Goal: Use online tool/utility: Utilize a website feature to perform a specific function

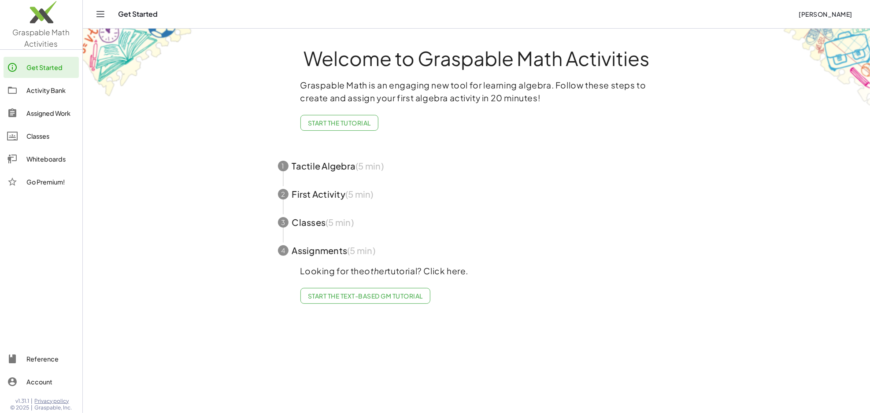
click at [51, 16] on img at bounding box center [41, 14] width 82 height 37
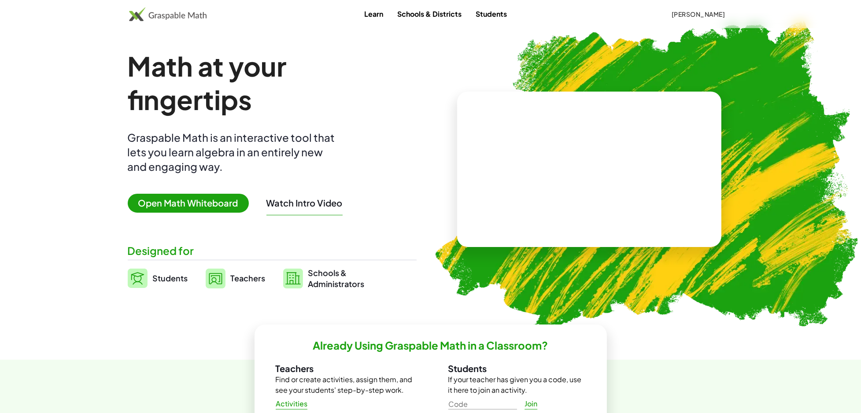
click at [222, 202] on span "Open Math Whiteboard" at bounding box center [188, 203] width 121 height 19
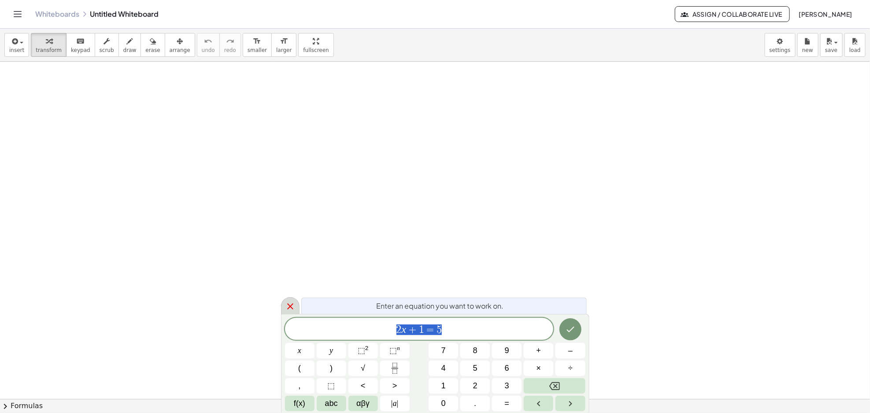
click at [291, 310] on icon at bounding box center [290, 306] width 11 height 11
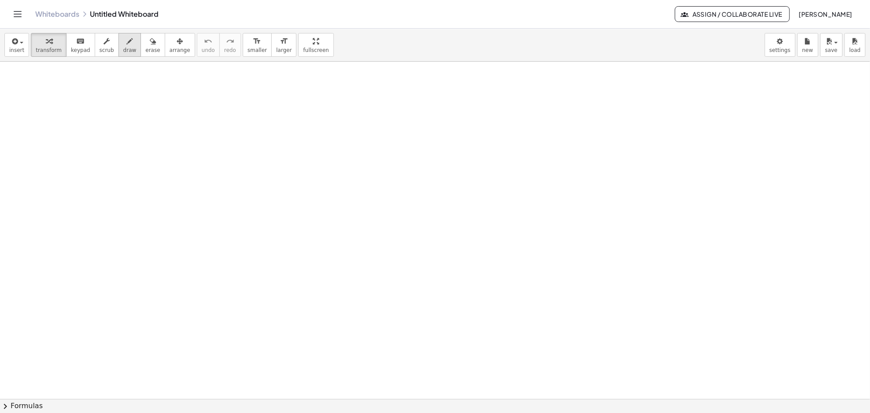
click at [125, 54] on button "draw" at bounding box center [129, 45] width 23 height 24
drag, startPoint x: 23, startPoint y: 77, endPoint x: 23, endPoint y: 97, distance: 20.7
click at [23, 98] on div at bounding box center [435, 399] width 870 height 675
drag, startPoint x: 22, startPoint y: 75, endPoint x: 33, endPoint y: 80, distance: 11.4
click at [33, 80] on div at bounding box center [435, 399] width 870 height 675
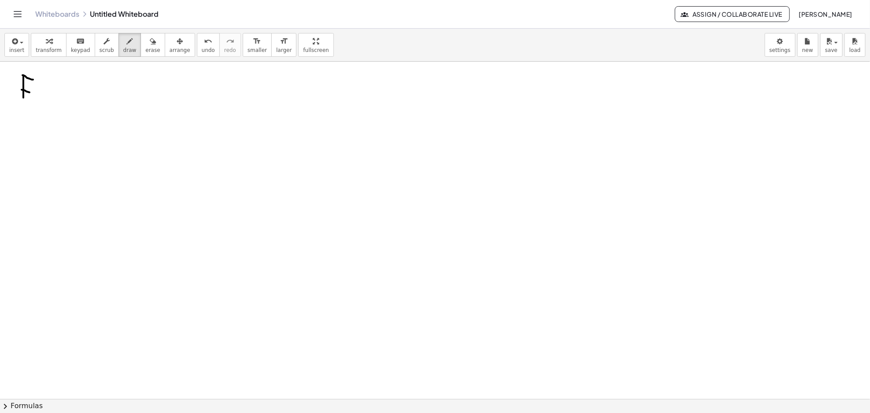
drag, startPoint x: 21, startPoint y: 90, endPoint x: 34, endPoint y: 95, distance: 13.8
click at [34, 95] on div at bounding box center [435, 399] width 870 height 675
drag, startPoint x: 32, startPoint y: 97, endPoint x: 48, endPoint y: 93, distance: 16.7
click at [40, 98] on div at bounding box center [435, 399] width 870 height 675
drag, startPoint x: 52, startPoint y: 96, endPoint x: 56, endPoint y: 101, distance: 6.6
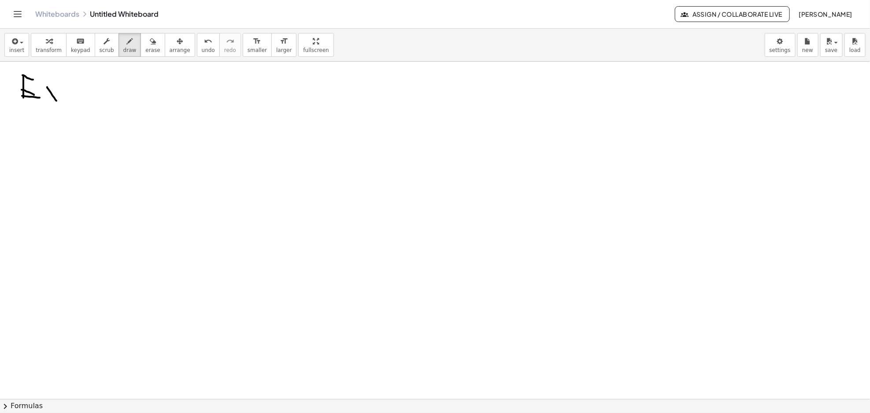
click at [56, 101] on div at bounding box center [435, 399] width 870 height 675
click at [57, 87] on div at bounding box center [435, 399] width 870 height 675
drag, startPoint x: 68, startPoint y: 90, endPoint x: 73, endPoint y: 92, distance: 5.7
click at [72, 100] on div at bounding box center [435, 399] width 870 height 675
drag, startPoint x: 74, startPoint y: 89, endPoint x: 90, endPoint y: 92, distance: 16.8
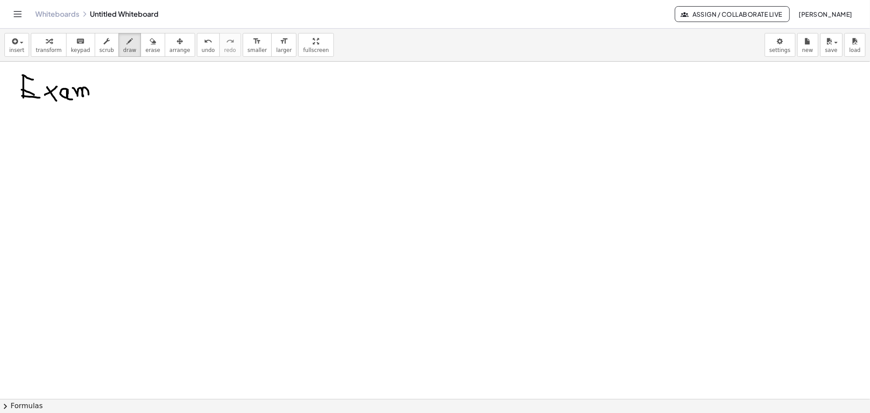
click at [88, 96] on div at bounding box center [435, 399] width 870 height 675
drag, startPoint x: 93, startPoint y: 93, endPoint x: 100, endPoint y: 100, distance: 9.7
click at [100, 100] on div at bounding box center [435, 399] width 870 height 675
drag, startPoint x: 101, startPoint y: 88, endPoint x: 196, endPoint y: 111, distance: 97.7
click at [106, 97] on div at bounding box center [435, 399] width 870 height 675
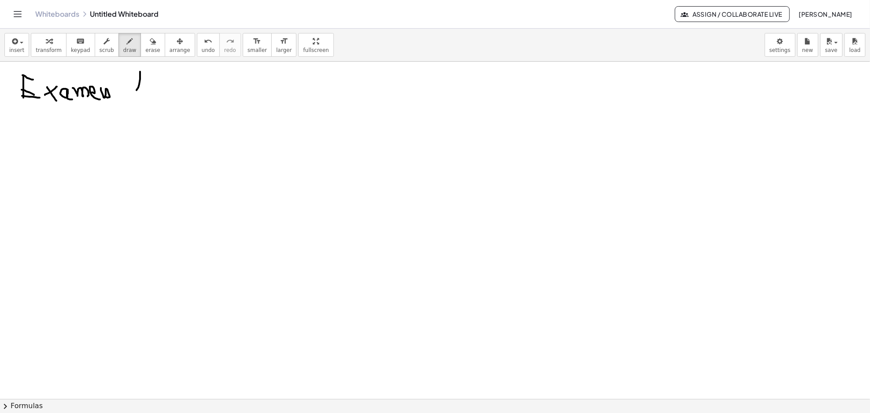
drag, startPoint x: 138, startPoint y: 88, endPoint x: 134, endPoint y: 95, distance: 8.3
click at [133, 95] on div at bounding box center [435, 399] width 870 height 675
drag, startPoint x: 146, startPoint y: 74, endPoint x: 153, endPoint y: 96, distance: 23.5
click at [154, 97] on div at bounding box center [435, 399] width 870 height 675
drag, startPoint x: 139, startPoint y: 89, endPoint x: 158, endPoint y: 86, distance: 19.7
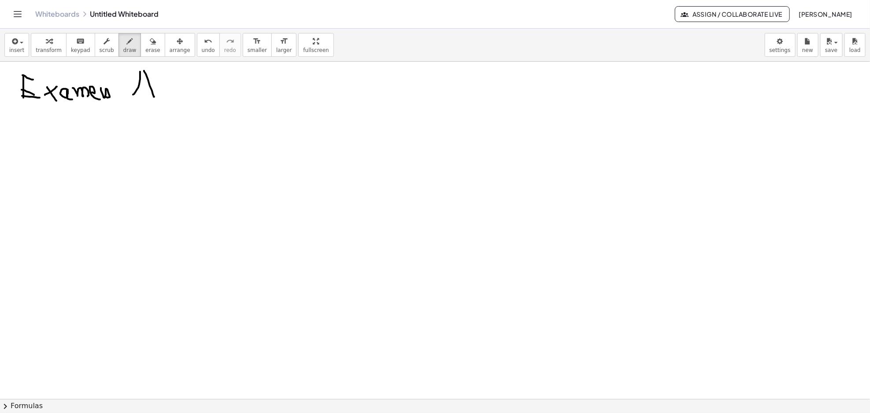
click at [150, 86] on div at bounding box center [435, 399] width 870 height 675
drag, startPoint x: 164, startPoint y: 83, endPoint x: 178, endPoint y: 91, distance: 16.2
click at [173, 95] on div at bounding box center [435, 399] width 870 height 675
drag, startPoint x: 186, startPoint y: 84, endPoint x: 180, endPoint y: 99, distance: 16.0
click at [180, 94] on div at bounding box center [435, 399] width 870 height 675
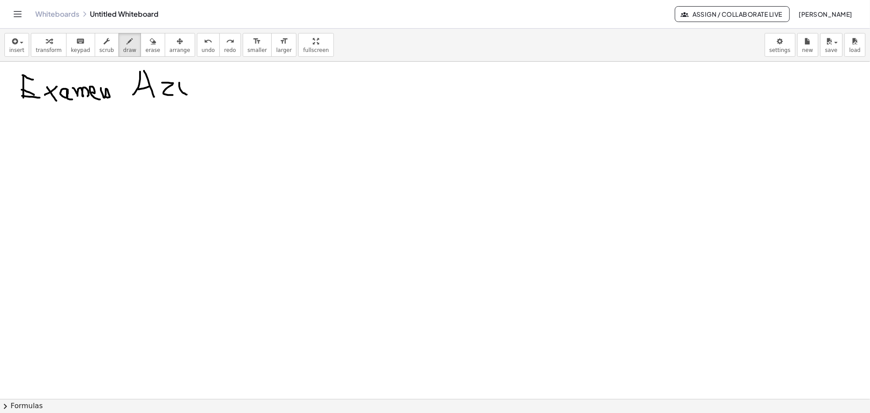
drag, startPoint x: 179, startPoint y: 83, endPoint x: 190, endPoint y: 87, distance: 11.7
click at [190, 87] on div at bounding box center [435, 399] width 870 height 675
drag, startPoint x: 196, startPoint y: 62, endPoint x: 199, endPoint y: 89, distance: 27.4
click at [199, 89] on div at bounding box center [435, 399] width 870 height 675
drag, startPoint x: 209, startPoint y: 79, endPoint x: 218, endPoint y: 82, distance: 9.7
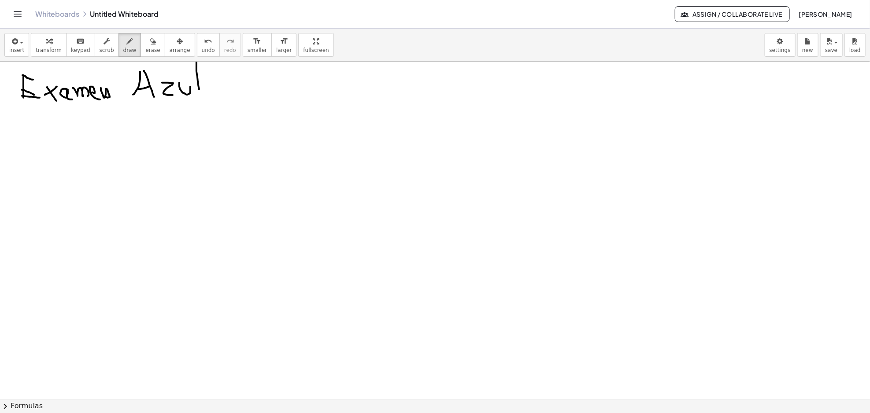
click at [212, 79] on div at bounding box center [435, 399] width 870 height 675
drag, startPoint x: 220, startPoint y: 92, endPoint x: 215, endPoint y: 90, distance: 5.0
click at [217, 90] on div at bounding box center [435, 399] width 870 height 675
click at [215, 90] on div at bounding box center [435, 399] width 870 height 675
drag, startPoint x: 58, startPoint y: 124, endPoint x: 55, endPoint y: 129, distance: 5.3
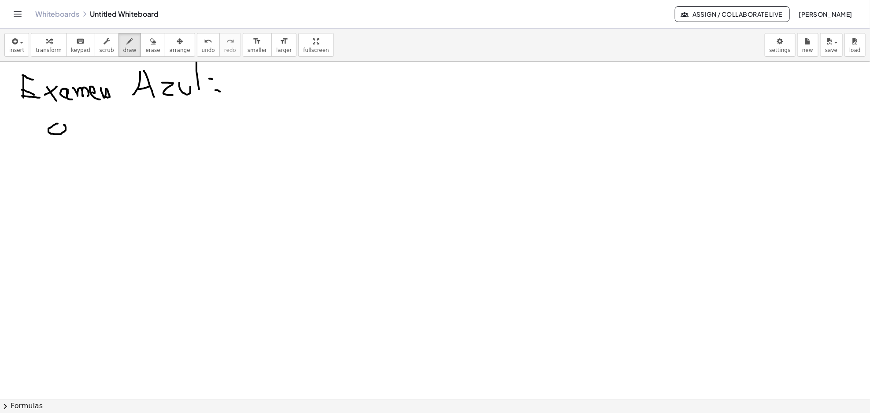
click at [58, 125] on div at bounding box center [435, 399] width 870 height 675
drag, startPoint x: 57, startPoint y: 133, endPoint x: 62, endPoint y: 134, distance: 5.2
click at [62, 134] on div at bounding box center [435, 399] width 870 height 675
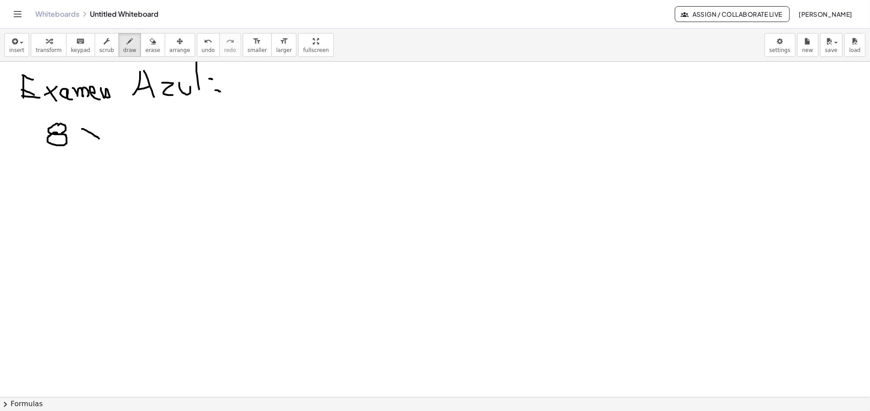
drag, startPoint x: 82, startPoint y: 129, endPoint x: 100, endPoint y: 139, distance: 19.5
click at [100, 139] on div at bounding box center [435, 399] width 870 height 675
drag, startPoint x: 85, startPoint y: 139, endPoint x: 100, endPoint y: 128, distance: 18.0
click at [100, 128] on div at bounding box center [435, 399] width 870 height 675
drag, startPoint x: 124, startPoint y: 117, endPoint x: 125, endPoint y: 122, distance: 4.7
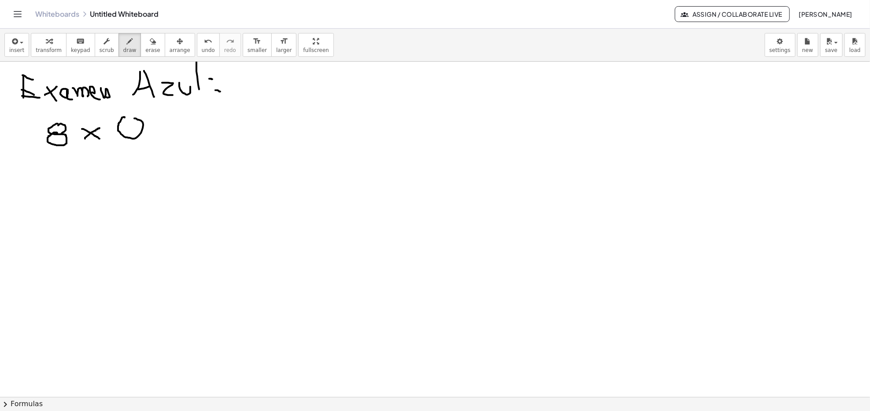
click at [129, 118] on div at bounding box center [435, 399] width 870 height 675
click at [164, 128] on div at bounding box center [435, 399] width 870 height 675
drag, startPoint x: 164, startPoint y: 128, endPoint x: 175, endPoint y: 129, distance: 11.0
click at [175, 129] on div at bounding box center [435, 399] width 870 height 675
drag, startPoint x: 167, startPoint y: 136, endPoint x: 181, endPoint y: 138, distance: 14.7
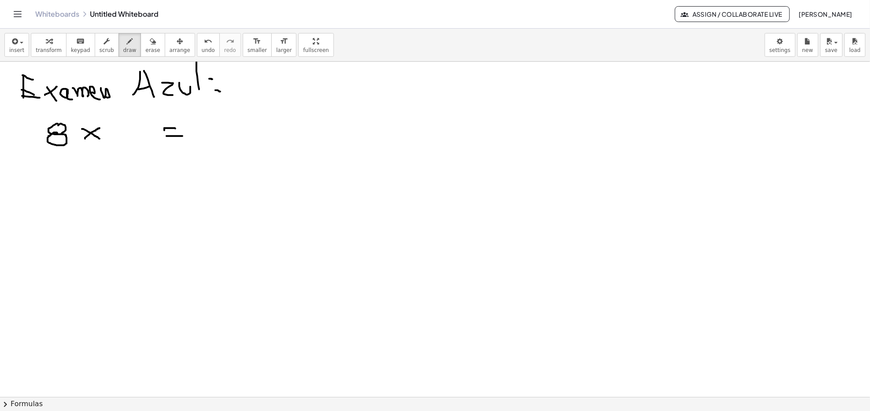
click at [182, 136] on div at bounding box center [435, 399] width 870 height 675
drag, startPoint x: 165, startPoint y: 127, endPoint x: 179, endPoint y: 128, distance: 14.5
click at [179, 128] on div at bounding box center [435, 399] width 870 height 675
drag, startPoint x: 116, startPoint y: 114, endPoint x: 118, endPoint y: 141, distance: 27.0
click at [118, 141] on div at bounding box center [435, 399] width 870 height 675
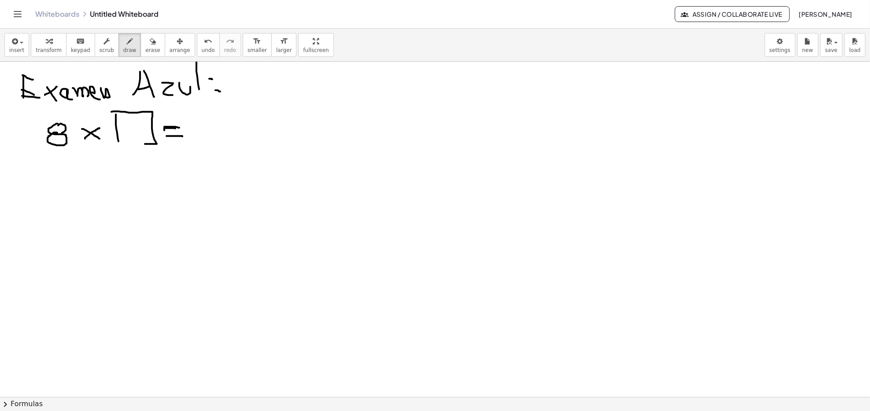
drag, startPoint x: 114, startPoint y: 111, endPoint x: 121, endPoint y: 145, distance: 34.7
click at [121, 145] on div at bounding box center [435, 399] width 870 height 675
drag, startPoint x: 144, startPoint y: 139, endPoint x: 130, endPoint y: 121, distance: 22.4
click at [127, 124] on div at bounding box center [435, 399] width 870 height 675
drag, startPoint x: 141, startPoint y: 131, endPoint x: 136, endPoint y: 144, distance: 13.5
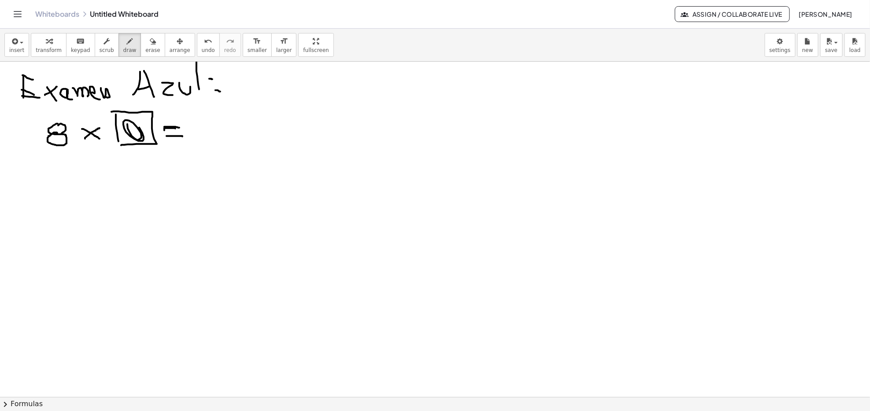
click at [137, 144] on div at bounding box center [435, 399] width 870 height 675
click at [442, 111] on div at bounding box center [435, 399] width 870 height 675
drag, startPoint x: 113, startPoint y: 147, endPoint x: 151, endPoint y: 150, distance: 38.4
click at [150, 147] on div at bounding box center [435, 399] width 870 height 675
drag, startPoint x: 205, startPoint y: 116, endPoint x: 212, endPoint y: 141, distance: 26.2
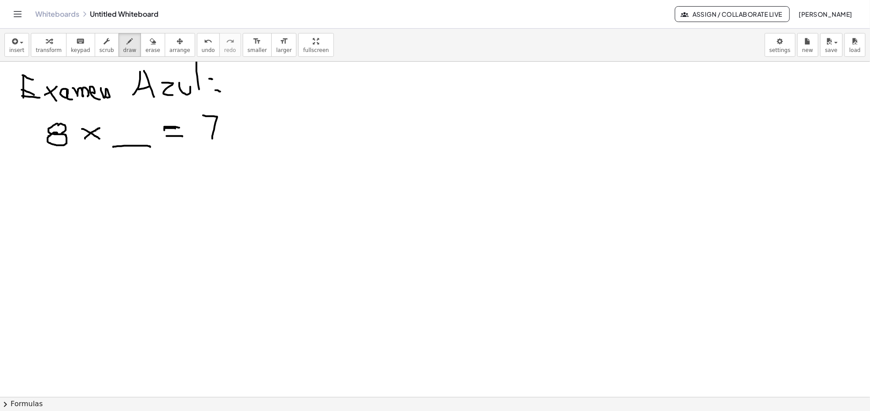
click at [212, 141] on div at bounding box center [435, 399] width 870 height 675
drag, startPoint x: 207, startPoint y: 129, endPoint x: 231, endPoint y: 127, distance: 24.3
click at [221, 128] on div at bounding box center [435, 399] width 870 height 675
drag, startPoint x: 234, startPoint y: 116, endPoint x: 257, endPoint y: 142, distance: 34.0
click at [257, 142] on div at bounding box center [435, 399] width 870 height 675
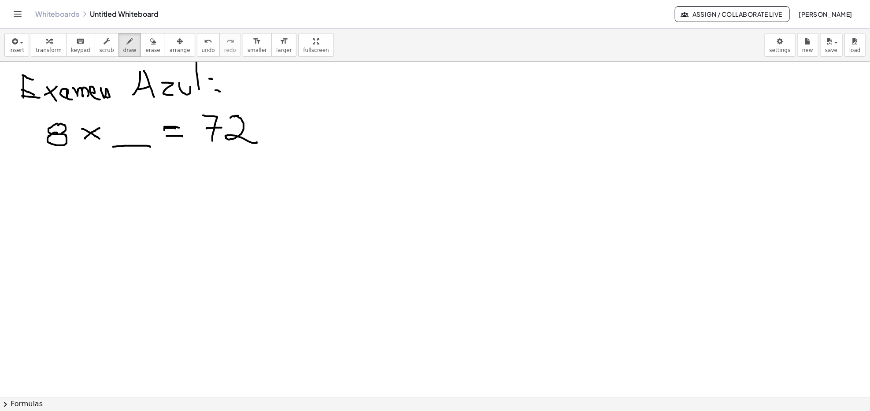
drag, startPoint x: 238, startPoint y: 116, endPoint x: 228, endPoint y: 121, distance: 11.4
click at [229, 120] on div at bounding box center [435, 399] width 870 height 675
drag, startPoint x: 133, startPoint y: 118, endPoint x: 151, endPoint y: 144, distance: 31.6
click at [137, 148] on div at bounding box center [435, 399] width 870 height 675
drag, startPoint x: 272, startPoint y: 129, endPoint x: 319, endPoint y: 73, distance: 73.1
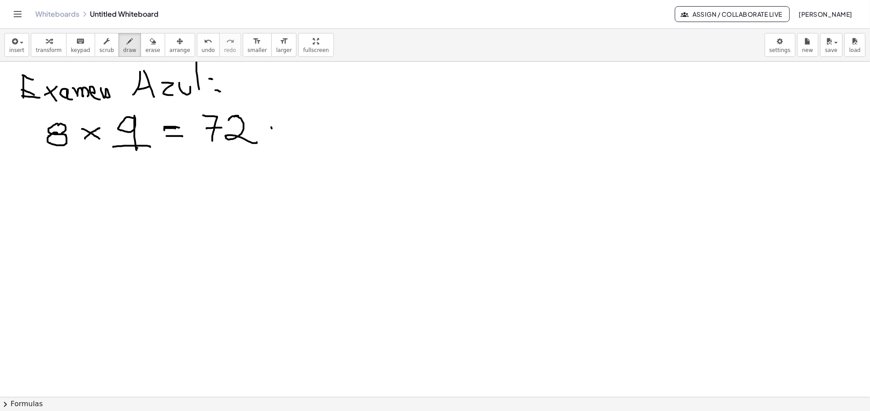
click at [308, 83] on div at bounding box center [435, 399] width 870 height 675
drag, startPoint x: 54, startPoint y: 174, endPoint x: 62, endPoint y: 193, distance: 20.5
click at [62, 193] on div at bounding box center [435, 399] width 870 height 675
drag, startPoint x: 59, startPoint y: 185, endPoint x: 65, endPoint y: 185, distance: 6.2
click at [65, 185] on div at bounding box center [435, 399] width 870 height 675
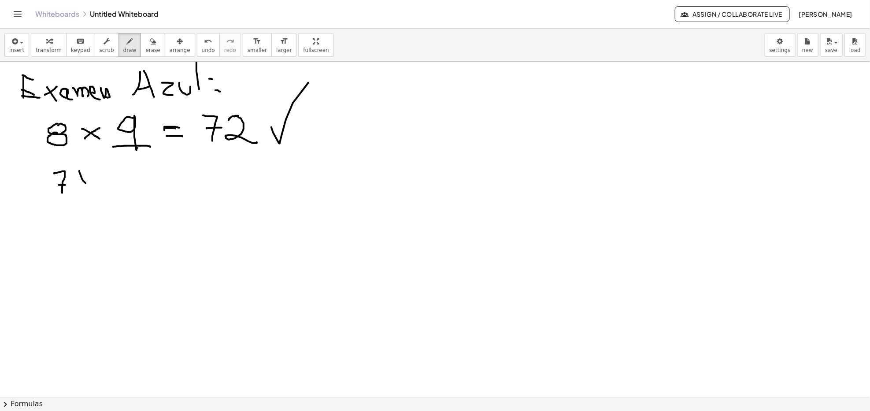
drag, startPoint x: 82, startPoint y: 179, endPoint x: 92, endPoint y: 188, distance: 14.0
click at [92, 188] on div at bounding box center [435, 399] width 870 height 675
drag, startPoint x: 89, startPoint y: 175, endPoint x: 108, endPoint y: 170, distance: 19.9
click at [89, 174] on div at bounding box center [435, 399] width 870 height 675
drag, startPoint x: 171, startPoint y: 170, endPoint x: 182, endPoint y: 172, distance: 11.5
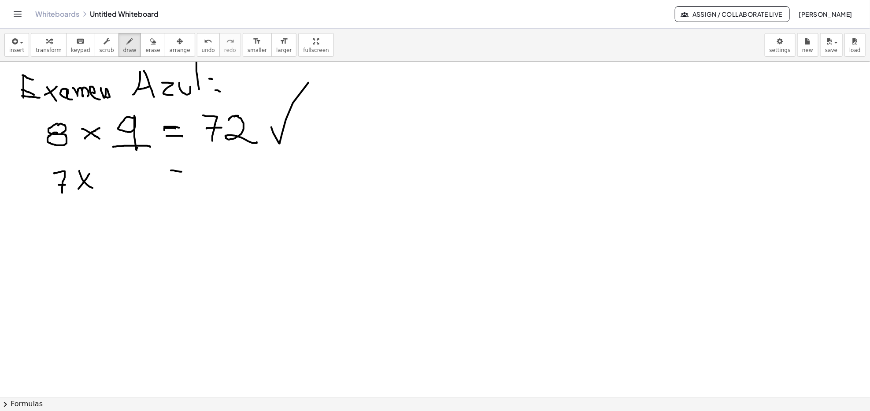
click at [182, 172] on div at bounding box center [435, 399] width 870 height 675
drag, startPoint x: 180, startPoint y: 181, endPoint x: 194, endPoint y: 181, distance: 14.1
click at [187, 181] on div at bounding box center [435, 399] width 870 height 675
drag, startPoint x: 222, startPoint y: 171, endPoint x: 239, endPoint y: 187, distance: 22.4
click at [237, 188] on div at bounding box center [435, 399] width 870 height 675
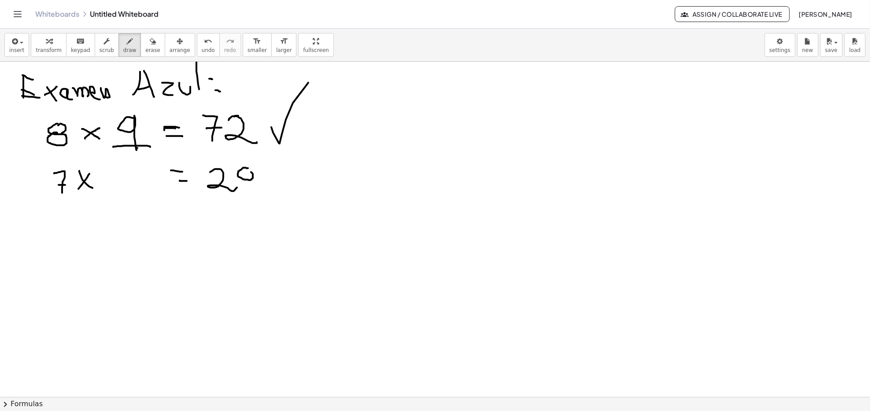
drag, startPoint x: 248, startPoint y: 168, endPoint x: 245, endPoint y: 176, distance: 8.4
click at [247, 169] on div at bounding box center [435, 399] width 870 height 675
drag, startPoint x: 245, startPoint y: 179, endPoint x: 235, endPoint y: 191, distance: 15.6
click at [246, 179] on div at bounding box center [435, 399] width 870 height 675
drag, startPoint x: 119, startPoint y: 166, endPoint x: 136, endPoint y: 177, distance: 19.8
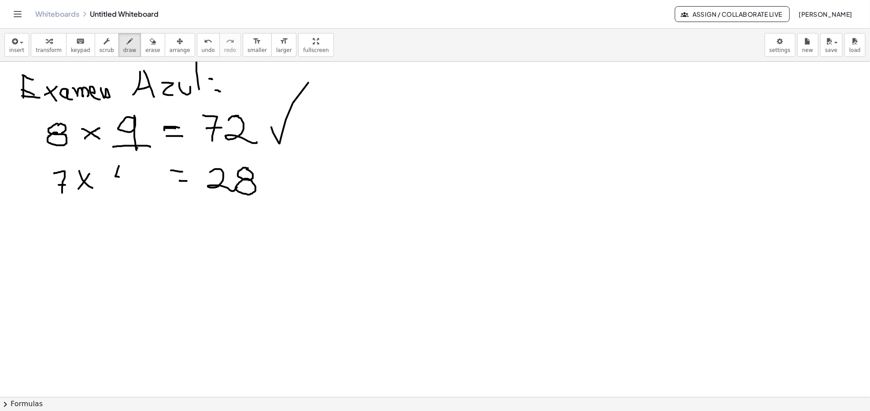
click at [132, 178] on div at bounding box center [435, 399] width 870 height 675
drag, startPoint x: 138, startPoint y: 163, endPoint x: 137, endPoint y: 197, distance: 33.9
click at [137, 197] on div at bounding box center [435, 399] width 870 height 675
drag, startPoint x: 273, startPoint y: 175, endPoint x: 334, endPoint y: 116, distance: 85.3
click at [316, 141] on div at bounding box center [435, 399] width 870 height 675
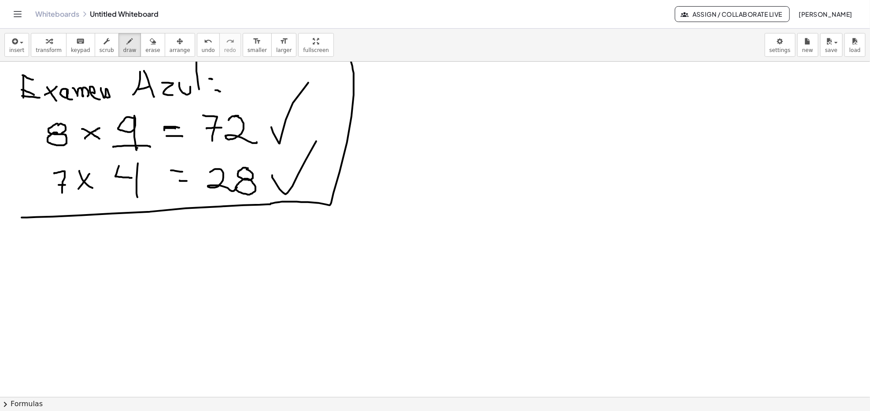
drag, startPoint x: 21, startPoint y: 218, endPoint x: 350, endPoint y: 57, distance: 366.3
click at [350, 57] on div "insert select one: Math Expression Function Text Youtube Video Graphing Geometr…" at bounding box center [435, 220] width 870 height 382
drag, startPoint x: 449, startPoint y: 118, endPoint x: 528, endPoint y: 148, distance: 85.4
click at [532, 156] on div at bounding box center [435, 399] width 870 height 675
drag, startPoint x: 649, startPoint y: 114, endPoint x: 680, endPoint y: 83, distance: 43.6
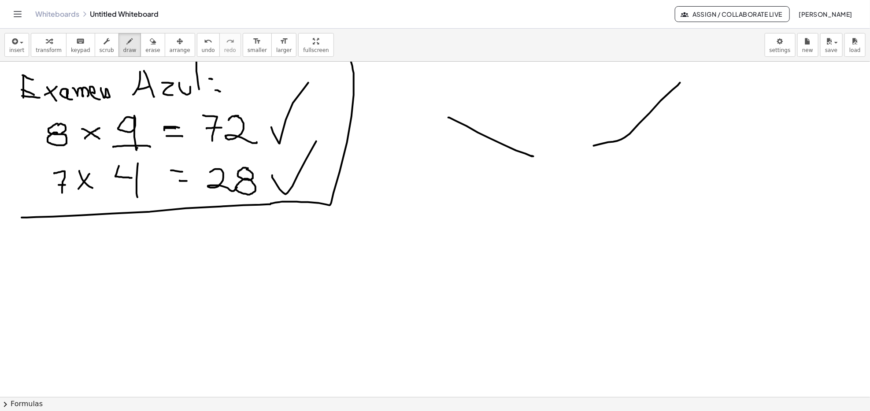
click at [645, 83] on div at bounding box center [435, 399] width 870 height 675
click at [150, 41] on icon "button" at bounding box center [153, 41] width 6 height 11
drag, startPoint x: 480, startPoint y: 127, endPoint x: 654, endPoint y: 97, distance: 176.8
click at [645, 96] on div at bounding box center [435, 399] width 870 height 675
drag, startPoint x: 670, startPoint y: 100, endPoint x: 633, endPoint y: 135, distance: 51.4
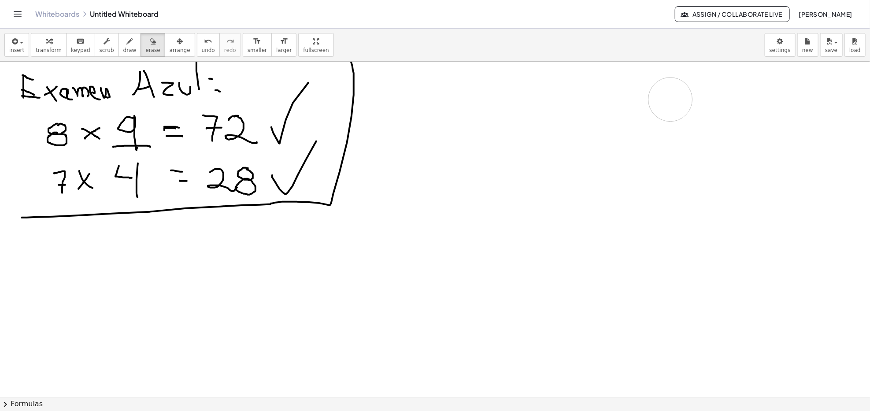
click at [643, 131] on div at bounding box center [435, 399] width 870 height 675
click at [440, 85] on div at bounding box center [435, 399] width 870 height 675
click at [127, 45] on icon "button" at bounding box center [130, 41] width 6 height 11
drag, startPoint x: 450, startPoint y: 81, endPoint x: 457, endPoint y: 81, distance: 7.5
click at [464, 75] on div at bounding box center [435, 399] width 870 height 675
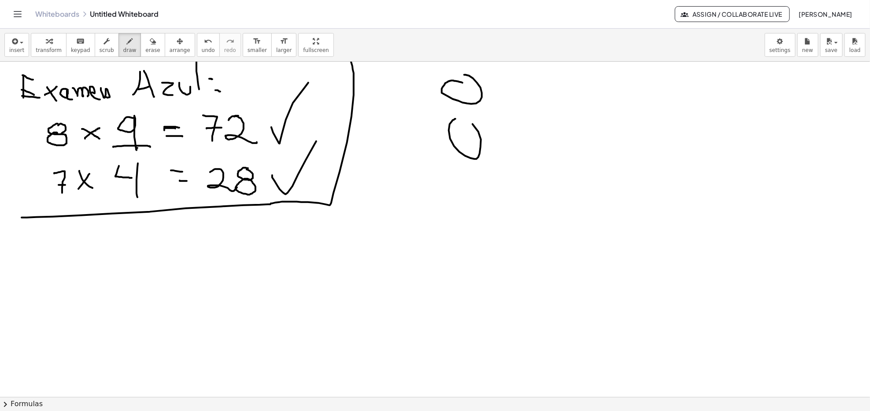
drag, startPoint x: 453, startPoint y: 120, endPoint x: 482, endPoint y: 162, distance: 51.2
click at [460, 118] on div at bounding box center [435, 399] width 870 height 675
drag, startPoint x: 448, startPoint y: 170, endPoint x: 457, endPoint y: 166, distance: 10.1
click at [460, 167] on div at bounding box center [435, 399] width 870 height 675
drag, startPoint x: 573, startPoint y: 83, endPoint x: 575, endPoint y: 116, distance: 32.7
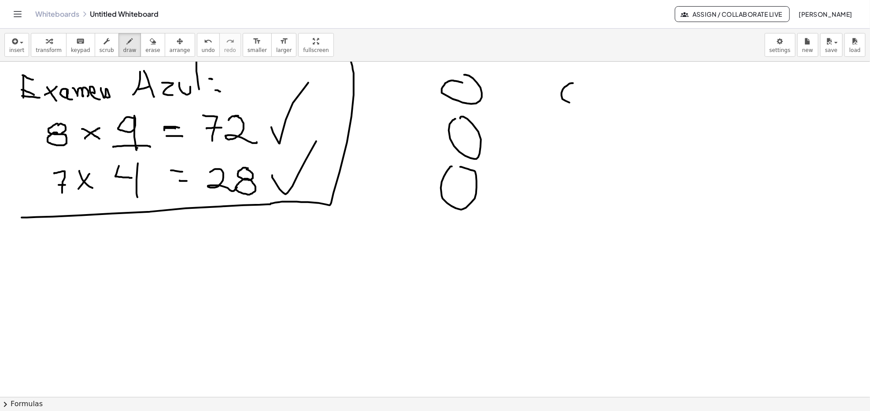
click at [581, 72] on div at bounding box center [435, 399] width 870 height 675
drag, startPoint x: 568, startPoint y: 115, endPoint x: 557, endPoint y: 147, distance: 33.3
click at [580, 122] on div at bounding box center [435, 399] width 870 height 675
drag, startPoint x: 573, startPoint y: 170, endPoint x: 582, endPoint y: 174, distance: 9.7
click at [583, 174] on div at bounding box center [435, 399] width 870 height 675
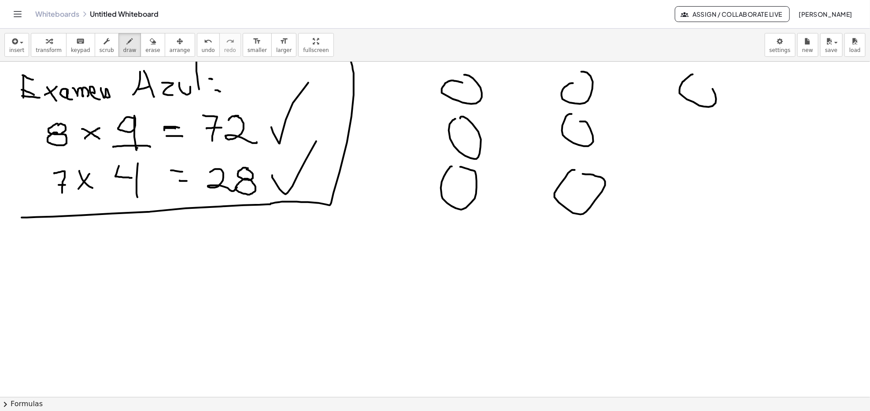
drag, startPoint x: 682, startPoint y: 82, endPoint x: 682, endPoint y: 115, distance: 33.0
click at [645, 77] on div at bounding box center [435, 399] width 870 height 675
drag, startPoint x: 689, startPoint y: 132, endPoint x: 693, endPoint y: 125, distance: 8.5
click at [645, 124] on div at bounding box center [435, 399] width 870 height 675
drag, startPoint x: 694, startPoint y: 168, endPoint x: 693, endPoint y: 163, distance: 4.6
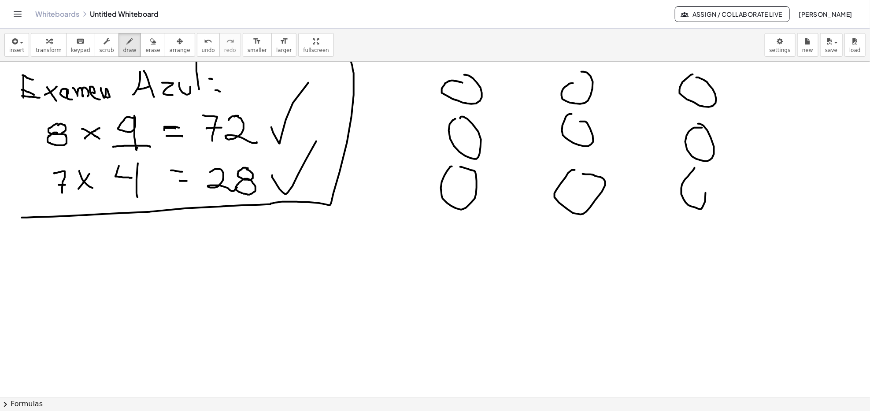
click at [645, 164] on div at bounding box center [435, 399] width 870 height 675
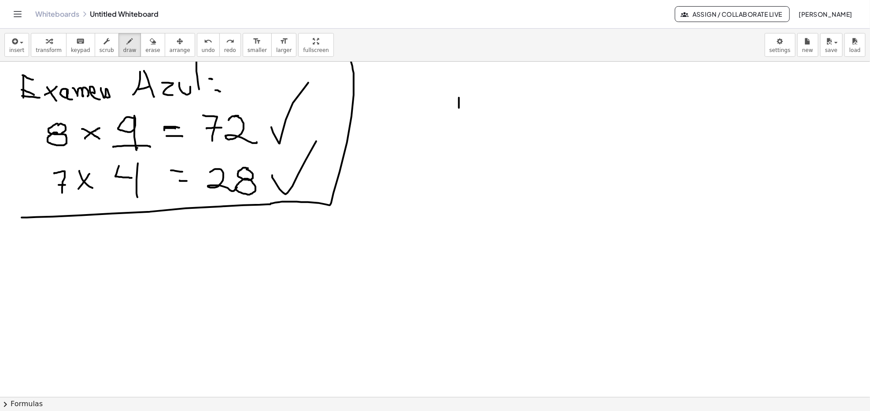
drag, startPoint x: 459, startPoint y: 108, endPoint x: 472, endPoint y: 103, distance: 13.9
click at [471, 106] on div at bounding box center [435, 399] width 870 height 675
drag, startPoint x: 472, startPoint y: 101, endPoint x: 549, endPoint y: 105, distance: 77.1
click at [471, 124] on div at bounding box center [435, 399] width 870 height 675
drag, startPoint x: 548, startPoint y: 101, endPoint x: 538, endPoint y: 101, distance: 9.7
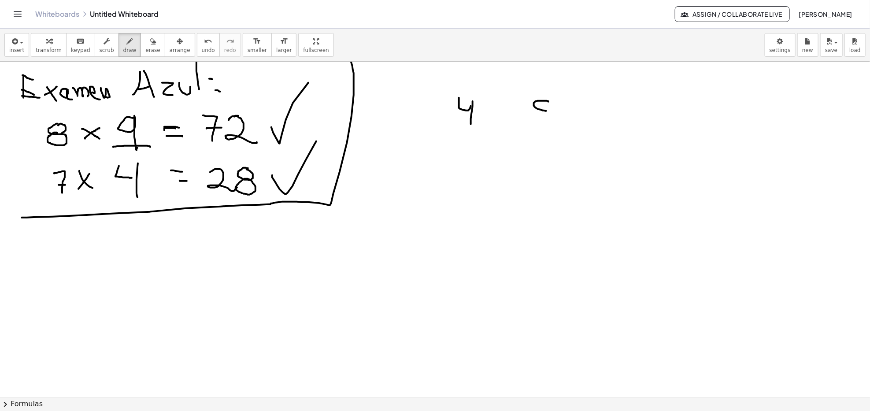
click at [538, 101] on div at bounding box center [435, 399] width 870 height 675
drag, startPoint x: 544, startPoint y: 114, endPoint x: 534, endPoint y: 108, distance: 12.2
click at [535, 108] on div at bounding box center [435, 399] width 870 height 675
drag, startPoint x: 681, startPoint y: 93, endPoint x: 674, endPoint y: 97, distance: 8.1
click at [645, 91] on div at bounding box center [435, 399] width 870 height 675
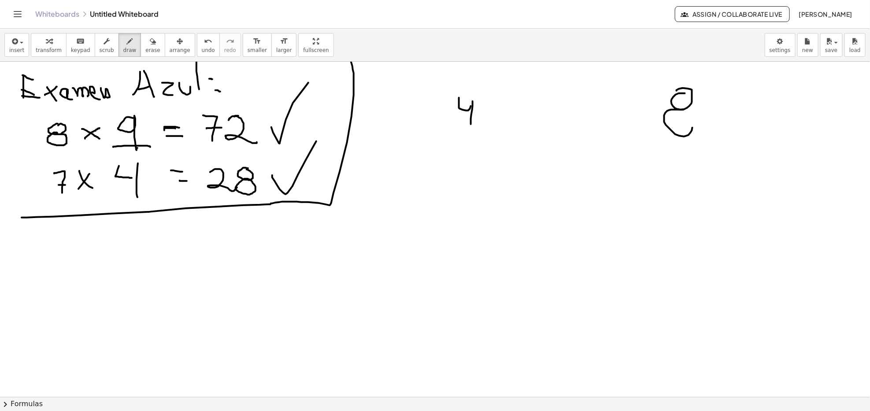
drag, startPoint x: 677, startPoint y: 110, endPoint x: 665, endPoint y: 118, distance: 14.4
click at [645, 111] on div at bounding box center [435, 399] width 870 height 675
drag, startPoint x: 549, startPoint y: 149, endPoint x: 546, endPoint y: 142, distance: 8.3
click at [549, 142] on div at bounding box center [435, 399] width 870 height 675
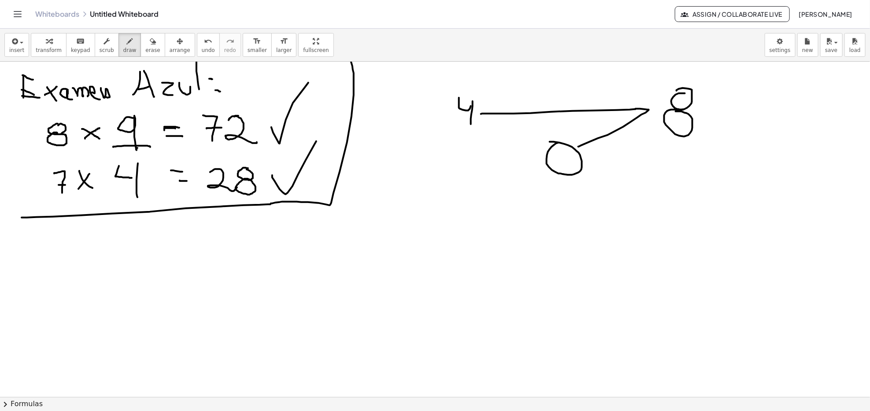
drag, startPoint x: 481, startPoint y: 114, endPoint x: 578, endPoint y: 147, distance: 102.6
click at [578, 147] on div at bounding box center [435, 399] width 870 height 675
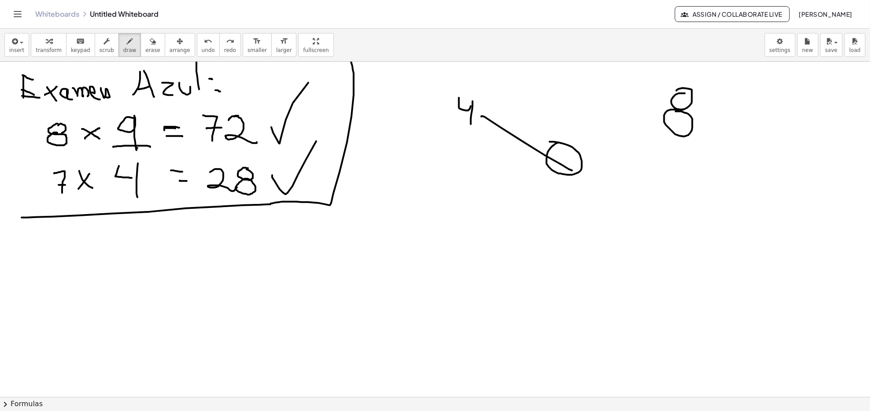
drag, startPoint x: 481, startPoint y: 117, endPoint x: 569, endPoint y: 169, distance: 102.5
click at [570, 169] on div at bounding box center [435, 399] width 870 height 675
drag, startPoint x: 487, startPoint y: 117, endPoint x: 534, endPoint y: 142, distance: 53.8
click at [529, 144] on div at bounding box center [435, 399] width 870 height 675
drag, startPoint x: 591, startPoint y: 145, endPoint x: 653, endPoint y: 108, distance: 71.9
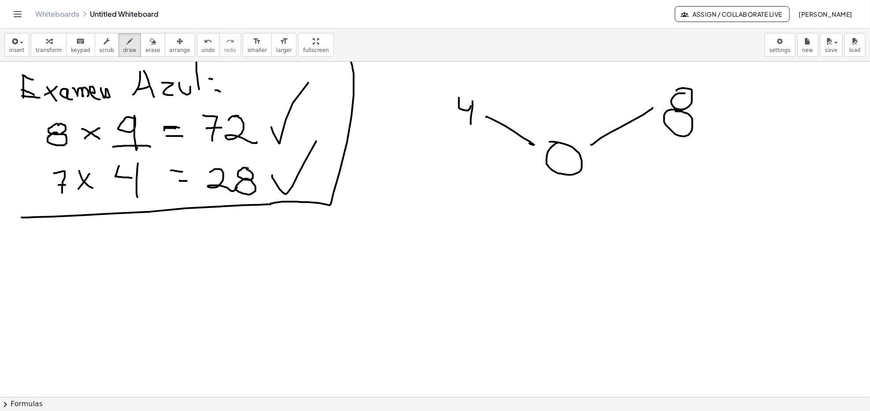
click at [645, 108] on div at bounding box center [435, 399] width 870 height 675
drag, startPoint x: 437, startPoint y: 170, endPoint x: 454, endPoint y: 192, distance: 28.6
click at [452, 192] on div at bounding box center [435, 399] width 870 height 675
drag, startPoint x: 668, startPoint y: 167, endPoint x: 692, endPoint y: 202, distance: 42.1
click at [645, 202] on div at bounding box center [435, 399] width 870 height 675
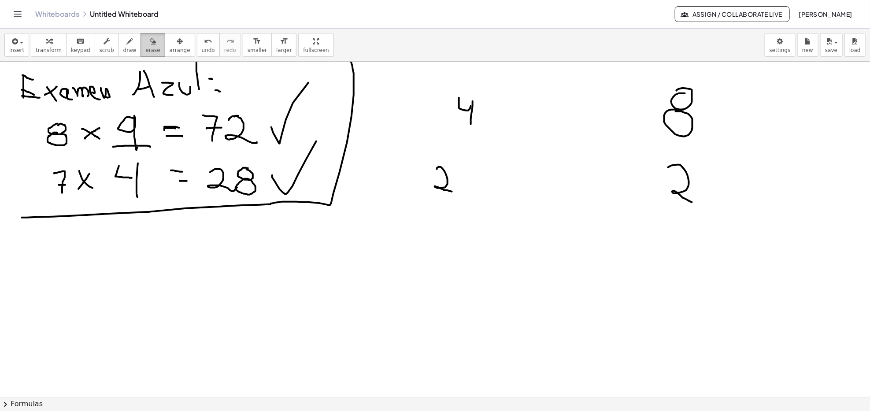
click at [150, 46] on icon "button" at bounding box center [153, 41] width 6 height 11
click at [477, 189] on div at bounding box center [435, 399] width 870 height 675
click at [127, 36] on icon "button" at bounding box center [130, 41] width 6 height 11
drag, startPoint x: 433, startPoint y: 167, endPoint x: 459, endPoint y: 191, distance: 35.2
click at [439, 192] on div at bounding box center [435, 399] width 870 height 675
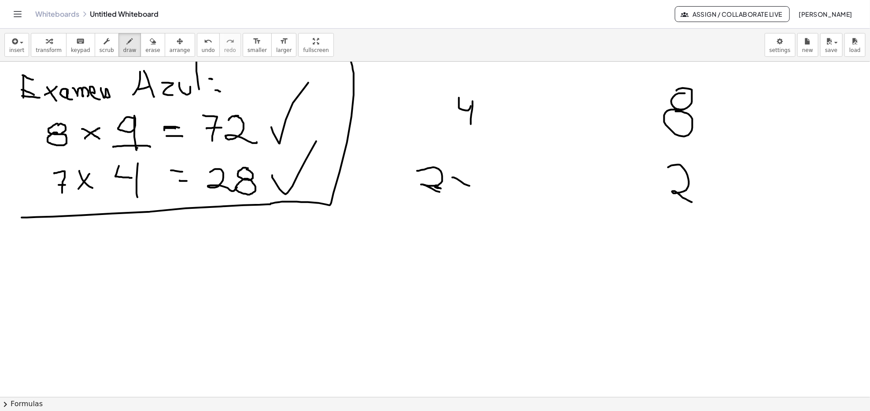
drag, startPoint x: 457, startPoint y: 179, endPoint x: 468, endPoint y: 187, distance: 13.8
click at [469, 186] on div at bounding box center [435, 399] width 870 height 675
drag, startPoint x: 463, startPoint y: 179, endPoint x: 477, endPoint y: 174, distance: 14.9
click at [465, 177] on div at bounding box center [435, 399] width 870 height 675
drag, startPoint x: 481, startPoint y: 172, endPoint x: 505, endPoint y: 189, distance: 29.6
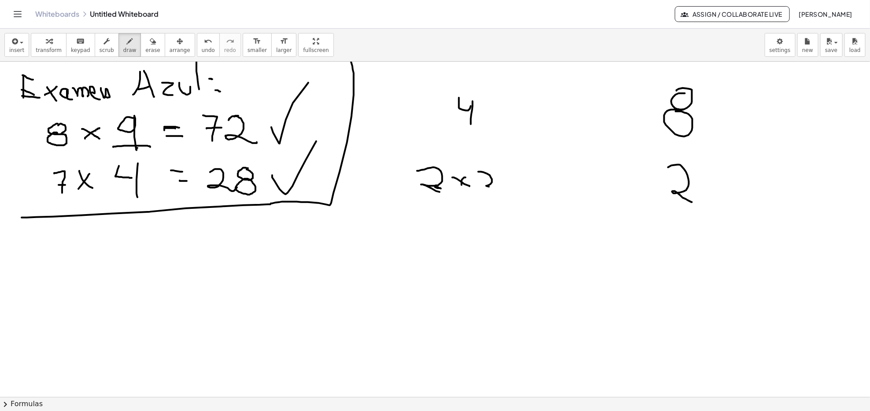
click at [502, 189] on div at bounding box center [435, 399] width 870 height 675
drag, startPoint x: 699, startPoint y: 174, endPoint x: 716, endPoint y: 191, distance: 24.6
click at [645, 191] on div at bounding box center [435, 399] width 870 height 675
drag, startPoint x: 701, startPoint y: 187, endPoint x: 708, endPoint y: 180, distance: 10.6
click at [645, 180] on div at bounding box center [435, 399] width 870 height 675
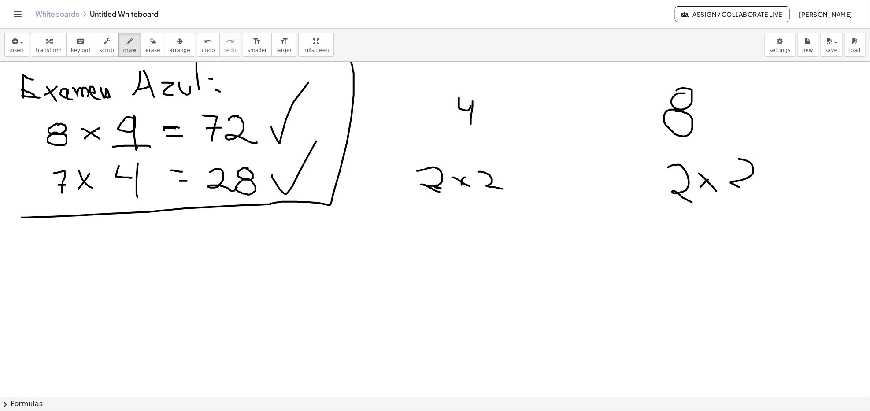
drag, startPoint x: 738, startPoint y: 159, endPoint x: 758, endPoint y: 195, distance: 41.4
click at [645, 195] on div at bounding box center [435, 399] width 870 height 675
click at [575, 171] on div at bounding box center [435, 399] width 870 height 675
drag, startPoint x: 575, startPoint y: 100, endPoint x: 557, endPoint y: 107, distance: 18.7
click at [578, 103] on div at bounding box center [435, 399] width 870 height 675
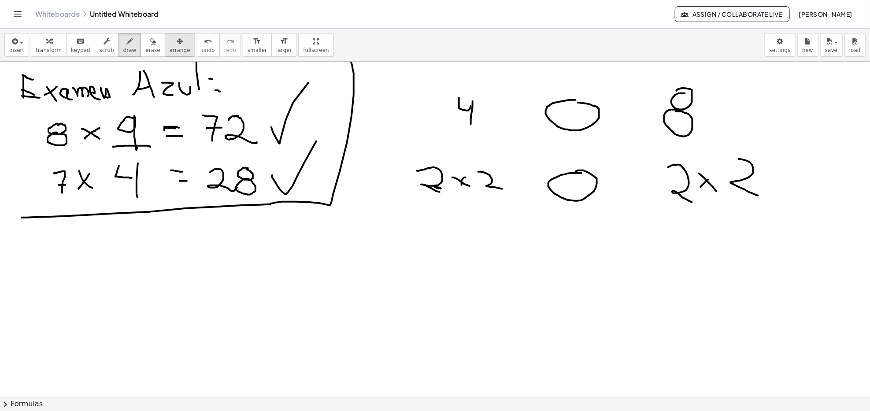
click at [165, 44] on button "arrange" at bounding box center [180, 45] width 30 height 24
click at [146, 44] on div "button" at bounding box center [152, 41] width 15 height 11
drag, startPoint x: 485, startPoint y: 90, endPoint x: 584, endPoint y: 123, distance: 104.4
click at [589, 128] on div at bounding box center [435, 399] width 870 height 675
drag, startPoint x: 113, startPoint y: 39, endPoint x: 365, endPoint y: 89, distance: 256.6
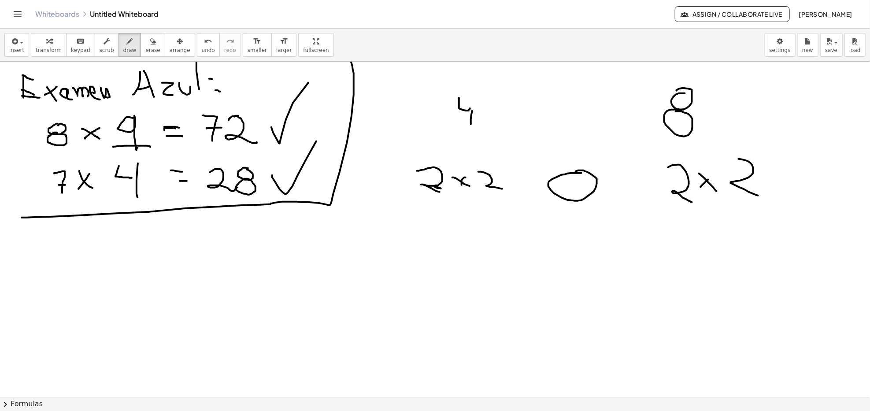
click at [118, 40] on button "draw" at bounding box center [129, 45] width 23 height 24
drag, startPoint x: 472, startPoint y: 99, endPoint x: 472, endPoint y: 115, distance: 16.3
click at [472, 115] on div at bounding box center [435, 399] width 870 height 675
click at [165, 41] on button "arrange" at bounding box center [180, 45] width 30 height 24
click at [146, 39] on div "button" at bounding box center [152, 41] width 15 height 11
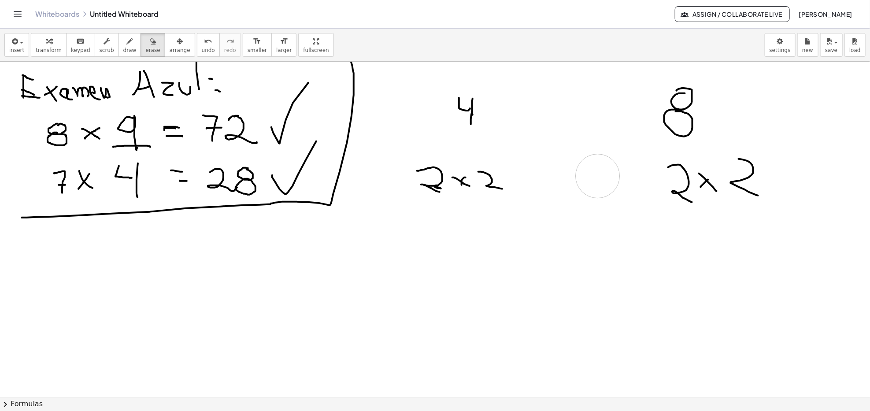
drag, startPoint x: 509, startPoint y: 96, endPoint x: 454, endPoint y: 144, distance: 73.3
click at [603, 218] on div at bounding box center [435, 399] width 870 height 675
click at [125, 54] on button "draw" at bounding box center [129, 45] width 23 height 24
drag, startPoint x: 568, startPoint y: 100, endPoint x: 572, endPoint y: 120, distance: 20.1
click at [572, 120] on div at bounding box center [435, 399] width 870 height 675
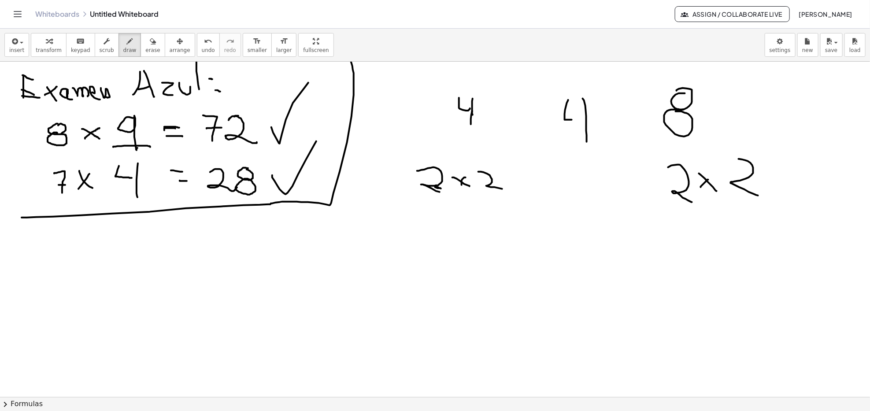
drag, startPoint x: 586, startPoint y: 122, endPoint x: 586, endPoint y: 142, distance: 20.3
click at [586, 142] on div at bounding box center [435, 399] width 870 height 675
drag, startPoint x: 501, startPoint y: 190, endPoint x: 502, endPoint y: 186, distance: 4.6
click at [500, 187] on div at bounding box center [435, 399] width 870 height 675
drag, startPoint x: 508, startPoint y: 174, endPoint x: 560, endPoint y: 129, distance: 69.0
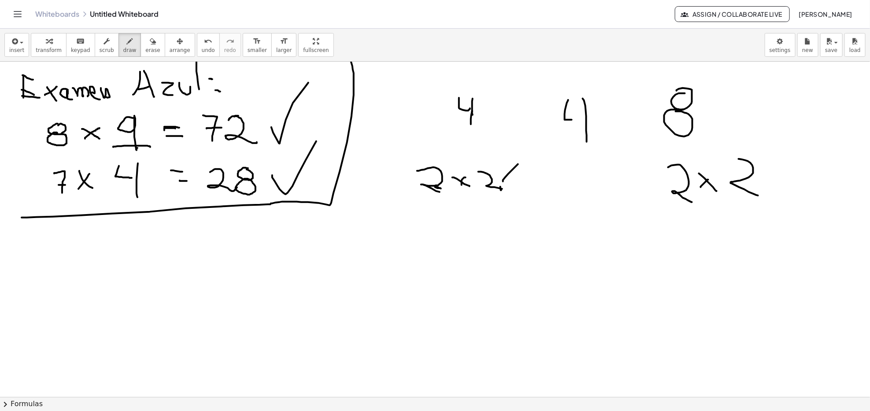
click at [560, 129] on div at bounding box center [435, 399] width 870 height 675
drag, startPoint x: 641, startPoint y: 156, endPoint x: 657, endPoint y: 166, distance: 19.0
click at [645, 166] on div at bounding box center [435, 399] width 870 height 675
drag, startPoint x: 435, startPoint y: 94, endPoint x: 446, endPoint y: 83, distance: 15.3
click at [461, 89] on div at bounding box center [435, 399] width 870 height 675
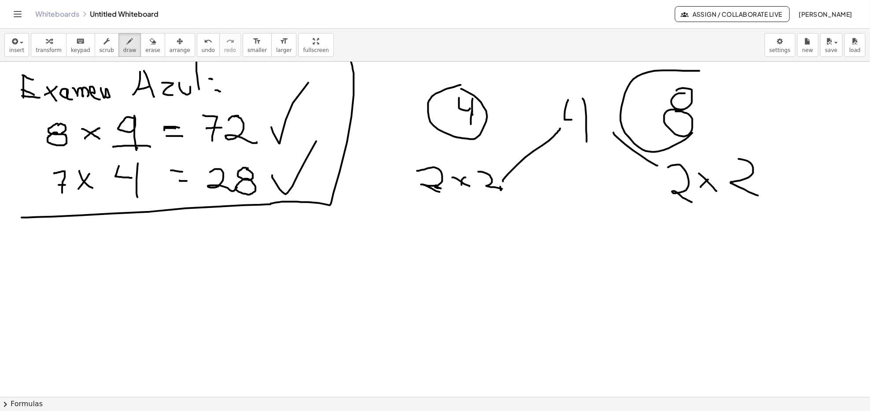
drag, startPoint x: 695, startPoint y: 71, endPoint x: 700, endPoint y: 81, distance: 11.0
click at [645, 85] on div at bounding box center [435, 399] width 870 height 675
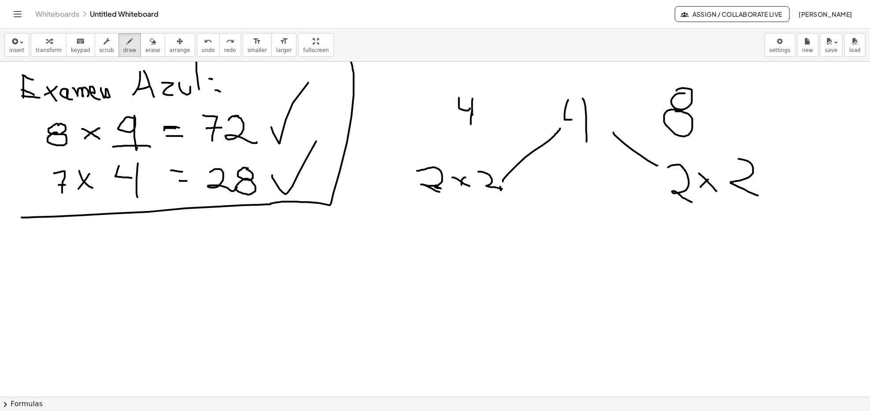
click at [147, 31] on div "insert select one: Math Expression Function Text Youtube Video Graphing Geometr…" at bounding box center [435, 45] width 870 height 33
click at [145, 37] on div "button" at bounding box center [152, 41] width 15 height 11
drag, startPoint x: 502, startPoint y: 119, endPoint x: 447, endPoint y: 103, distance: 56.4
click at [448, 103] on div at bounding box center [435, 399] width 870 height 675
drag, startPoint x: 661, startPoint y: 80, endPoint x: 670, endPoint y: 88, distance: 11.6
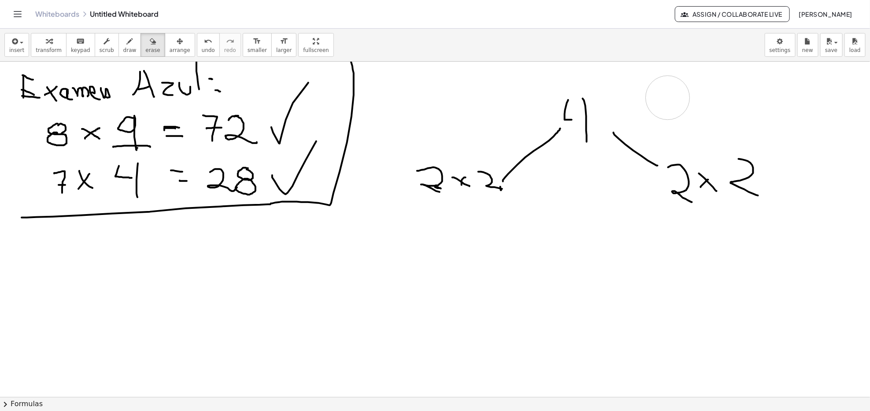
click at [645, 88] on div at bounding box center [435, 399] width 870 height 675
click at [123, 51] on span "draw" at bounding box center [129, 50] width 13 height 6
drag, startPoint x: 430, startPoint y: 221, endPoint x: 421, endPoint y: 221, distance: 8.8
click at [421, 221] on div at bounding box center [435, 399] width 870 height 675
drag, startPoint x: 420, startPoint y: 236, endPoint x: 428, endPoint y: 237, distance: 8.5
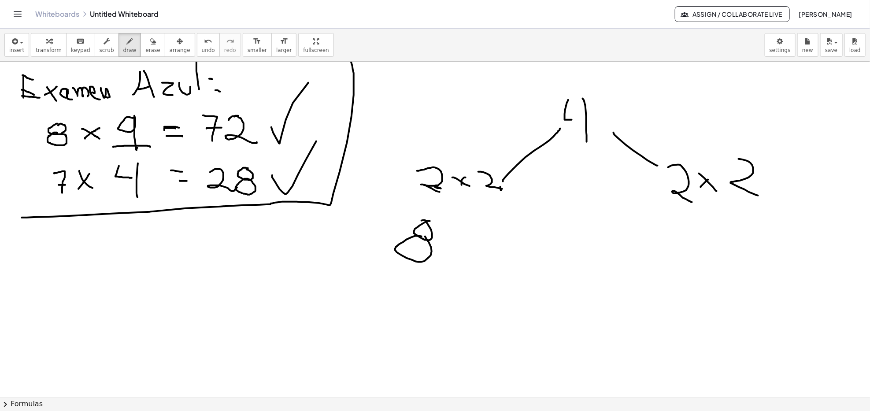
click at [423, 236] on div at bounding box center [435, 399] width 870 height 675
drag, startPoint x: 454, startPoint y: 245, endPoint x: 463, endPoint y: 256, distance: 13.8
click at [466, 256] on div at bounding box center [435, 399] width 870 height 675
drag, startPoint x: 461, startPoint y: 251, endPoint x: 468, endPoint y: 242, distance: 11.1
click at [464, 247] on div at bounding box center [435, 399] width 870 height 675
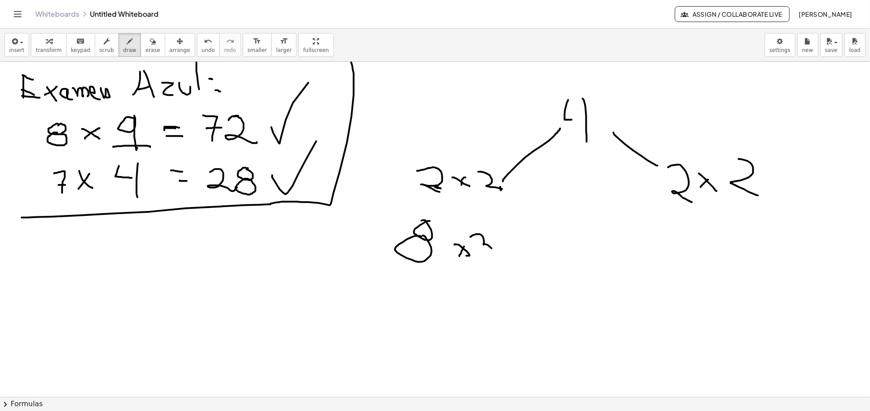
drag, startPoint x: 478, startPoint y: 234, endPoint x: 471, endPoint y: 249, distance: 16.4
click at [473, 252] on div at bounding box center [435, 399] width 870 height 675
drag, startPoint x: 668, startPoint y: 231, endPoint x: 682, endPoint y: 243, distance: 18.1
click at [645, 245] on div at bounding box center [435, 399] width 870 height 675
click at [645, 261] on div at bounding box center [435, 399] width 870 height 675
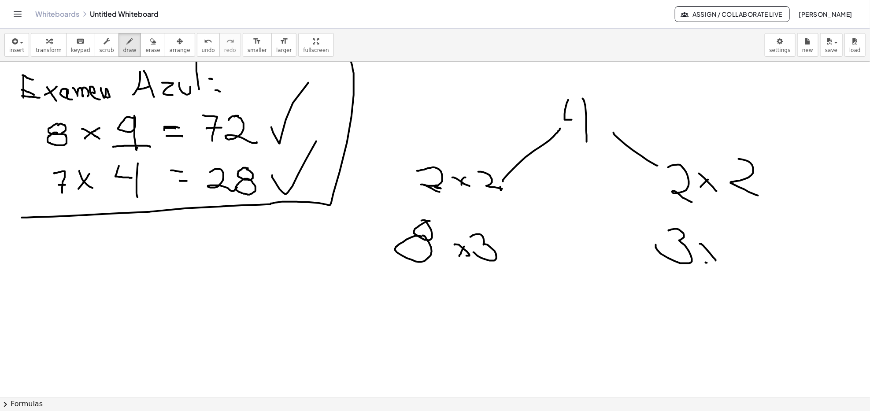
drag, startPoint x: 705, startPoint y: 262, endPoint x: 720, endPoint y: 248, distance: 20.5
click at [645, 249] on div at bounding box center [435, 399] width 870 height 675
drag, startPoint x: 730, startPoint y: 245, endPoint x: 742, endPoint y: 243, distance: 12.6
click at [645, 251] on div at bounding box center [435, 399] width 870 height 675
drag, startPoint x: 742, startPoint y: 240, endPoint x: 738, endPoint y: 269, distance: 29.0
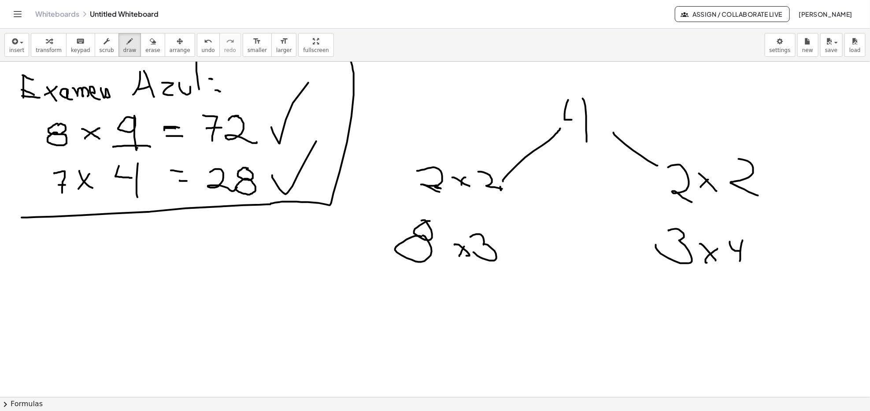
click at [645, 262] on div at bounding box center [435, 399] width 870 height 675
drag, startPoint x: 741, startPoint y: 236, endPoint x: 745, endPoint y: 239, distance: 4.9
click at [645, 235] on div at bounding box center [435, 399] width 870 height 675
drag, startPoint x: 745, startPoint y: 252, endPoint x: 752, endPoint y: 250, distance: 7.4
click at [645, 250] on div at bounding box center [435, 399] width 870 height 675
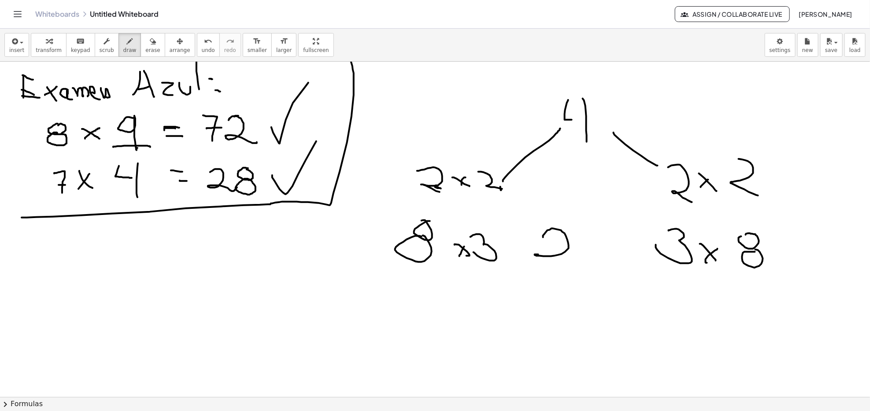
drag, startPoint x: 543, startPoint y: 236, endPoint x: 570, endPoint y: 264, distance: 39.2
click at [568, 265] on div at bounding box center [435, 399] width 870 height 675
drag, startPoint x: 590, startPoint y: 241, endPoint x: 609, endPoint y: 247, distance: 20.5
click at [603, 249] on div at bounding box center [435, 399] width 870 height 675
click at [610, 264] on div at bounding box center [435, 399] width 870 height 675
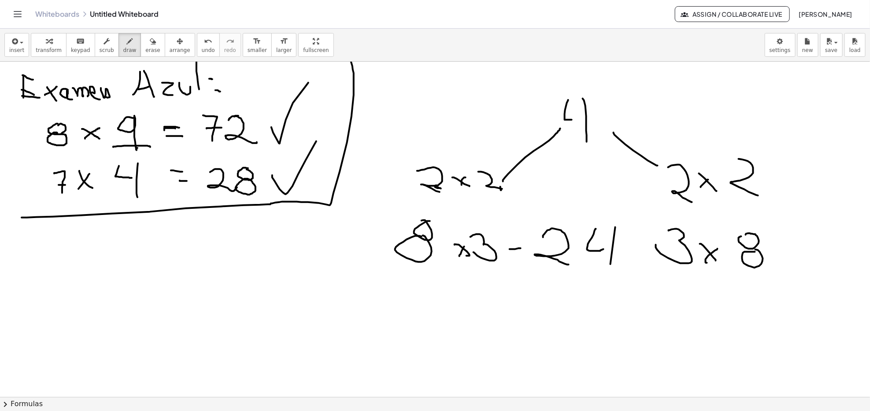
drag, startPoint x: 510, startPoint y: 249, endPoint x: 567, endPoint y: 262, distance: 58.3
click at [529, 248] on div at bounding box center [435, 399] width 870 height 675
drag, startPoint x: 624, startPoint y: 238, endPoint x: 654, endPoint y: 244, distance: 30.1
click at [645, 243] on div at bounding box center [435, 399] width 870 height 675
drag, startPoint x: 409, startPoint y: 293, endPoint x: 426, endPoint y: 321, distance: 32.9
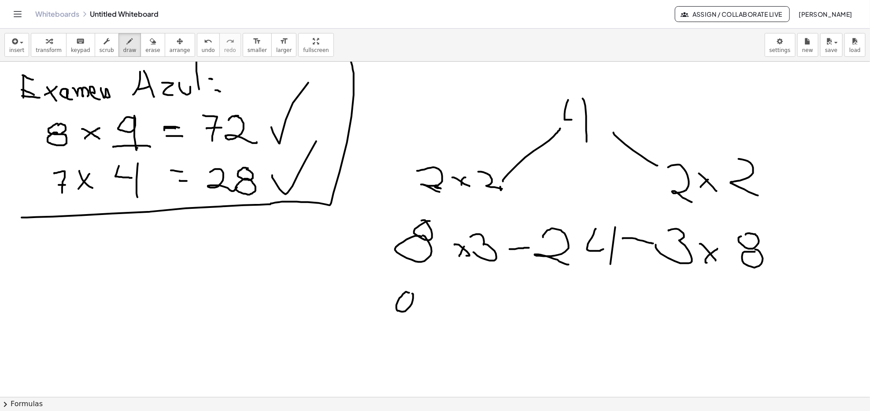
click at [414, 317] on div at bounding box center [435, 399] width 870 height 675
drag, startPoint x: 430, startPoint y: 309, endPoint x: 445, endPoint y: 319, distance: 18.3
click at [445, 317] on div at bounding box center [435, 399] width 870 height 675
drag, startPoint x: 433, startPoint y: 318, endPoint x: 446, endPoint y: 309, distance: 15.4
click at [444, 308] on div at bounding box center [435, 399] width 870 height 675
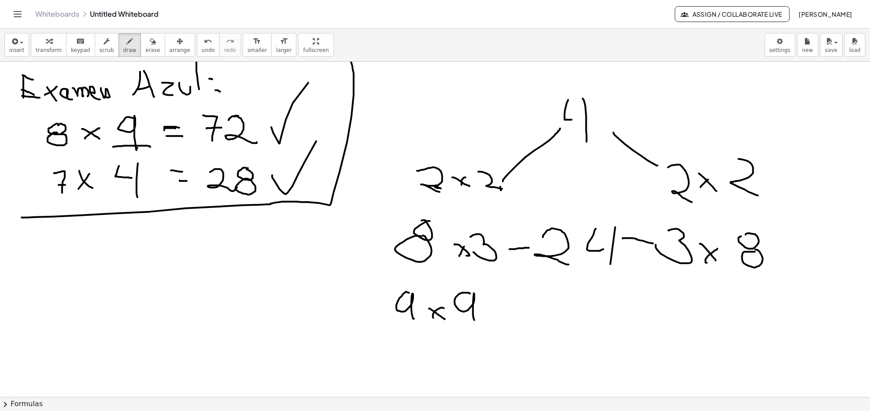
drag, startPoint x: 462, startPoint y: 293, endPoint x: 469, endPoint y: 321, distance: 29.5
click at [473, 317] on div at bounding box center [435, 399] width 870 height 675
drag, startPoint x: 474, startPoint y: 294, endPoint x: 564, endPoint y: 312, distance: 91.5
click at [488, 317] on div at bounding box center [435, 399] width 870 height 675
drag, startPoint x: 673, startPoint y: 287, endPoint x: 703, endPoint y: 313, distance: 39.6
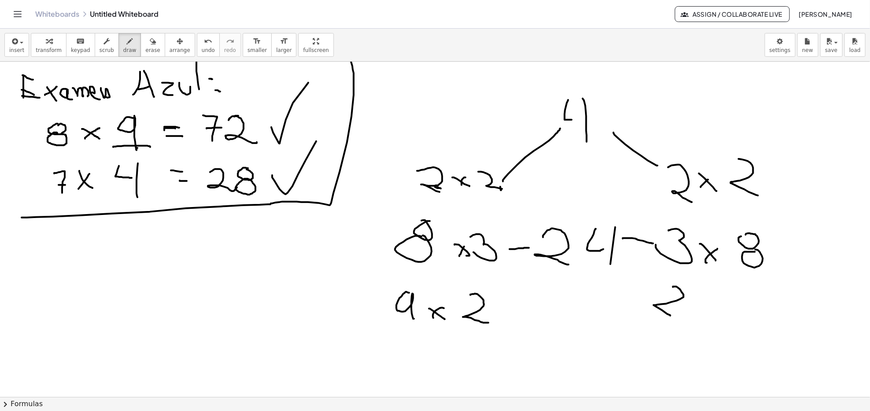
click at [645, 316] on div at bounding box center [435, 399] width 870 height 675
drag, startPoint x: 719, startPoint y: 299, endPoint x: 731, endPoint y: 314, distance: 19.1
click at [645, 314] on div at bounding box center [435, 399] width 870 height 675
drag, startPoint x: 715, startPoint y: 312, endPoint x: 737, endPoint y: 294, distance: 27.9
click at [645, 297] on div at bounding box center [435, 399] width 870 height 675
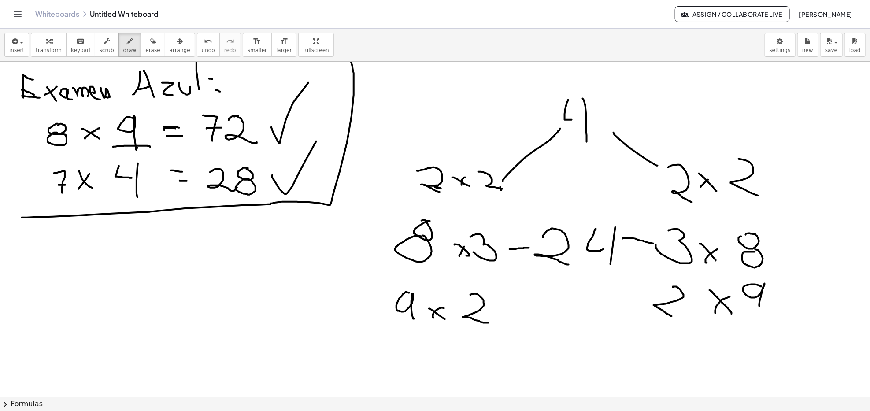
drag, startPoint x: 743, startPoint y: 287, endPoint x: 747, endPoint y: 310, distance: 23.2
click at [645, 309] on div at bounding box center [435, 399] width 870 height 675
drag, startPoint x: 557, startPoint y: 311, endPoint x: 595, endPoint y: 312, distance: 37.9
click at [561, 317] on div at bounding box center [435, 399] width 870 height 675
drag, startPoint x: 583, startPoint y: 301, endPoint x: 592, endPoint y: 295, distance: 10.9
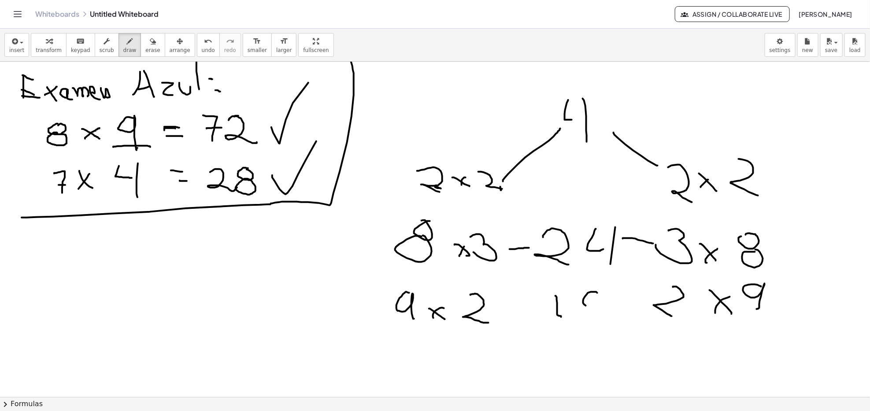
click at [594, 295] on div at bounding box center [435, 399] width 870 height 675
drag, startPoint x: 593, startPoint y: 312, endPoint x: 587, endPoint y: 310, distance: 6.0
click at [592, 311] on div at bounding box center [435, 399] width 870 height 675
drag, startPoint x: 503, startPoint y: 310, endPoint x: 553, endPoint y: 313, distance: 49.8
click at [535, 310] on div at bounding box center [435, 399] width 870 height 675
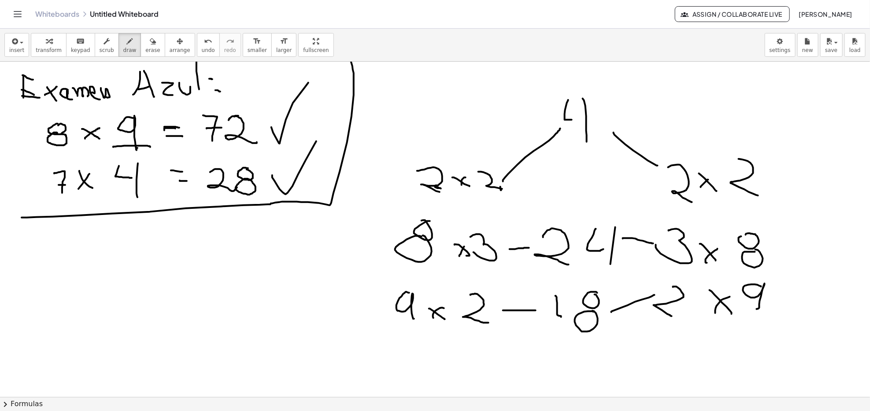
drag, startPoint x: 611, startPoint y: 312, endPoint x: 654, endPoint y: 295, distance: 46.4
click at [645, 295] on div at bounding box center [435, 399] width 870 height 675
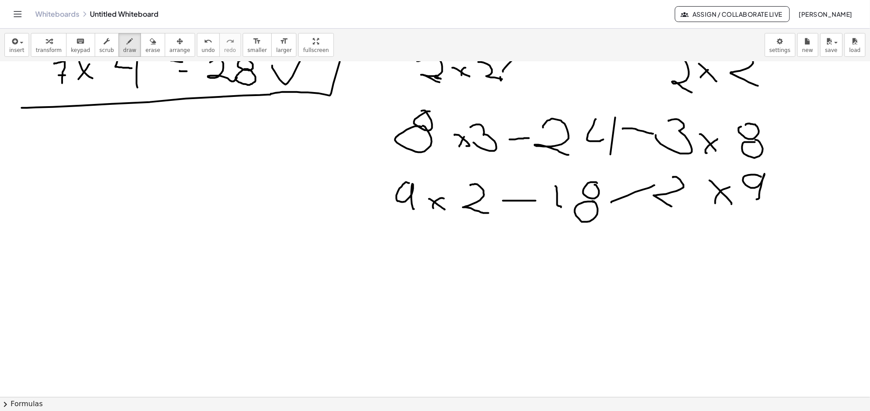
scroll to position [117, 0]
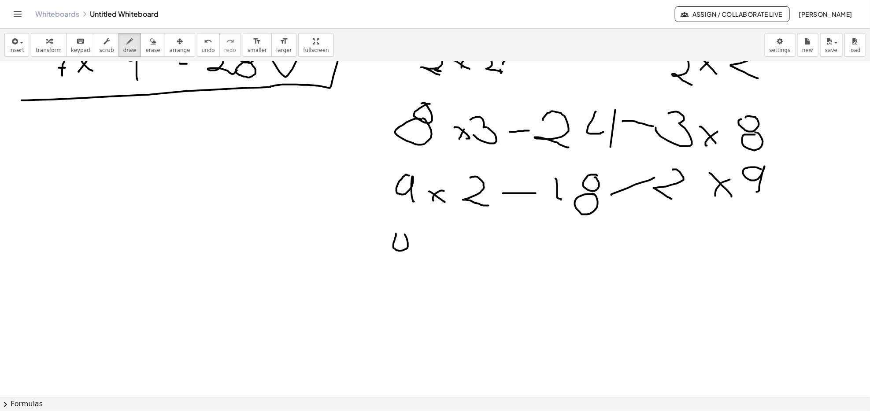
drag, startPoint x: 396, startPoint y: 233, endPoint x: 399, endPoint y: 230, distance: 5.0
click at [401, 229] on div at bounding box center [435, 282] width 870 height 675
click at [404, 250] on div at bounding box center [435, 282] width 870 height 675
drag, startPoint x: 434, startPoint y: 247, endPoint x: 441, endPoint y: 259, distance: 13.6
click at [441, 258] on div at bounding box center [435, 282] width 870 height 675
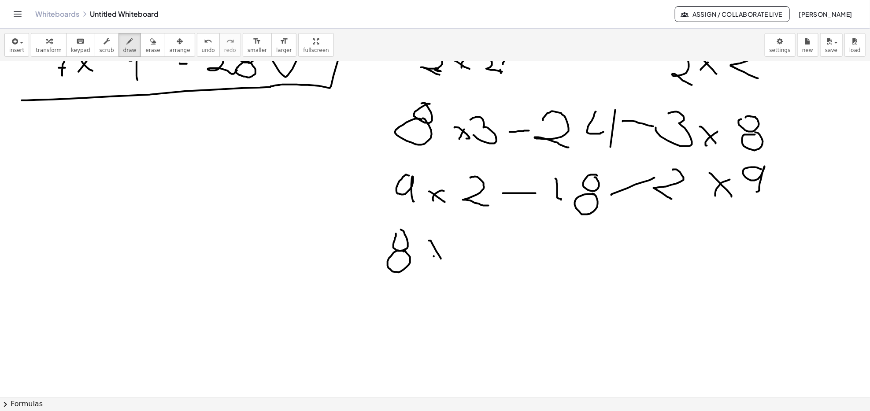
drag, startPoint x: 434, startPoint y: 256, endPoint x: 446, endPoint y: 243, distance: 18.1
click at [446, 243] on div at bounding box center [435, 282] width 870 height 675
drag, startPoint x: 458, startPoint y: 238, endPoint x: 473, endPoint y: 238, distance: 15.0
click at [467, 247] on div at bounding box center [435, 282] width 870 height 675
drag, startPoint x: 473, startPoint y: 236, endPoint x: 471, endPoint y: 266, distance: 29.6
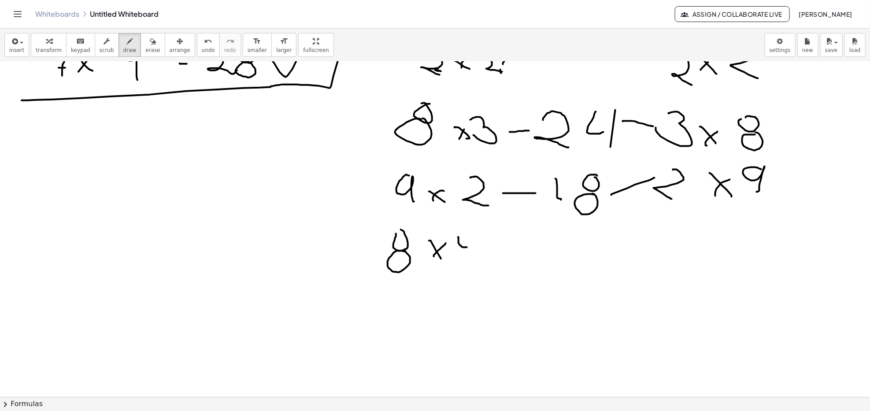
click at [471, 266] on div at bounding box center [435, 282] width 870 height 675
drag, startPoint x: 660, startPoint y: 238, endPoint x: 675, endPoint y: 241, distance: 16.1
click at [645, 254] on div at bounding box center [435, 282] width 870 height 675
drag, startPoint x: 675, startPoint y: 238, endPoint x: 675, endPoint y: 263, distance: 25.1
click at [645, 263] on div at bounding box center [435, 282] width 870 height 675
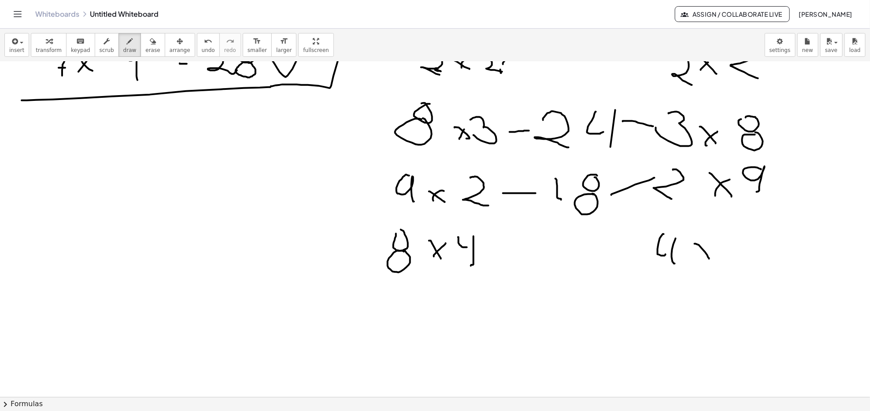
drag, startPoint x: 705, startPoint y: 252, endPoint x: 709, endPoint y: 258, distance: 7.7
click at [645, 258] on div at bounding box center [435, 282] width 870 height 675
drag, startPoint x: 700, startPoint y: 252, endPoint x: 714, endPoint y: 245, distance: 15.8
click at [645, 244] on div at bounding box center [435, 282] width 870 height 675
drag, startPoint x: 729, startPoint y: 239, endPoint x: 723, endPoint y: 251, distance: 13.6
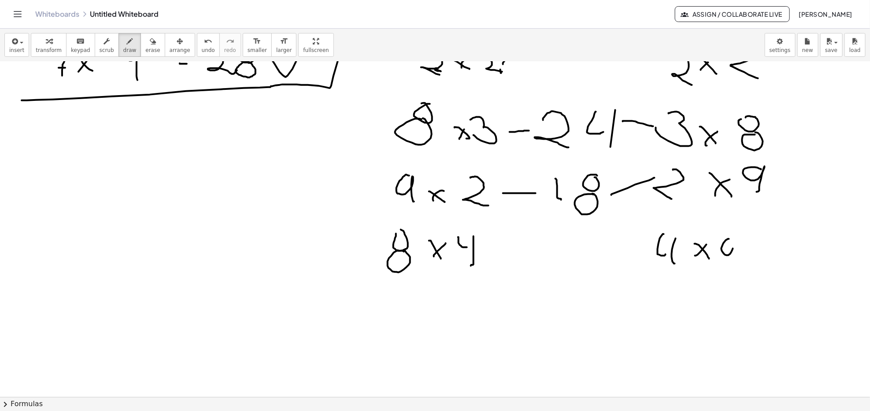
click at [645, 240] on div at bounding box center [435, 282] width 870 height 675
click at [645, 251] on div at bounding box center [435, 282] width 870 height 675
drag, startPoint x: 490, startPoint y: 254, endPoint x: 531, endPoint y: 255, distance: 41.0
click at [520, 254] on div at bounding box center [435, 282] width 870 height 675
drag, startPoint x: 616, startPoint y: 242, endPoint x: 640, endPoint y: 249, distance: 24.3
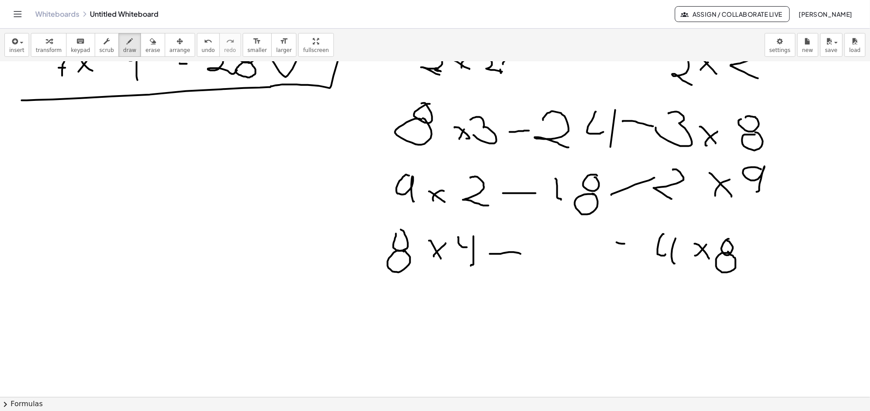
click at [645, 244] on div at bounding box center [435, 282] width 870 height 675
drag, startPoint x: 554, startPoint y: 235, endPoint x: 538, endPoint y: 263, distance: 32.8
click at [538, 266] on div at bounding box center [435, 282] width 870 height 675
drag, startPoint x: 586, startPoint y: 240, endPoint x: 612, endPoint y: 273, distance: 41.4
click at [611, 280] on div at bounding box center [435, 282] width 870 height 675
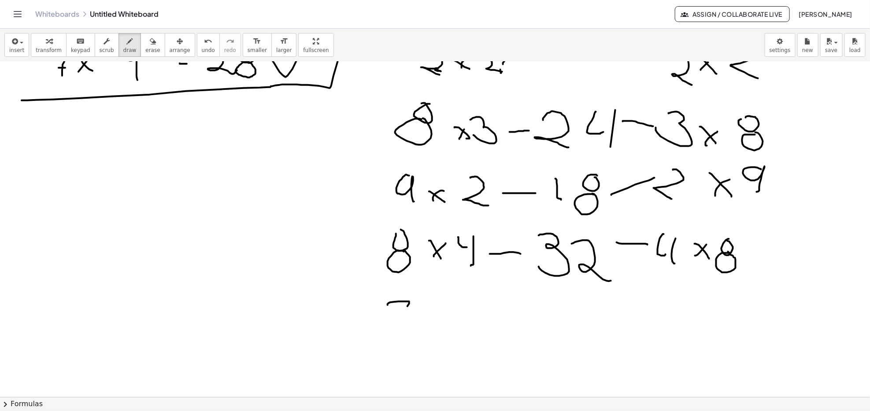
drag, startPoint x: 409, startPoint y: 301, endPoint x: 397, endPoint y: 329, distance: 30.2
click at [397, 317] on div at bounding box center [435, 282] width 870 height 675
drag, startPoint x: 390, startPoint y: 320, endPoint x: 407, endPoint y: 323, distance: 17.4
click at [407, 317] on div at bounding box center [435, 282] width 870 height 675
drag, startPoint x: 430, startPoint y: 311, endPoint x: 440, endPoint y: 329, distance: 20.7
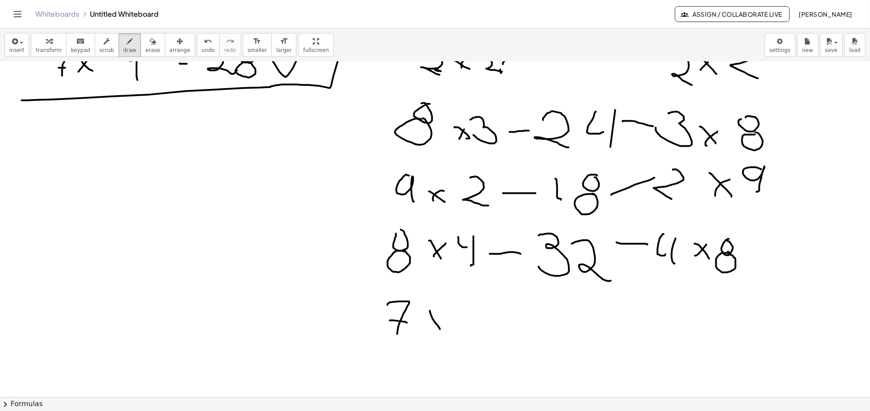
click at [440, 317] on div at bounding box center [435, 282] width 870 height 675
drag, startPoint x: 430, startPoint y: 325, endPoint x: 439, endPoint y: 312, distance: 15.2
click at [439, 312] on div at bounding box center [435, 282] width 870 height 675
drag, startPoint x: 471, startPoint y: 301, endPoint x: 470, endPoint y: 321, distance: 20.3
click at [470, 317] on div at bounding box center [435, 282] width 870 height 675
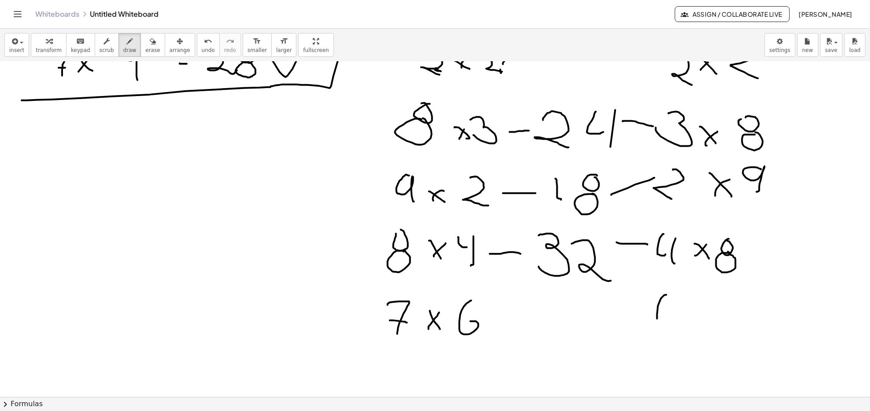
drag, startPoint x: 660, startPoint y: 301, endPoint x: 664, endPoint y: 318, distance: 17.7
click at [645, 317] on div at bounding box center [435, 282] width 870 height 675
drag, startPoint x: 694, startPoint y: 307, endPoint x: 705, endPoint y: 320, distance: 17.2
click at [645, 317] on div at bounding box center [435, 282] width 870 height 675
drag, startPoint x: 701, startPoint y: 316, endPoint x: 720, endPoint y: 308, distance: 20.5
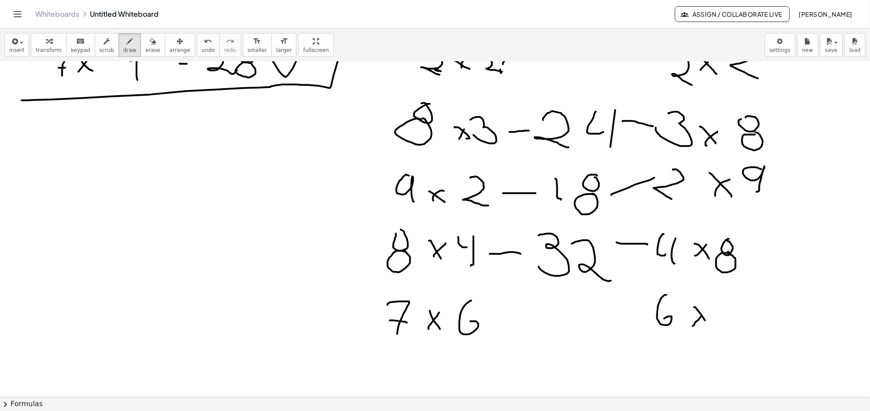
click at [645, 309] on div at bounding box center [435, 282] width 870 height 675
drag, startPoint x: 726, startPoint y: 296, endPoint x: 719, endPoint y: 319, distance: 24.4
click at [645, 317] on div at bounding box center [435, 282] width 870 height 675
drag, startPoint x: 715, startPoint y: 312, endPoint x: 747, endPoint y: 314, distance: 31.8
click at [645, 310] on div at bounding box center [435, 282] width 870 height 675
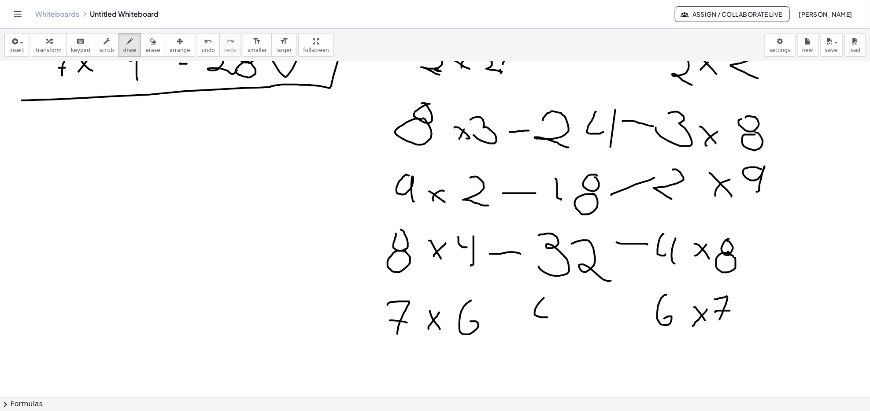
drag, startPoint x: 535, startPoint y: 314, endPoint x: 562, endPoint y: 302, distance: 30.5
click at [557, 314] on div at bounding box center [435, 282] width 870 height 675
drag, startPoint x: 562, startPoint y: 301, endPoint x: 577, endPoint y: 340, distance: 41.8
click at [571, 317] on div at bounding box center [435, 282] width 870 height 675
drag, startPoint x: 596, startPoint y: 302, endPoint x: 614, endPoint y: 358, distance: 58.9
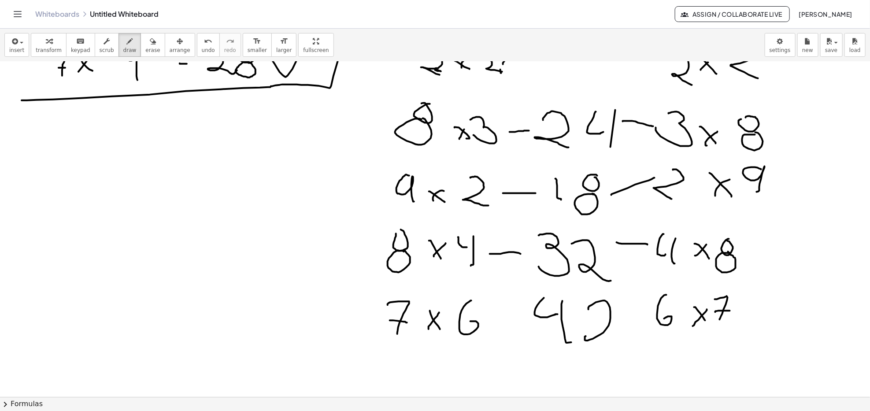
click at [614, 317] on div at bounding box center [435, 282] width 870 height 675
drag, startPoint x: 494, startPoint y: 313, endPoint x: 516, endPoint y: 317, distance: 23.2
click at [516, 317] on div at bounding box center [435, 282] width 870 height 675
drag, startPoint x: 624, startPoint y: 318, endPoint x: 649, endPoint y: 316, distance: 25.2
click at [645, 316] on div at bounding box center [435, 282] width 870 height 675
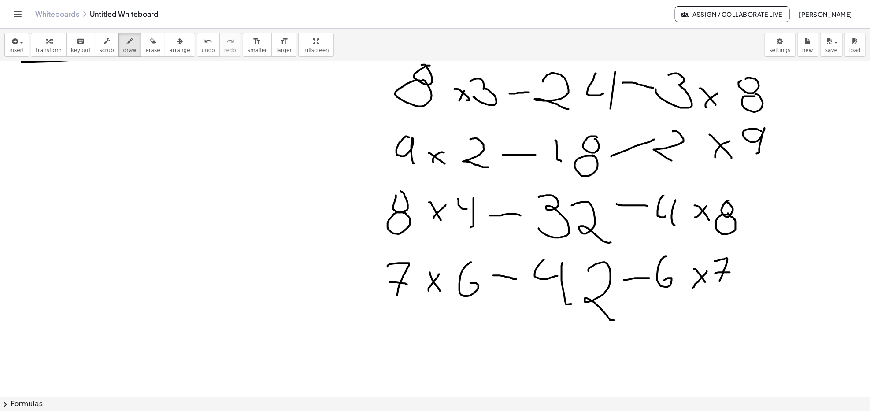
scroll to position [176, 0]
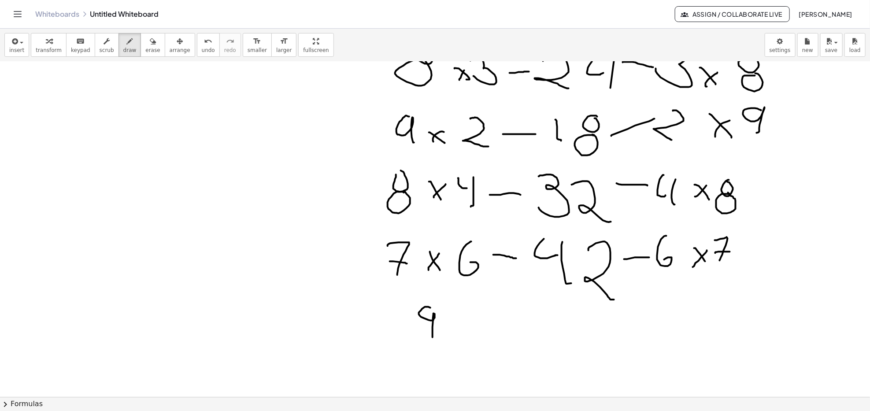
drag, startPoint x: 430, startPoint y: 308, endPoint x: 432, endPoint y: 337, distance: 29.6
click at [432, 317] on div at bounding box center [435, 223] width 870 height 675
drag, startPoint x: 443, startPoint y: 321, endPoint x: 458, endPoint y: 339, distance: 24.1
click at [459, 317] on div at bounding box center [435, 223] width 870 height 675
drag, startPoint x: 452, startPoint y: 327, endPoint x: 476, endPoint y: 322, distance: 24.6
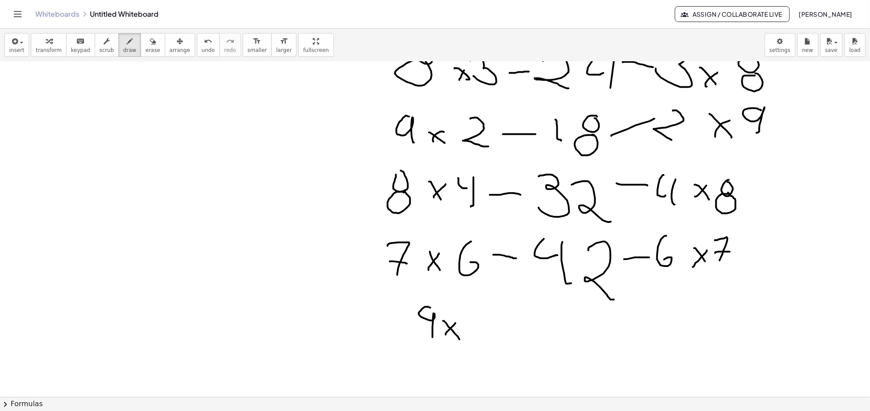
click at [457, 317] on div at bounding box center [435, 223] width 870 height 675
drag, startPoint x: 483, startPoint y: 306, endPoint x: 487, endPoint y: 302, distance: 5.0
click at [487, 302] on div at bounding box center [435, 223] width 870 height 675
drag, startPoint x: 492, startPoint y: 320, endPoint x: 504, endPoint y: 319, distance: 11.5
click at [492, 317] on div at bounding box center [435, 223] width 870 height 675
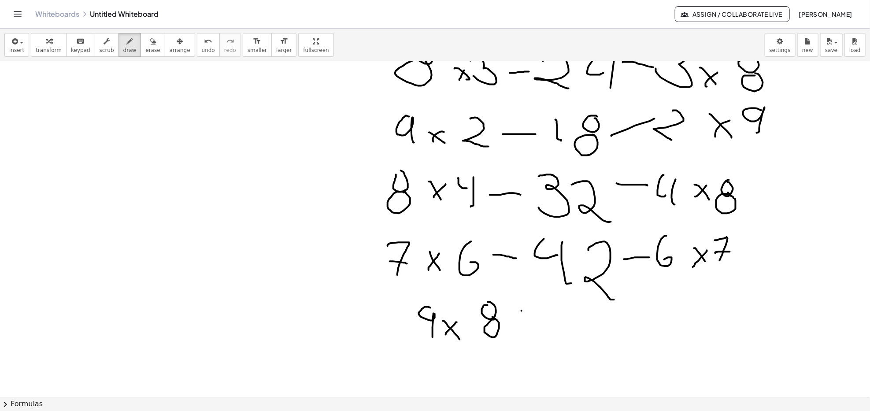
drag, startPoint x: 522, startPoint y: 311, endPoint x: 531, endPoint y: 315, distance: 10.2
click at [529, 313] on div at bounding box center [435, 223] width 870 height 675
drag, startPoint x: 533, startPoint y: 326, endPoint x: 568, endPoint y: 337, distance: 36.4
click at [542, 317] on div at bounding box center [435, 223] width 870 height 675
drag, startPoint x: 590, startPoint y: 288, endPoint x: 597, endPoint y: 287, distance: 7.1
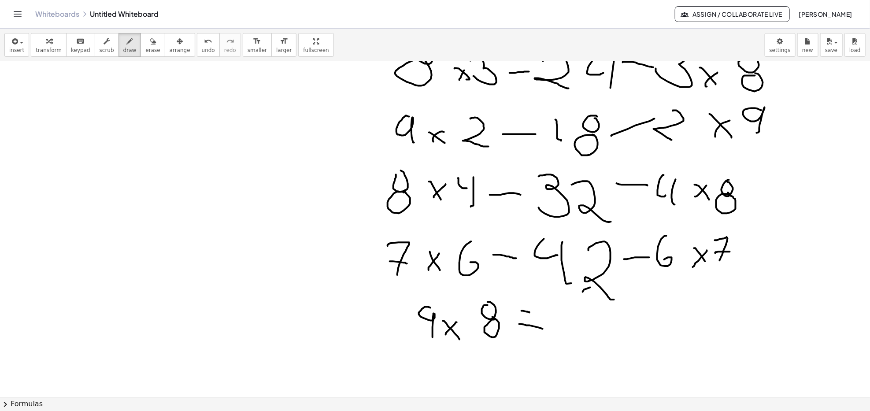
click at [604, 285] on div at bounding box center [435, 223] width 870 height 675
drag, startPoint x: 567, startPoint y: 306, endPoint x: 583, endPoint y: 342, distance: 39.2
click at [583, 317] on div at bounding box center [435, 223] width 870 height 675
drag, startPoint x: 572, startPoint y: 329, endPoint x: 601, endPoint y: 332, distance: 29.6
click at [598, 317] on div at bounding box center [435, 223] width 870 height 675
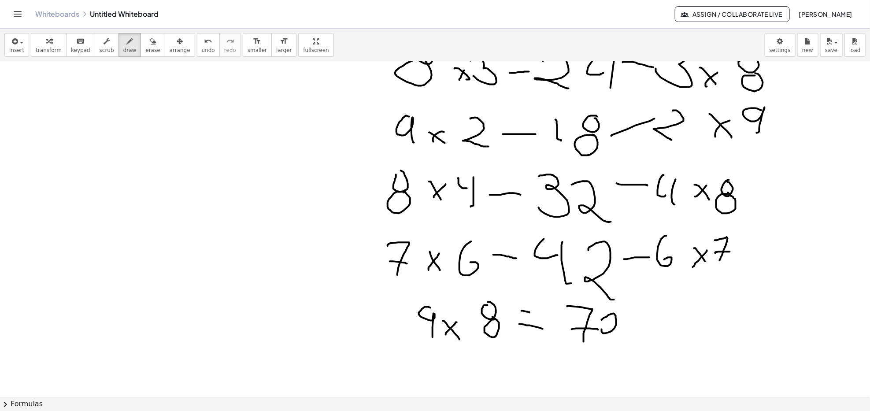
drag, startPoint x: 608, startPoint y: 315, endPoint x: 619, endPoint y: 338, distance: 25.4
click at [619, 317] on div at bounding box center [435, 223] width 870 height 675
drag, startPoint x: 632, startPoint y: 336, endPoint x: 637, endPoint y: 342, distance: 7.8
click at [628, 317] on div at bounding box center [435, 223] width 870 height 675
drag, startPoint x: 649, startPoint y: 346, endPoint x: 644, endPoint y: 358, distance: 12.6
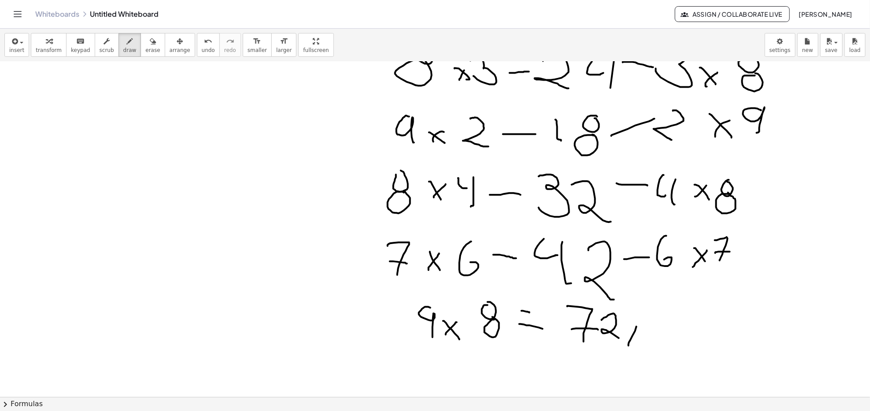
click at [645, 317] on div at bounding box center [435, 223] width 870 height 675
drag, startPoint x: 525, startPoint y: 312, endPoint x: 547, endPoint y: 313, distance: 22.1
click at [547, 313] on div at bounding box center [435, 223] width 870 height 675
drag, startPoint x: 699, startPoint y: 301, endPoint x: 705, endPoint y: 330, distance: 29.2
click at [645, 317] on div at bounding box center [435, 223] width 870 height 675
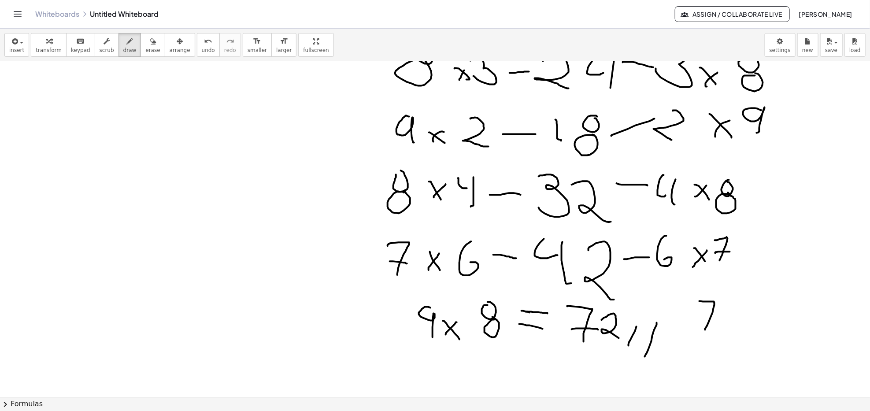
drag, startPoint x: 698, startPoint y: 311, endPoint x: 718, endPoint y: 316, distance: 20.4
click at [645, 315] on div at bounding box center [435, 223] width 870 height 675
drag, startPoint x: 735, startPoint y: 316, endPoint x: 742, endPoint y: 330, distance: 16.0
click at [645, 317] on div at bounding box center [435, 223] width 870 height 675
drag, startPoint x: 734, startPoint y: 325, endPoint x: 757, endPoint y: 306, distance: 29.4
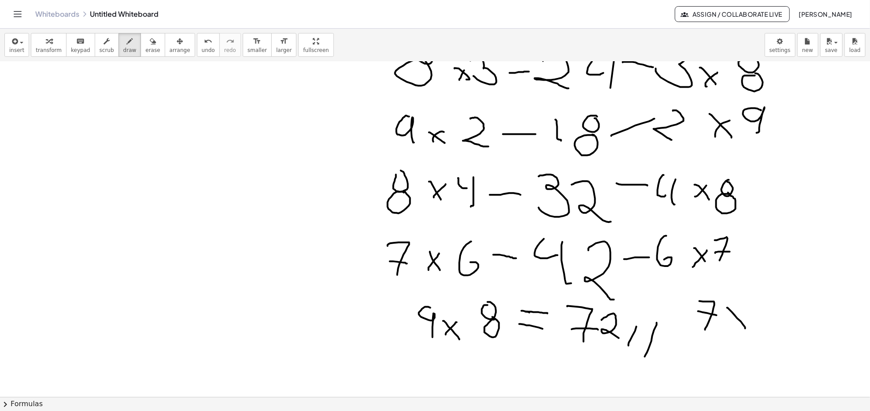
click at [645, 314] on div at bounding box center [435, 223] width 870 height 675
drag, startPoint x: 763, startPoint y: 301, endPoint x: 763, endPoint y: 328, distance: 27.8
click at [645, 317] on div at bounding box center [435, 223] width 870 height 675
drag, startPoint x: 758, startPoint y: 308, endPoint x: 772, endPoint y: 310, distance: 14.7
click at [645, 308] on div at bounding box center [435, 223] width 870 height 675
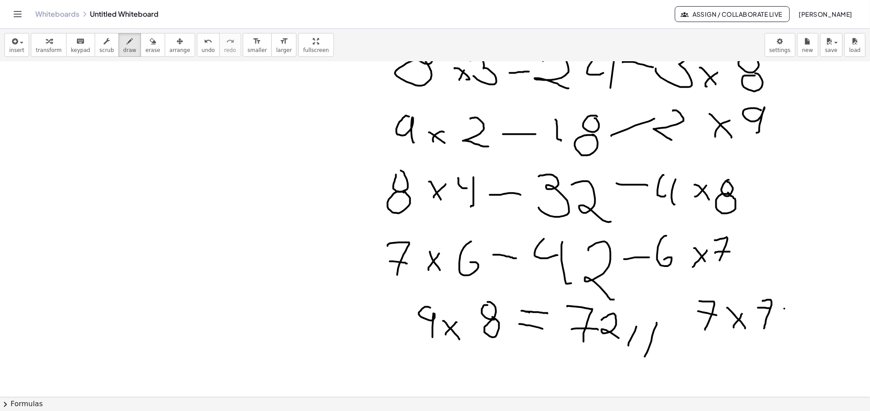
drag, startPoint x: 785, startPoint y: 309, endPoint x: 795, endPoint y: 313, distance: 11.0
click at [645, 309] on div at bounding box center [435, 223] width 870 height 675
drag, startPoint x: 789, startPoint y: 316, endPoint x: 809, endPoint y: 324, distance: 21.3
click at [645, 317] on div at bounding box center [435, 223] width 870 height 675
drag, startPoint x: 815, startPoint y: 302, endPoint x: 821, endPoint y: 313, distance: 12.4
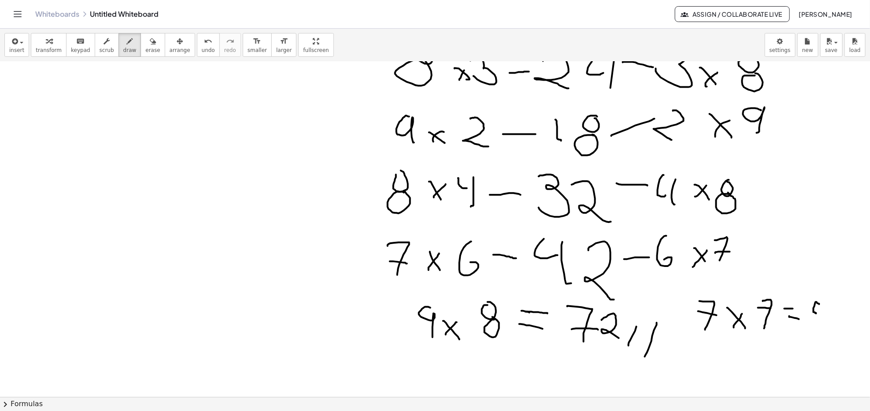
click at [645, 313] on div at bounding box center [435, 223] width 870 height 675
drag, startPoint x: 828, startPoint y: 304, endPoint x: 821, endPoint y: 337, distance: 33.9
click at [645, 317] on div at bounding box center [435, 223] width 870 height 675
drag, startPoint x: 837, startPoint y: 310, endPoint x: 846, endPoint y: 346, distance: 37.3
click at [645, 317] on div at bounding box center [435, 223] width 870 height 675
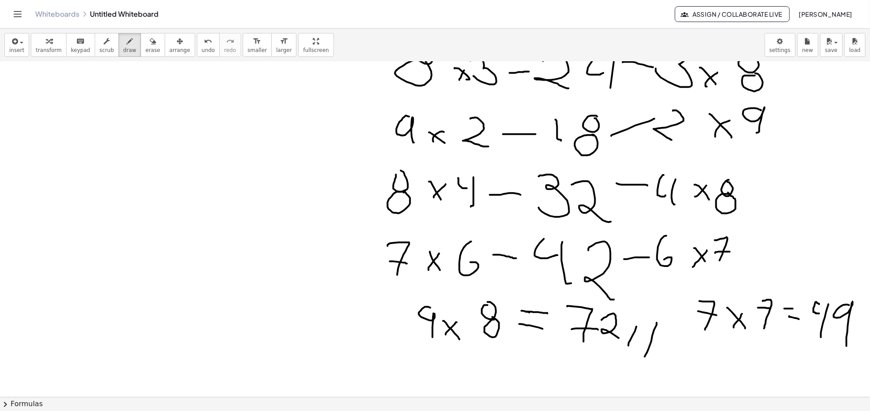
scroll to position [235, 0]
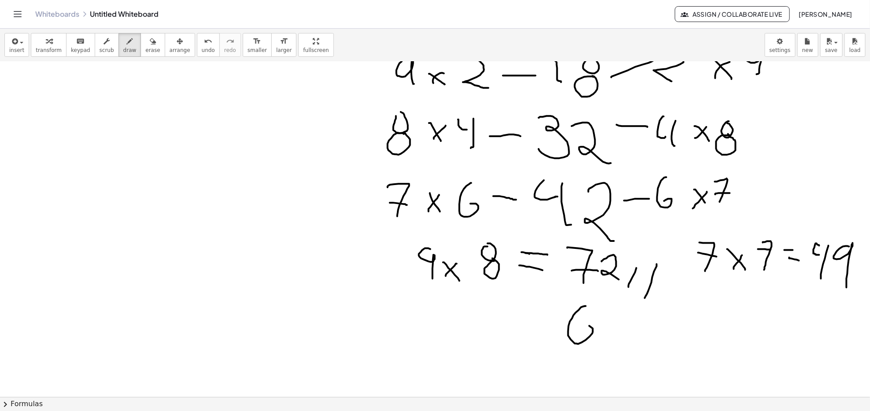
drag, startPoint x: 586, startPoint y: 306, endPoint x: 581, endPoint y: 332, distance: 25.9
click at [578, 317] on div at bounding box center [435, 164] width 870 height 675
drag, startPoint x: 615, startPoint y: 320, endPoint x: 629, endPoint y: 329, distance: 16.5
click at [628, 317] on div at bounding box center [435, 164] width 870 height 675
drag, startPoint x: 616, startPoint y: 332, endPoint x: 632, endPoint y: 318, distance: 21.5
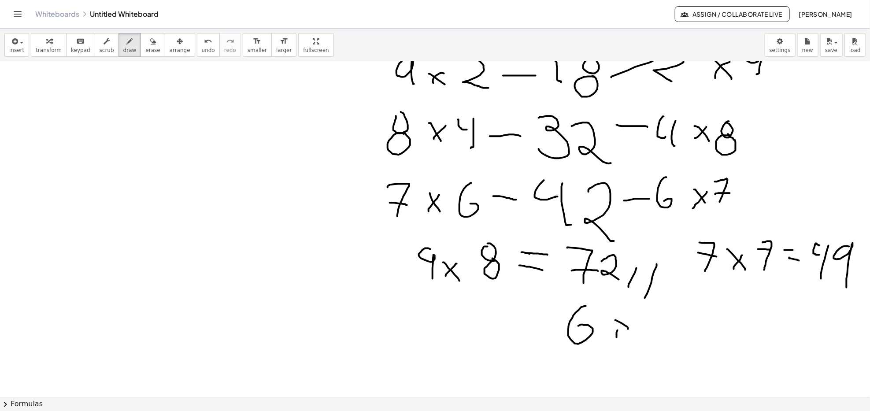
click at [629, 317] on div at bounding box center [435, 164] width 870 height 675
drag, startPoint x: 661, startPoint y: 309, endPoint x: 654, endPoint y: 310, distance: 7.2
click at [645, 306] on div at bounding box center [435, 164] width 870 height 675
drag, startPoint x: 658, startPoint y: 325, endPoint x: 654, endPoint y: 330, distance: 6.6
click at [645, 317] on div at bounding box center [435, 164] width 870 height 675
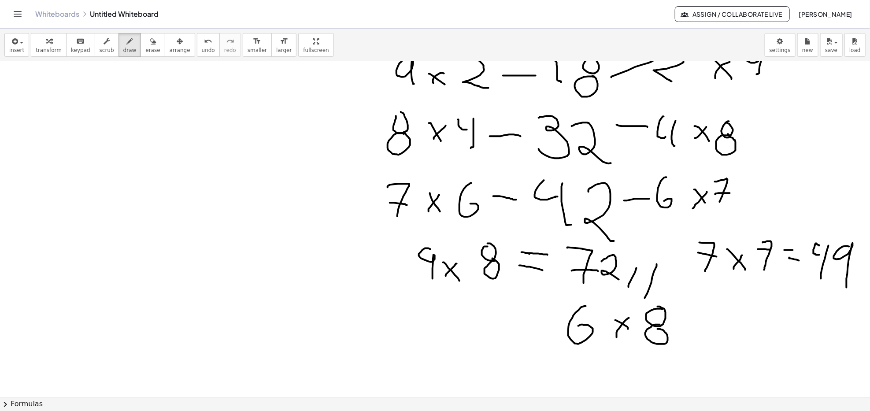
drag
click at [645, 317] on div at bounding box center [435, 164] width 870 height 675
drag, startPoint x: 726, startPoint y: 303, endPoint x: 732, endPoint y: 317, distance: 15.4
click at [645, 317] on div at bounding box center [435, 164] width 870 height 675
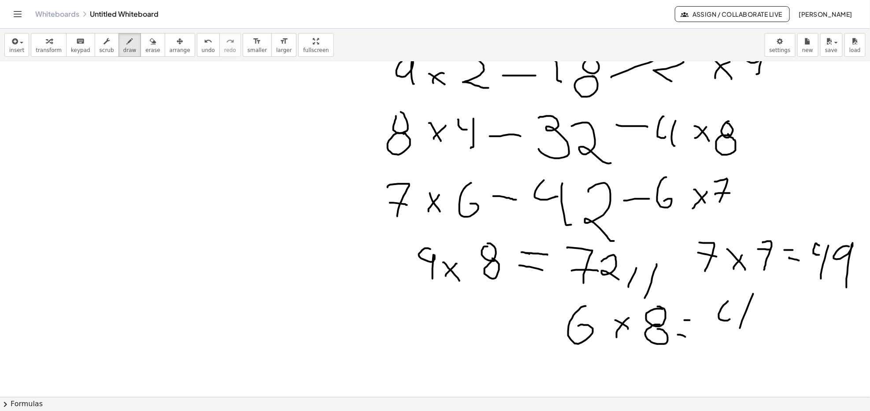
drag, startPoint x: 753, startPoint y: 294, endPoint x: 764, endPoint y: 331, distance: 38.6
click at [645, 317] on div at bounding box center [435, 164] width 870 height 675
drag, startPoint x: 776, startPoint y: 296, endPoint x: 769, endPoint y: 323, distance: 27.3
click at [645, 301] on div at bounding box center [435, 164] width 870 height 675
drag, startPoint x: 766, startPoint y: 334, endPoint x: 765, endPoint y: 328, distance: 6.3
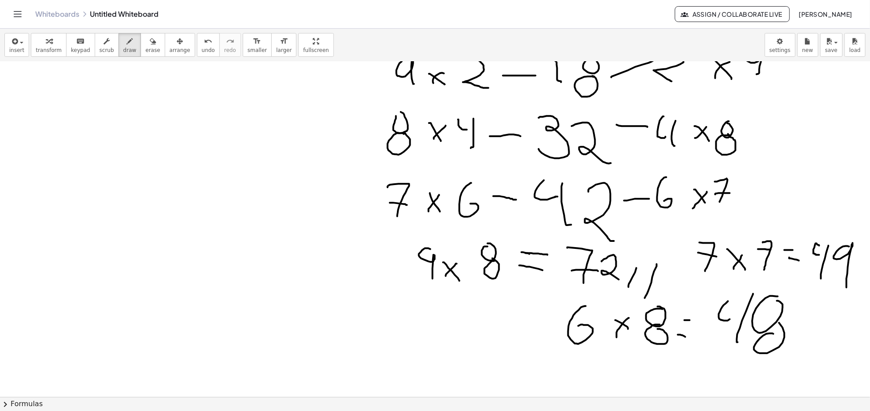
click at [645, 317] on div at bounding box center [435, 164] width 870 height 675
drag, startPoint x: 387, startPoint y: 307, endPoint x: 399, endPoint y: 335, distance: 30.1
click at [400, 317] on div at bounding box center [435, 164] width 870 height 675
drag, startPoint x: 395, startPoint y: 322, endPoint x: 421, endPoint y: 330, distance: 27.6
click at [411, 317] on div at bounding box center [435, 164] width 870 height 675
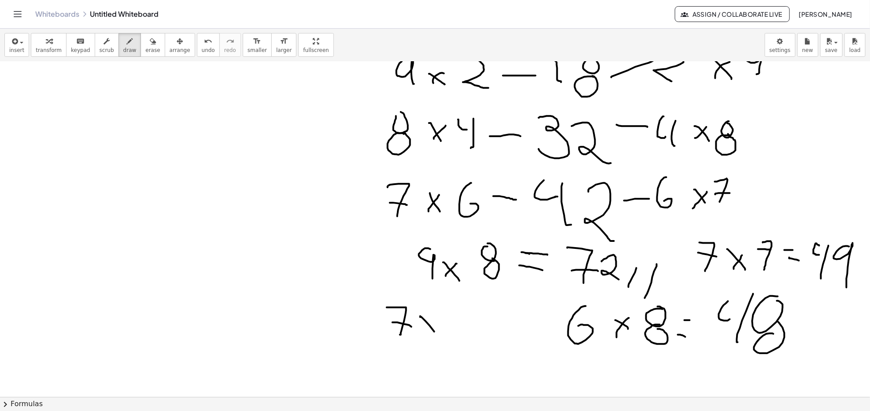
drag, startPoint x: 434, startPoint y: 332, endPoint x: 441, endPoint y: 340, distance: 10.7
click at [441, 317] on div at bounding box center [435, 164] width 870 height 675
drag, startPoint x: 428, startPoint y: 340, endPoint x: 448, endPoint y: 320, distance: 28.6
click at [446, 317] on div at bounding box center [435, 164] width 870 height 675
drag, startPoint x: 459, startPoint y: 306, endPoint x: 467, endPoint y: 308, distance: 8.1
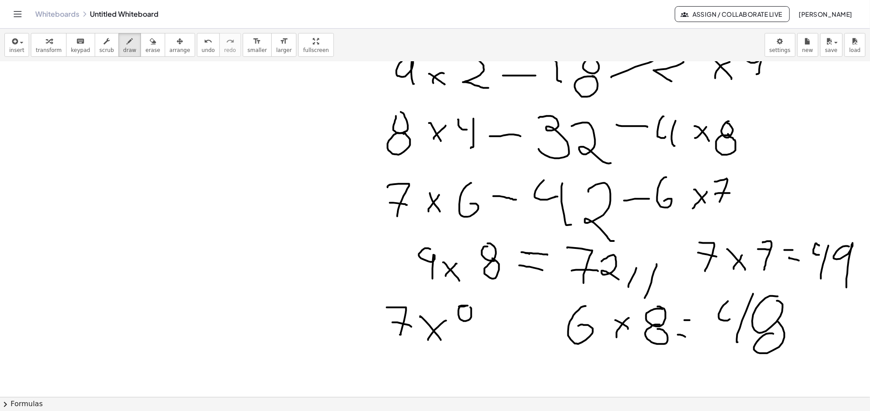
click at [468, 307] on div at bounding box center [435, 164] width 870 height 675
drag, startPoint x: 461, startPoint y: 332, endPoint x: 470, endPoint y: 325, distance: 10.9
click at [470, 317] on div at bounding box center [435, 164] width 870 height 675
click at [467, 303] on div at bounding box center [435, 164] width 870 height 675
click at [469, 317] on div at bounding box center [435, 164] width 870 height 675
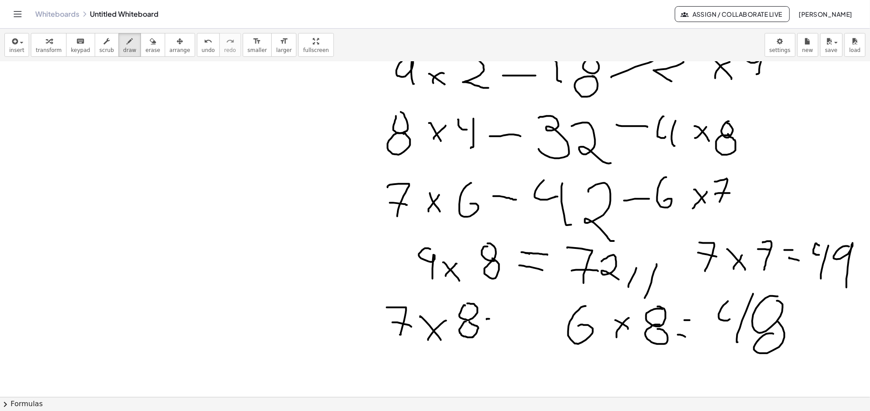
drag, startPoint x: 486, startPoint y: 320, endPoint x: 495, endPoint y: 321, distance: 9.4
click at [495, 317] on div at bounding box center [435, 164] width 870 height 675
drag, startPoint x: 485, startPoint y: 332, endPoint x: 493, endPoint y: 331, distance: 8.4
click at [493, 317] on div at bounding box center [435, 164] width 870 height 675
drag, startPoint x: 505, startPoint y: 308, endPoint x: 515, endPoint y: 309, distance: 9.7
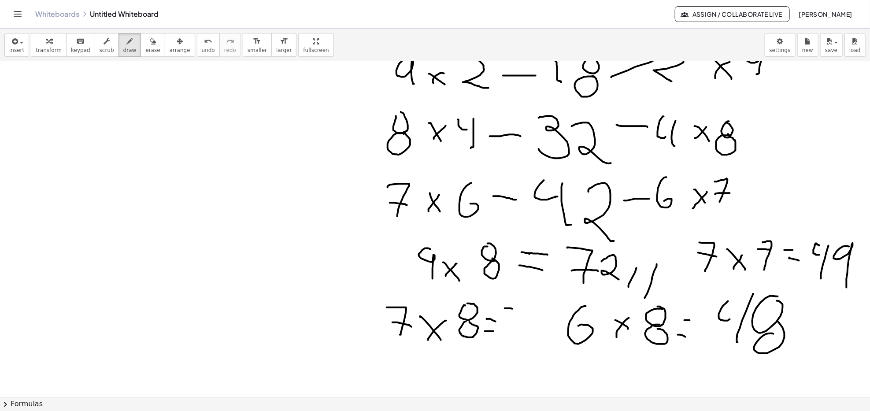
click at [515, 309] on div at bounding box center [435, 164] width 870 height 675
drag, startPoint x: 504, startPoint y: 325, endPoint x: 504, endPoint y: 335, distance: 9.7
click at [506, 317] on div at bounding box center [435, 164] width 870 height 675
drag, startPoint x: 530, startPoint y: 308, endPoint x: 524, endPoint y: 333, distance: 25.8
click at [533, 317] on div at bounding box center [435, 164] width 870 height 675
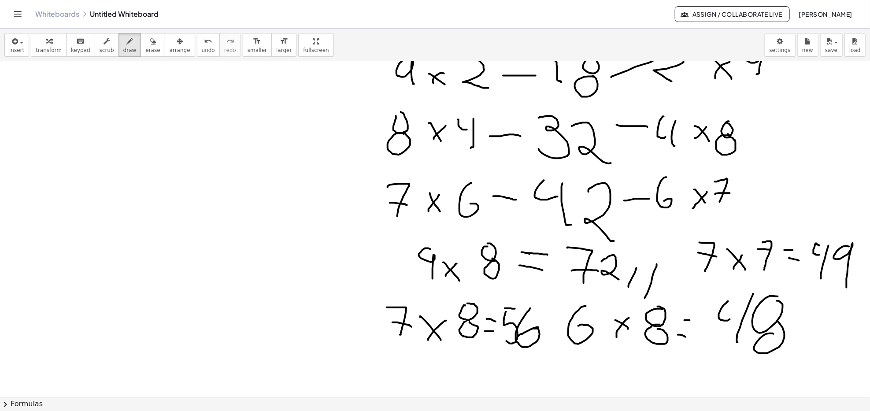
drag, startPoint x: 538, startPoint y: 327, endPoint x: 518, endPoint y: 337, distance: 22.1
click at [518, 317] on div at bounding box center [435, 164] width 870 height 675
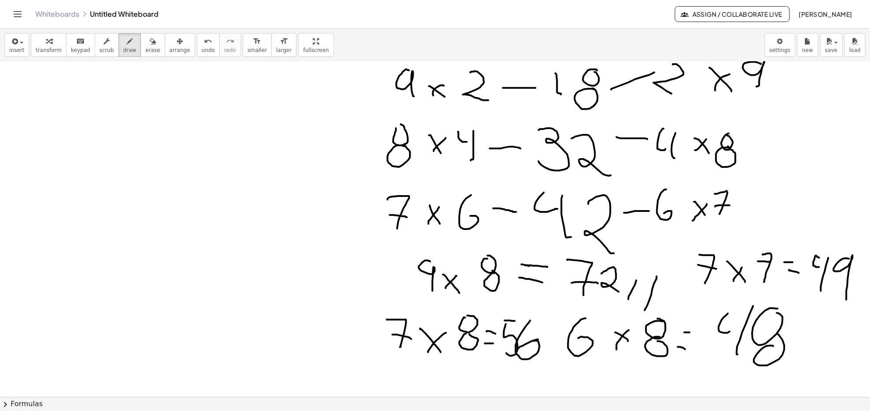
scroll to position [281, 0]
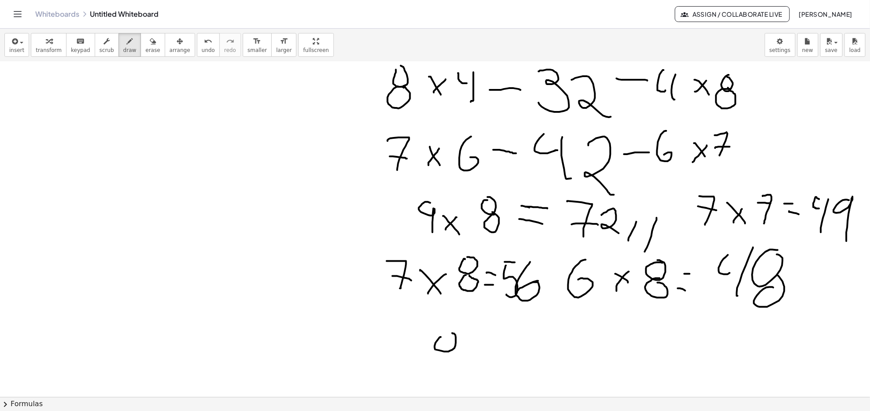
drag, startPoint x: 441, startPoint y: 337, endPoint x: 445, endPoint y: 333, distance: 5.6
click at [446, 317] on div at bounding box center [435, 283] width 870 height 1005
drag, startPoint x: 440, startPoint y: 351, endPoint x: 448, endPoint y: 357, distance: 9.5
click at [450, 317] on div at bounding box center [435, 283] width 870 height 1005
drag, startPoint x: 464, startPoint y: 351, endPoint x: 476, endPoint y: 362, distance: 16.9
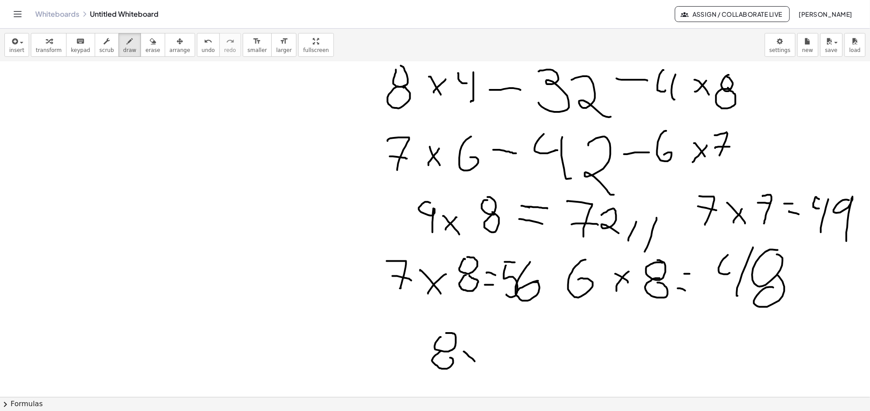
click at [476, 317] on div at bounding box center [435, 283] width 870 height 1005
drag, startPoint x: 470, startPoint y: 354, endPoint x: 480, endPoint y: 348, distance: 12.5
click at [476, 317] on div at bounding box center [435, 283] width 870 height 1005
click at [509, 317] on div at bounding box center [435, 283] width 870 height 1005
drag, startPoint x: 498, startPoint y: 340, endPoint x: 498, endPoint y: 362, distance: 21.6
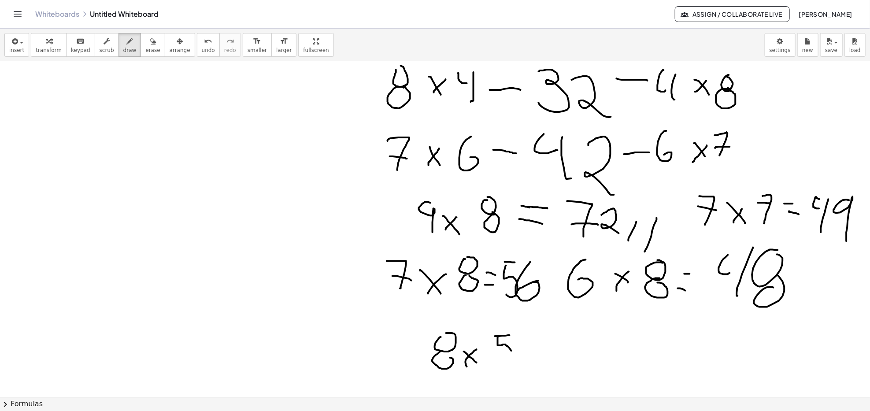
click at [498, 317] on div at bounding box center [435, 283] width 870 height 1005
drag, startPoint x: 522, startPoint y: 350, endPoint x: 533, endPoint y: 350, distance: 11.0
click at [533, 317] on div at bounding box center [435, 283] width 870 height 1005
drag, startPoint x: 522, startPoint y: 364, endPoint x: 536, endPoint y: 361, distance: 14.9
click at [536, 317] on div at bounding box center [435, 283] width 870 height 1005
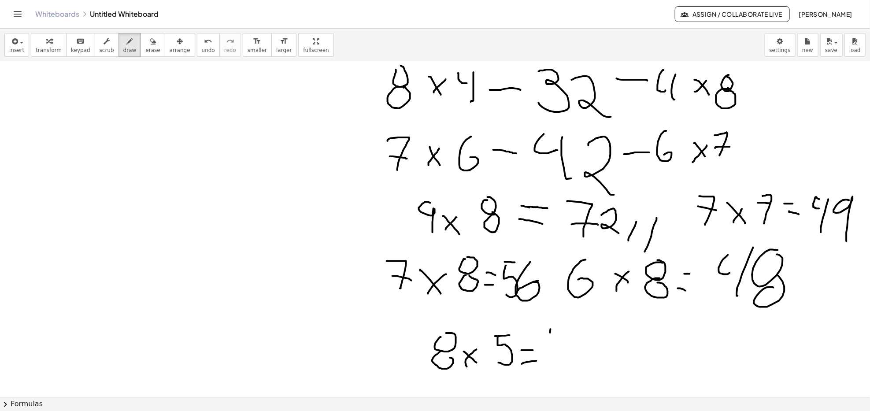
drag, startPoint x: 550, startPoint y: 329, endPoint x: 556, endPoint y: 343, distance: 15.0
click at [556, 317] on div at bounding box center [435, 283] width 870 height 1005
drag, startPoint x: 561, startPoint y: 328, endPoint x: 561, endPoint y: 359, distance: 31.7
click at [561, 317] on div at bounding box center [435, 283] width 870 height 1005
drag, startPoint x: 582, startPoint y: 325, endPoint x: 575, endPoint y: 325, distance: 6.2
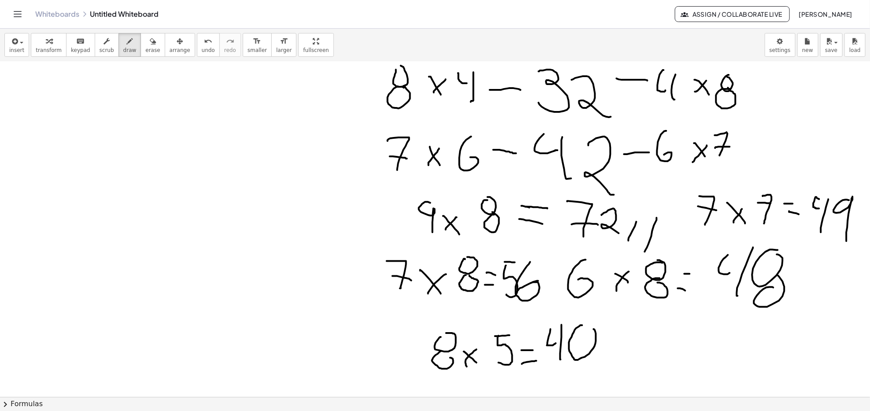
click at [576, 317] on div at bounding box center [435, 283] width 870 height 1005
click at [645, 317] on div at bounding box center [435, 283] width 870 height 1005
drag, startPoint x: 660, startPoint y: 339, endPoint x: 667, endPoint y: 341, distance: 8.1
click at [645, 317] on div at bounding box center [435, 283] width 870 height 1005
drag, startPoint x: 686, startPoint y: 336, endPoint x: 700, endPoint y: 349, distance: 19.0
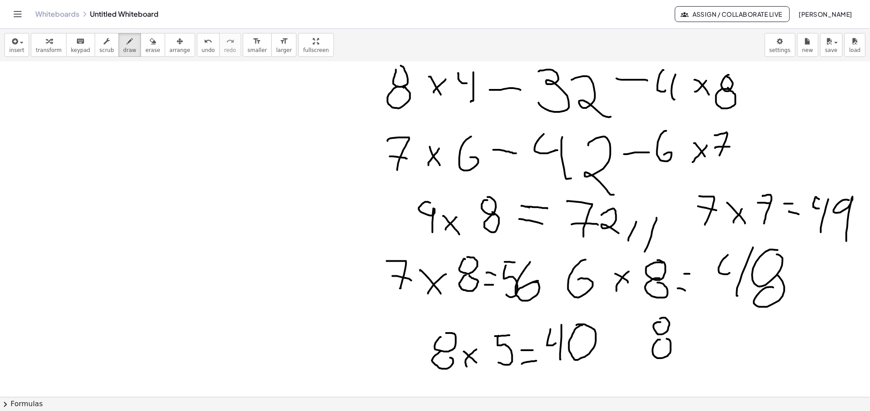
click at [645, 317] on div at bounding box center [435, 283] width 870 height 1005
drag, startPoint x: 695, startPoint y: 348, endPoint x: 731, endPoint y: 328, distance: 41.4
click at [645, 317] on div at bounding box center [435, 283] width 870 height 1005
drag, startPoint x: 732, startPoint y: 317, endPoint x: 731, endPoint y: 323, distance: 5.8
click at [645, 317] on div at bounding box center [435, 283] width 870 height 1005
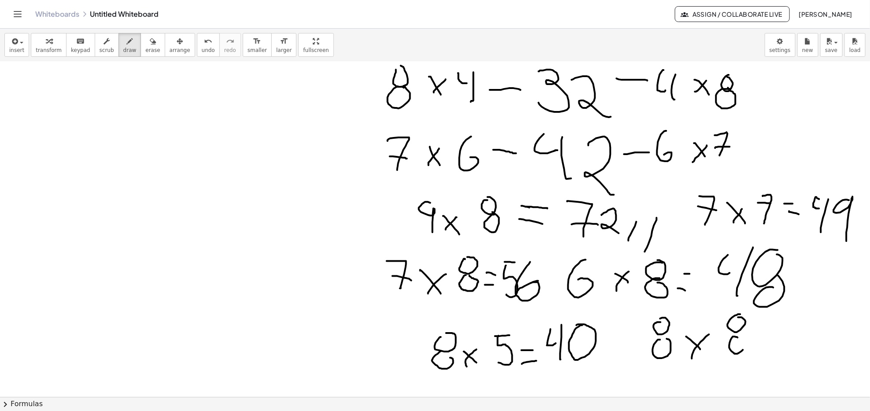
click at [645, 317] on div at bounding box center [435, 283] width 870 height 1005
drag, startPoint x: 758, startPoint y: 330, endPoint x: 765, endPoint y: 330, distance: 6.6
click at [645, 317] on div at bounding box center [435, 283] width 870 height 1005
drag, startPoint x: 766, startPoint y: 340, endPoint x: 776, endPoint y: 335, distance: 11.4
click at [645, 317] on div at bounding box center [435, 283] width 870 height 1005
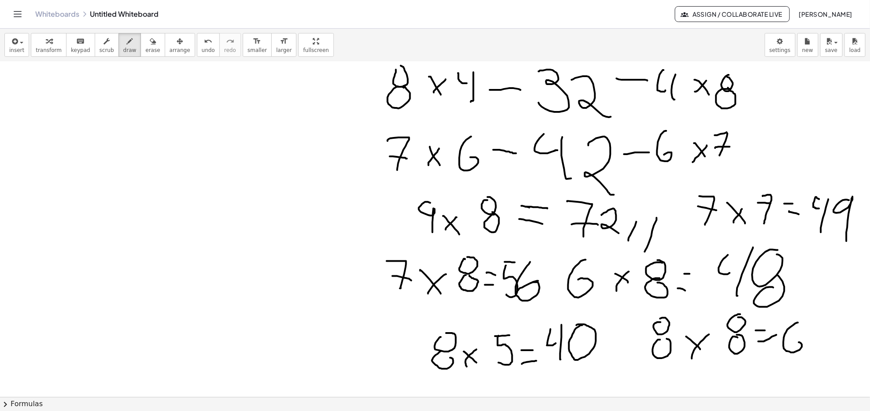
drag, startPoint x: 785, startPoint y: 334, endPoint x: 791, endPoint y: 345, distance: 12.8
click at [645, 317] on div at bounding box center [435, 283] width 870 height 1005
drag, startPoint x: 813, startPoint y: 323, endPoint x: 826, endPoint y: 328, distance: 13.7
click at [645, 317] on div at bounding box center [435, 283] width 870 height 1005
drag, startPoint x: 822, startPoint y: 326, endPoint x: 815, endPoint y: 365, distance: 39.8
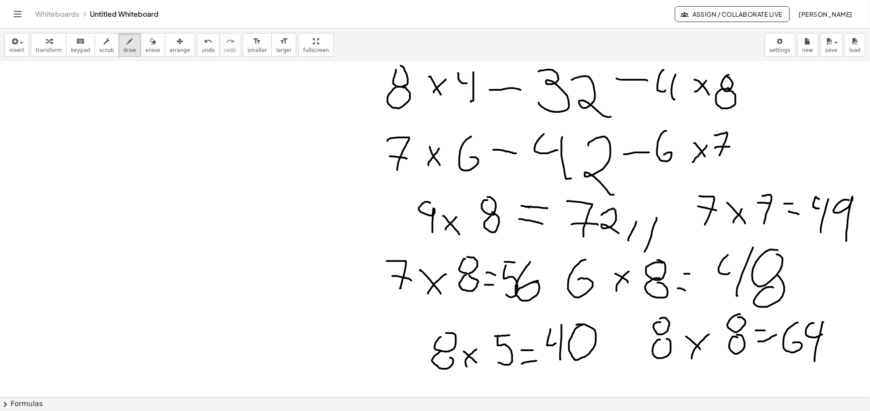
click at [645, 317] on div at bounding box center [435, 283] width 870 height 1005
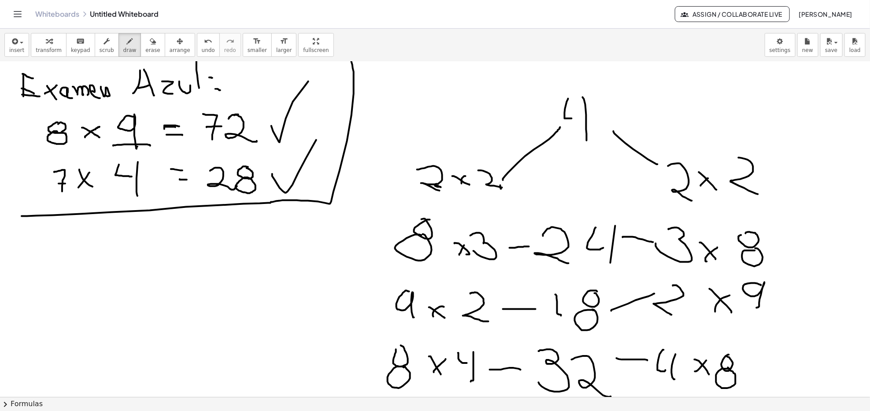
scroll to position [0, 0]
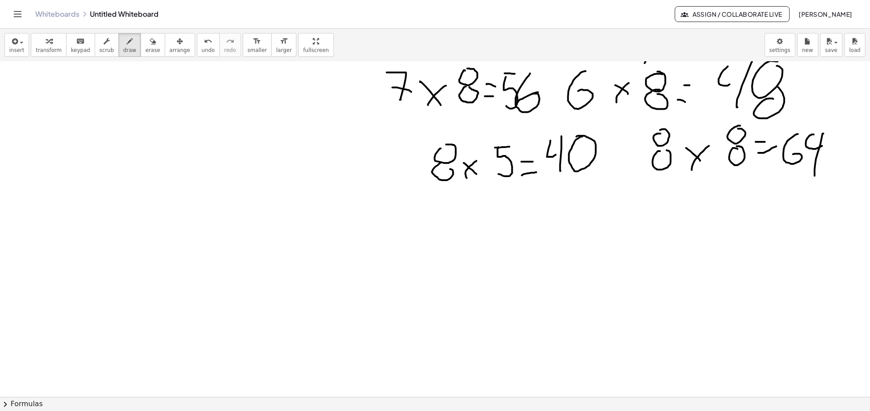
drag, startPoint x: 382, startPoint y: 68, endPoint x: 387, endPoint y: 318, distance: 249.7
click at [391, 317] on div at bounding box center [435, 94] width 870 height 1005
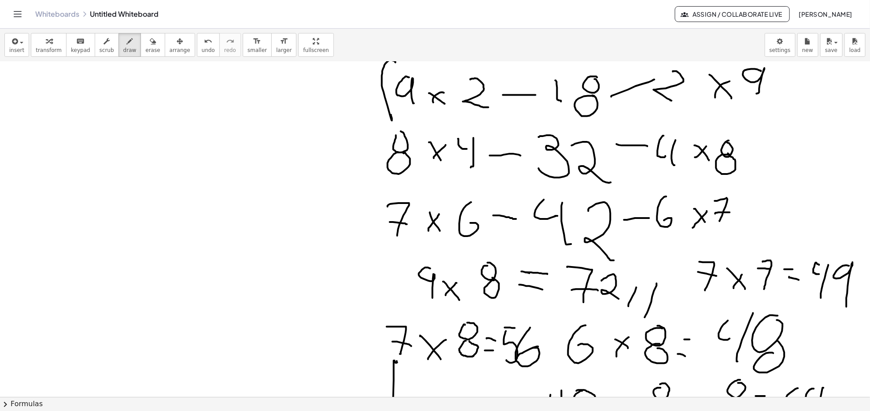
scroll to position [176, 0]
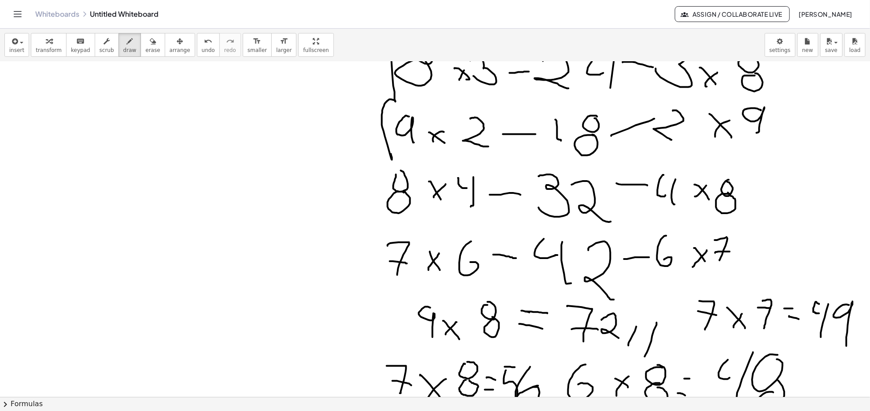
drag, startPoint x: 383, startPoint y: 336, endPoint x: 384, endPoint y: 170, distance: 165.6
click at [385, 171] on div at bounding box center [435, 388] width 870 height 1005
drag, startPoint x: 386, startPoint y: 162, endPoint x: 388, endPoint y: 171, distance: 8.7
click at [388, 171] on div at bounding box center [435, 388] width 870 height 1005
drag, startPoint x: 389, startPoint y: 166, endPoint x: 396, endPoint y: 383, distance: 217.6
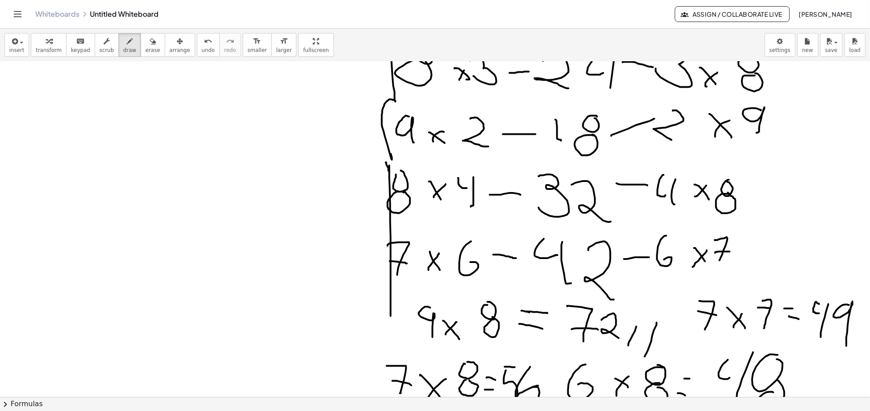
click at [396, 317] on div at bounding box center [435, 388] width 870 height 1005
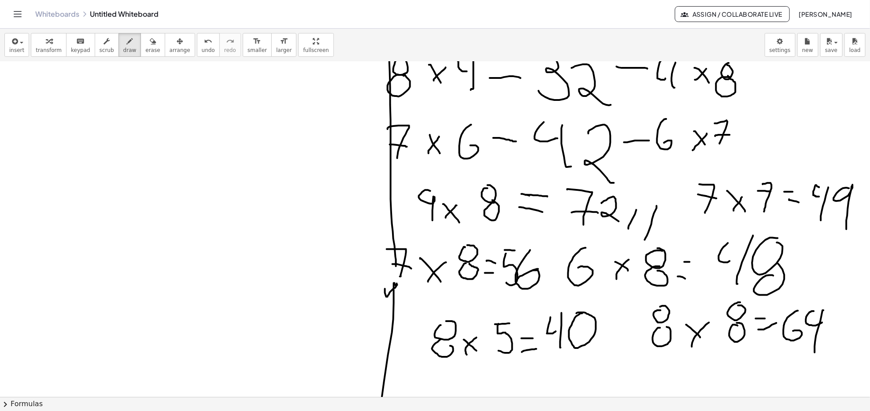
scroll to position [293, 0]
drag, startPoint x: 395, startPoint y: 283, endPoint x: 394, endPoint y: 256, distance: 26.4
click at [394, 256] on div at bounding box center [435, 270] width 870 height 1005
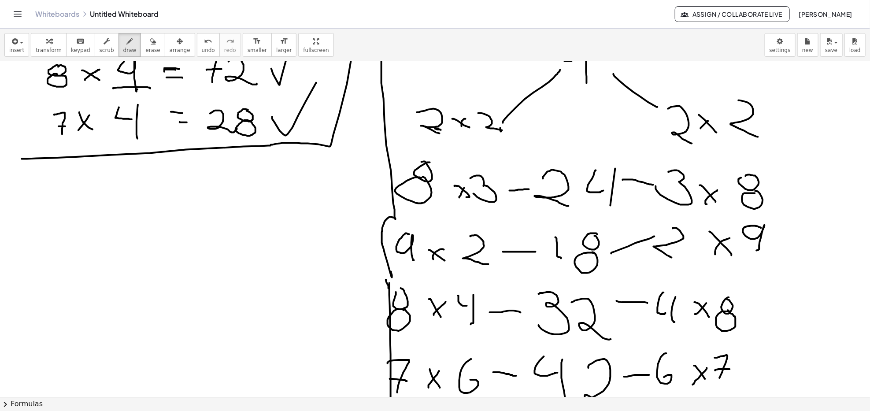
scroll to position [117, 0]
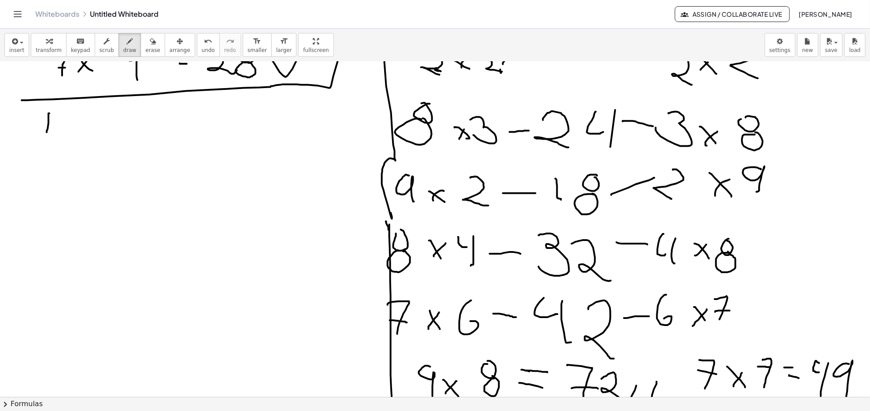
drag, startPoint x: 49, startPoint y: 113, endPoint x: 47, endPoint y: 132, distance: 19.1
drag, startPoint x: 49, startPoint y: 115, endPoint x: 53, endPoint y: 125, distance: 10.7
drag, startPoint x: 52, startPoint y: 117, endPoint x: 52, endPoint y: 135, distance: 18.1
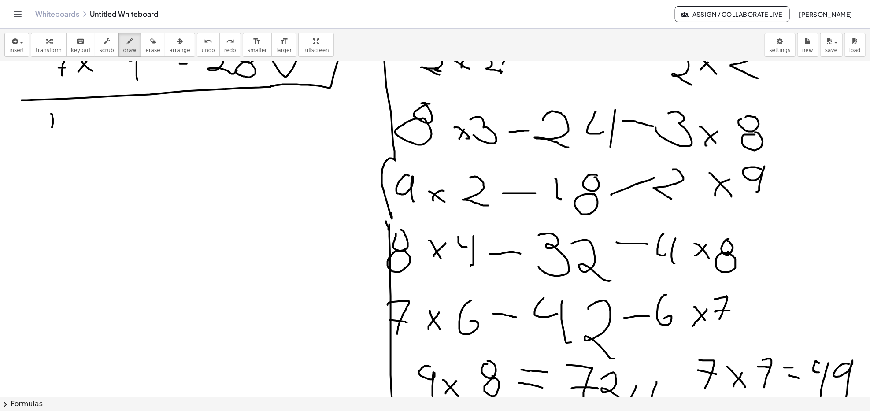
drag, startPoint x: 65, startPoint y: 115, endPoint x: 54, endPoint y: 114, distance: 10.6
drag, startPoint x: 42, startPoint y: 172, endPoint x: 26, endPoint y: 173, distance: 15.9
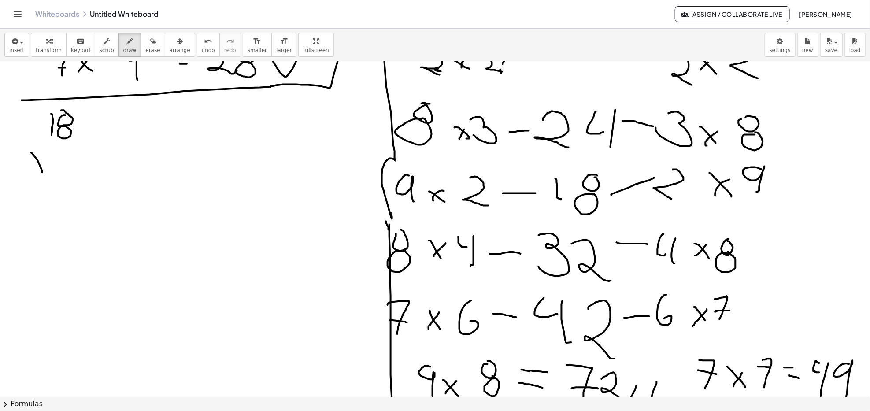
drag, startPoint x: 28, startPoint y: 168, endPoint x: 71, endPoint y: 159, distance: 44.0
drag, startPoint x: 62, startPoint y: 150, endPoint x: 70, endPoint y: 155, distance: 9.8
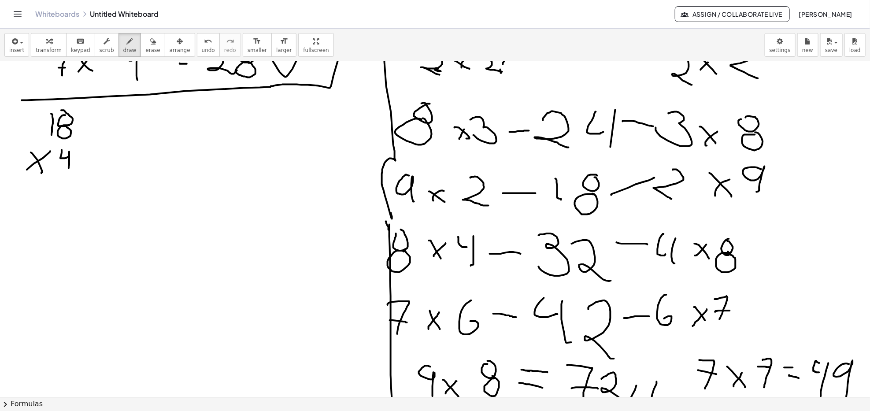
drag, startPoint x: 69, startPoint y: 153, endPoint x: 66, endPoint y: 172, distance: 19.1
drag, startPoint x: 28, startPoint y: 177, endPoint x: 74, endPoint y: 175, distance: 45.8
drag, startPoint x: 170, startPoint y: 109, endPoint x: 170, endPoint y: 122, distance: 13.2
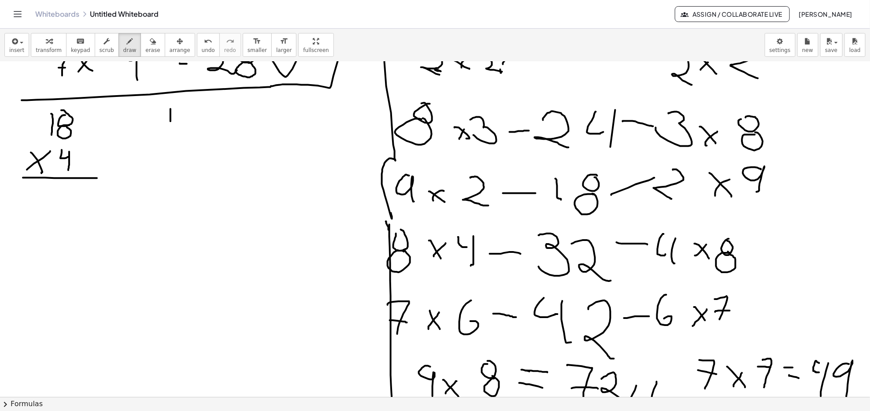
drag, startPoint x: 180, startPoint y: 110, endPoint x: 190, endPoint y: 124, distance: 18.0
drag, startPoint x: 158, startPoint y: 152, endPoint x: 167, endPoint y: 162, distance: 14.3
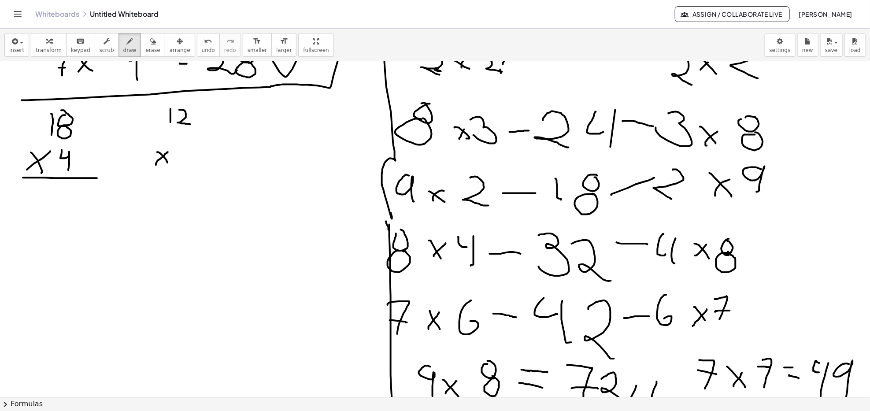
drag, startPoint x: 187, startPoint y: 148, endPoint x: 192, endPoint y: 168, distance: 20.4
drag, startPoint x: 151, startPoint y: 174, endPoint x: 238, endPoint y: 172, distance: 86.8
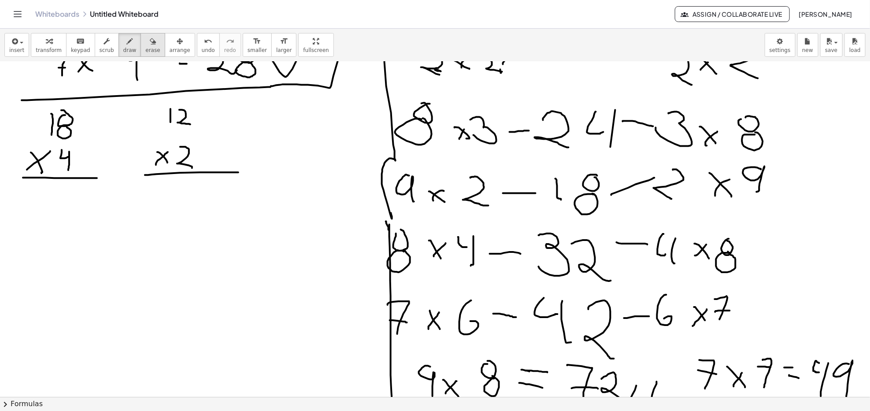
click at [150, 42] on icon "button" at bounding box center [153, 41] width 6 height 11
drag, startPoint x: 248, startPoint y: 185, endPoint x: 229, endPoint y: 173, distance: 23.6
click at [127, 44] on icon "button" at bounding box center [130, 41] width 6 height 11
drag, startPoint x: 288, startPoint y: 105, endPoint x: 290, endPoint y: 121, distance: 16.0
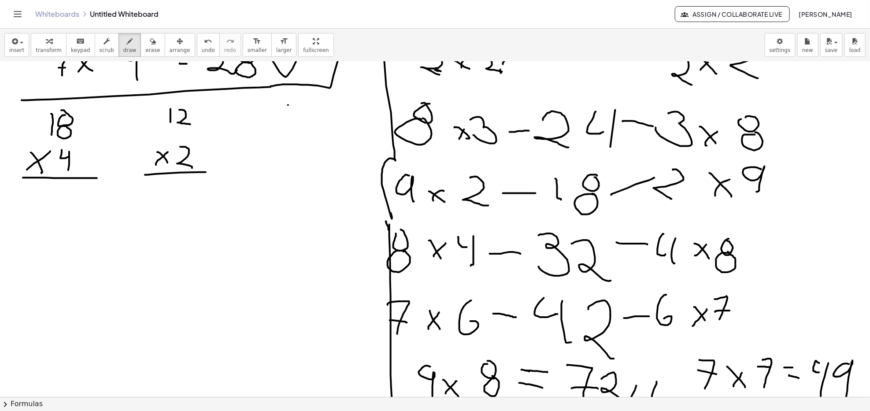
drag, startPoint x: 300, startPoint y: 103, endPoint x: 310, endPoint y: 102, distance: 10.2
drag, startPoint x: 299, startPoint y: 108, endPoint x: 299, endPoint y: 124, distance: 16.3
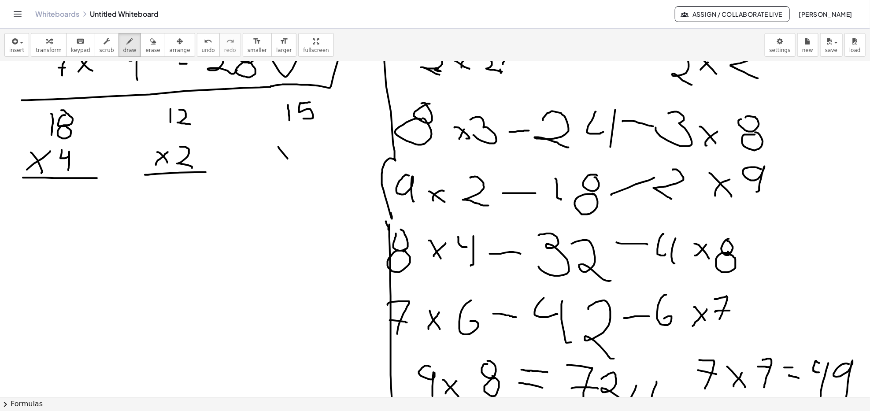
drag, startPoint x: 282, startPoint y: 151, endPoint x: 286, endPoint y: 165, distance: 13.8
drag, startPoint x: 284, startPoint y: 150, endPoint x: 300, endPoint y: 144, distance: 17.4
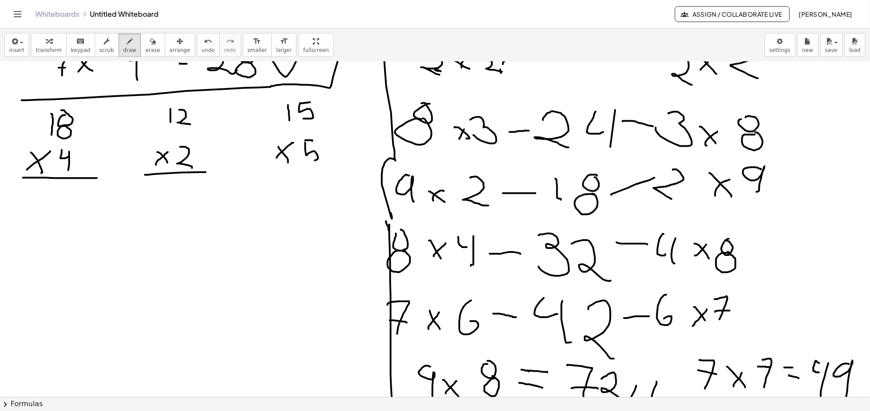
drag, startPoint x: 306, startPoint y: 154, endPoint x: 299, endPoint y: 160, distance: 9.0
drag, startPoint x: 273, startPoint y: 172, endPoint x: 335, endPoint y: 171, distance: 61.6
drag, startPoint x: 45, startPoint y: 252, endPoint x: 70, endPoint y: 265, distance: 28.6
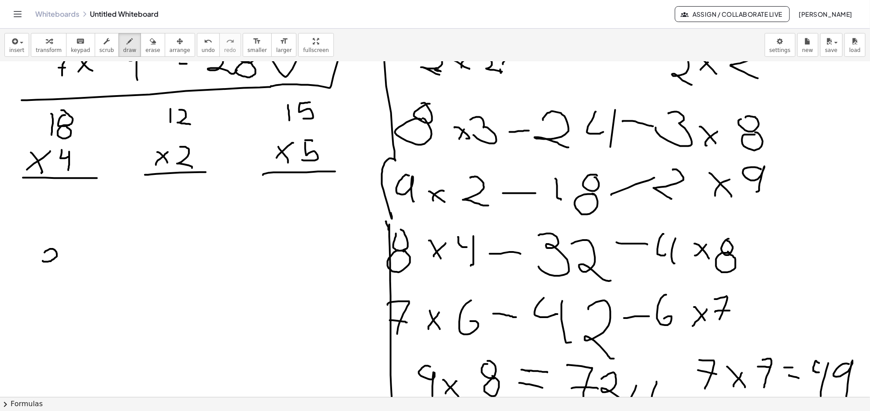
drag, startPoint x: 74, startPoint y: 247, endPoint x: 64, endPoint y: 256, distance: 12.8
drag, startPoint x: 27, startPoint y: 280, endPoint x: 33, endPoint y: 291, distance: 12.2
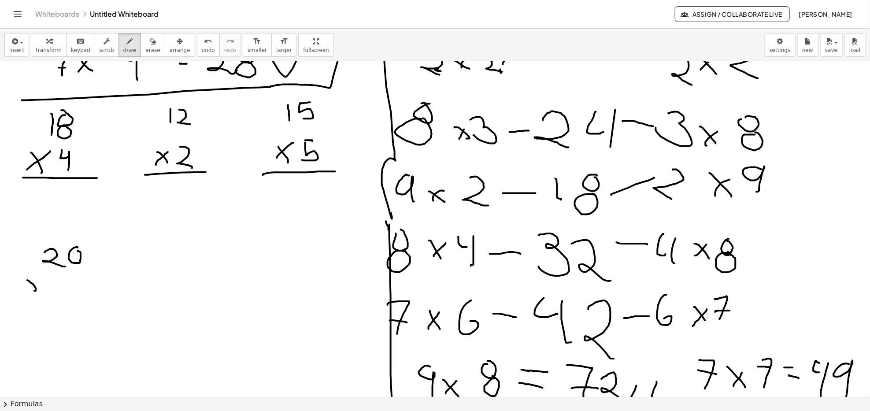
drag, startPoint x: 31, startPoint y: 286, endPoint x: 37, endPoint y: 282, distance: 7.0
drag, startPoint x: 75, startPoint y: 276, endPoint x: 76, endPoint y: 269, distance: 6.7
drag, startPoint x: 77, startPoint y: 247, endPoint x: 74, endPoint y: 277, distance: 30.1
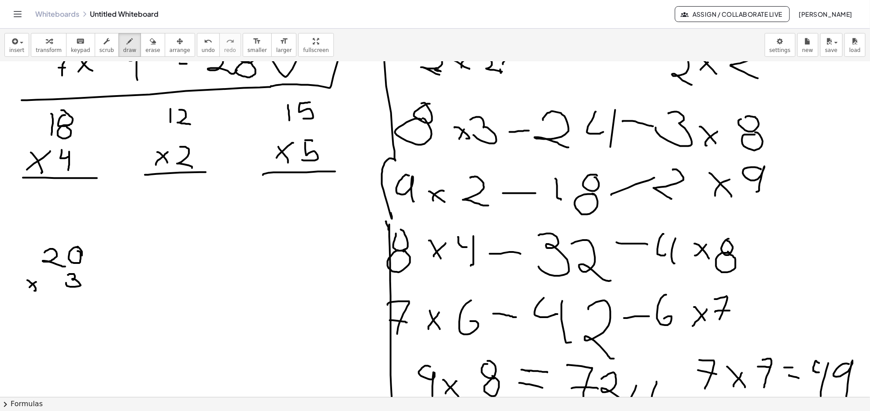
drag, startPoint x: 19, startPoint y: 299, endPoint x: 95, endPoint y: 294, distance: 75.9
drag, startPoint x: 160, startPoint y: 247, endPoint x: 183, endPoint y: 258, distance: 25.8
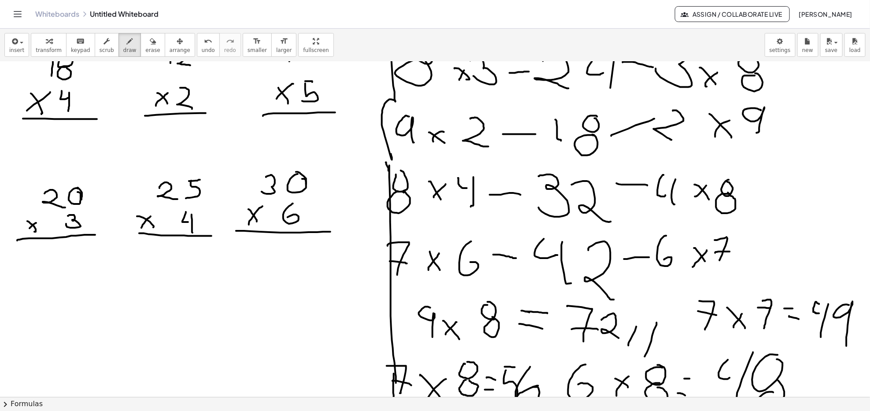
click at [212, 236] on div at bounding box center [435, 388] width 870 height 1005
click at [54, 317] on div at bounding box center [435, 388] width 870 height 1005
click at [76, 312] on div at bounding box center [435, 388] width 870 height 1005
click at [81, 306] on div at bounding box center [435, 388] width 870 height 1005
click at [37, 317] on div at bounding box center [435, 388] width 870 height 1005
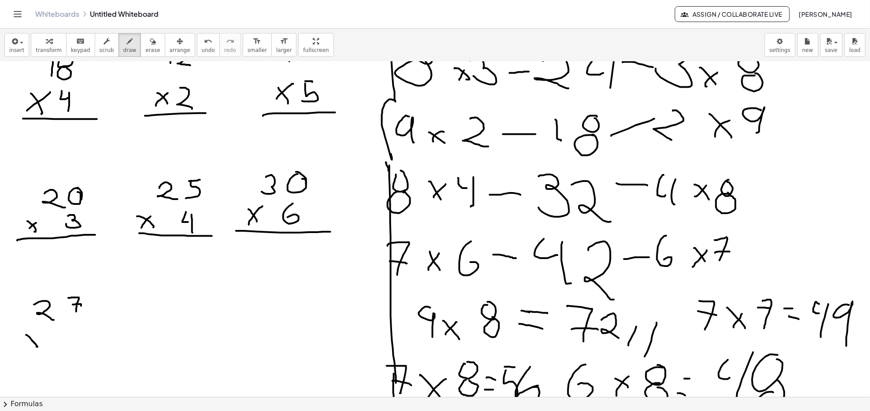
click at [39, 317] on div at bounding box center [435, 388] width 870 height 1005
click at [74, 317] on div at bounding box center [435, 388] width 870 height 1005
click at [81, 317] on div at bounding box center [435, 388] width 870 height 1005
click at [88, 317] on div at bounding box center [435, 388] width 870 height 1005
click at [173, 310] on div at bounding box center [435, 388] width 870 height 1005
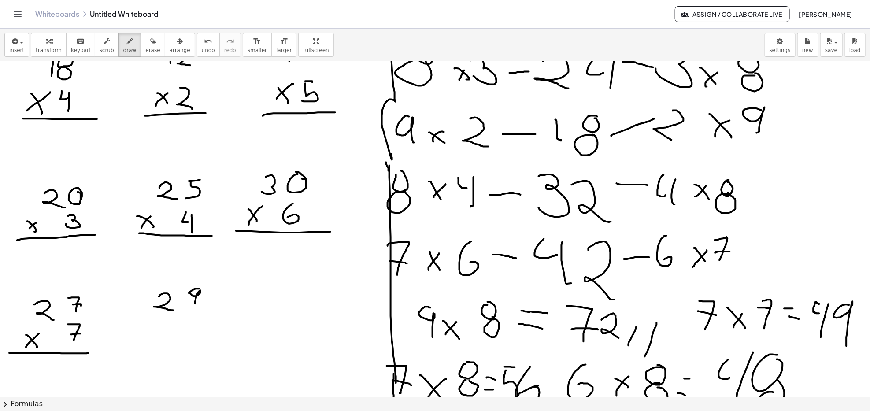
click at [195, 306] on div at bounding box center [435, 388] width 870 height 1005
click at [154, 317] on div at bounding box center [435, 388] width 870 height 1005
click at [160, 317] on div at bounding box center [435, 388] width 870 height 1005
click at [199, 317] on div at bounding box center [435, 388] width 870 height 1005
click at [230, 317] on div at bounding box center [435, 388] width 870 height 1005
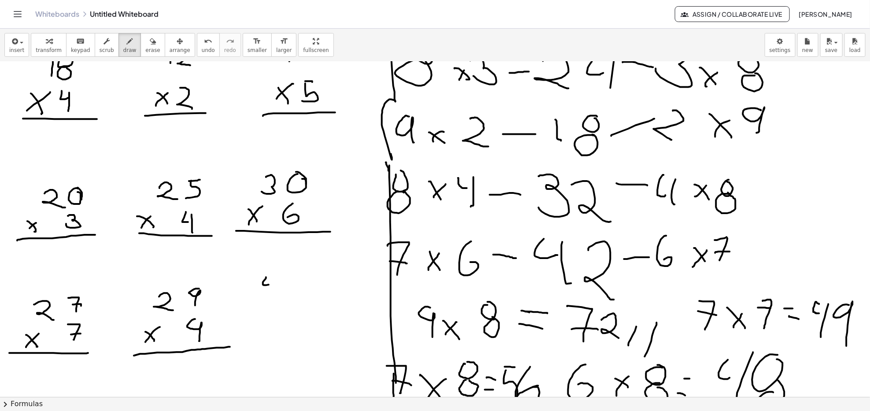
click at [269, 285] on div at bounding box center [435, 388] width 870 height 1005
click at [275, 294] on div at bounding box center [435, 388] width 870 height 1005
click at [303, 280] on div at bounding box center [435, 388] width 870 height 1005
click at [261, 317] on div at bounding box center [435, 388] width 870 height 1005
click at [266, 314] on div at bounding box center [435, 388] width 870 height 1005
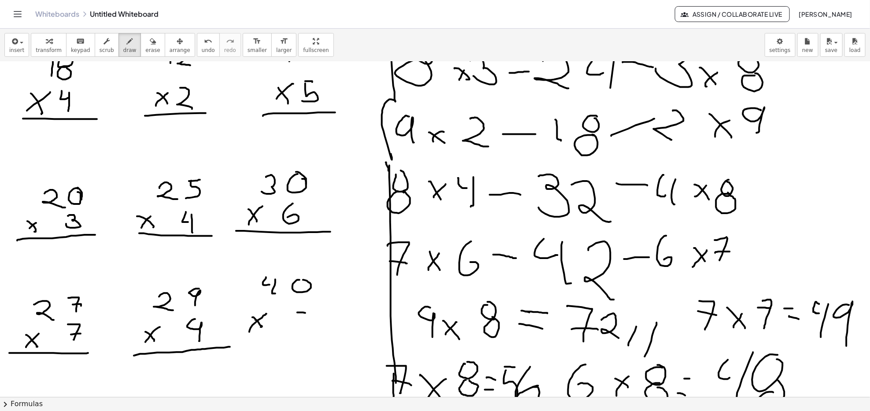
click at [306, 314] on div at bounding box center [435, 388] width 870 height 1005
click at [295, 317] on div at bounding box center [435, 388] width 870 height 1005
click at [325, 317] on div at bounding box center [435, 388] width 870 height 1005
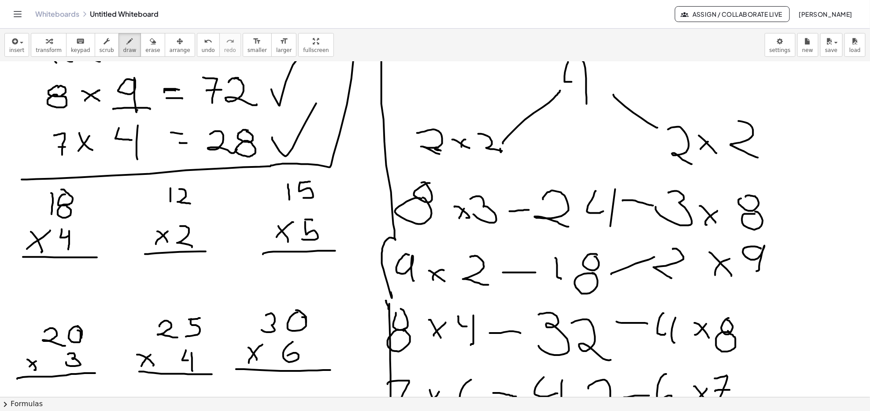
scroll to position [59, 0]
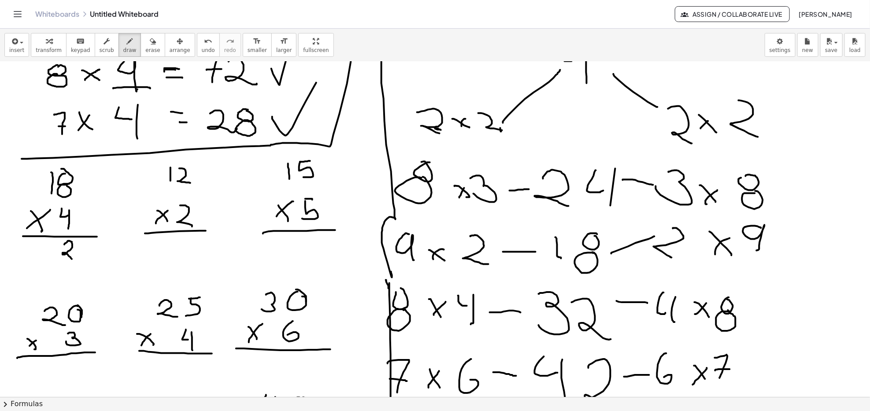
drag, startPoint x: 47, startPoint y: 161, endPoint x: 44, endPoint y: 167, distance: 6.3
drag, startPoint x: 45, startPoint y: 242, endPoint x: 52, endPoint y: 258, distance: 16.9
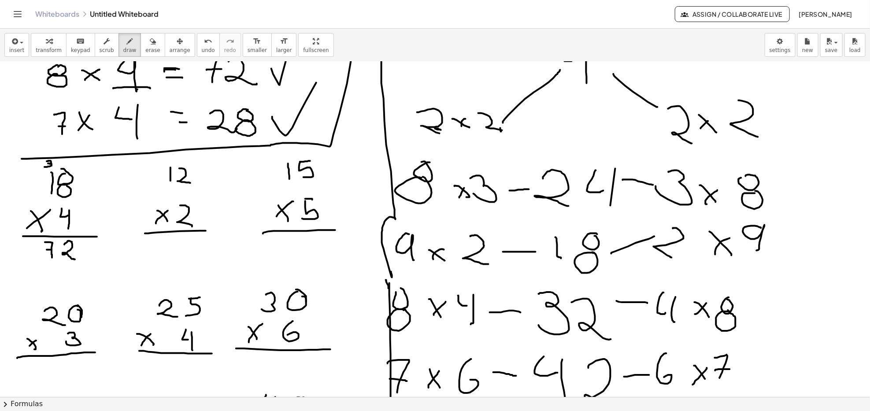
drag, startPoint x: 47, startPoint y: 250, endPoint x: 58, endPoint y: 250, distance: 11.5
drag, startPoint x: 86, startPoint y: 242, endPoint x: 115, endPoint y: 213, distance: 40.8
drag, startPoint x: 182, startPoint y: 237, endPoint x: 192, endPoint y: 243, distance: 10.9
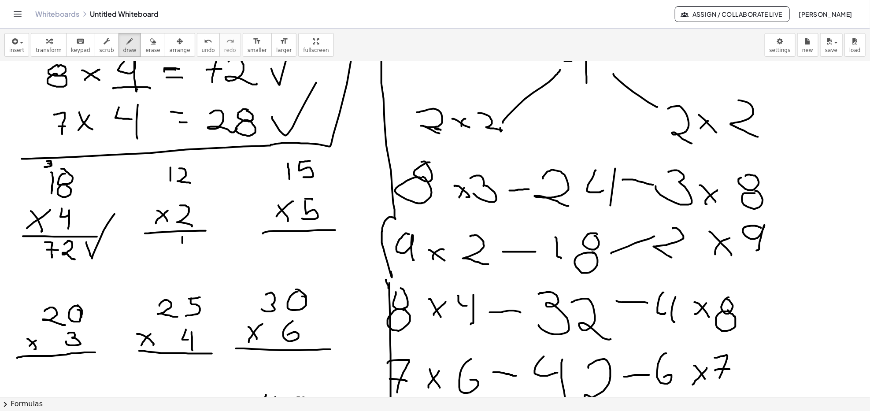
drag, startPoint x: 191, startPoint y: 236, endPoint x: 177, endPoint y: 213, distance: 26.5
drag, startPoint x: 166, startPoint y: 238, endPoint x: 187, endPoint y: 264, distance: 32.9
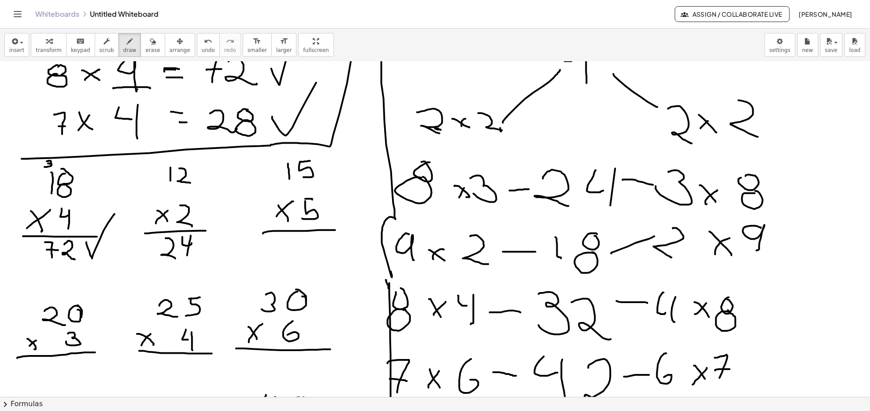
drag, startPoint x: 202, startPoint y: 248, endPoint x: 236, endPoint y: 180, distance: 76.4
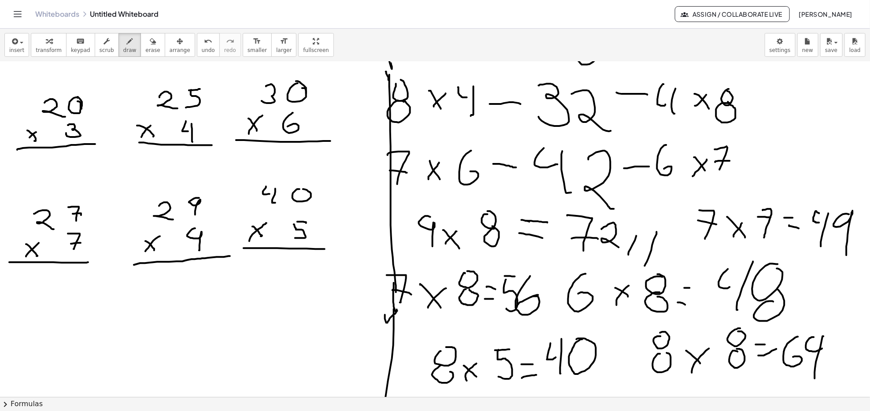
scroll to position [293, 0]
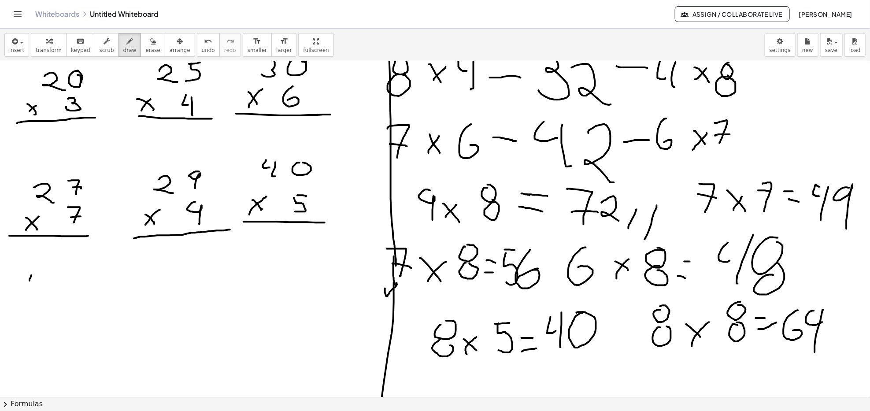
drag, startPoint x: 31, startPoint y: 275, endPoint x: 38, endPoint y: 282, distance: 9.7
click at [38, 282] on div at bounding box center [435, 270] width 870 height 1005
drag, startPoint x: 39, startPoint y: 276, endPoint x: 58, endPoint y: 282, distance: 19.6
click at [48, 295] on div at bounding box center [435, 270] width 870 height 1005
drag, startPoint x: 63, startPoint y: 270, endPoint x: 48, endPoint y: 310, distance: 43.1
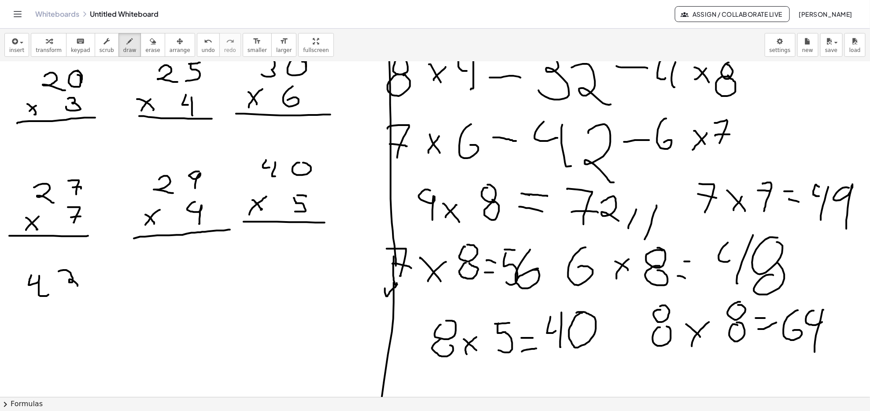
click at [61, 286] on div at bounding box center [435, 270] width 870 height 1005
drag, startPoint x: 28, startPoint y: 325, endPoint x: 29, endPoint y: 331, distance: 5.8
click at [30, 317] on div at bounding box center [435, 270] width 870 height 1005
drag, startPoint x: 27, startPoint y: 324, endPoint x: 33, endPoint y: 318, distance: 8.1
click at [33, 317] on div at bounding box center [435, 270] width 870 height 1005
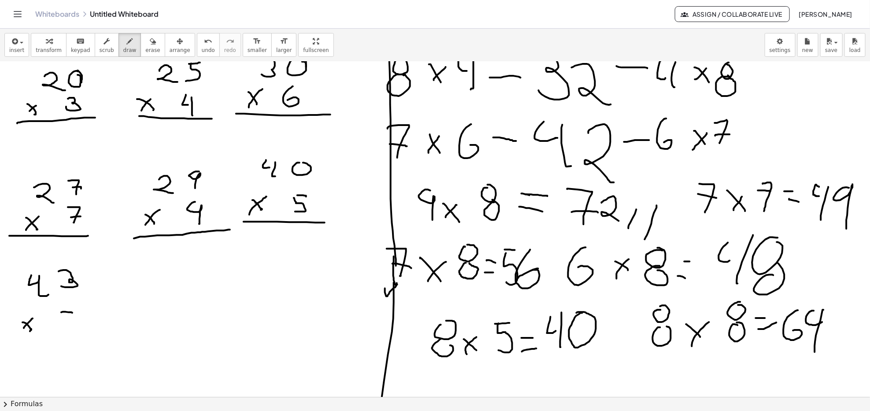
drag, startPoint x: 61, startPoint y: 313, endPoint x: 71, endPoint y: 313, distance: 10.1
click at [72, 313] on div at bounding box center [435, 270] width 870 height 1005
drag, startPoint x: 63, startPoint y: 315, endPoint x: 58, endPoint y: 332, distance: 18.2
click at [59, 317] on div at bounding box center [435, 270] width 870 height 1005
drag, startPoint x: 15, startPoint y: 339, endPoint x: 101, endPoint y: 335, distance: 86.0
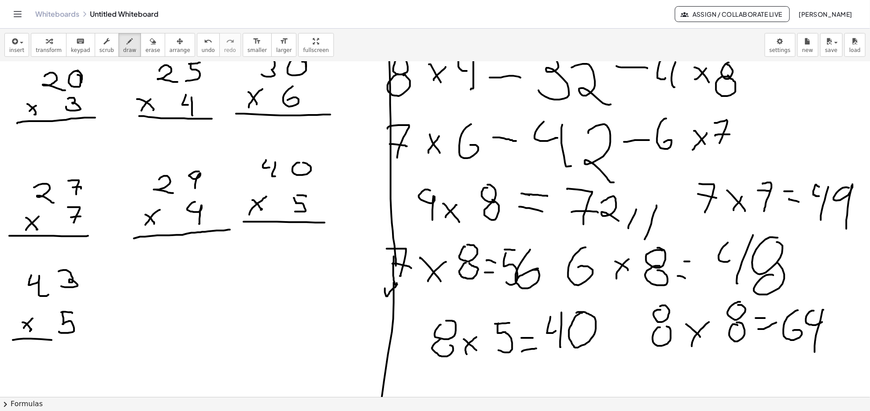
click at [99, 317] on div at bounding box center [435, 270] width 870 height 1005
drag, startPoint x: 156, startPoint y: 258, endPoint x: 159, endPoint y: 272, distance: 14.3
click at [158, 273] on div at bounding box center [435, 270] width 870 height 1005
drag, startPoint x: 161, startPoint y: 265, endPoint x: 160, endPoint y: 278, distance: 12.8
click at [160, 278] on div at bounding box center [435, 270] width 870 height 1005
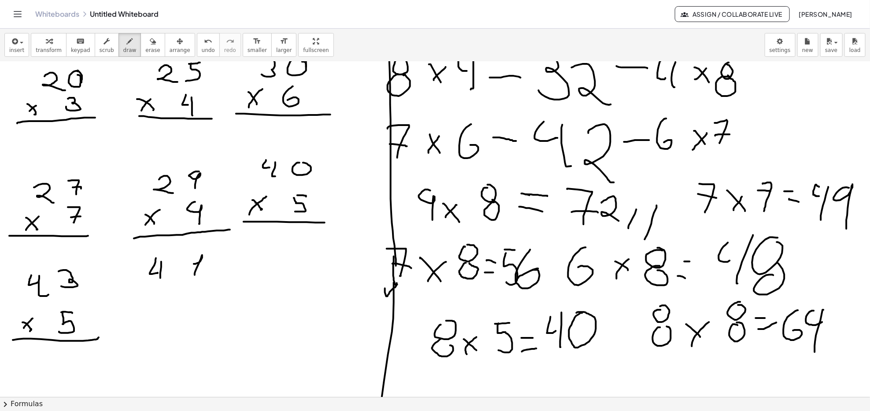
drag, startPoint x: 195, startPoint y: 264, endPoint x: 188, endPoint y: 279, distance: 16.9
click at [195, 275] on div at bounding box center [435, 270] width 870 height 1005
drag, startPoint x: 186, startPoint y: 279, endPoint x: 182, endPoint y: 290, distance: 11.9
click at [198, 277] on div at bounding box center [435, 270] width 870 height 1005
drag, startPoint x: 152, startPoint y: 306, endPoint x: 141, endPoint y: 318, distance: 16.2
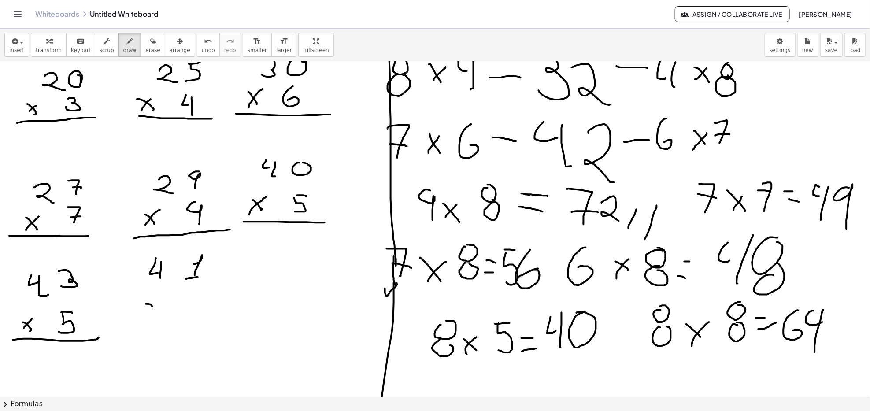
click at [155, 312] on div at bounding box center [435, 270] width 870 height 1005
drag, startPoint x: 145, startPoint y: 310, endPoint x: 173, endPoint y: 304, distance: 28.8
click at [155, 301] on div at bounding box center [435, 270] width 870 height 1005
drag, startPoint x: 185, startPoint y: 294, endPoint x: 188, endPoint y: 304, distance: 10.6
click at [192, 310] on div at bounding box center [435, 270] width 870 height 1005
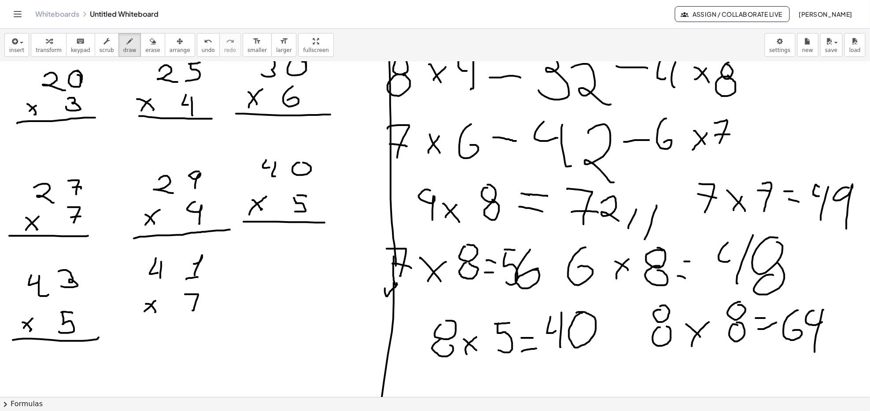
drag, startPoint x: 204, startPoint y: 304, endPoint x: 201, endPoint y: 310, distance: 7.3
click at [204, 305] on div at bounding box center [435, 270] width 870 height 1005
drag, startPoint x: 210, startPoint y: 323, endPoint x: 214, endPoint y: 316, distance: 7.9
click at [217, 317] on div at bounding box center [435, 270] width 870 height 1005
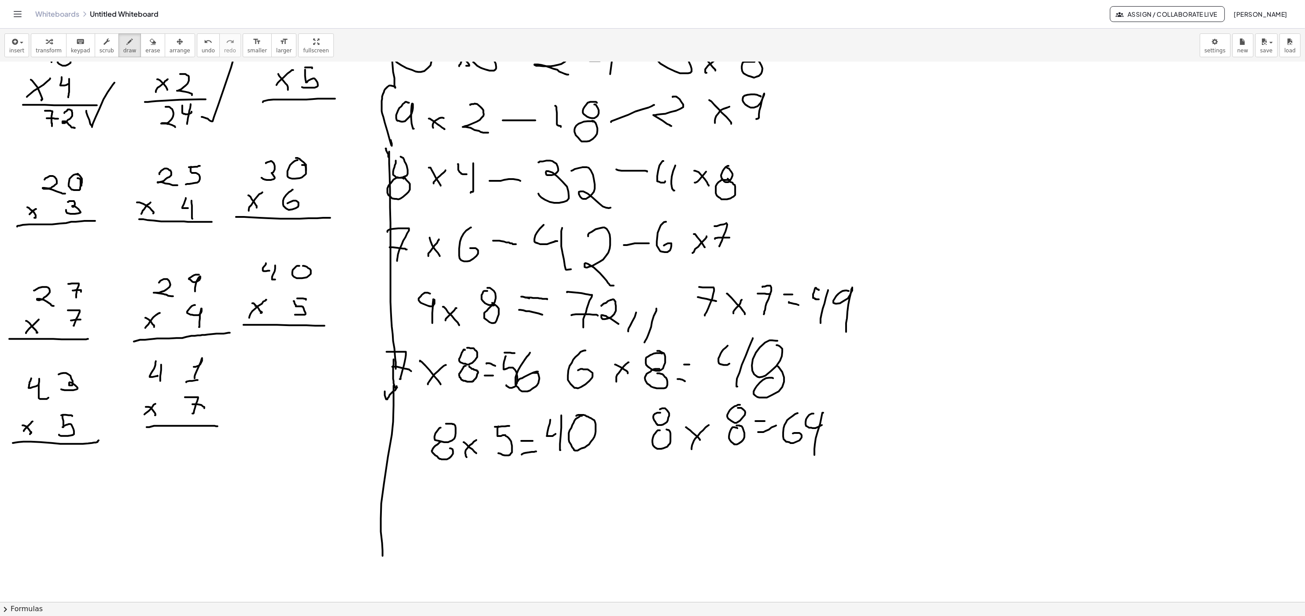
scroll to position [146, 0]
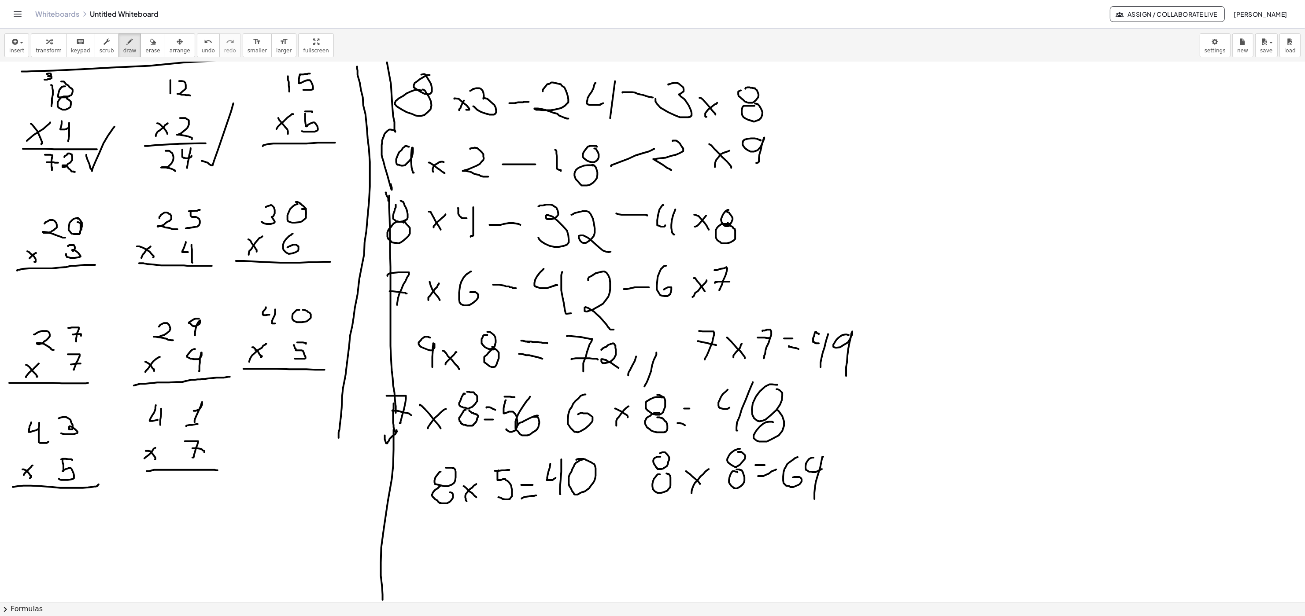
drag, startPoint x: 357, startPoint y: 67, endPoint x: 338, endPoint y: 432, distance: 365.9
click at [338, 317] on div at bounding box center [652, 456] width 1305 height 1081
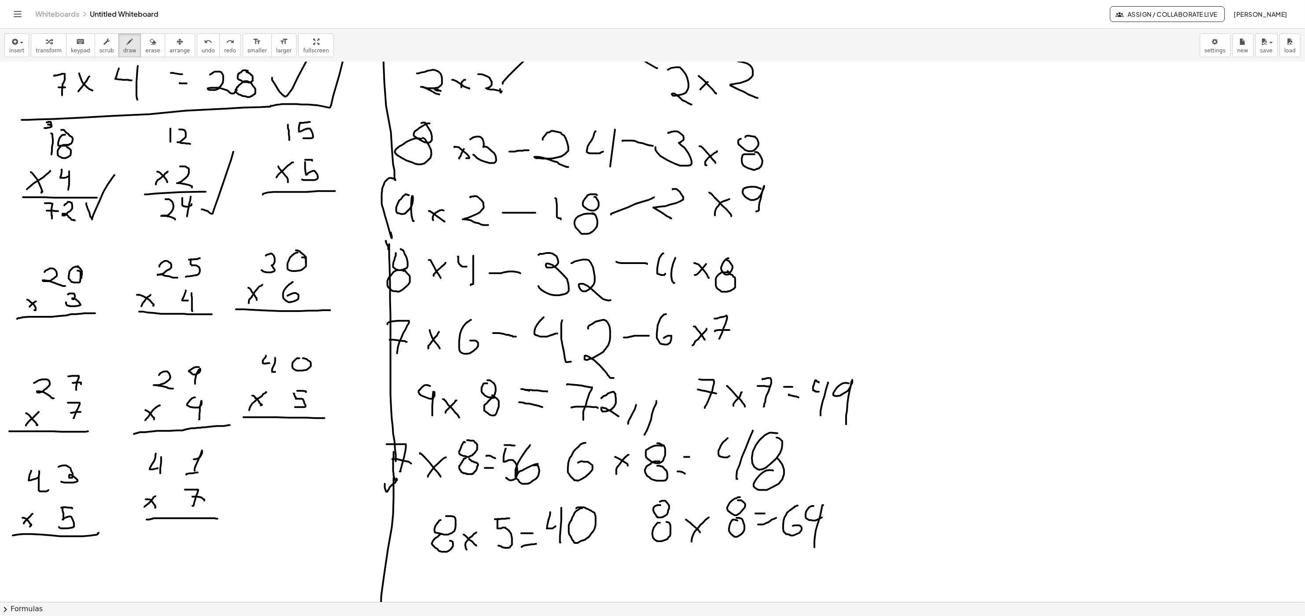
scroll to position [58, 0]
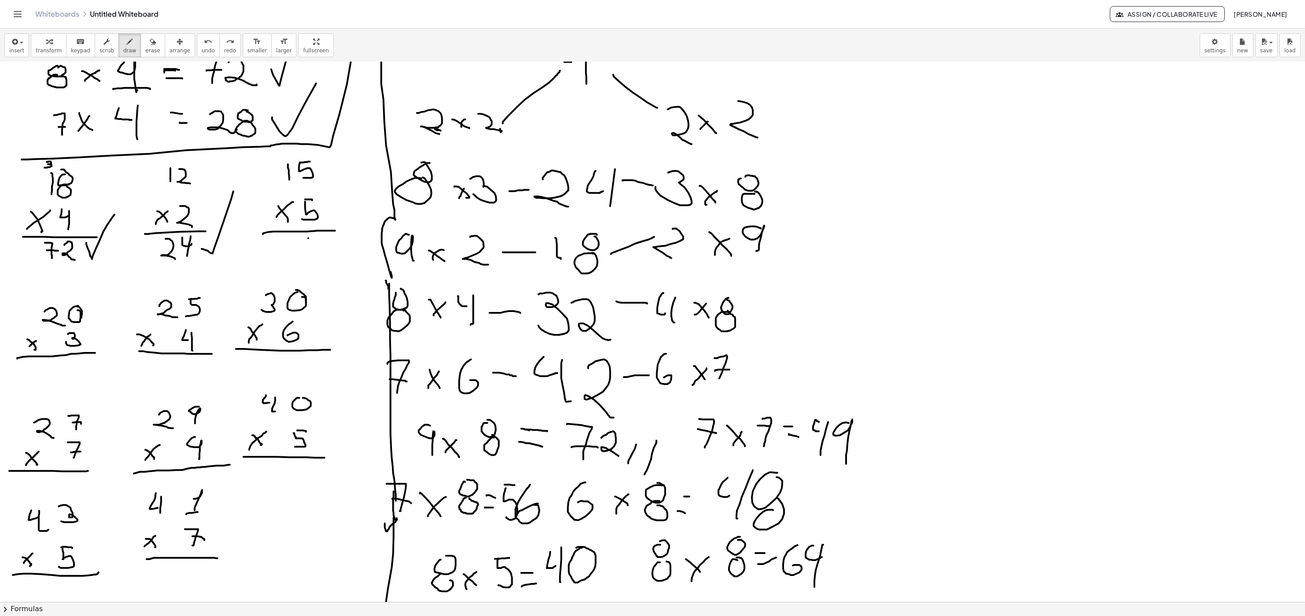
drag, startPoint x: 308, startPoint y: 239, endPoint x: 317, endPoint y: 241, distance: 9.2
click at [317, 241] on div at bounding box center [652, 544] width 1305 height 1081
drag, startPoint x: 308, startPoint y: 241, endPoint x: 308, endPoint y: 258, distance: 16.3
click at [308, 258] on div at bounding box center [652, 544] width 1305 height 1081
drag, startPoint x: 286, startPoint y: 236, endPoint x: 288, endPoint y: 255, distance: 19.1
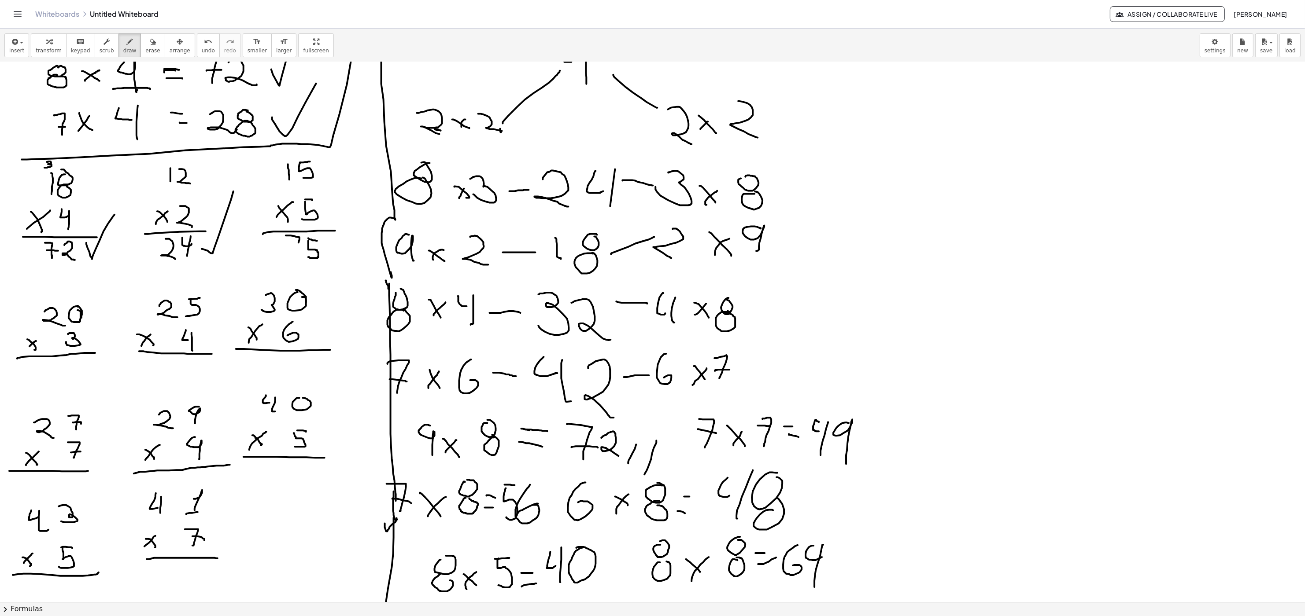
click at [290, 257] on div at bounding box center [652, 544] width 1305 height 1081
click at [310, 262] on div at bounding box center [652, 544] width 1305 height 1081
drag, startPoint x: 338, startPoint y: 242, endPoint x: 385, endPoint y: 92, distance: 157.4
click at [382, 117] on div at bounding box center [652, 544] width 1305 height 1081
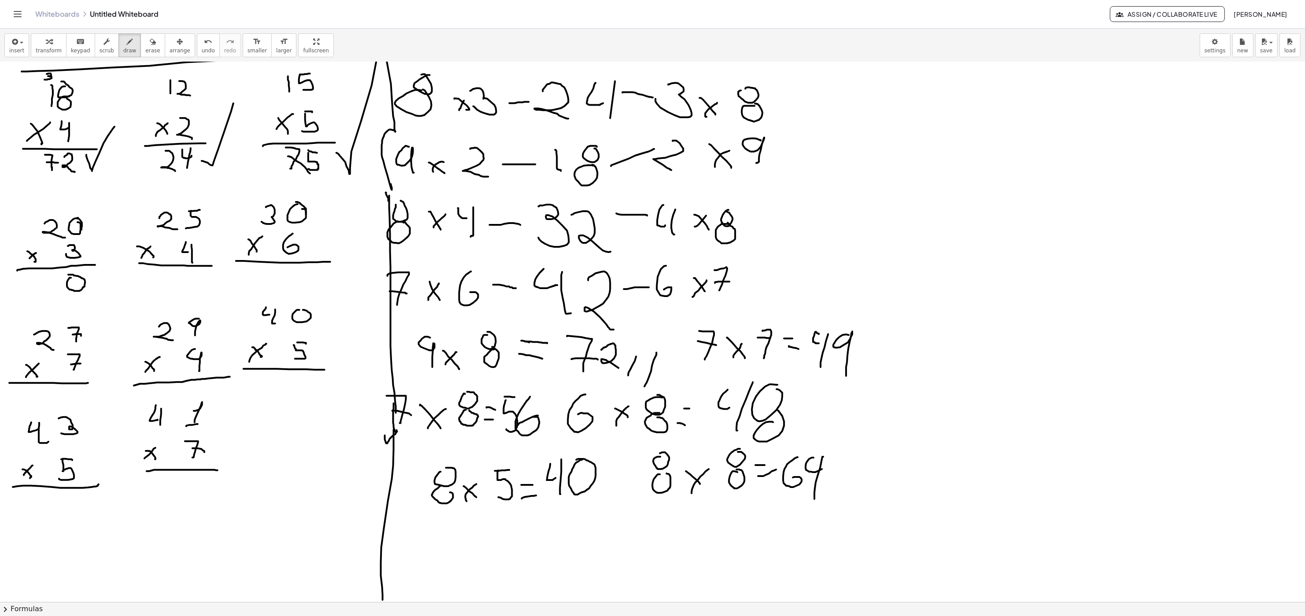
drag, startPoint x: 70, startPoint y: 279, endPoint x: 62, endPoint y: 278, distance: 8.8
click at [63, 277] on div at bounding box center [652, 456] width 1305 height 1081
drag, startPoint x: 46, startPoint y: 277, endPoint x: 42, endPoint y: 288, distance: 12.1
click at [42, 288] on div at bounding box center [652, 456] width 1305 height 1081
drag, startPoint x: 51, startPoint y: 277, endPoint x: 50, endPoint y: 288, distance: 11.5
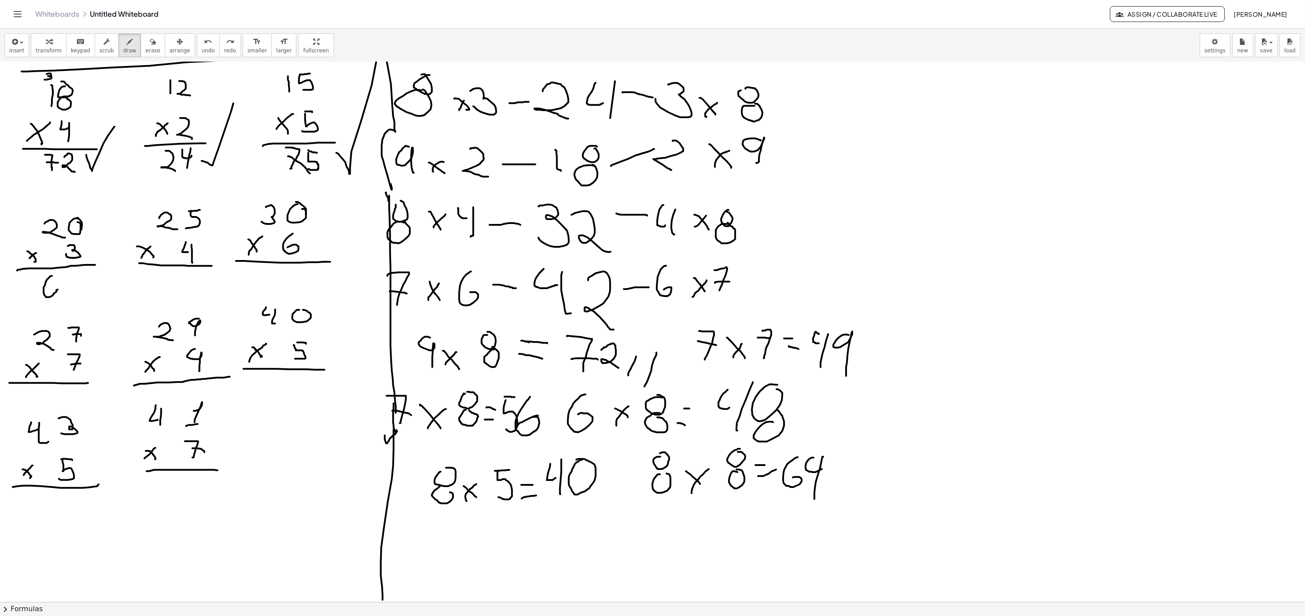
click at [50, 288] on div at bounding box center [652, 456] width 1305 height 1081
drag, startPoint x: 86, startPoint y: 276, endPoint x: 83, endPoint y: 273, distance: 4.7
click at [83, 273] on div at bounding box center [652, 456] width 1305 height 1081
drag, startPoint x: 107, startPoint y: 296, endPoint x: 121, endPoint y: 156, distance: 140.7
click at [121, 153] on div at bounding box center [652, 456] width 1305 height 1081
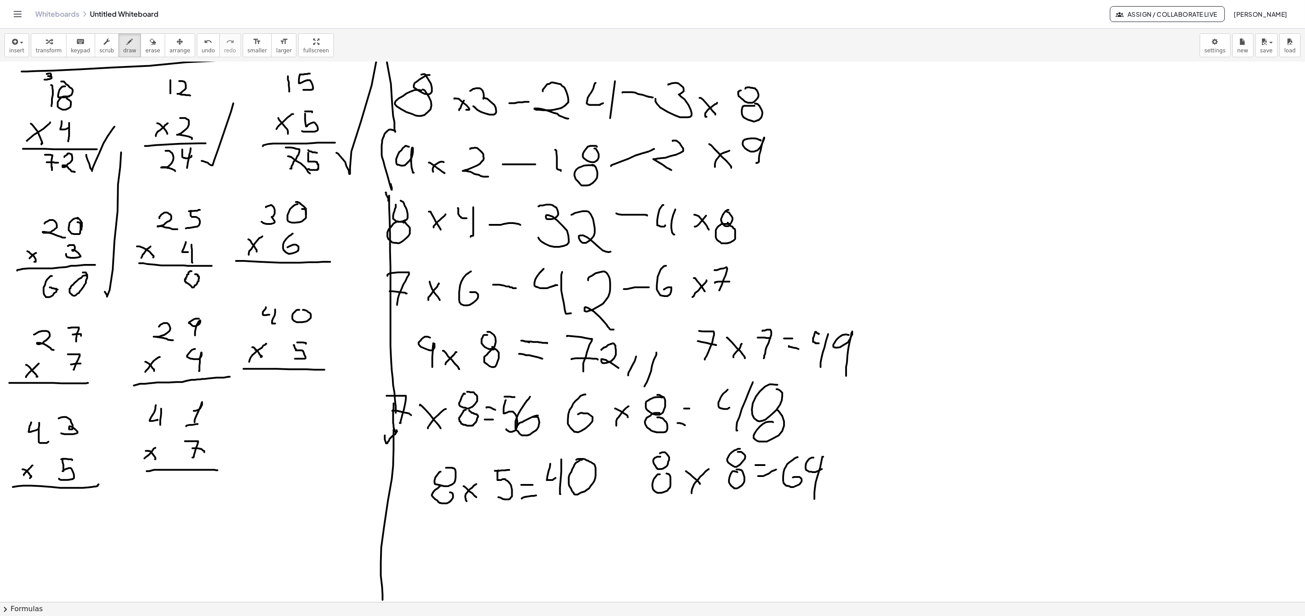
click at [192, 274] on div at bounding box center [652, 456] width 1305 height 1081
drag, startPoint x: 161, startPoint y: 187, endPoint x: 180, endPoint y: 215, distance: 33.6
click at [174, 206] on div at bounding box center [652, 456] width 1305 height 1081
drag, startPoint x: 146, startPoint y: 273, endPoint x: 147, endPoint y: 289, distance: 15.9
click at [147, 289] on div at bounding box center [652, 456] width 1305 height 1081
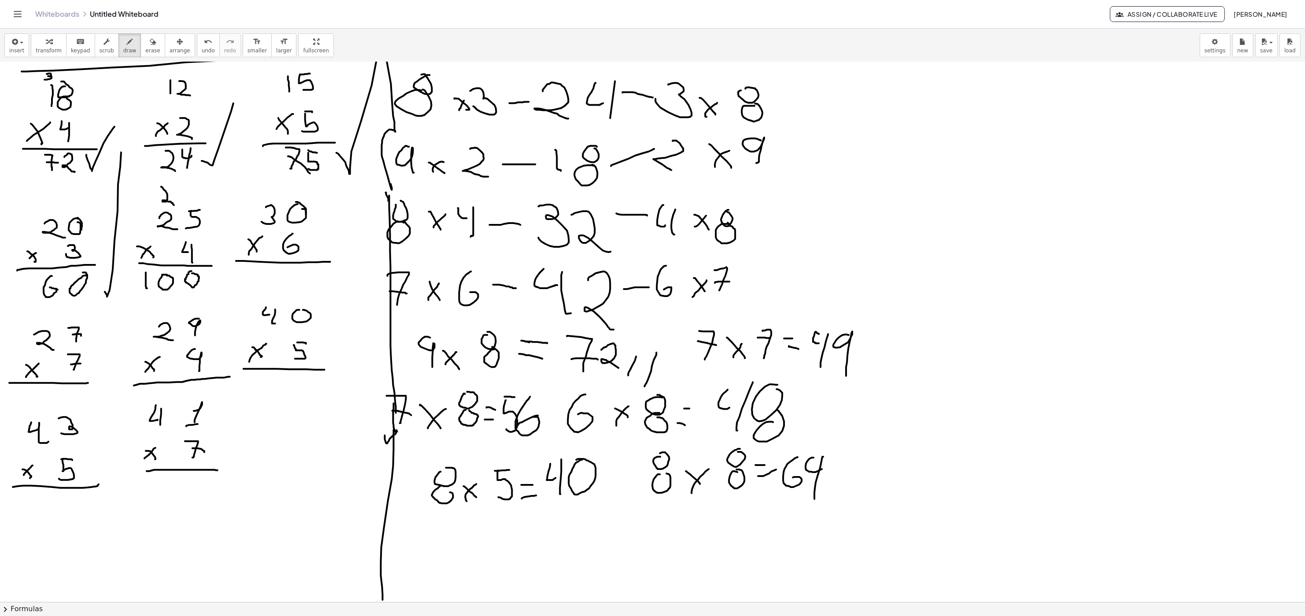
drag, startPoint x: 162, startPoint y: 275, endPoint x: 159, endPoint y: 281, distance: 7.0
click at [159, 277] on div at bounding box center [652, 456] width 1305 height 1081
drag, startPoint x: 208, startPoint y: 280, endPoint x: 226, endPoint y: 206, distance: 76.0
click at [226, 206] on div at bounding box center [652, 456] width 1305 height 1081
click at [296, 269] on div at bounding box center [652, 456] width 1305 height 1081
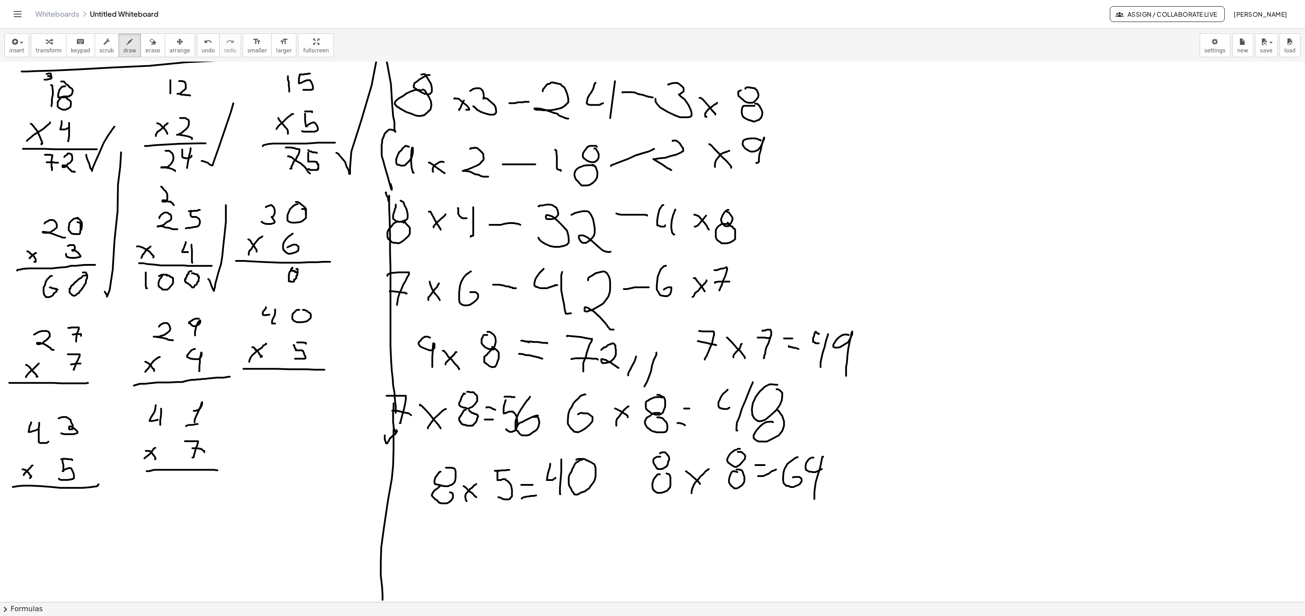
drag, startPoint x: 291, startPoint y: 271, endPoint x: 297, endPoint y: 274, distance: 7.1
click at [297, 274] on div at bounding box center [652, 456] width 1305 height 1081
drag, startPoint x: 244, startPoint y: 268, endPoint x: 243, endPoint y: 287, distance: 18.5
click at [243, 287] on div at bounding box center [652, 456] width 1305 height 1081
click at [274, 269] on div at bounding box center [652, 456] width 1305 height 1081
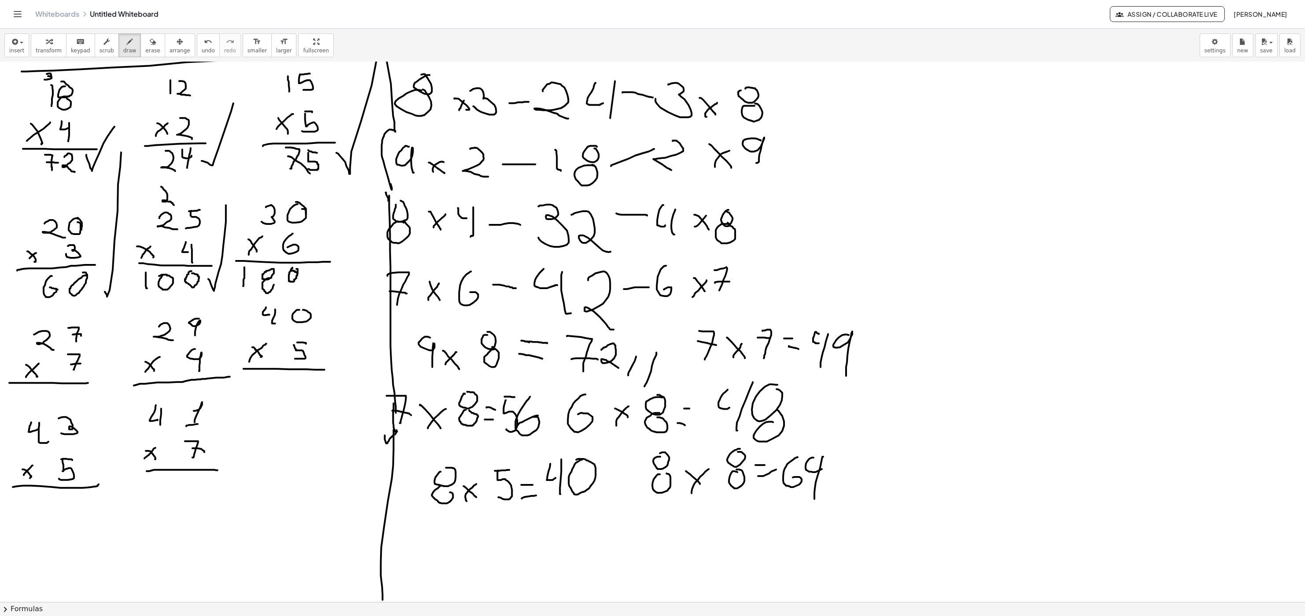
click at [269, 280] on div at bounding box center [652, 456] width 1305 height 1081
drag, startPoint x: 327, startPoint y: 283, endPoint x: 352, endPoint y: 224, distance: 64.7
click at [352, 227] on div at bounding box center [652, 456] width 1305 height 1081
drag, startPoint x: 71, startPoint y: 387, endPoint x: 72, endPoint y: 408, distance: 20.3
click at [74, 317] on div at bounding box center [652, 456] width 1305 height 1081
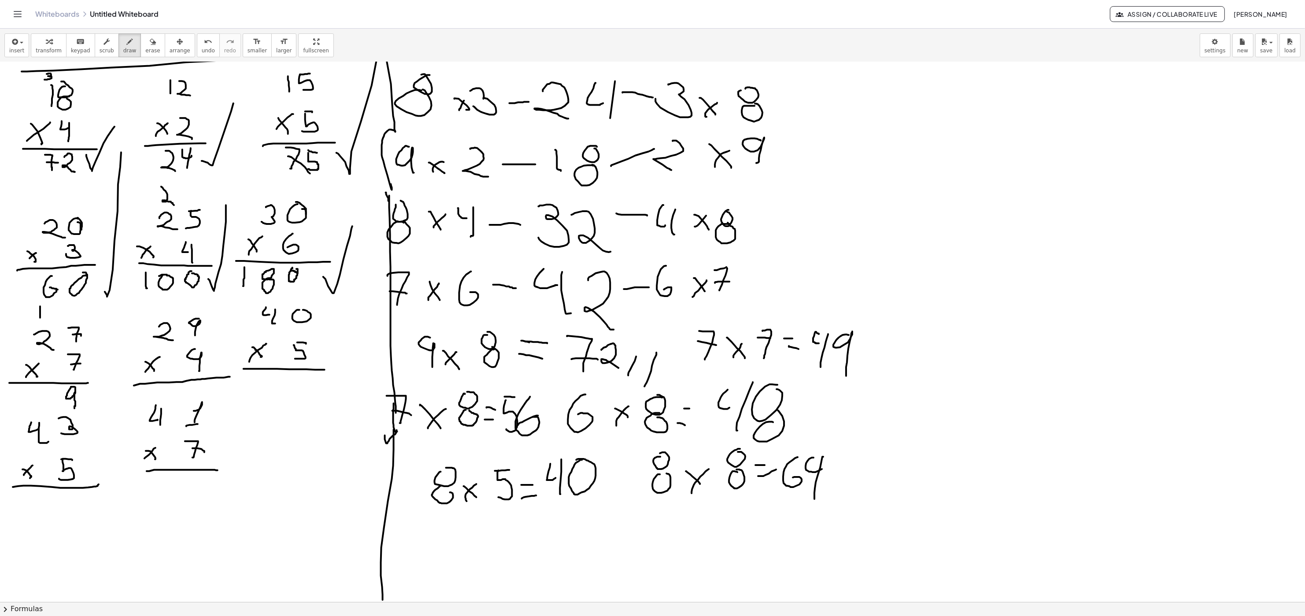
drag, startPoint x: 40, startPoint y: 307, endPoint x: 40, endPoint y: 318, distance: 11.4
click at [40, 317] on div at bounding box center [652, 456] width 1305 height 1081
click at [42, 317] on div at bounding box center [652, 456] width 1305 height 1081
drag, startPoint x: 51, startPoint y: 305, endPoint x: 49, endPoint y: 322, distance: 17.7
click at [49, 317] on div at bounding box center [652, 456] width 1305 height 1081
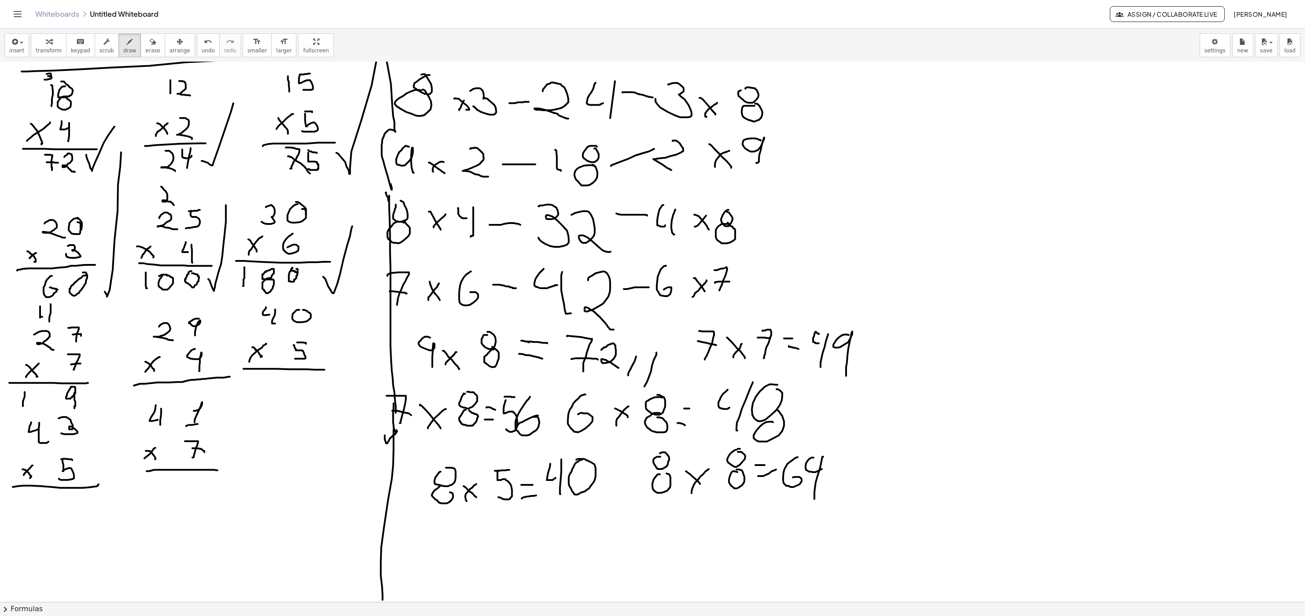
drag, startPoint x: 25, startPoint y: 393, endPoint x: 23, endPoint y: 407, distance: 14.2
click at [23, 317] on div at bounding box center [652, 456] width 1305 height 1081
click at [43, 317] on div at bounding box center [652, 456] width 1305 height 1081
click at [45, 317] on div at bounding box center [652, 456] width 1305 height 1081
drag, startPoint x: 94, startPoint y: 396, endPoint x: 123, endPoint y: 332, distance: 70.5
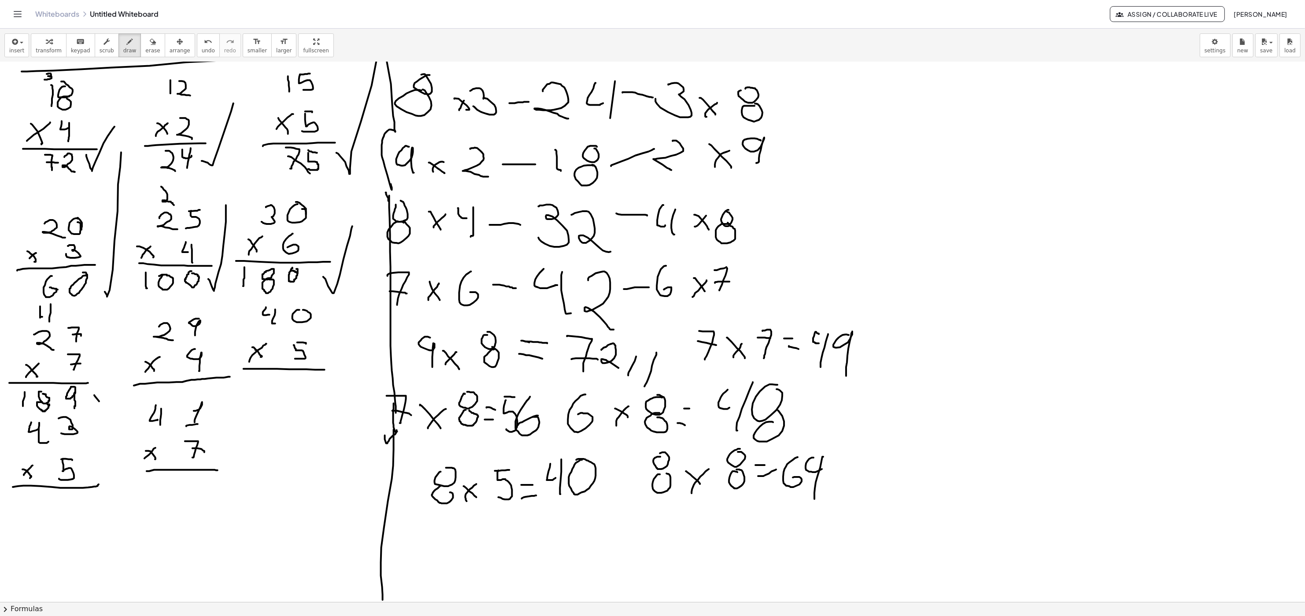
click at [121, 317] on div at bounding box center [652, 456] width 1305 height 1081
click at [243, 317] on div at bounding box center [652, 456] width 1305 height 1081
drag, startPoint x: 192, startPoint y: 349, endPoint x: 201, endPoint y: 358, distance: 12.1
click at [201, 317] on div at bounding box center [652, 456] width 1305 height 1081
drag, startPoint x: 200, startPoint y: 382, endPoint x: 187, endPoint y: 395, distance: 18.1
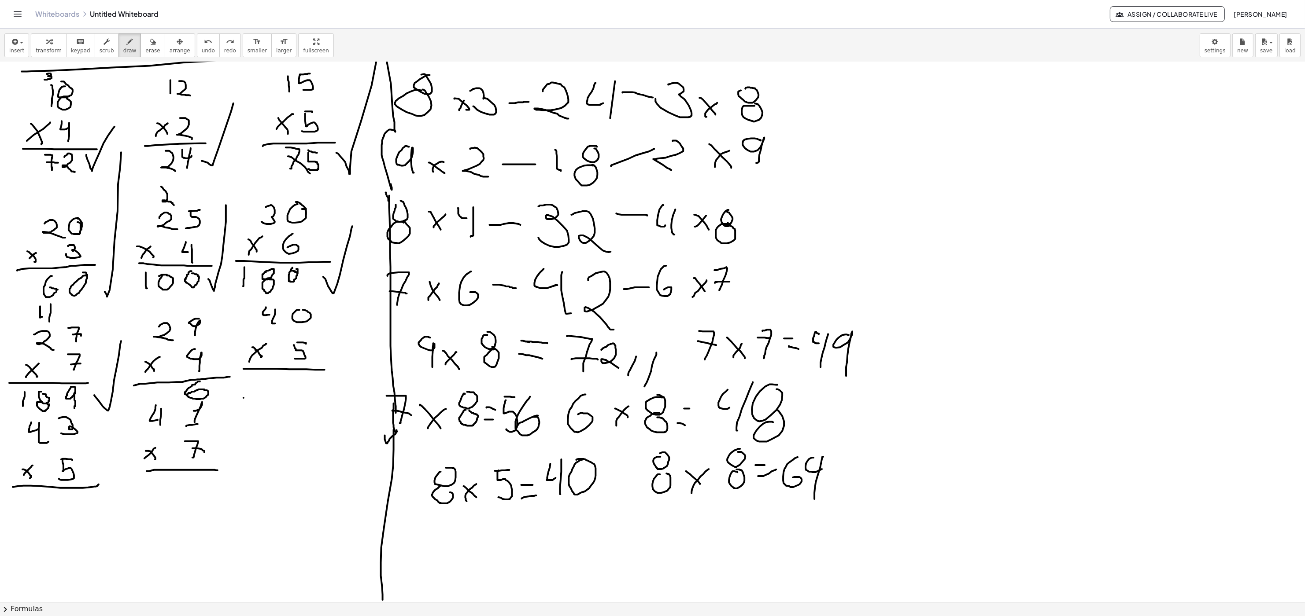
click at [187, 317] on div at bounding box center [652, 456] width 1305 height 1081
drag, startPoint x: 161, startPoint y: 303, endPoint x: 155, endPoint y: 313, distance: 10.9
click at [155, 313] on div at bounding box center [652, 456] width 1305 height 1081
drag, startPoint x: 141, startPoint y: 391, endPoint x: 141, endPoint y: 404, distance: 13.2
click at [141, 317] on div at bounding box center [652, 456] width 1305 height 1081
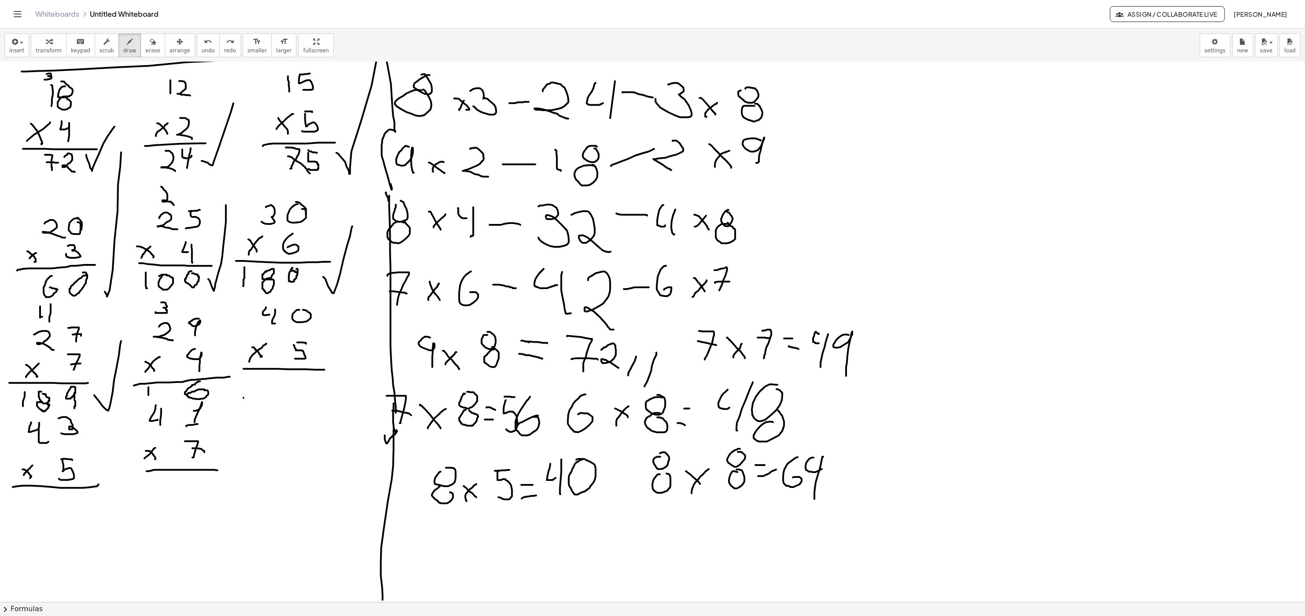
drag, startPoint x: 148, startPoint y: 388, endPoint x: 149, endPoint y: 406, distance: 17.6
click at [149, 317] on div at bounding box center [652, 456] width 1305 height 1081
drag, startPoint x: 166, startPoint y: 386, endPoint x: 167, endPoint y: 399, distance: 13.7
click at [167, 317] on div at bounding box center [652, 456] width 1305 height 1081
drag, startPoint x: 219, startPoint y: 391, endPoint x: 219, endPoint y: 297, distance: 93.8
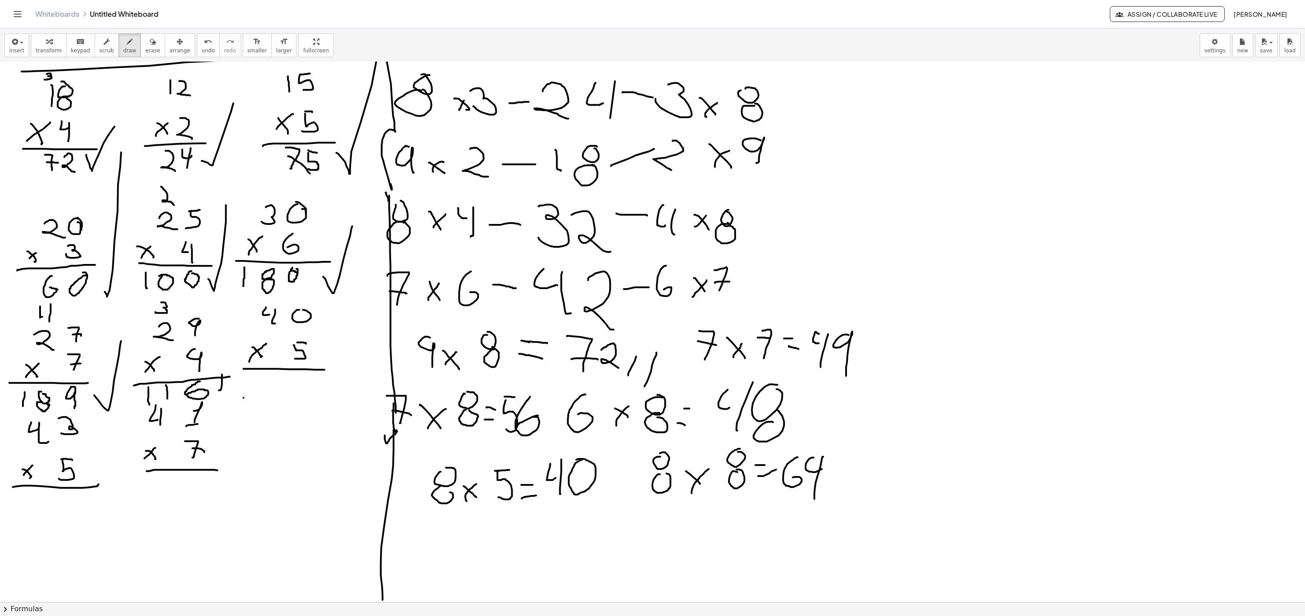
click at [222, 310] on div at bounding box center [652, 456] width 1305 height 1081
click at [302, 317] on div at bounding box center [652, 456] width 1305 height 1081
drag, startPoint x: 254, startPoint y: 377, endPoint x: 292, endPoint y: 385, distance: 39.1
click at [265, 317] on div at bounding box center [652, 456] width 1305 height 1081
click at [281, 317] on div at bounding box center [652, 456] width 1305 height 1081
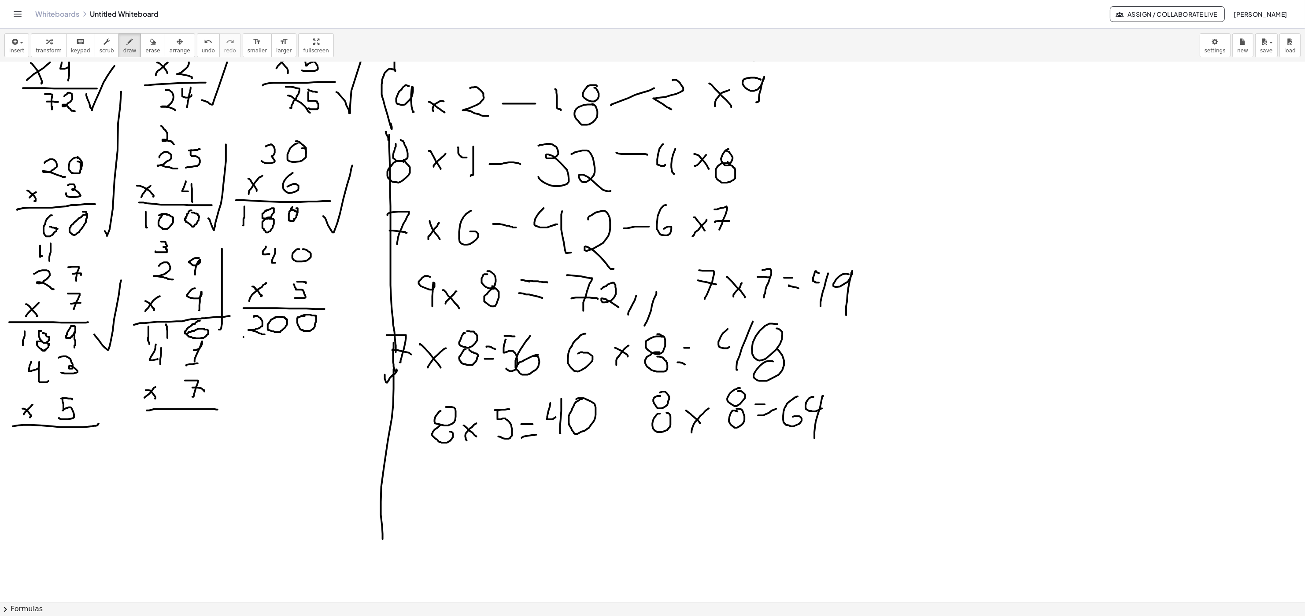
scroll to position [234, 0]
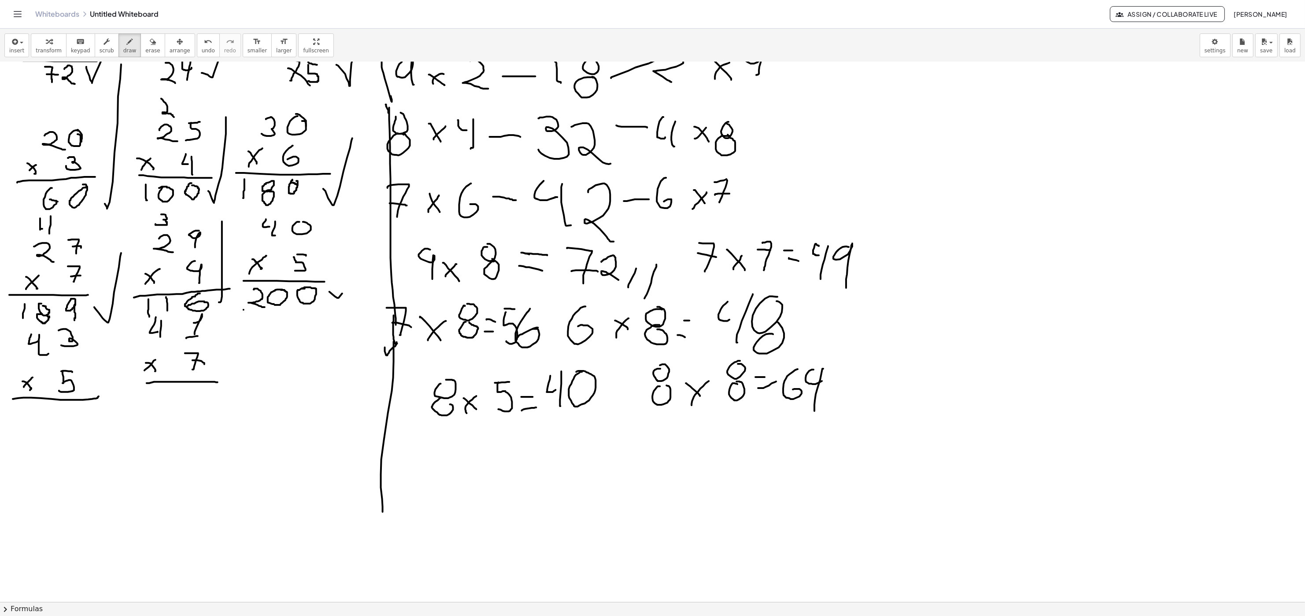
drag, startPoint x: 335, startPoint y: 297, endPoint x: 362, endPoint y: 240, distance: 63.2
click at [361, 250] on div at bounding box center [652, 368] width 1305 height 1081
drag, startPoint x: 15, startPoint y: 412, endPoint x: 25, endPoint y: 430, distance: 19.9
click at [25, 317] on div at bounding box center [652, 368] width 1305 height 1081
drag, startPoint x: 39, startPoint y: 417, endPoint x: 45, endPoint y: 428, distance: 12.0
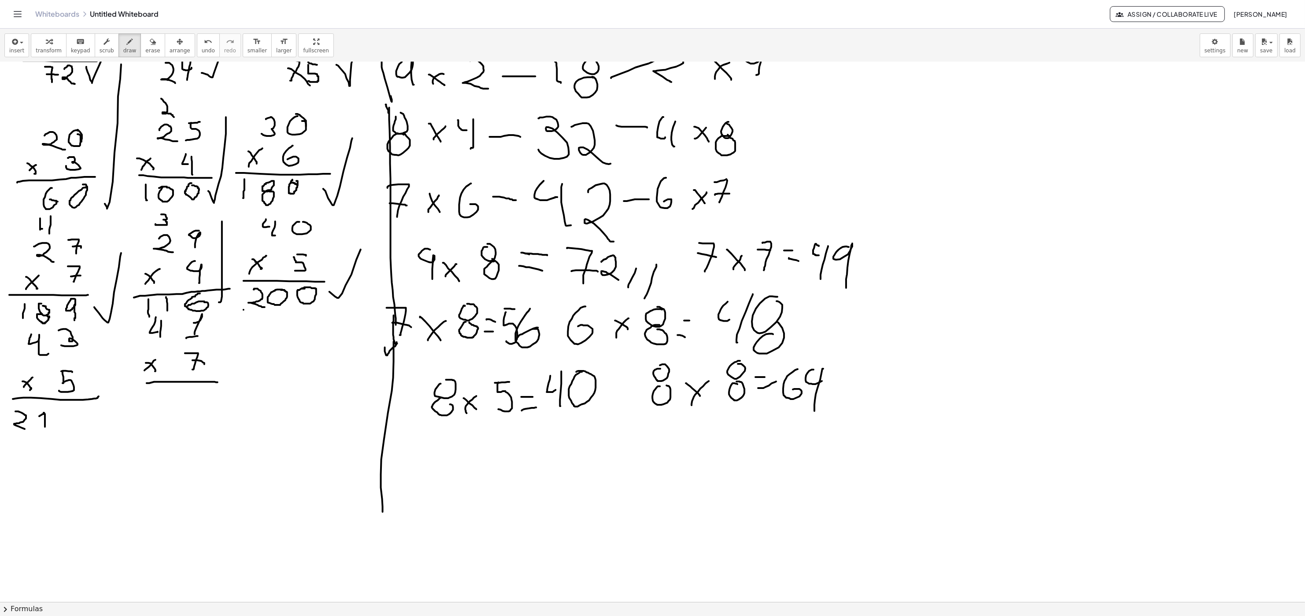
click at [45, 317] on div at bounding box center [652, 368] width 1305 height 1081
drag, startPoint x: 61, startPoint y: 411, endPoint x: 72, endPoint y: 411, distance: 10.6
click at [74, 317] on div at bounding box center [652, 368] width 1305 height 1081
drag, startPoint x: 65, startPoint y: 417, endPoint x: 61, endPoint y: 423, distance: 7.1
click at [61, 317] on div at bounding box center [652, 368] width 1305 height 1081
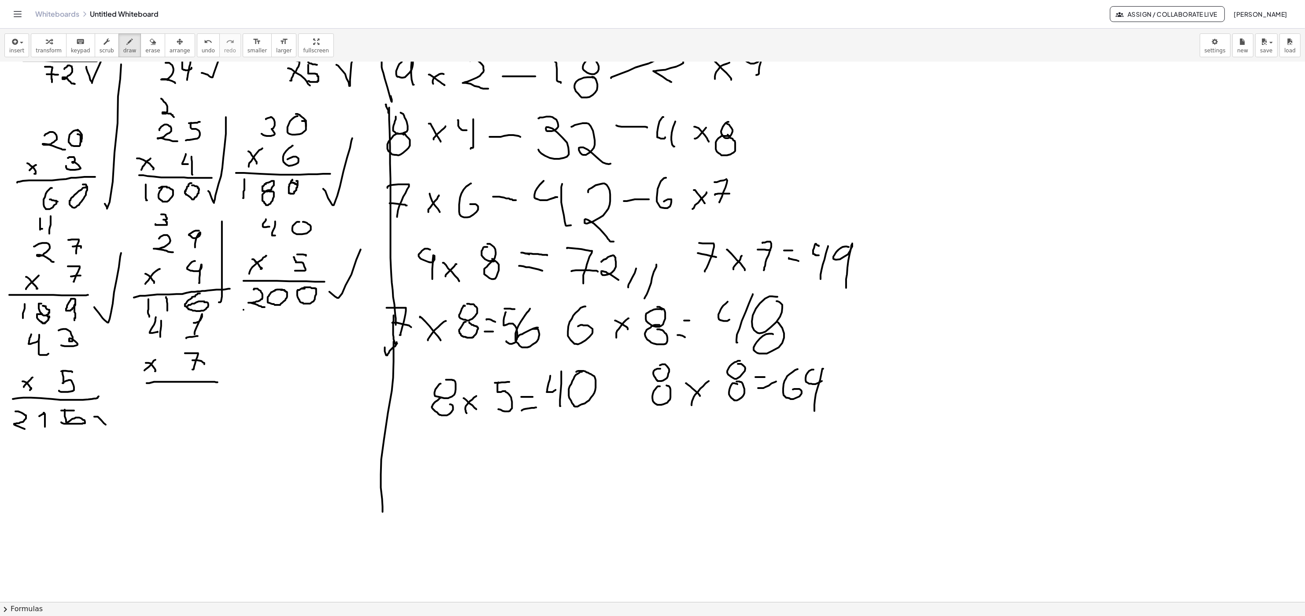
drag, startPoint x: 106, startPoint y: 425, endPoint x: 136, endPoint y: 286, distance: 142.9
click at [129, 317] on div at bounding box center [652, 368] width 1305 height 1081
drag, startPoint x: 196, startPoint y: 395, endPoint x: 195, endPoint y: 413, distance: 19.0
click at [195, 317] on div at bounding box center [652, 368] width 1305 height 1081
drag, startPoint x: 194, startPoint y: 403, endPoint x: 210, endPoint y: 404, distance: 16.3
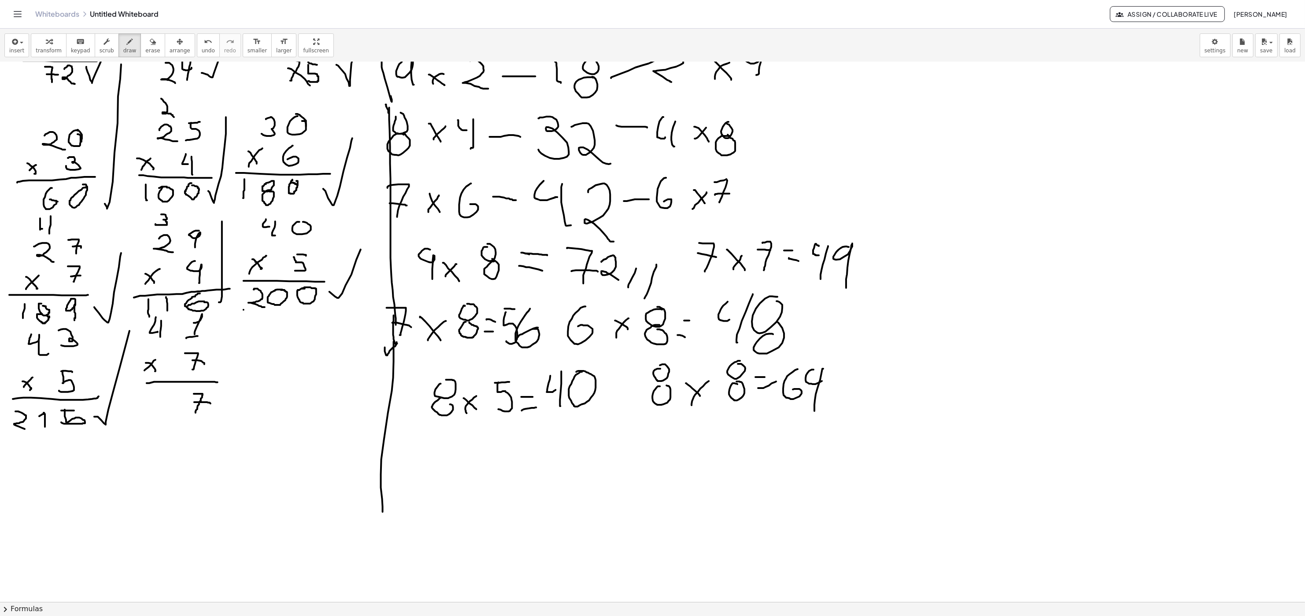
click at [210, 317] on div at bounding box center [652, 368] width 1305 height 1081
drag, startPoint x: 150, startPoint y: 396, endPoint x: 176, endPoint y: 416, distance: 33.3
click at [165, 317] on div at bounding box center [652, 368] width 1305 height 1081
click at [170, 317] on div at bounding box center [652, 368] width 1305 height 1081
drag, startPoint x: 173, startPoint y: 409, endPoint x: 167, endPoint y: 414, distance: 7.2
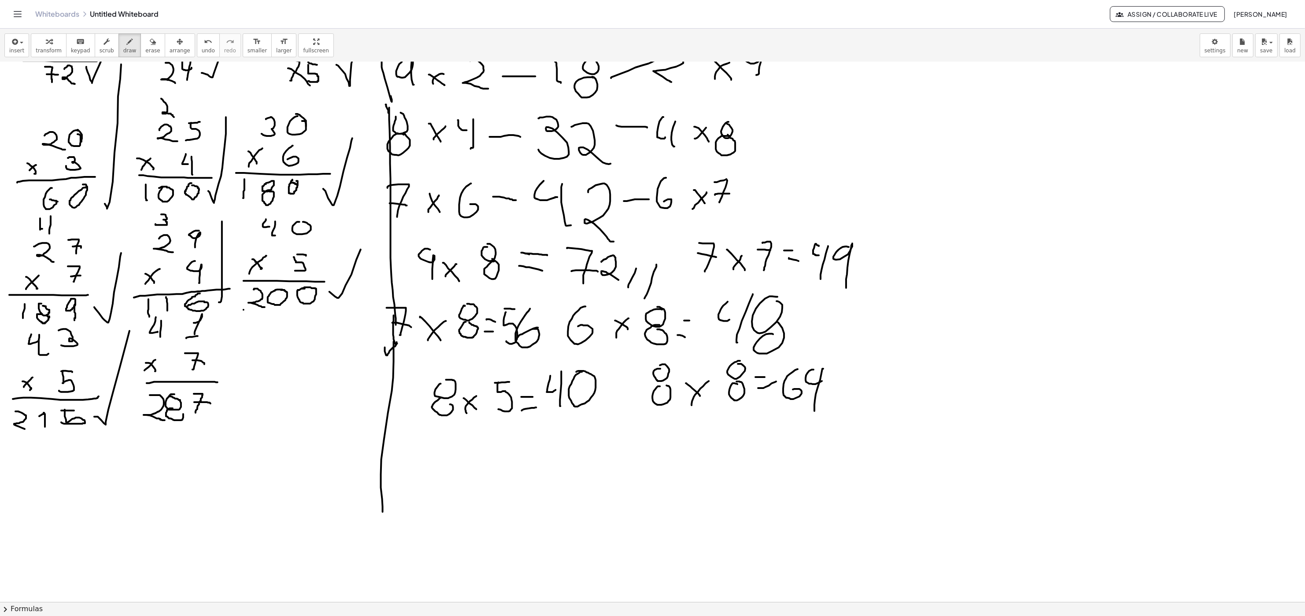
click at [175, 317] on div at bounding box center [652, 368] width 1305 height 1081
drag, startPoint x: 220, startPoint y: 412, endPoint x: 243, endPoint y: 353, distance: 64.0
click at [240, 317] on div at bounding box center [652, 368] width 1305 height 1081
drag, startPoint x: 282, startPoint y: 330, endPoint x: 288, endPoint y: 330, distance: 5.7
click at [288, 317] on div at bounding box center [652, 368] width 1305 height 1081
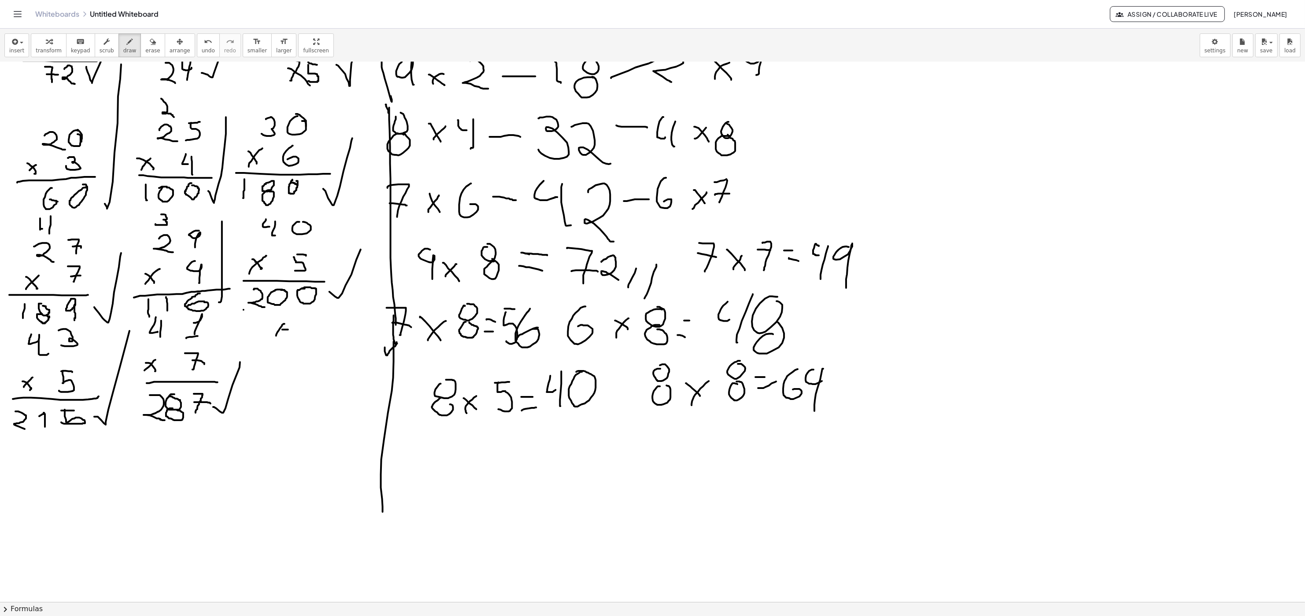
drag, startPoint x: 284, startPoint y: 325, endPoint x: 290, endPoint y: 330, distance: 8.1
click at [289, 317] on div at bounding box center [652, 368] width 1305 height 1081
drag, startPoint x: 284, startPoint y: 338, endPoint x: 299, endPoint y: 334, distance: 14.8
click at [296, 317] on div at bounding box center [652, 368] width 1305 height 1081
drag, startPoint x: 297, startPoint y: 336, endPoint x: 296, endPoint y: 349, distance: 12.4
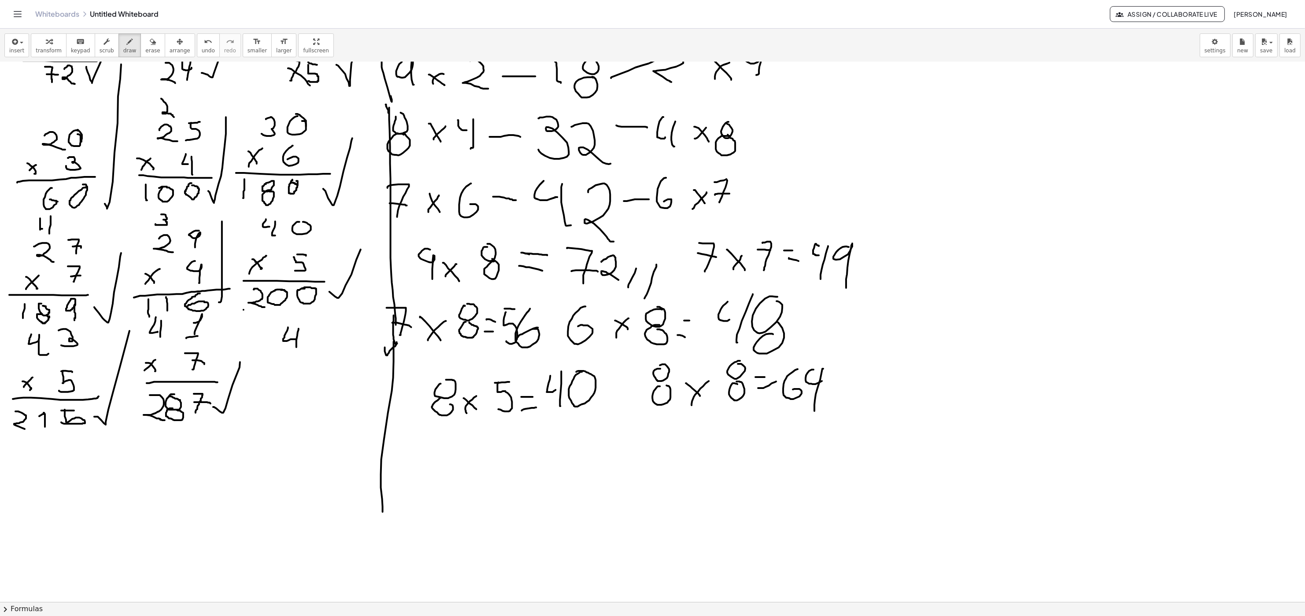
click at [296, 317] on div at bounding box center [652, 368] width 1305 height 1081
drag, startPoint x: 310, startPoint y: 330, endPoint x: 319, endPoint y: 360, distance: 30.7
click at [322, 317] on div at bounding box center [652, 368] width 1305 height 1081
drag, startPoint x: 278, startPoint y: 377, endPoint x: 280, endPoint y: 383, distance: 6.3
click at [280, 317] on div at bounding box center [652, 368] width 1305 height 1081
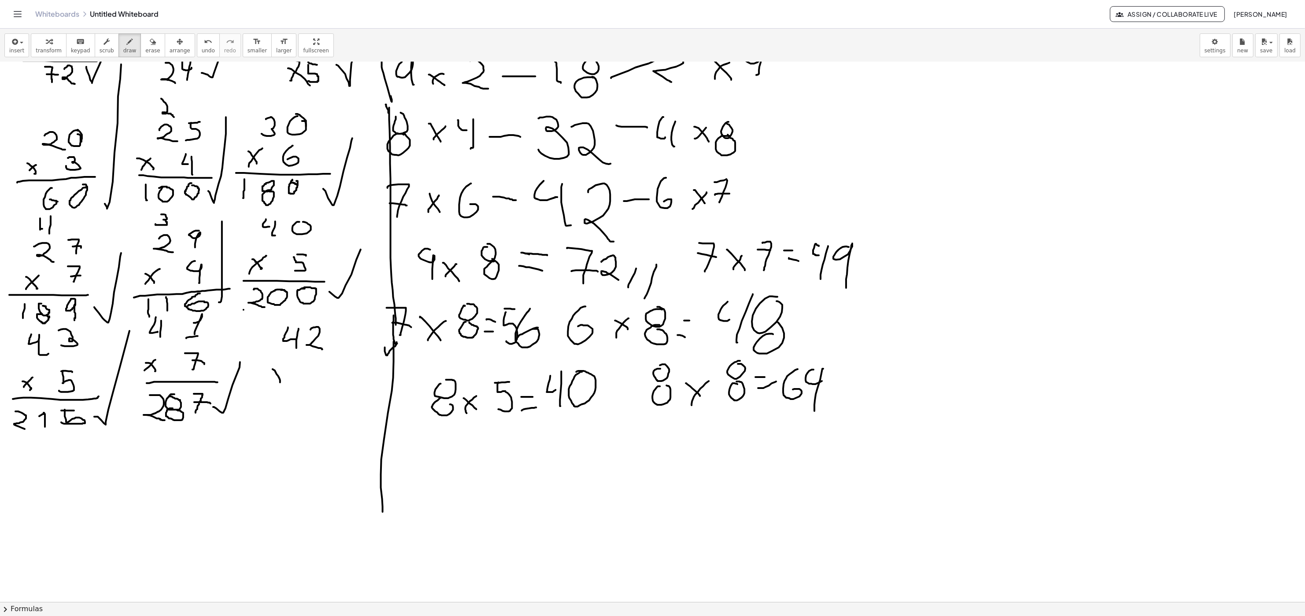
drag, startPoint x: 274, startPoint y: 379, endPoint x: 288, endPoint y: 369, distance: 17.1
click at [288, 317] on div at bounding box center [652, 368] width 1305 height 1081
drag, startPoint x: 315, startPoint y: 363, endPoint x: 308, endPoint y: 387, distance: 24.3
click at [315, 317] on div at bounding box center [652, 368] width 1305 height 1081
drag, startPoint x: 255, startPoint y: 395, endPoint x: 332, endPoint y: 401, distance: 76.8
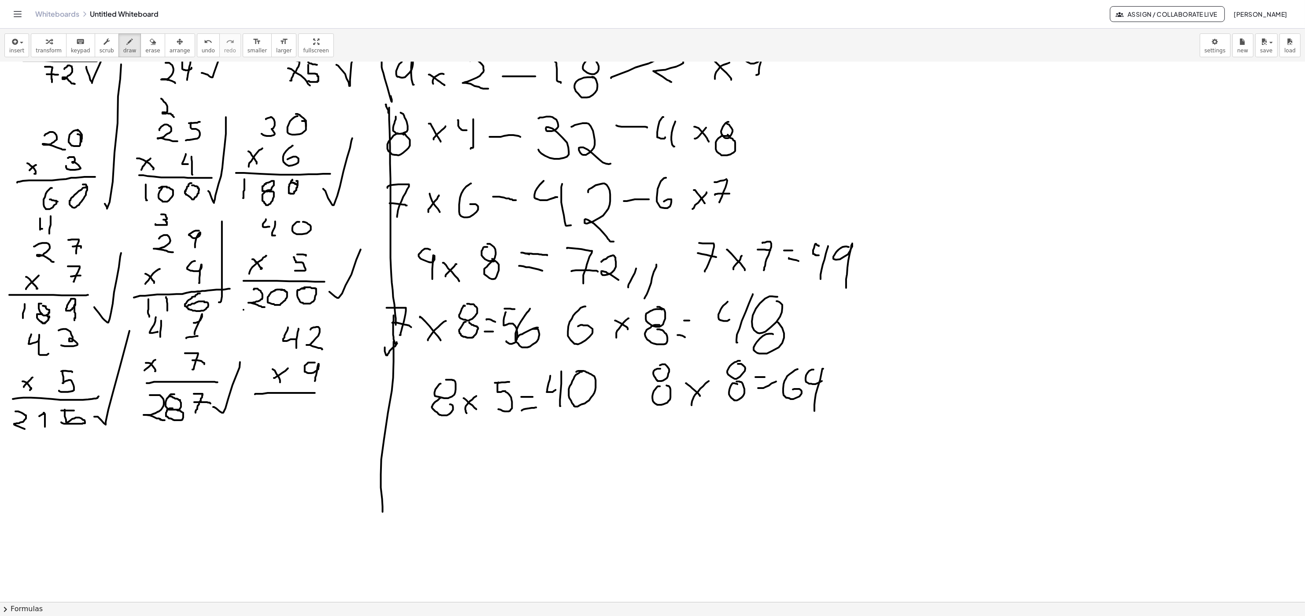
click at [350, 317] on div at bounding box center [652, 368] width 1305 height 1081
drag, startPoint x: 31, startPoint y: 454, endPoint x: 48, endPoint y: 456, distance: 16.8
click at [48, 317] on div at bounding box center [652, 368] width 1305 height 1081
drag, startPoint x: 37, startPoint y: 455, endPoint x: 48, endPoint y: 470, distance: 19.5
click at [30, 317] on div at bounding box center [652, 368] width 1305 height 1081
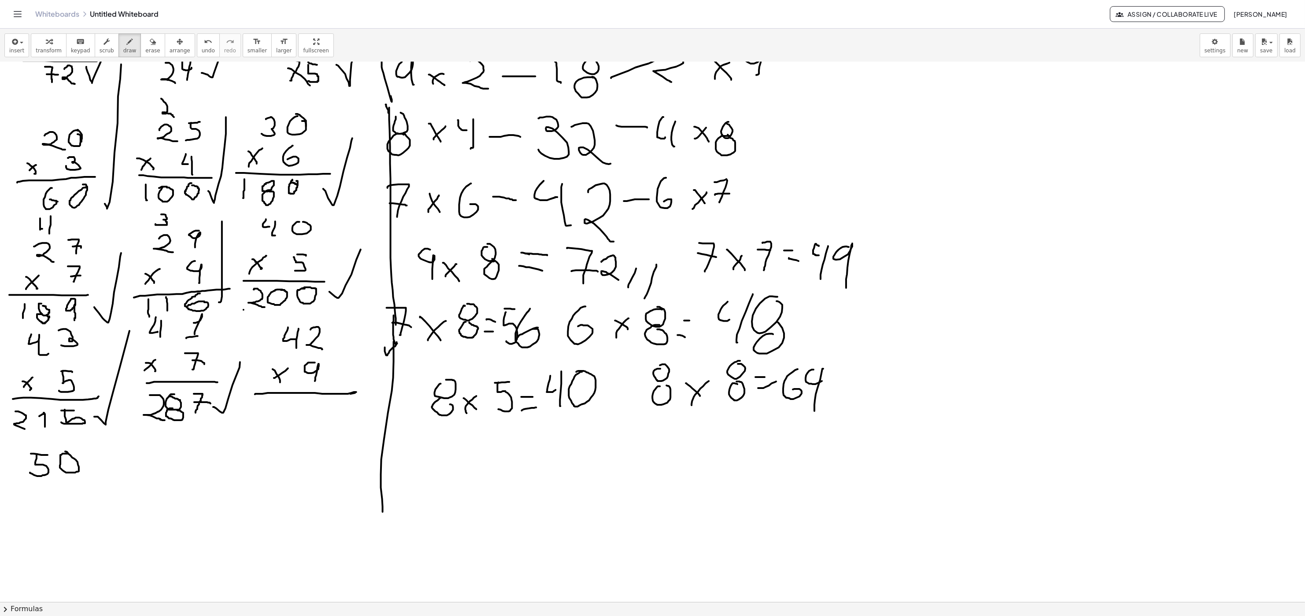
drag, startPoint x: 67, startPoint y: 455, endPoint x: 58, endPoint y: 454, distance: 9.7
click at [60, 317] on div at bounding box center [652, 368] width 1305 height 1081
drag, startPoint x: 37, startPoint y: 503, endPoint x: 32, endPoint y: 510, distance: 8.5
click at [37, 317] on div at bounding box center [652, 368] width 1305 height 1081
drag, startPoint x: 32, startPoint y: 502, endPoint x: 39, endPoint y: 497, distance: 7.9
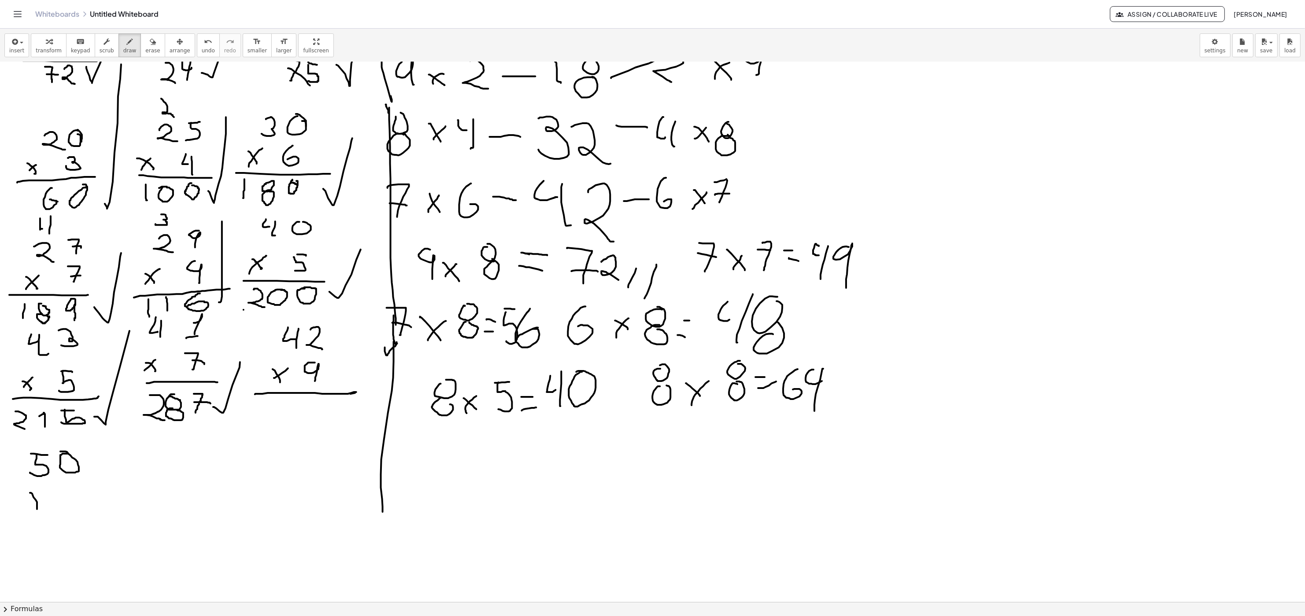
click at [37, 317] on div at bounding box center [652, 368] width 1305 height 1081
drag, startPoint x: 62, startPoint y: 487, endPoint x: 48, endPoint y: 519, distance: 34.3
click at [60, 317] on div at bounding box center [652, 368] width 1305 height 1081
drag, startPoint x: 17, startPoint y: 518, endPoint x: 98, endPoint y: 523, distance: 81.2
click at [98, 317] on div at bounding box center [652, 368] width 1305 height 1081
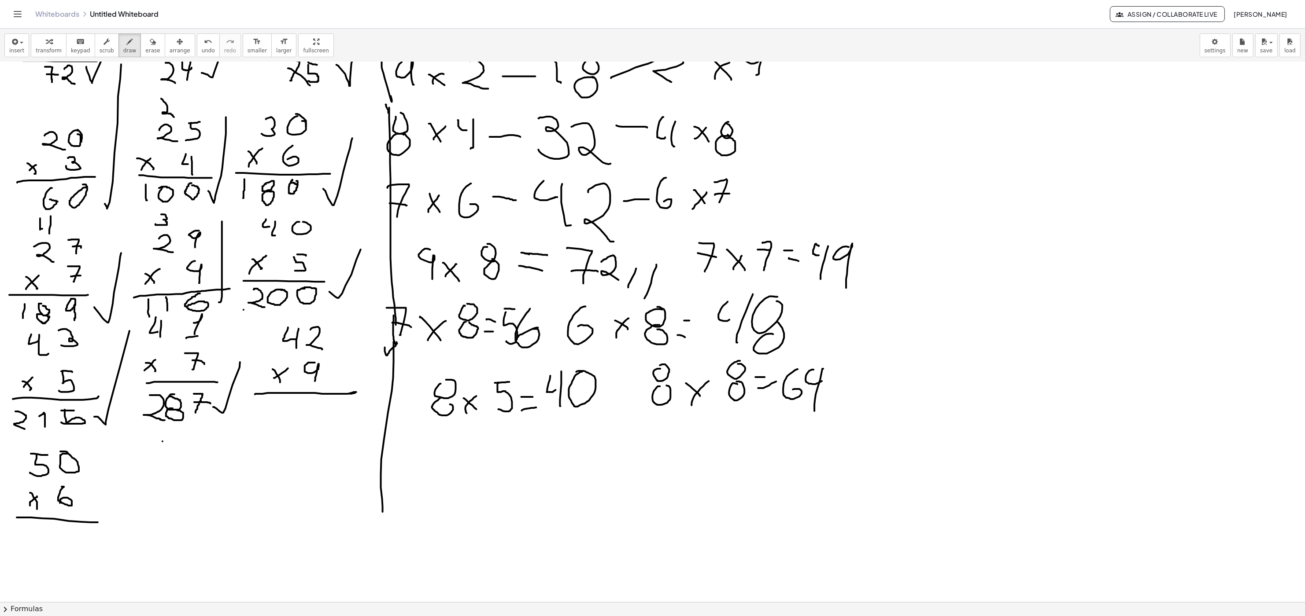
drag, startPoint x: 162, startPoint y: 442, endPoint x: 168, endPoint y: 454, distance: 12.8
click at [166, 317] on div at bounding box center [652, 368] width 1305 height 1081
drag, startPoint x: 170, startPoint y: 446, endPoint x: 176, endPoint y: 461, distance: 16.0
click at [173, 317] on div at bounding box center [652, 368] width 1305 height 1081
click at [198, 317] on div at bounding box center [652, 368] width 1305 height 1081
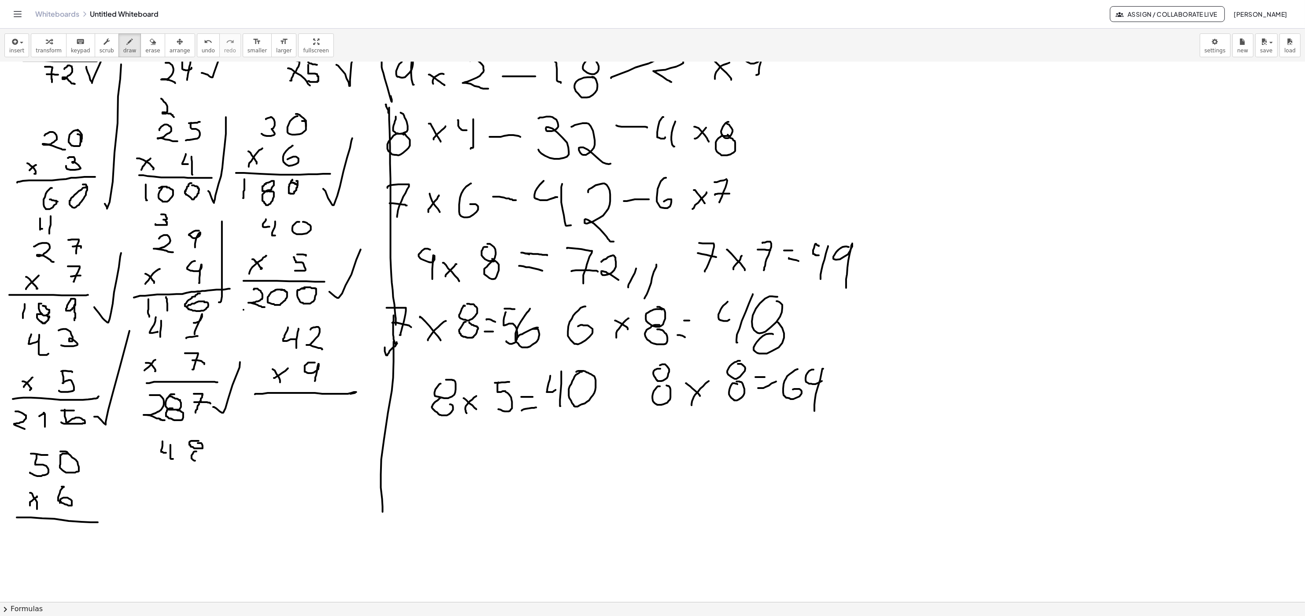
drag, startPoint x: 192, startPoint y: 456, endPoint x: 198, endPoint y: 451, distance: 7.8
click at [199, 317] on div at bounding box center [652, 368] width 1305 height 1081
drag, startPoint x: 156, startPoint y: 495, endPoint x: 158, endPoint y: 500, distance: 5.4
click at [159, 317] on div at bounding box center [652, 368] width 1305 height 1081
click at [162, 317] on div at bounding box center [652, 368] width 1305 height 1081
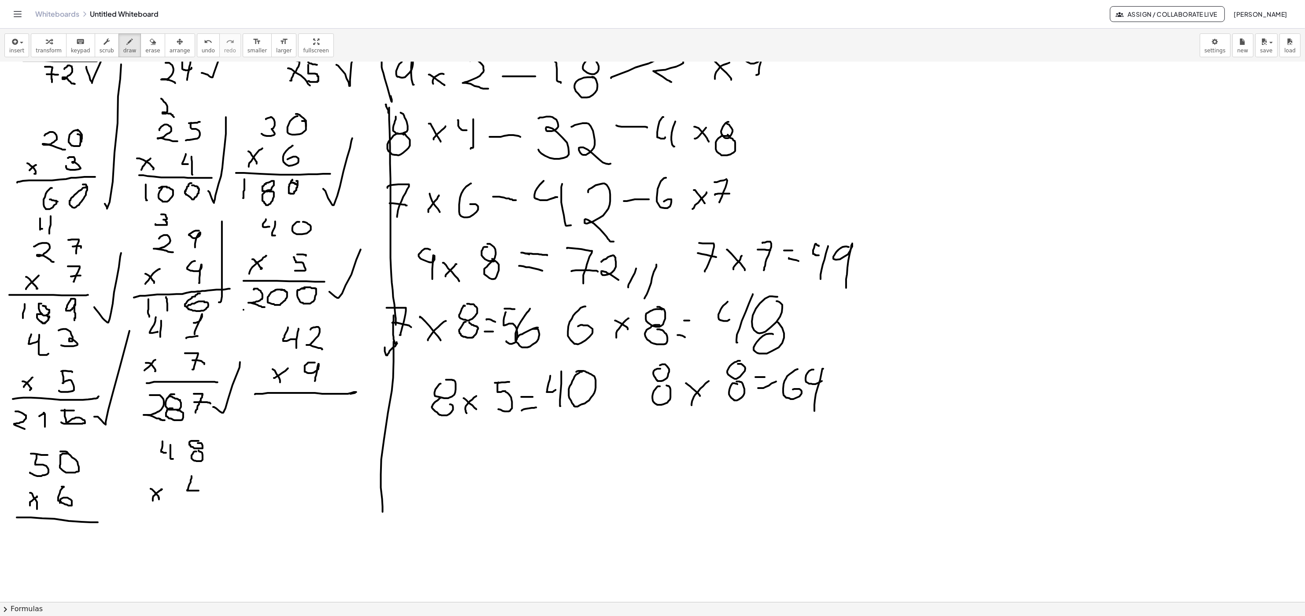
click at [200, 317] on div at bounding box center [652, 368] width 1305 height 1081
click at [196, 317] on div at bounding box center [652, 368] width 1305 height 1081
click at [228, 317] on div at bounding box center [652, 368] width 1305 height 1081
click at [284, 317] on div at bounding box center [652, 368] width 1305 height 1081
click at [317, 317] on div at bounding box center [652, 368] width 1305 height 1081
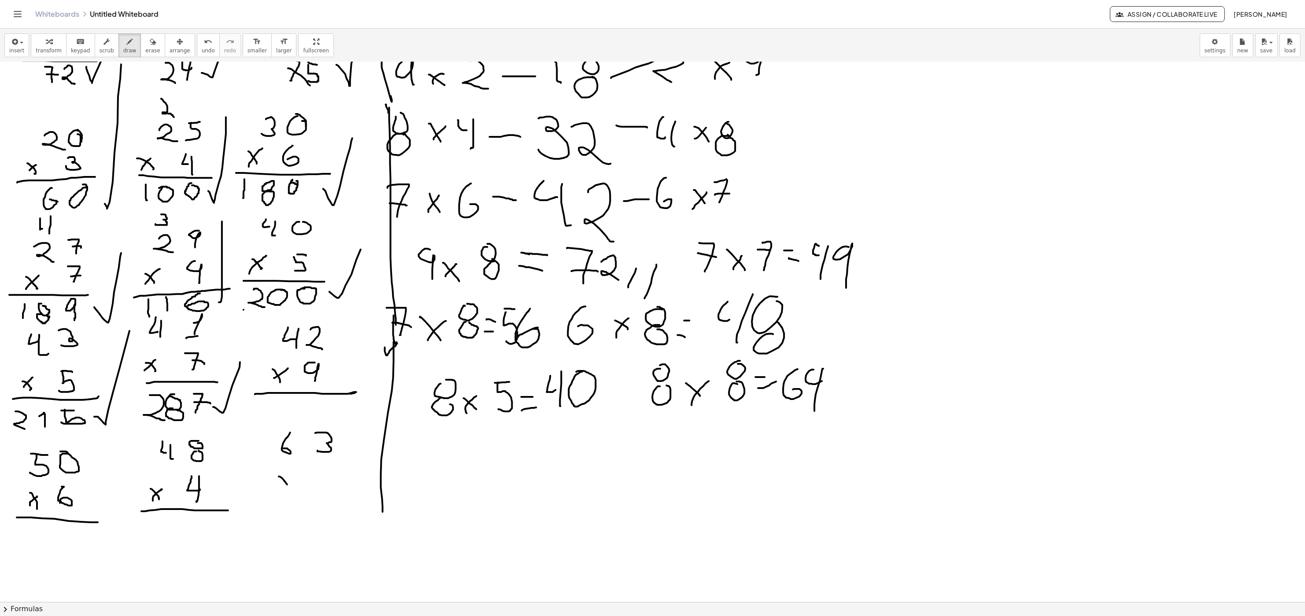
click at [291, 317] on div at bounding box center [652, 368] width 1305 height 1081
click at [289, 317] on div at bounding box center [652, 368] width 1305 height 1081
click at [318, 317] on div at bounding box center [652, 368] width 1305 height 1081
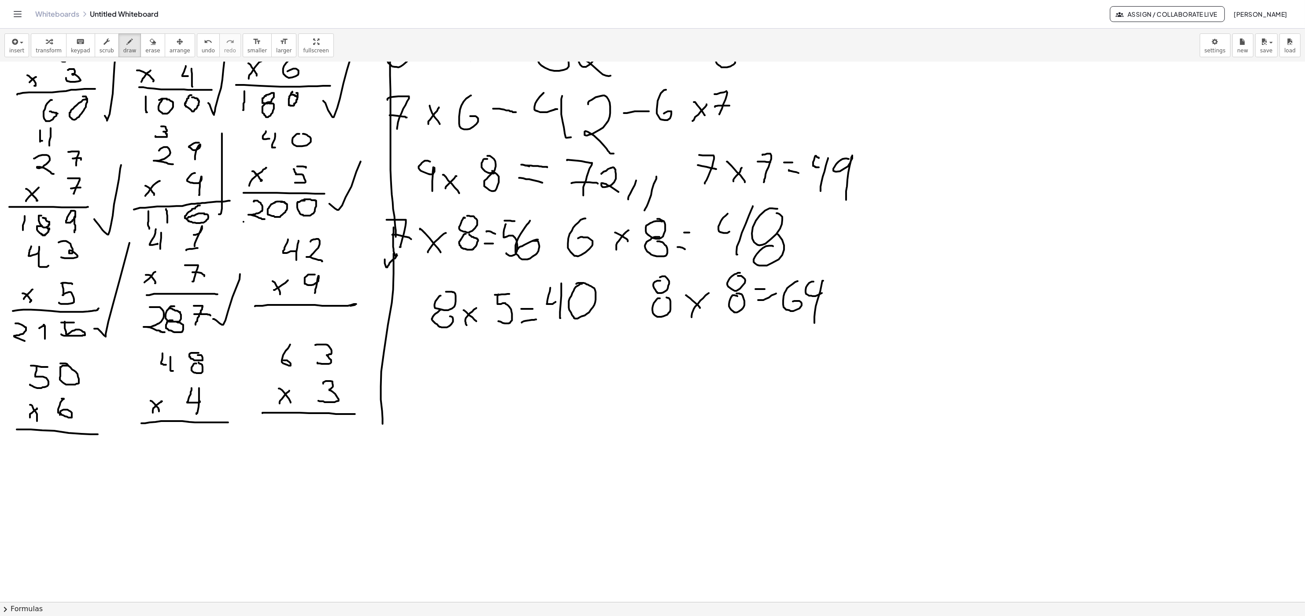
click at [359, 317] on div at bounding box center [652, 280] width 1305 height 1081
click at [32, 317] on div at bounding box center [652, 280] width 1305 height 1081
drag, startPoint x: 37, startPoint y: 457, endPoint x: 39, endPoint y: 483, distance: 25.6
click at [33, 317] on div at bounding box center [652, 280] width 1305 height 1081
drag, startPoint x: 79, startPoint y: 449, endPoint x: 65, endPoint y: 463, distance: 19.3
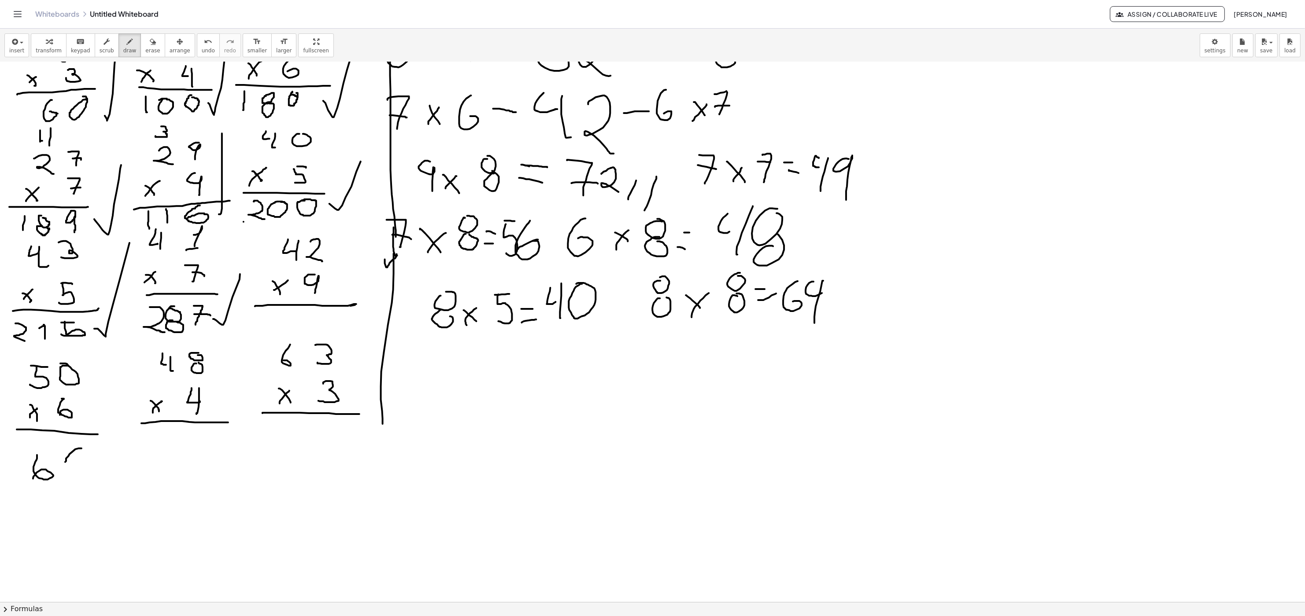
click at [65, 317] on div at bounding box center [652, 280] width 1305 height 1081
drag, startPoint x: 76, startPoint y: 461, endPoint x: 78, endPoint y: 479, distance: 18.2
click at [79, 317] on div at bounding box center [652, 280] width 1305 height 1081
drag, startPoint x: 72, startPoint y: 479, endPoint x: 81, endPoint y: 479, distance: 9.2
click at [81, 317] on div at bounding box center [652, 280] width 1305 height 1081
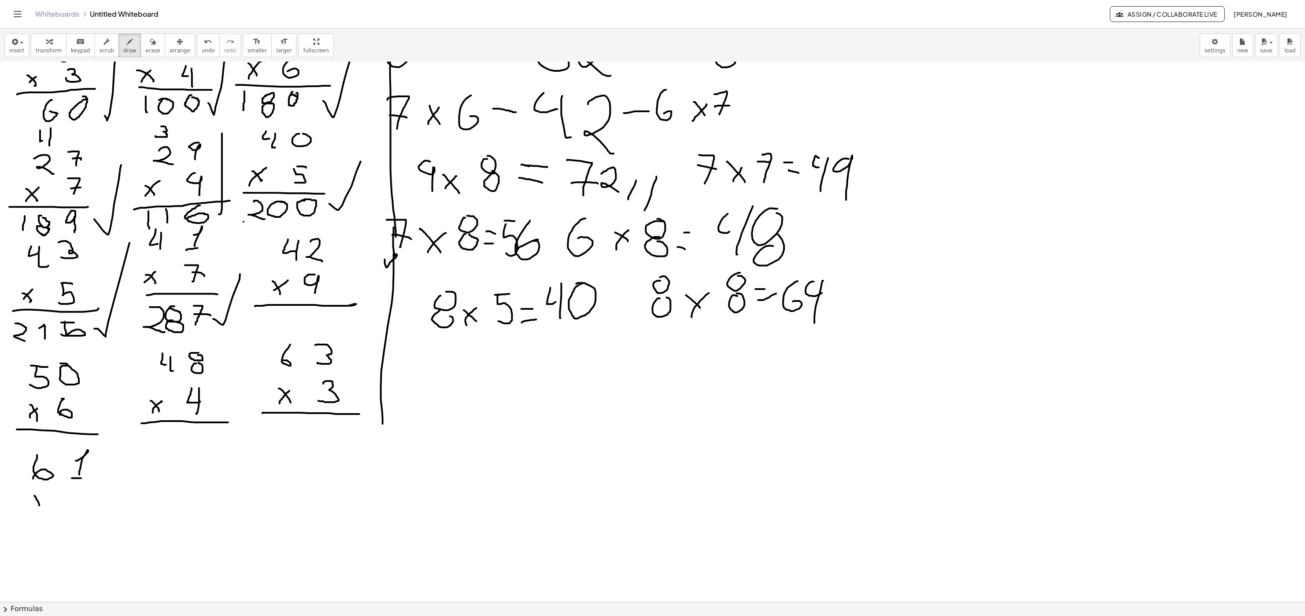
drag, startPoint x: 39, startPoint y: 506, endPoint x: 39, endPoint y: 513, distance: 7.0
click at [39, 317] on div at bounding box center [652, 280] width 1305 height 1081
drag, startPoint x: 39, startPoint y: 502, endPoint x: 44, endPoint y: 498, distance: 6.4
click at [42, 317] on div at bounding box center [652, 280] width 1305 height 1081
click at [43, 317] on div at bounding box center [652, 280] width 1305 height 1081
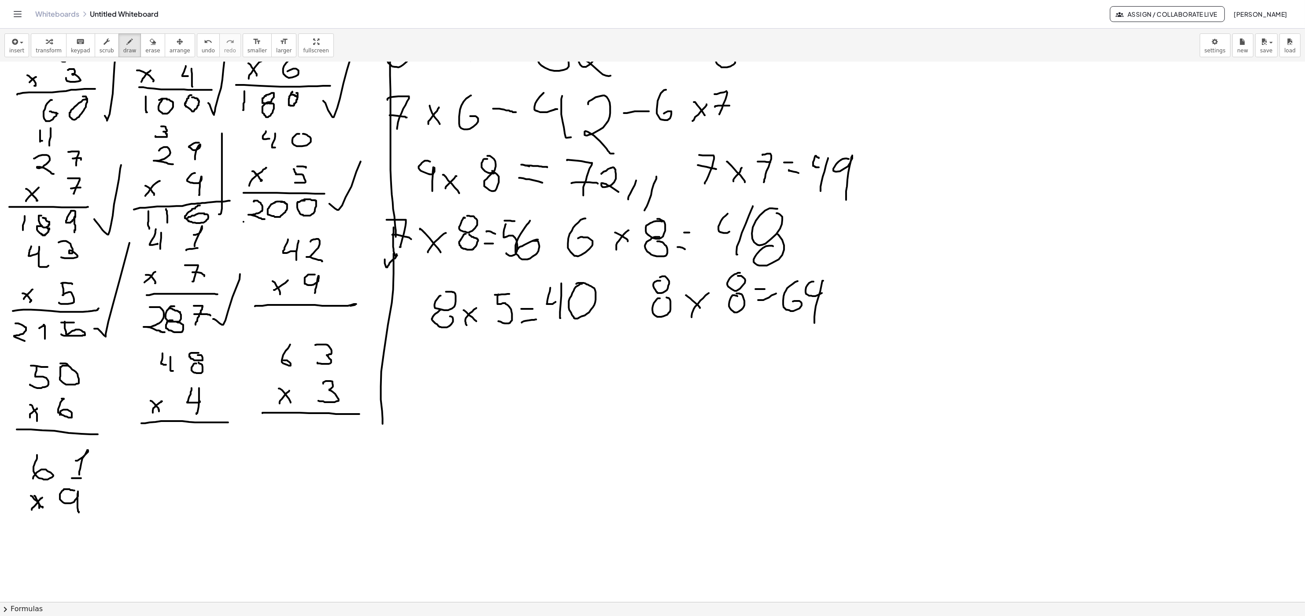
drag, startPoint x: 72, startPoint y: 491, endPoint x: 79, endPoint y: 513, distance: 23.4
click at [79, 317] on div at bounding box center [652, 280] width 1305 height 1081
drag, startPoint x: 22, startPoint y: 527, endPoint x: 96, endPoint y: 527, distance: 74.0
click at [96, 317] on div at bounding box center [652, 280] width 1305 height 1081
drag, startPoint x: 271, startPoint y: 312, endPoint x: 267, endPoint y: 332, distance: 21.2
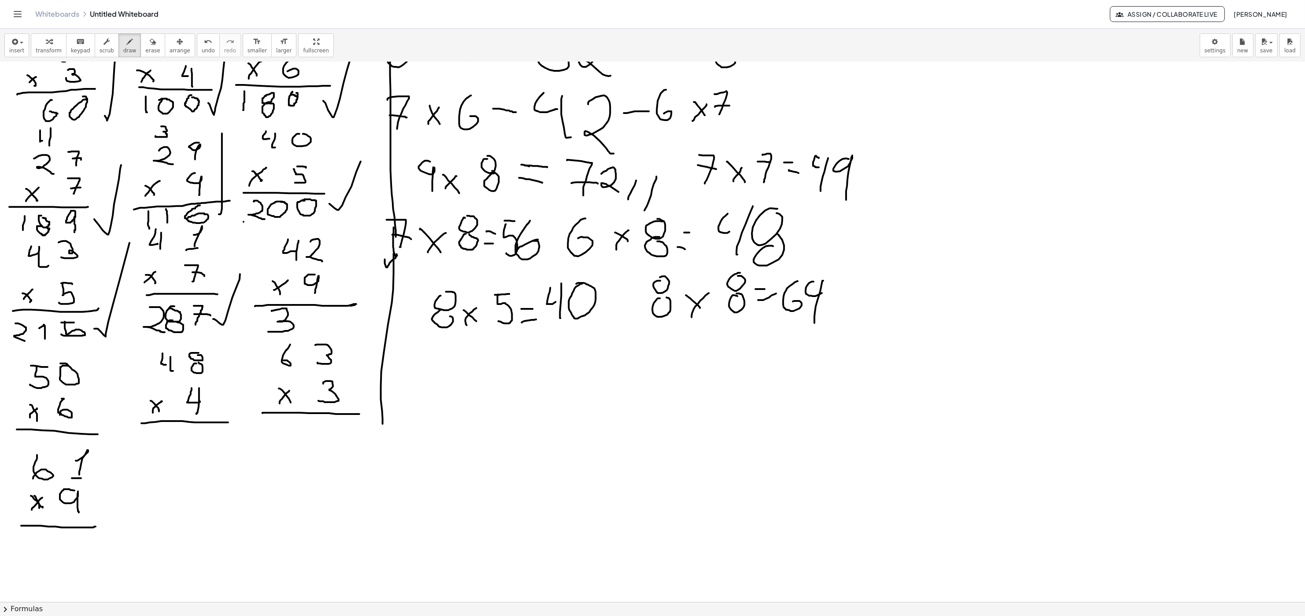
click at [267, 317] on div at bounding box center [652, 280] width 1305 height 1081
drag, startPoint x: 306, startPoint y: 308, endPoint x: 312, endPoint y: 323, distance: 15.9
click at [313, 317] on div at bounding box center [652, 280] width 1305 height 1081
drag, startPoint x: 307, startPoint y: 320, endPoint x: 321, endPoint y: 319, distance: 14.1
click at [321, 317] on div at bounding box center [652, 280] width 1305 height 1081
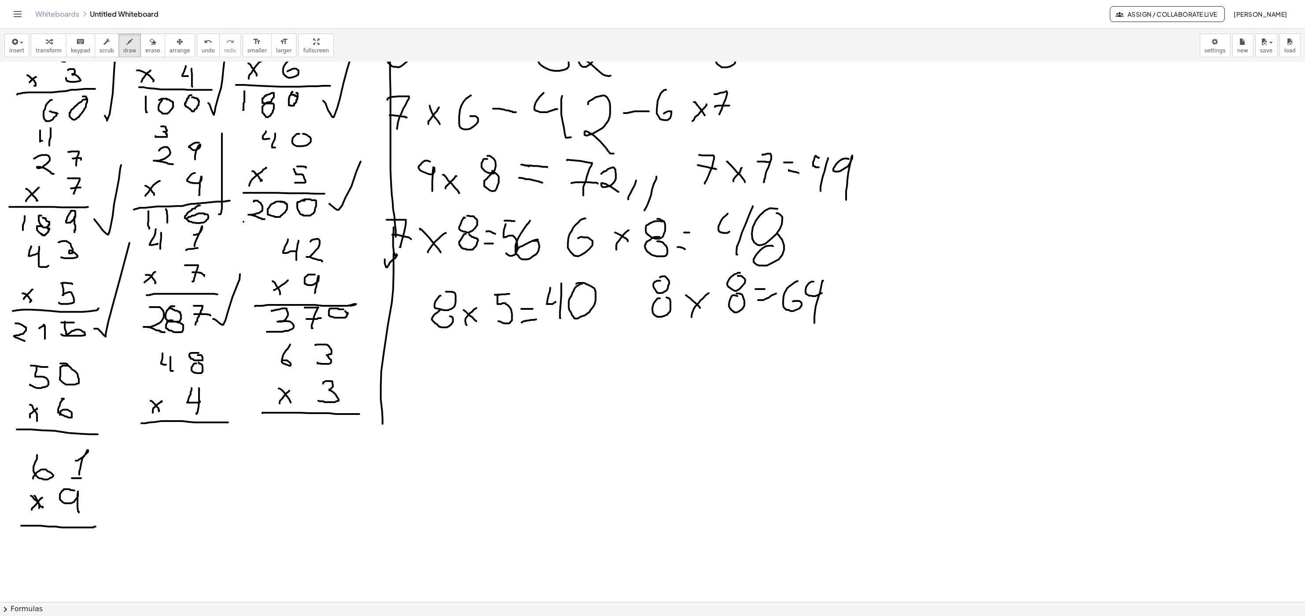
drag, startPoint x: 342, startPoint y: 310, endPoint x: 335, endPoint y: 311, distance: 6.7
click at [335, 311] on div at bounding box center [652, 280] width 1305 height 1081
click at [336, 317] on div at bounding box center [652, 280] width 1305 height 1081
drag, startPoint x: 358, startPoint y: 317, endPoint x: 384, endPoint y: 220, distance: 101.0
click at [373, 271] on div at bounding box center [652, 280] width 1305 height 1081
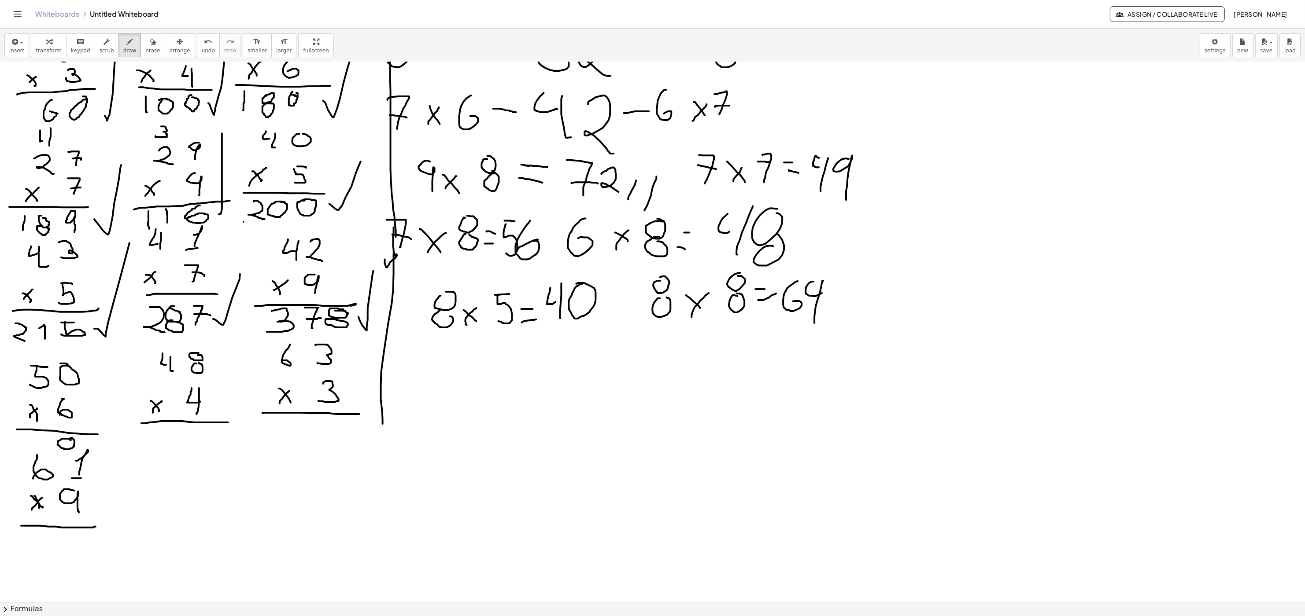
click at [70, 317] on div at bounding box center [652, 280] width 1305 height 1081
drag, startPoint x: 19, startPoint y: 433, endPoint x: 16, endPoint y: 447, distance: 14.5
click at [16, 317] on div at bounding box center [652, 280] width 1305 height 1081
drag, startPoint x: 34, startPoint y: 437, endPoint x: 31, endPoint y: 440, distance: 5.0
click at [32, 317] on div at bounding box center [652, 280] width 1305 height 1081
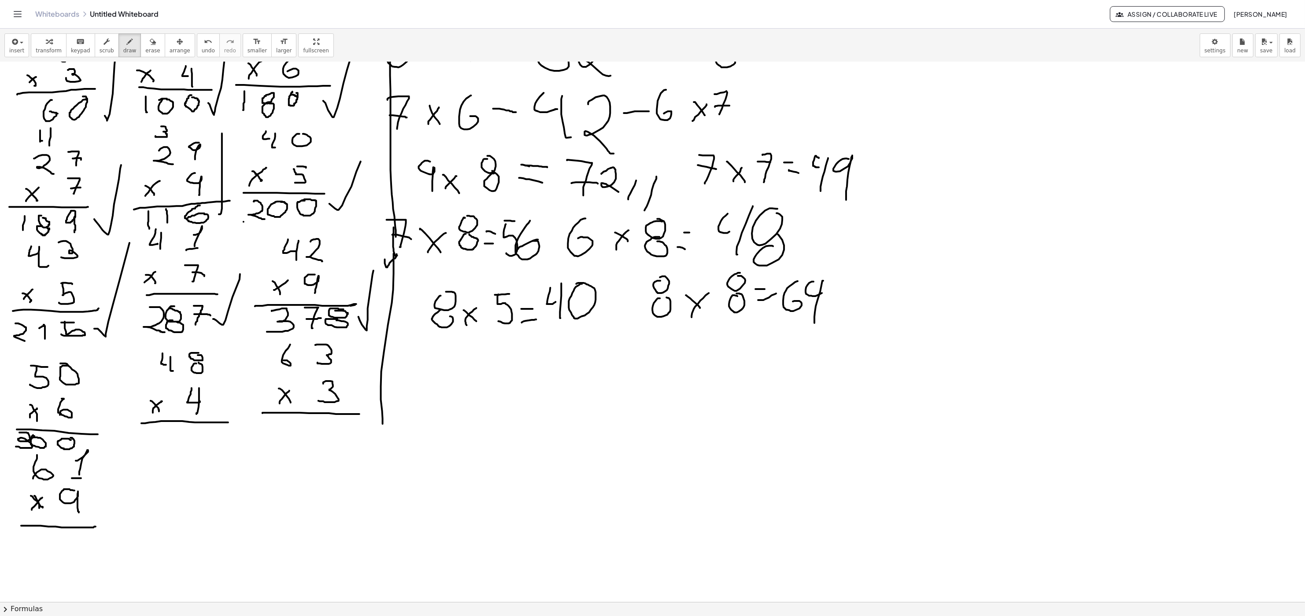
drag, startPoint x: 100, startPoint y: 444, endPoint x: 134, endPoint y: 308, distance: 139.8
click at [125, 317] on div at bounding box center [652, 280] width 1305 height 1081
drag, startPoint x: 199, startPoint y: 426, endPoint x: 215, endPoint y: 464, distance: 41.2
click at [217, 317] on div at bounding box center [652, 280] width 1305 height 1081
click at [170, 317] on div at bounding box center [652, 280] width 1305 height 1081
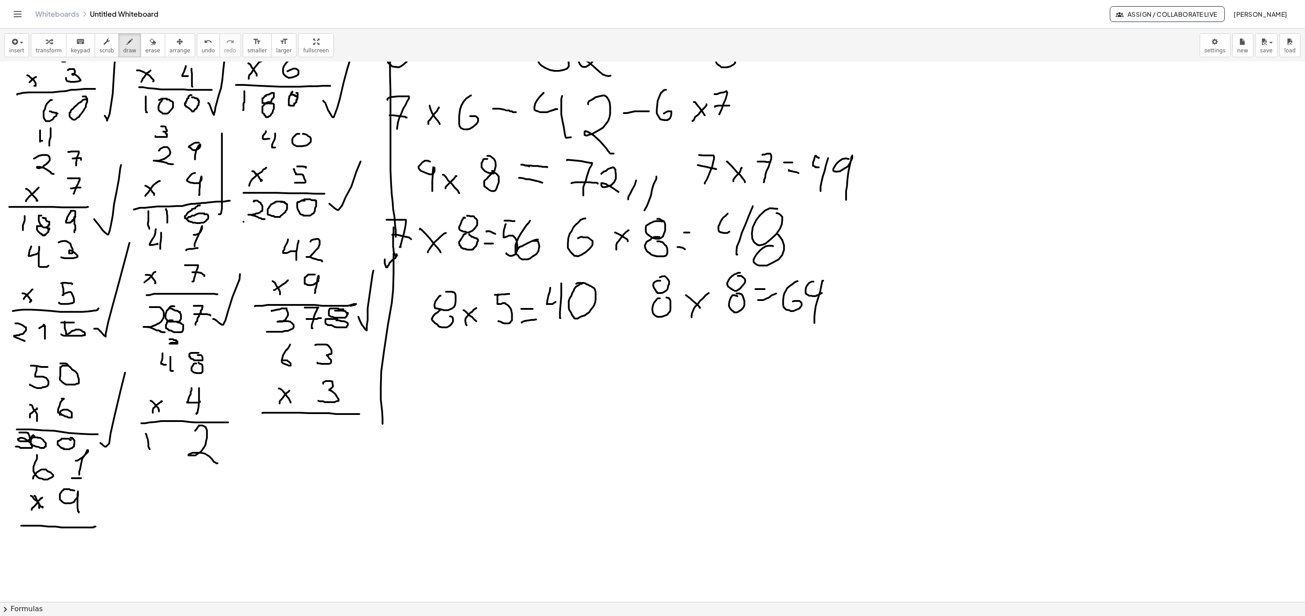
drag, startPoint x: 146, startPoint y: 435, endPoint x: 170, endPoint y: 442, distance: 25.6
click at [151, 317] on div at bounding box center [652, 280] width 1305 height 1081
drag, startPoint x: 169, startPoint y: 433, endPoint x: 227, endPoint y: 472, distance: 69.5
click at [176, 317] on div at bounding box center [652, 280] width 1305 height 1081
drag, startPoint x: 225, startPoint y: 447, endPoint x: 239, endPoint y: 400, distance: 49.6
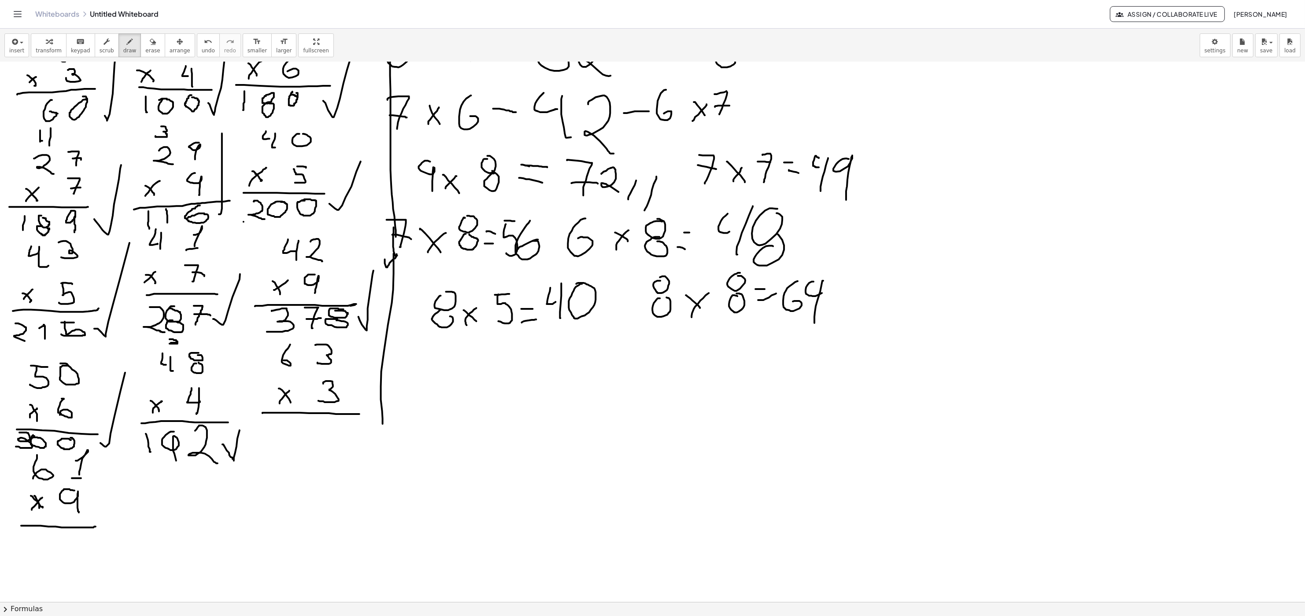
click at [242, 317] on div at bounding box center [652, 280] width 1305 height 1081
drag, startPoint x: 173, startPoint y: 434, endPoint x: 177, endPoint y: 440, distance: 7.5
click at [177, 317] on div at bounding box center [652, 280] width 1305 height 1081
drag, startPoint x: 328, startPoint y: 424, endPoint x: 342, endPoint y: 462, distance: 40.0
click at [343, 317] on div at bounding box center [652, 280] width 1305 height 1081
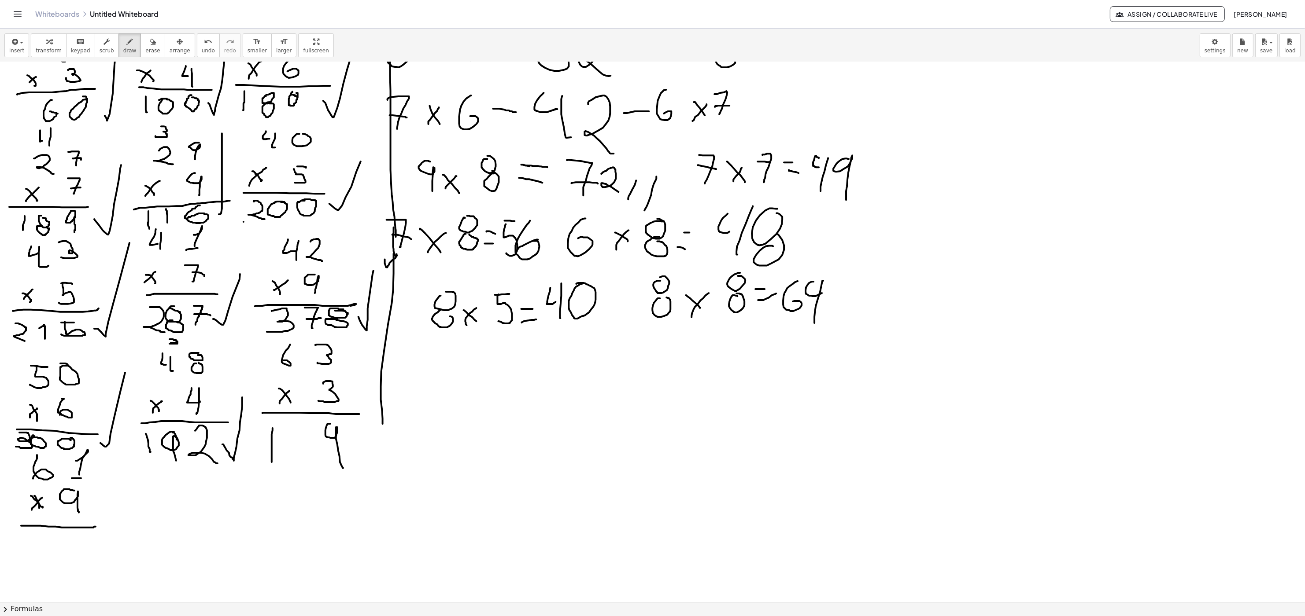
drag, startPoint x: 273, startPoint y: 429, endPoint x: 301, endPoint y: 439, distance: 29.8
click at [273, 317] on div at bounding box center [652, 280] width 1305 height 1081
drag, startPoint x: 289, startPoint y: 437, endPoint x: 297, endPoint y: 449, distance: 14.3
click at [297, 317] on div at bounding box center [652, 280] width 1305 height 1081
drag, startPoint x: 298, startPoint y: 451, endPoint x: 303, endPoint y: 449, distance: 6.1
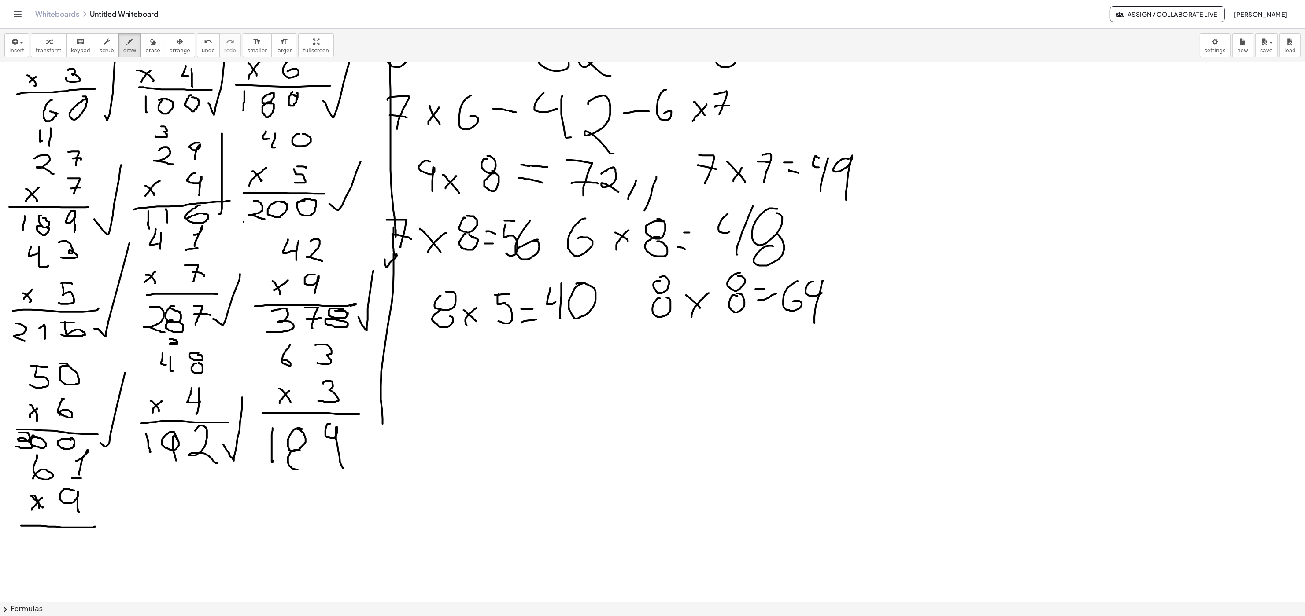
click at [306, 317] on div at bounding box center [652, 280] width 1305 height 1081
drag, startPoint x: 369, startPoint y: 462, endPoint x: 408, endPoint y: 328, distance: 139.3
click at [389, 317] on div at bounding box center [652, 280] width 1305 height 1081
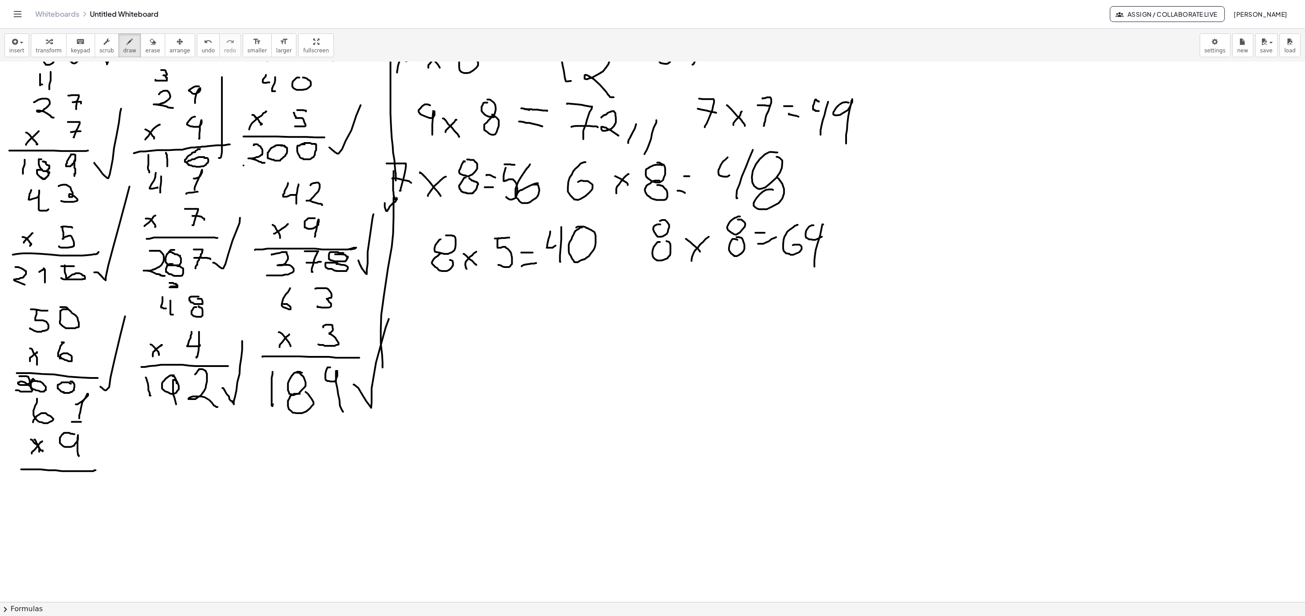
scroll to position [410, 0]
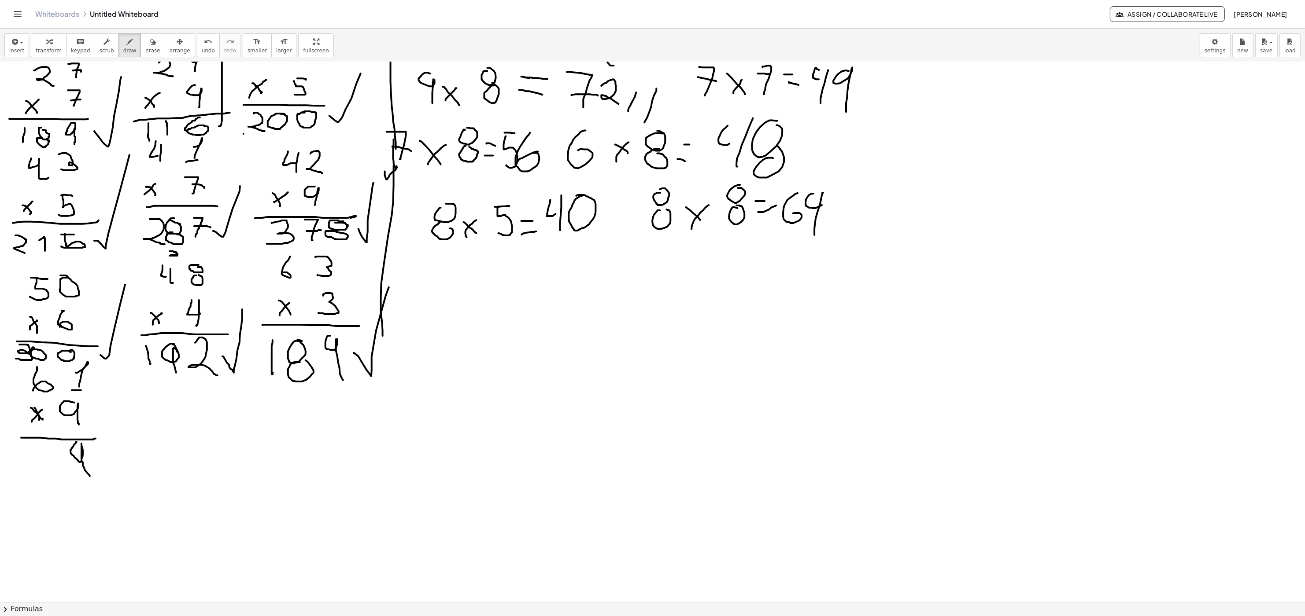
drag, startPoint x: 77, startPoint y: 443, endPoint x: 92, endPoint y: 478, distance: 38.3
click at [92, 317] on div at bounding box center [652, 192] width 1305 height 1081
click at [565, 287] on div at bounding box center [652, 192] width 1305 height 1081
drag, startPoint x: 15, startPoint y: 449, endPoint x: 25, endPoint y: 451, distance: 10.8
click at [25, 317] on div at bounding box center [652, 192] width 1305 height 1081
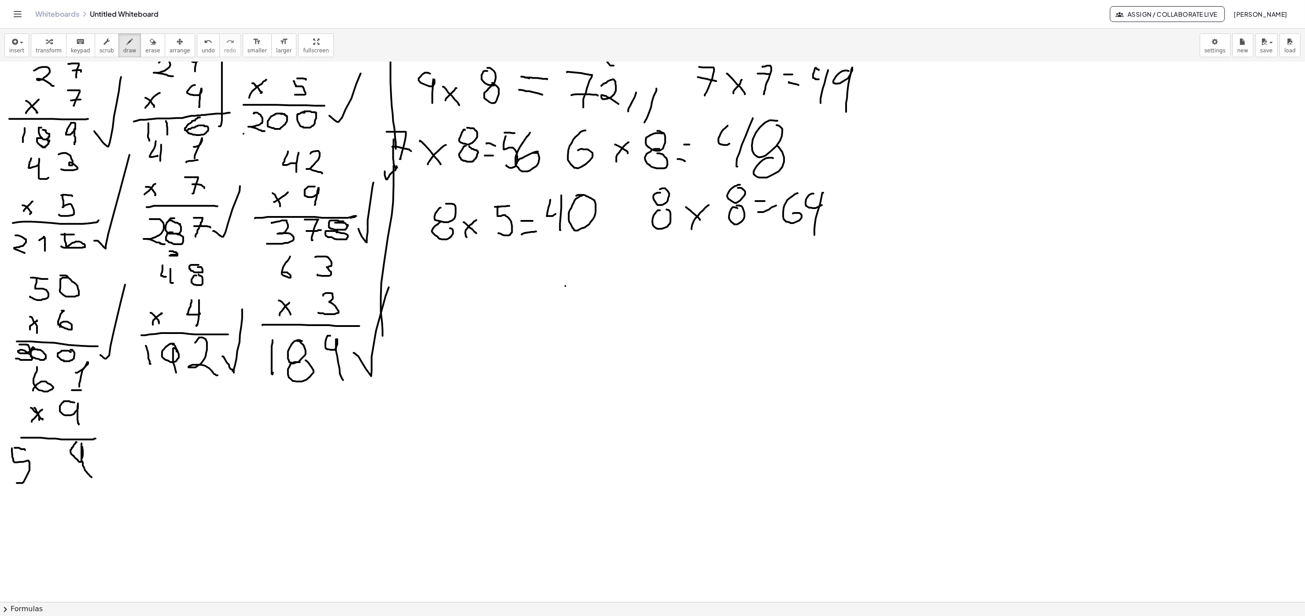
drag, startPoint x: 12, startPoint y: 449, endPoint x: 12, endPoint y: 477, distance: 27.7
click at [12, 317] on div at bounding box center [652, 192] width 1305 height 1081
drag, startPoint x: 44, startPoint y: 457, endPoint x: 60, endPoint y: 448, distance: 18.7
click at [61, 317] on div at bounding box center [652, 192] width 1305 height 1081
drag, startPoint x: 60, startPoint y: 448, endPoint x: 55, endPoint y: 483, distance: 35.1
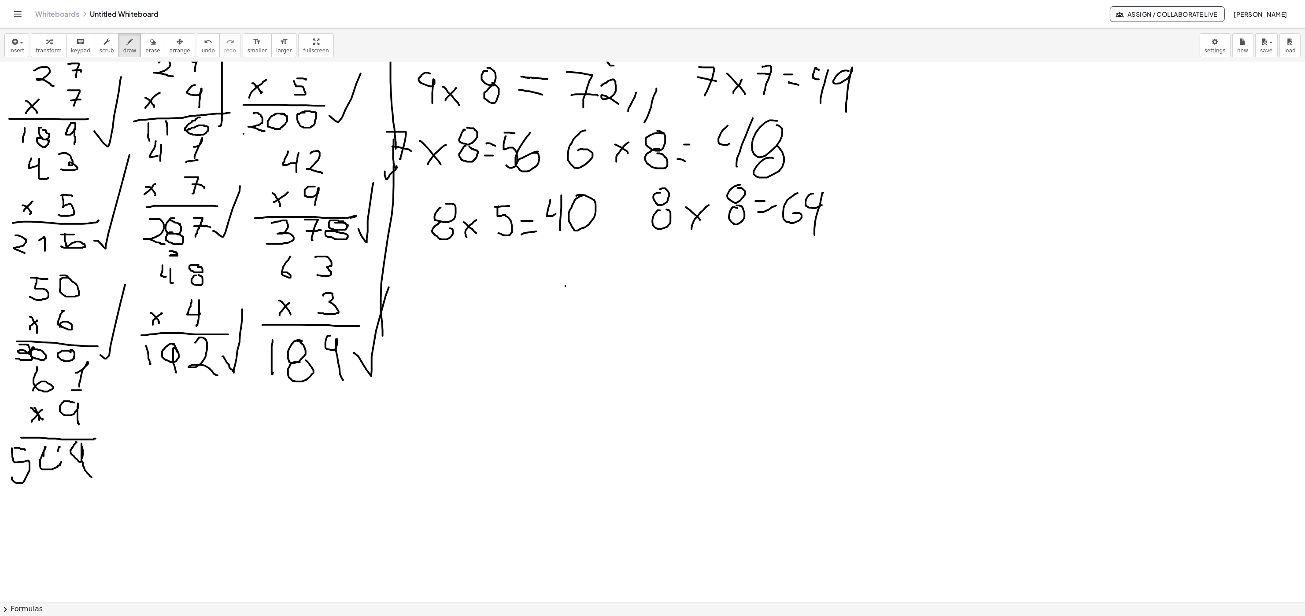
click at [59, 317] on div at bounding box center [652, 192] width 1305 height 1081
drag, startPoint x: 102, startPoint y: 463, endPoint x: 136, endPoint y: 375, distance: 94.5
click at [136, 317] on div at bounding box center [652, 192] width 1305 height 1081
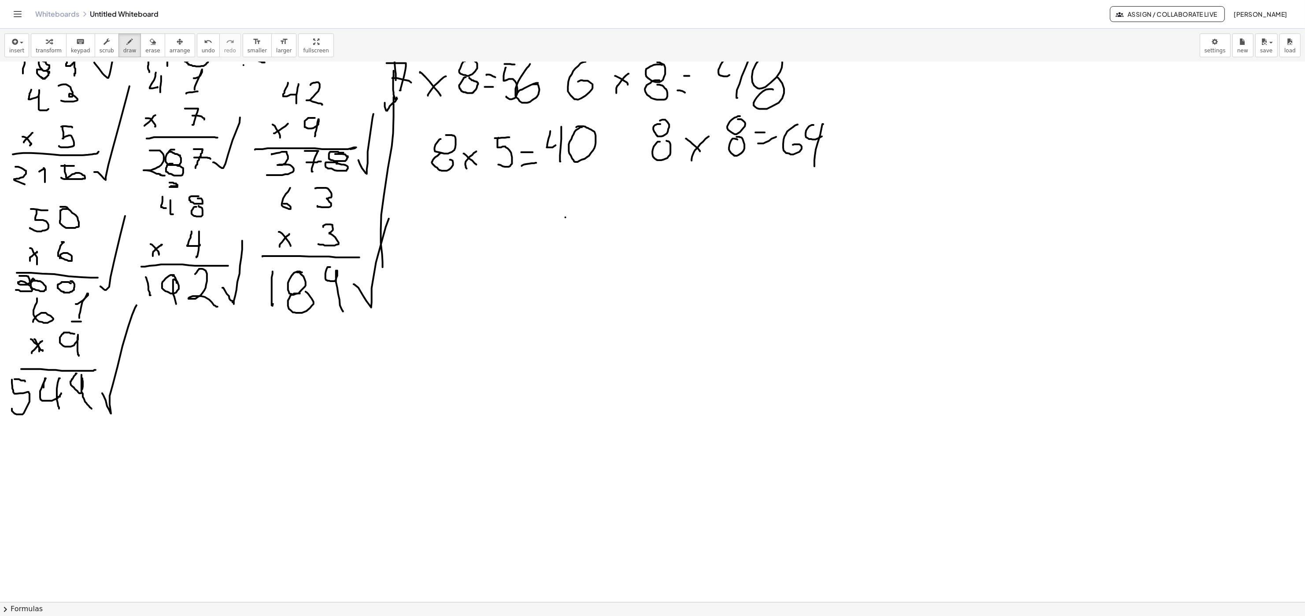
scroll to position [498, 0]
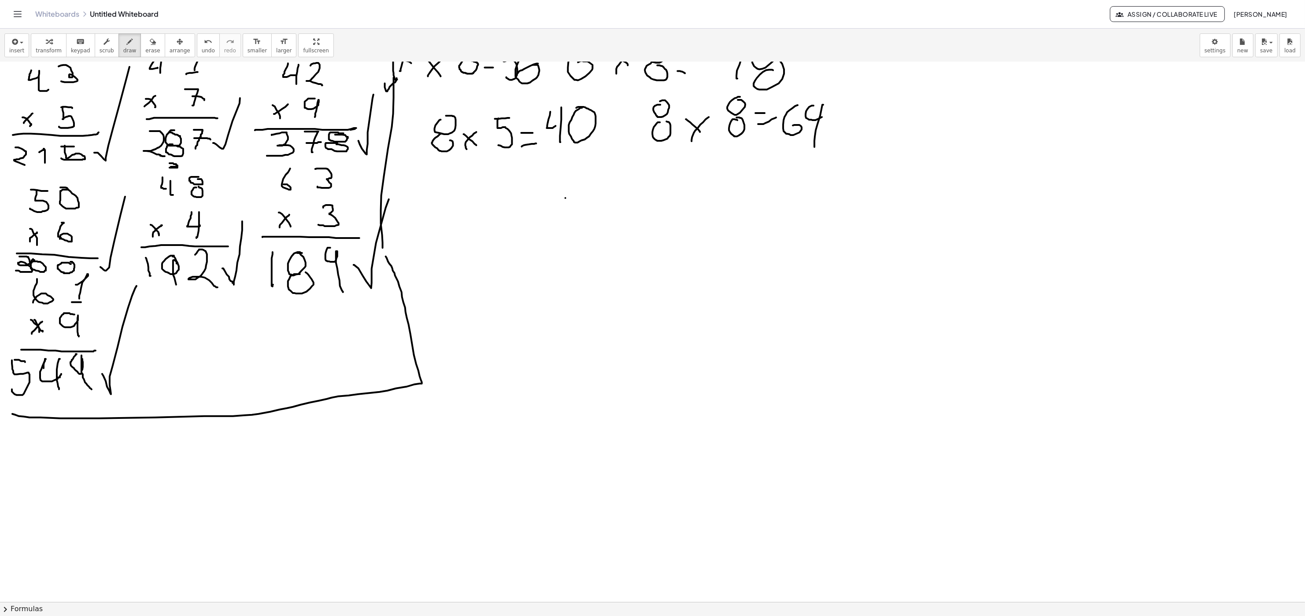
drag, startPoint x: 60, startPoint y: 419, endPoint x: 385, endPoint y: 251, distance: 365.7
click at [385, 251] on div at bounding box center [652, 104] width 1305 height 1081
drag, startPoint x: 520, startPoint y: 210, endPoint x: 523, endPoint y: 224, distance: 13.4
click at [523, 224] on div at bounding box center [652, 104] width 1305 height 1081
drag, startPoint x: 535, startPoint y: 201, endPoint x: 544, endPoint y: 232, distance: 31.8
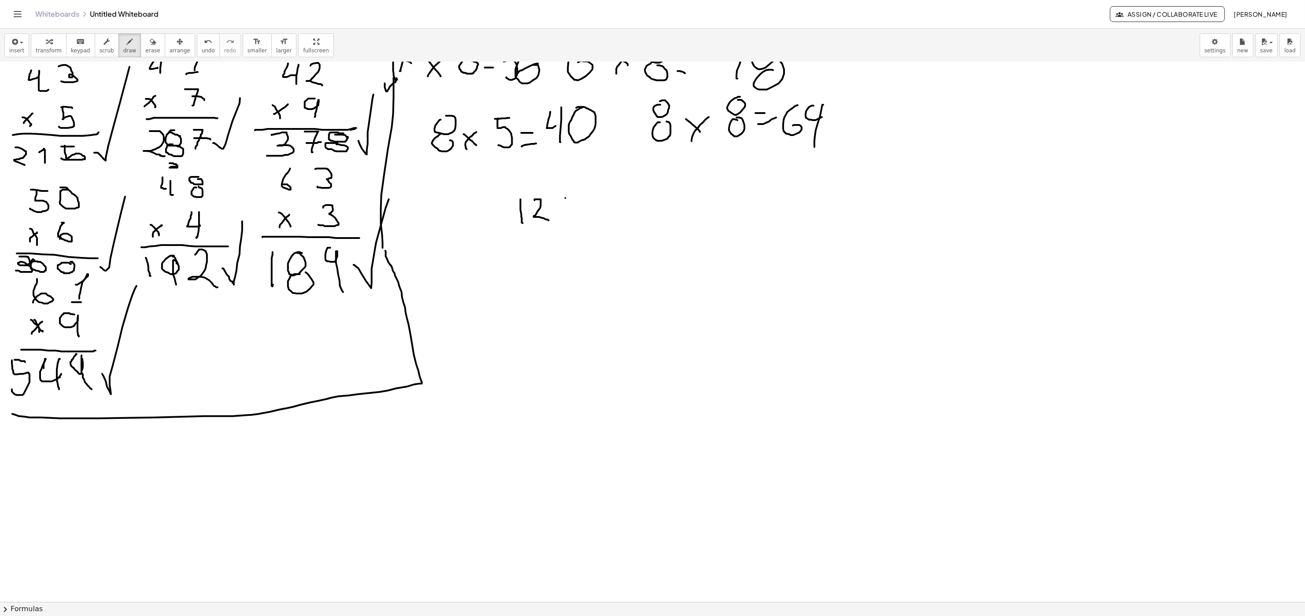
click at [549, 222] on div at bounding box center [652, 104] width 1305 height 1081
drag, startPoint x: 522, startPoint y: 236, endPoint x: 522, endPoint y: 254, distance: 17.2
click at [522, 254] on div at bounding box center [652, 104] width 1305 height 1081
drag, startPoint x: 537, startPoint y: 238, endPoint x: 544, endPoint y: 252, distance: 15.8
click at [544, 252] on div at bounding box center [652, 104] width 1305 height 1081
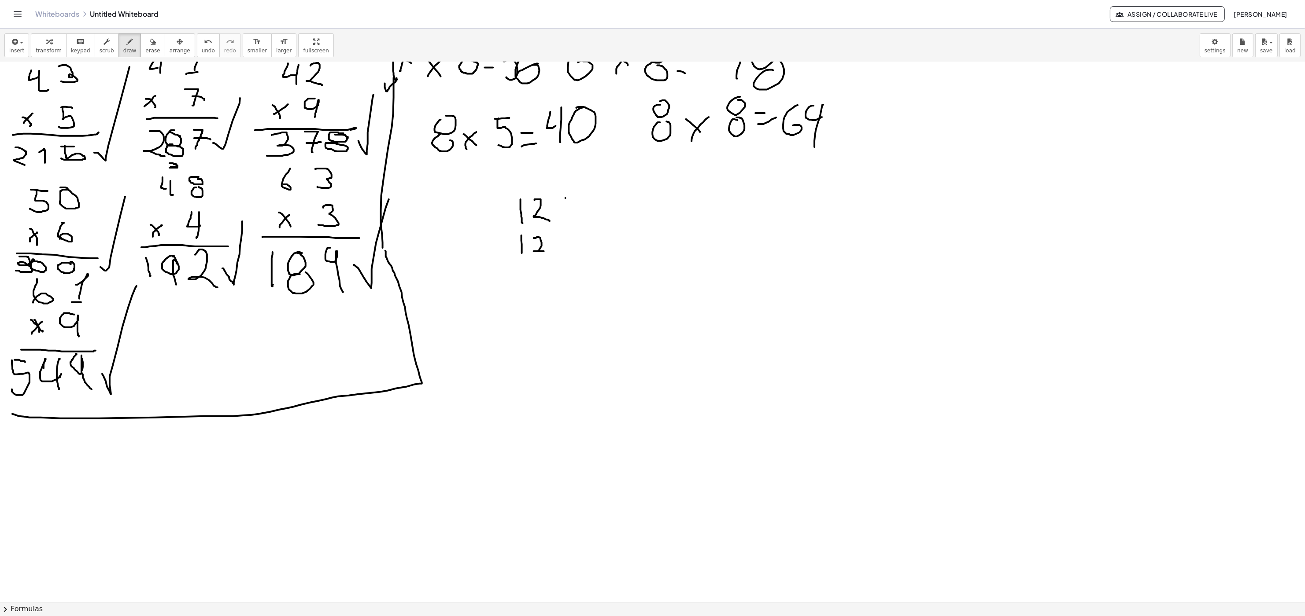
click at [534, 239] on div at bounding box center [652, 104] width 1305 height 1081
drag, startPoint x: 535, startPoint y: 203, endPoint x: 535, endPoint y: 221, distance: 17.6
click at [536, 221] on div at bounding box center [652, 104] width 1305 height 1081
drag, startPoint x: 526, startPoint y: 254, endPoint x: 542, endPoint y: 245, distance: 17.7
click at [527, 259] on div at bounding box center [652, 104] width 1305 height 1081
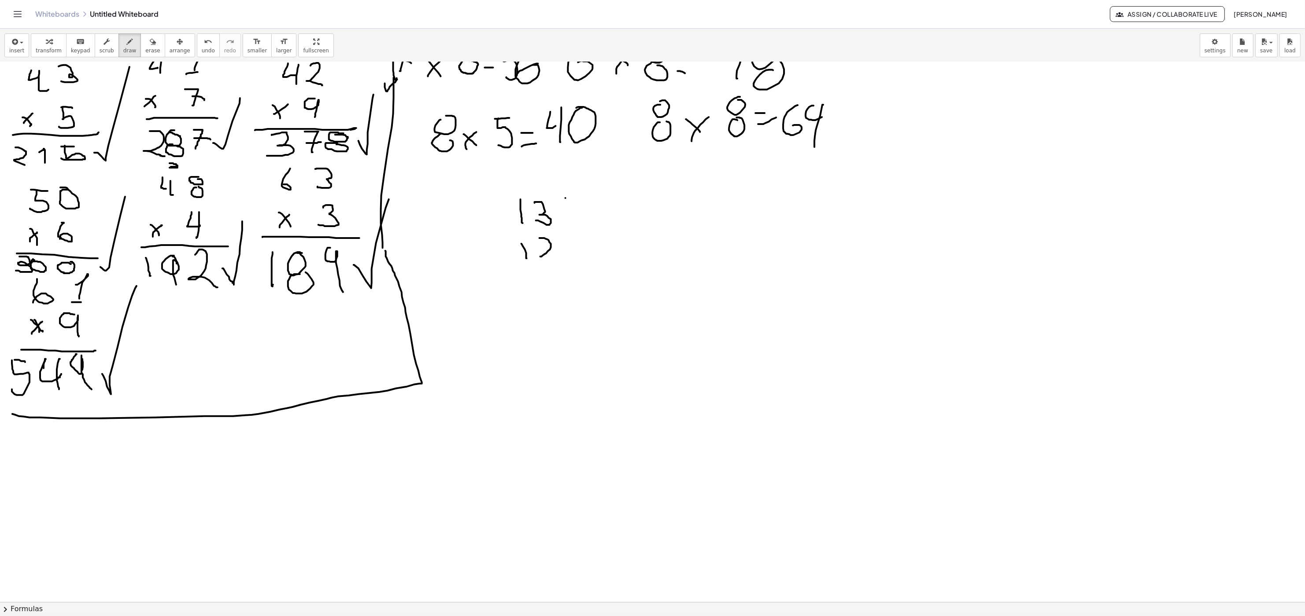
drag, startPoint x: 539, startPoint y: 239, endPoint x: 551, endPoint y: 262, distance: 26.2
click at [555, 262] on div at bounding box center [652, 104] width 1305 height 1081
drag, startPoint x: 497, startPoint y: 226, endPoint x: 505, endPoint y: 240, distance: 16.2
click at [505, 240] on div at bounding box center [652, 104] width 1305 height 1081
drag, startPoint x: 497, startPoint y: 236, endPoint x: 507, endPoint y: 227, distance: 14.3
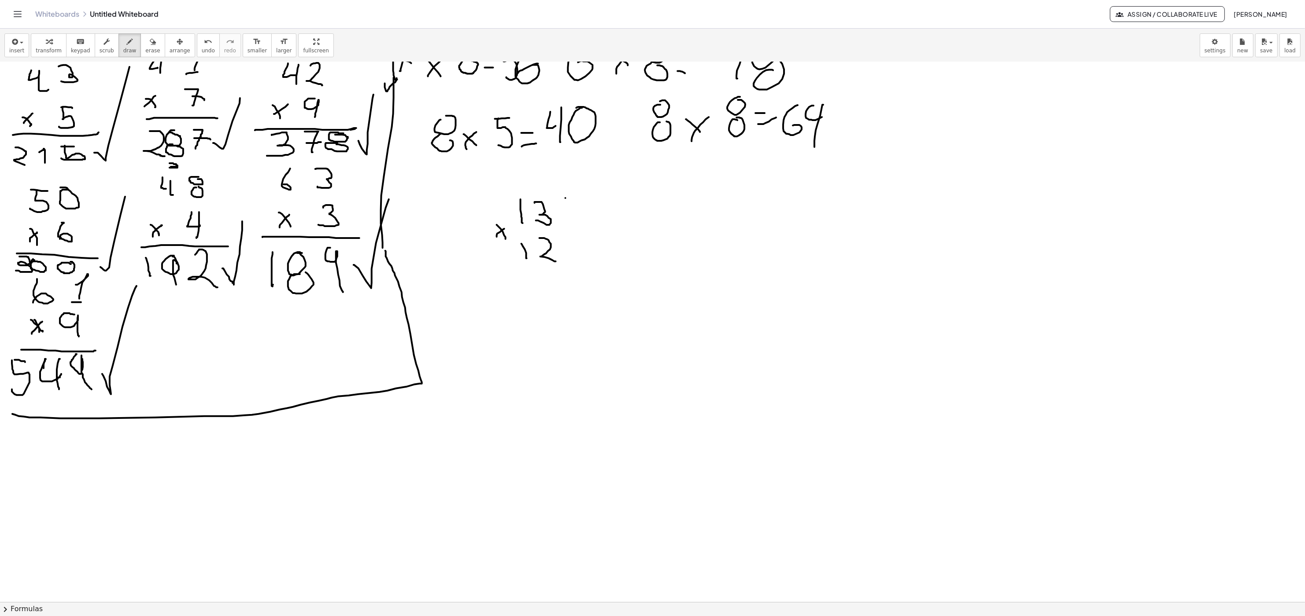
click at [507, 227] on div at bounding box center [652, 104] width 1305 height 1081
drag, startPoint x: 485, startPoint y: 264, endPoint x: 585, endPoint y: 269, distance: 100.1
click at [591, 266] on div at bounding box center [652, 104] width 1305 height 1081
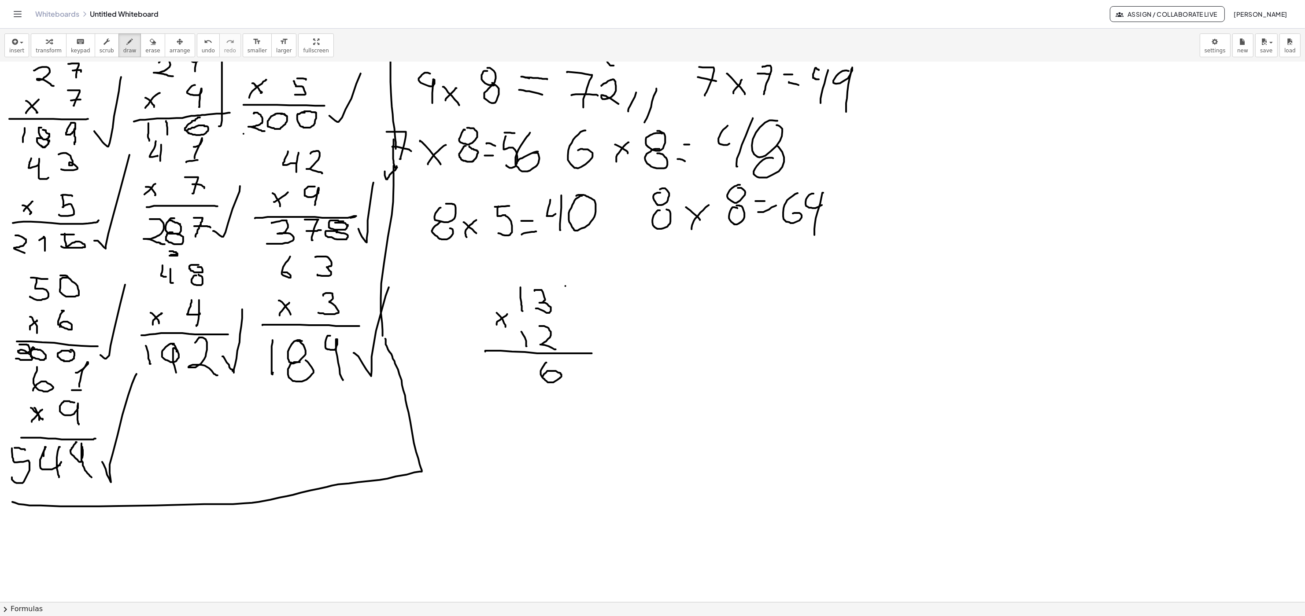
drag, startPoint x: 546, startPoint y: 363, endPoint x: 543, endPoint y: 380, distance: 16.7
click at [543, 317] on div at bounding box center [652, 192] width 1305 height 1081
drag, startPoint x: 521, startPoint y: 365, endPoint x: 534, endPoint y: 385, distance: 23.3
click at [534, 317] on div at bounding box center [652, 192] width 1305 height 1081
click at [544, 317] on div at bounding box center [652, 192] width 1305 height 1081
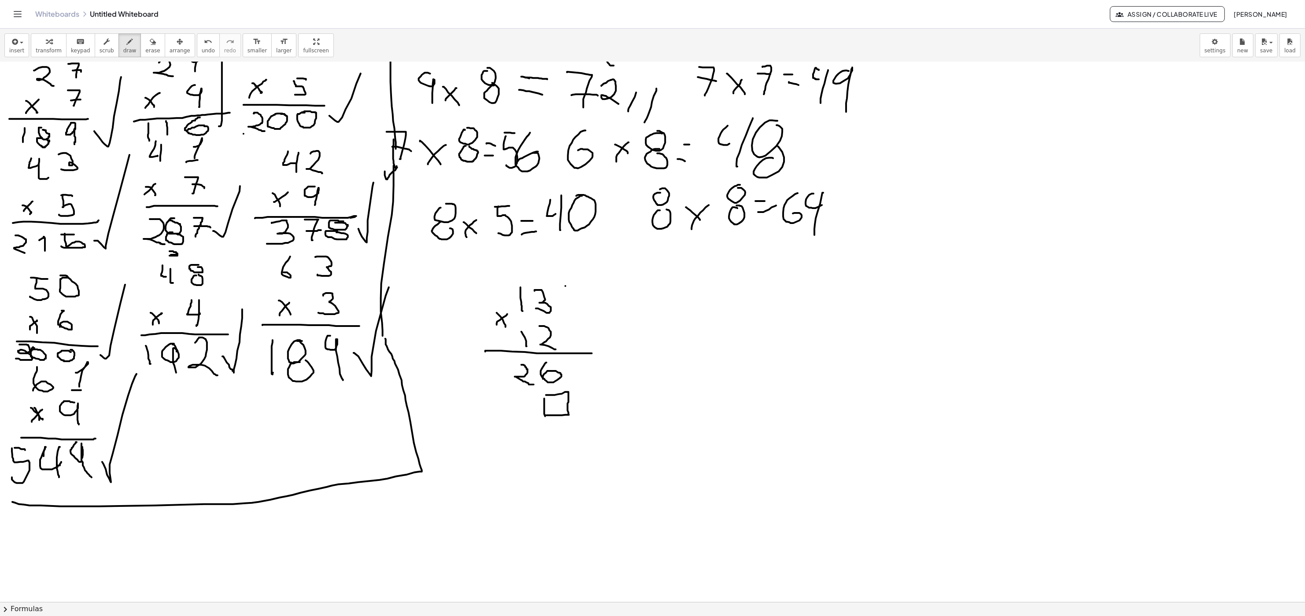
drag, startPoint x: 546, startPoint y: 396, endPoint x: 544, endPoint y: 416, distance: 20.4
click at [544, 317] on div at bounding box center [652, 192] width 1305 height 1081
drag, startPoint x: 523, startPoint y: 396, endPoint x: 526, endPoint y: 402, distance: 6.7
click at [521, 317] on div at bounding box center [652, 192] width 1305 height 1081
drag, startPoint x: 497, startPoint y: 396, endPoint x: 498, endPoint y: 415, distance: 19.0
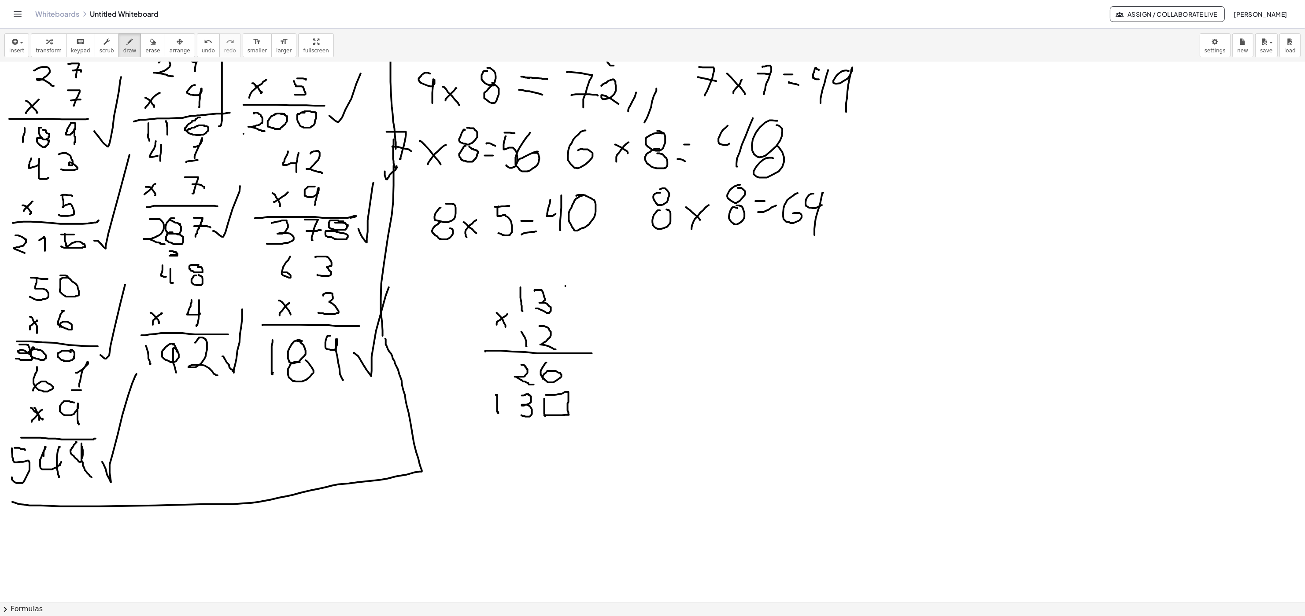
click at [498, 317] on div at bounding box center [652, 192] width 1305 height 1081
drag, startPoint x: 497, startPoint y: 414, endPoint x: 503, endPoint y: 414, distance: 5.7
click at [503, 317] on div at bounding box center [652, 192] width 1305 height 1081
drag, startPoint x: 477, startPoint y: 371, endPoint x: 477, endPoint y: 389, distance: 17.6
click at [477, 317] on div at bounding box center [652, 192] width 1305 height 1081
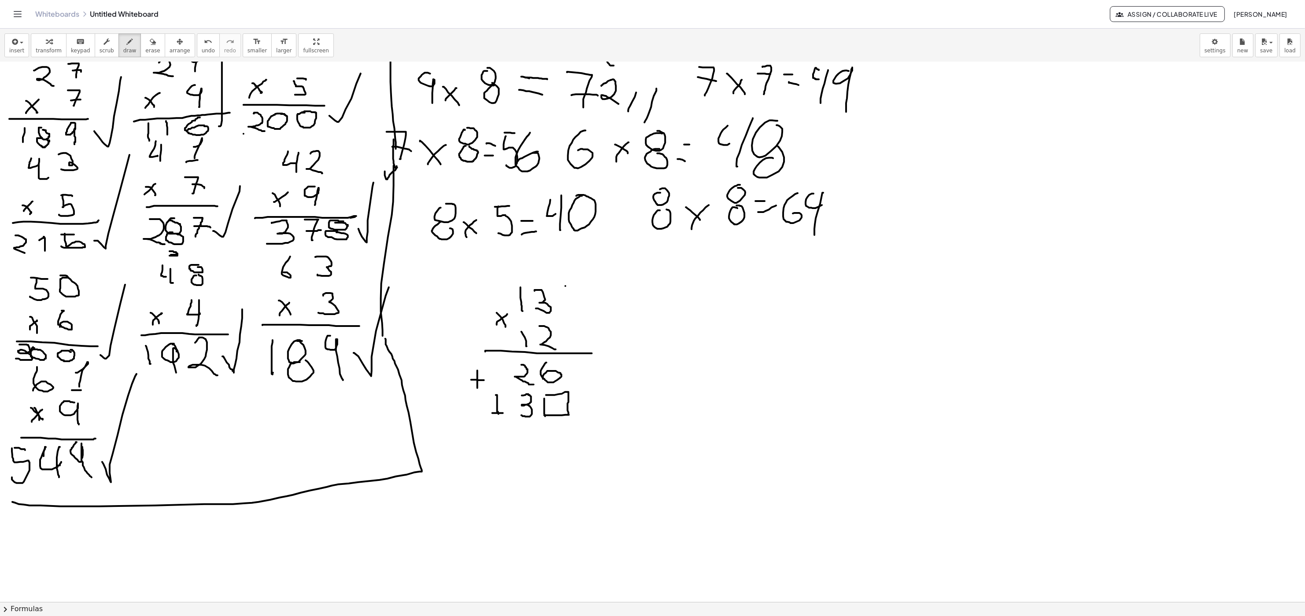
drag, startPoint x: 471, startPoint y: 380, endPoint x: 486, endPoint y: 381, distance: 15.0
click at [485, 317] on div at bounding box center [652, 192] width 1305 height 1081
drag, startPoint x: 462, startPoint y: 431, endPoint x: 618, endPoint y: 433, distance: 155.9
click at [618, 317] on div at bounding box center [652, 192] width 1305 height 1081
drag, startPoint x: 563, startPoint y: 441, endPoint x: 537, endPoint y: 430, distance: 28.2
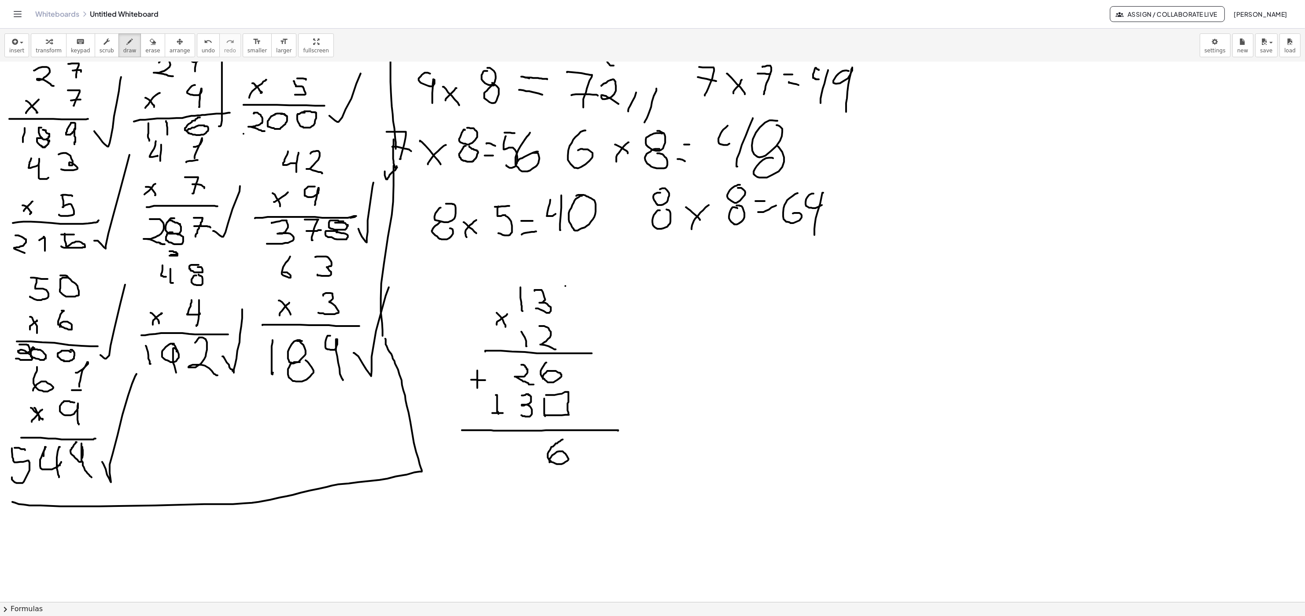
click at [549, 317] on div at bounding box center [652, 192] width 1305 height 1081
drag, startPoint x: 520, startPoint y: 441, endPoint x: 535, endPoint y: 442, distance: 15.0
click at [535, 317] on div at bounding box center [652, 192] width 1305 height 1081
drag, startPoint x: 518, startPoint y: 441, endPoint x: 515, endPoint y: 470, distance: 29.7
click at [515, 317] on div at bounding box center [652, 192] width 1305 height 1081
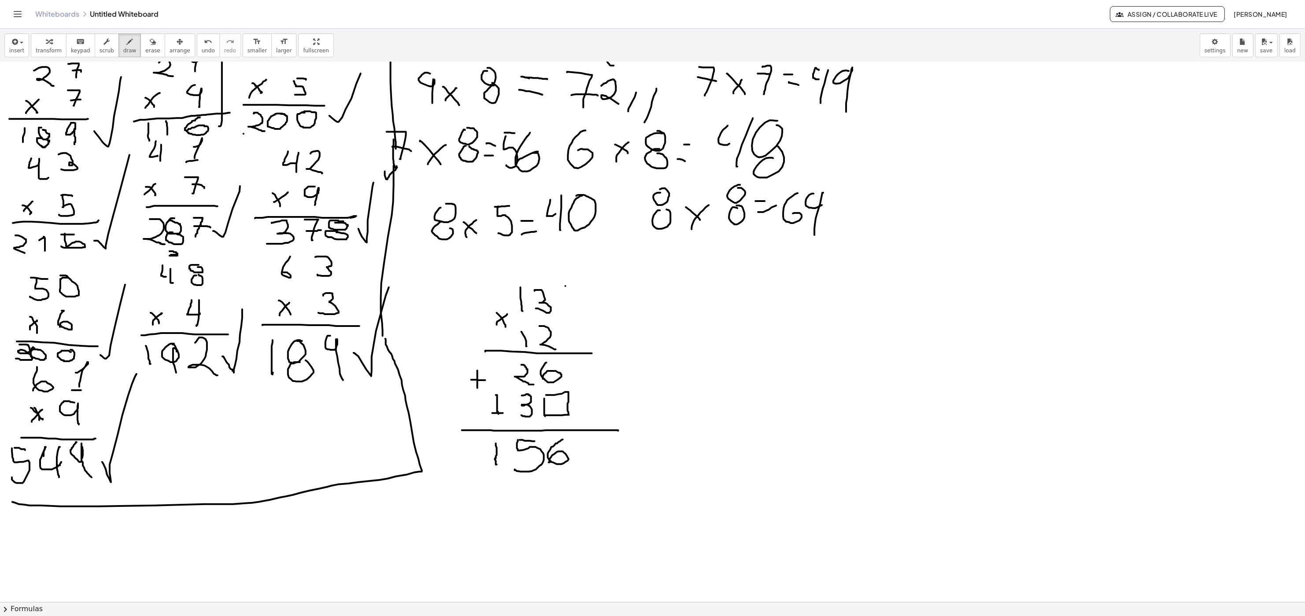
drag, startPoint x: 496, startPoint y: 444, endPoint x: 497, endPoint y: 468, distance: 24.7
click at [497, 317] on div at bounding box center [652, 192] width 1305 height 1081
drag, startPoint x: 593, startPoint y: 446, endPoint x: 661, endPoint y: 367, distance: 104.9
click at [645, 317] on div at bounding box center [652, 192] width 1305 height 1081
drag, startPoint x: 726, startPoint y: 280, endPoint x: 730, endPoint y: 302, distance: 23.0
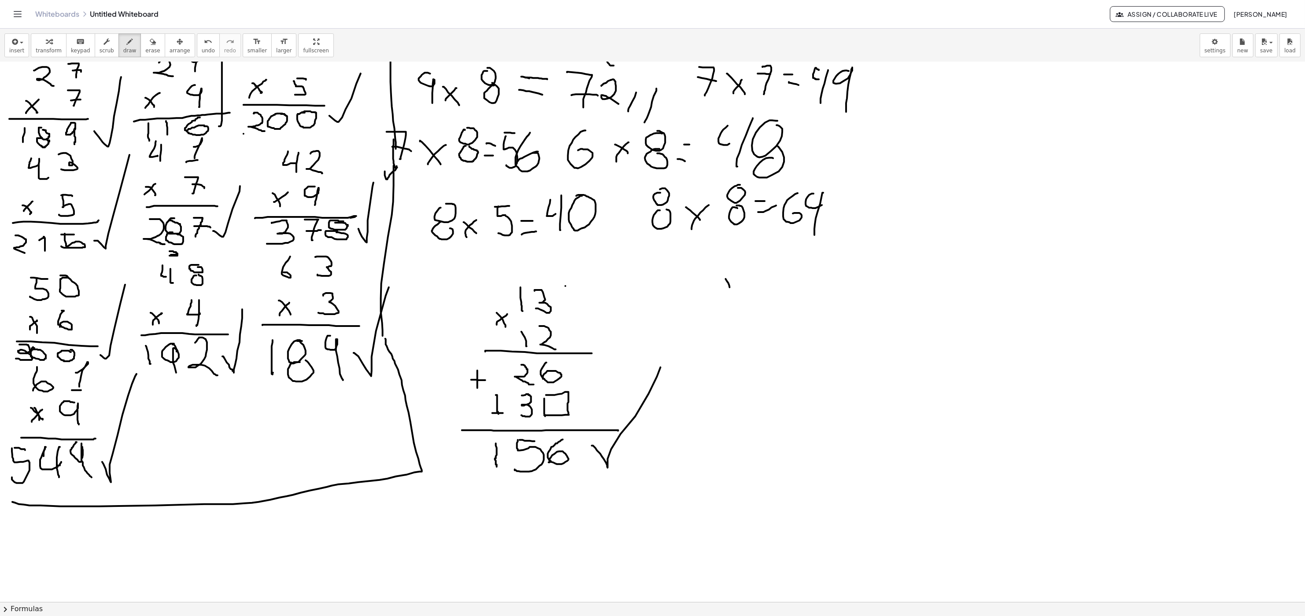
click at [645, 302] on div at bounding box center [652, 192] width 1305 height 1081
drag, startPoint x: 746, startPoint y: 278, endPoint x: 754, endPoint y: 286, distance: 10.9
click at [645, 286] on div at bounding box center [652, 192] width 1305 height 1081
drag, startPoint x: 755, startPoint y: 275, endPoint x: 721, endPoint y: 330, distance: 65.0
click at [645, 300] on div at bounding box center [652, 192] width 1305 height 1081
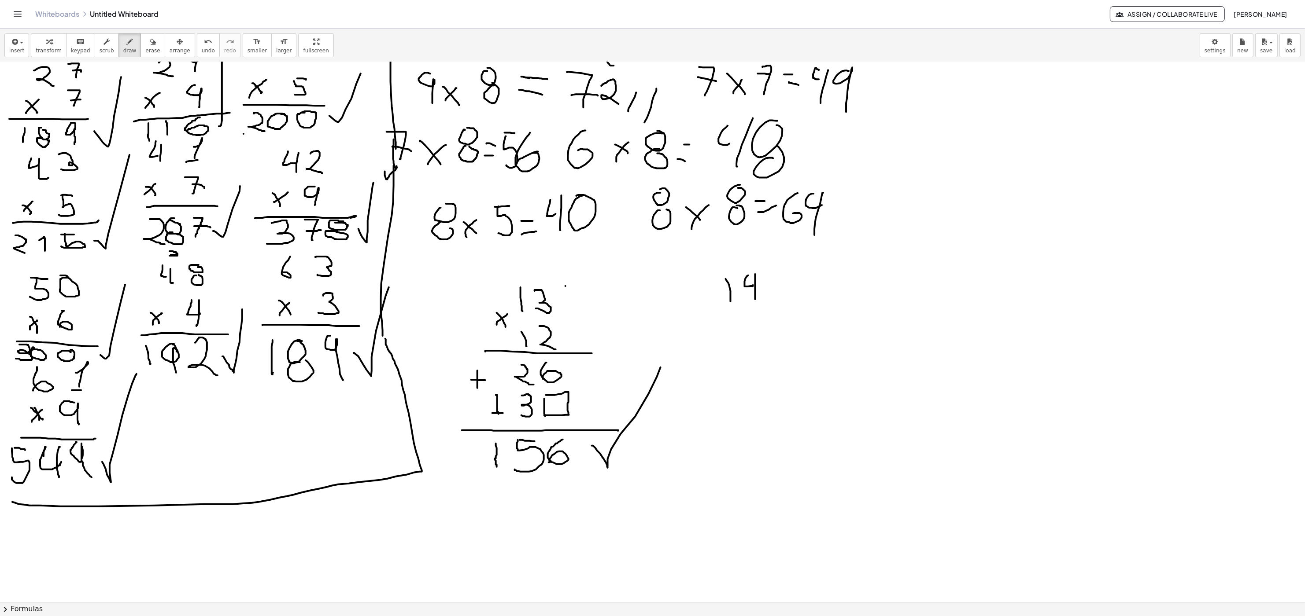
drag, startPoint x: 699, startPoint y: 325, endPoint x: 717, endPoint y: 343, distance: 26.2
click at [645, 317] on div at bounding box center [652, 192] width 1305 height 1081
drag, startPoint x: 703, startPoint y: 342, endPoint x: 717, endPoint y: 325, distance: 21.9
click at [645, 317] on div at bounding box center [652, 192] width 1305 height 1081
drag, startPoint x: 734, startPoint y: 319, endPoint x: 735, endPoint y: 340, distance: 21.2
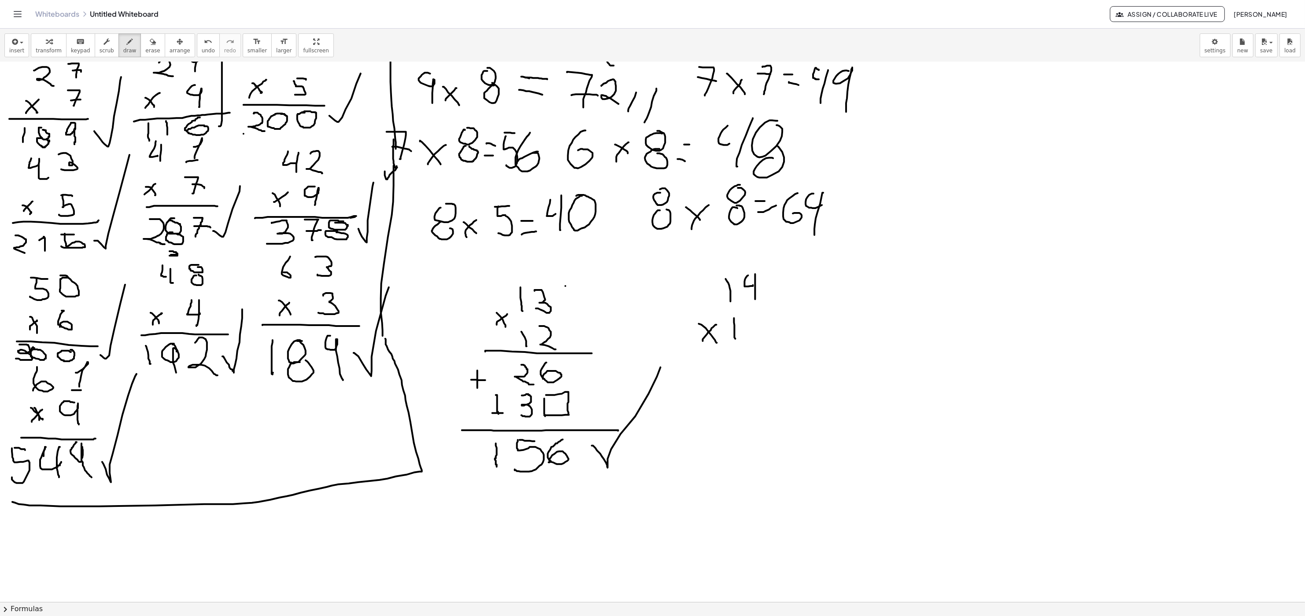
click at [645, 317] on div at bounding box center [652, 192] width 1305 height 1081
drag, startPoint x: 757, startPoint y: 318, endPoint x: 749, endPoint y: 317, distance: 8.9
click at [645, 316] on div at bounding box center [652, 192] width 1305 height 1081
drag, startPoint x: 675, startPoint y: 355, endPoint x: 815, endPoint y: 349, distance: 140.6
click at [645, 317] on div at bounding box center [652, 192] width 1305 height 1081
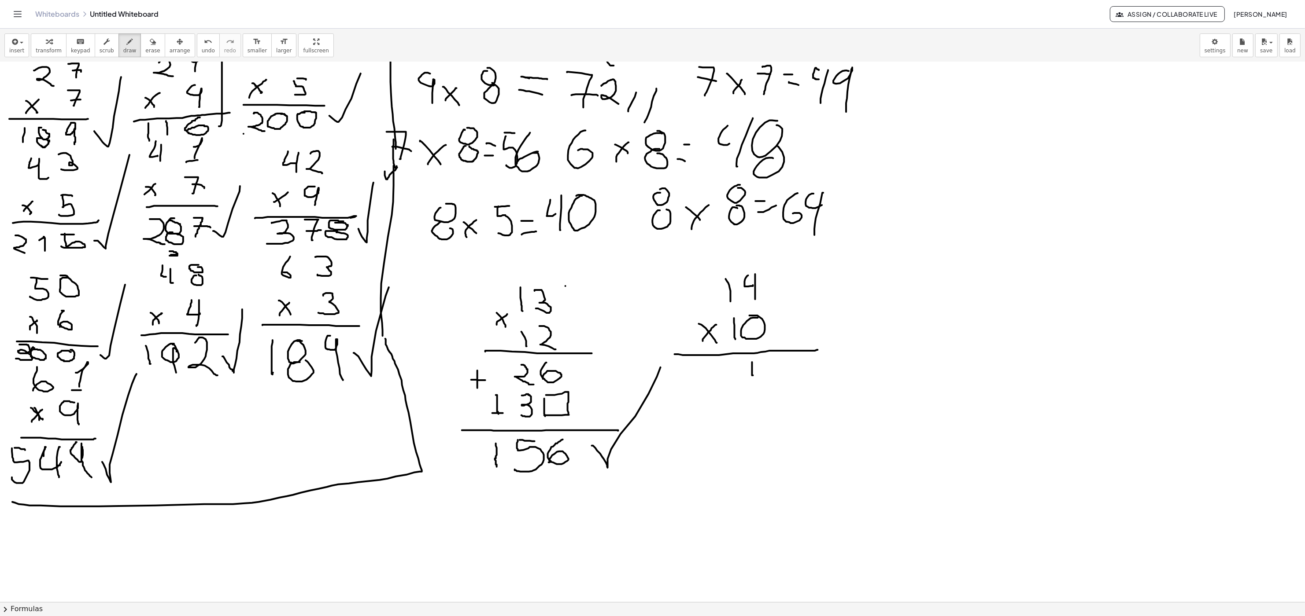
drag, startPoint x: 752, startPoint y: 363, endPoint x: 767, endPoint y: 368, distance: 15.7
click at [645, 317] on div at bounding box center [652, 192] width 1305 height 1081
drag, startPoint x: 766, startPoint y: 364, endPoint x: 766, endPoint y: 387, distance: 22.5
click at [645, 317] on div at bounding box center [652, 192] width 1305 height 1081
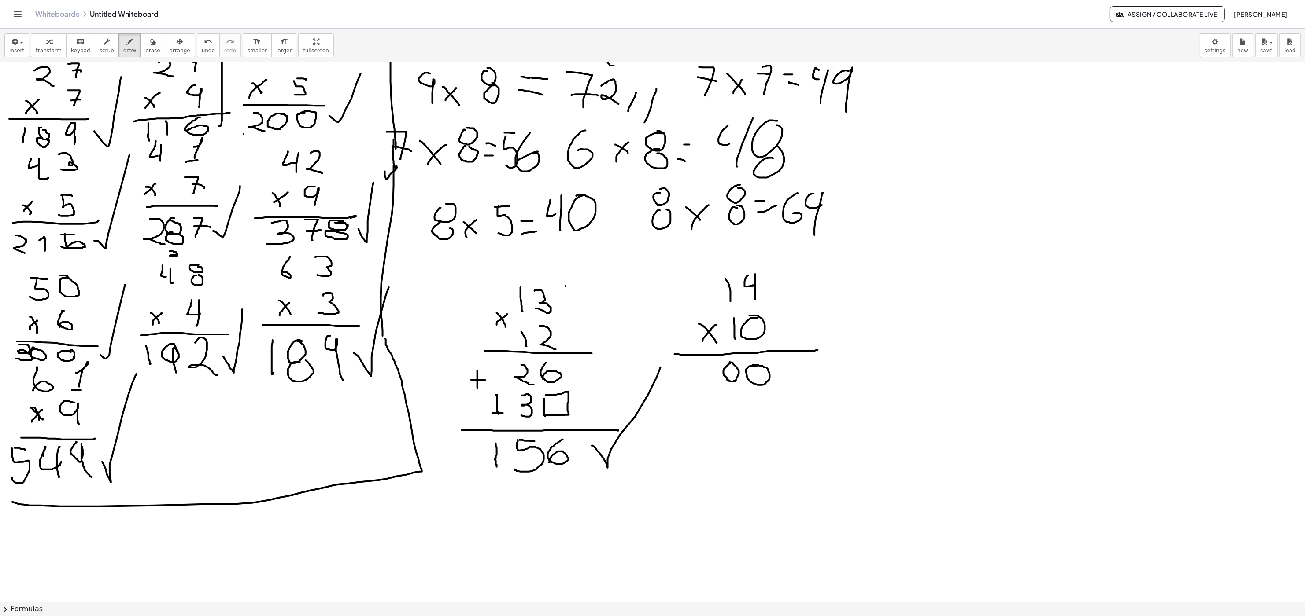
drag, startPoint x: 733, startPoint y: 363, endPoint x: 711, endPoint y: 383, distance: 29.6
click at [645, 317] on div at bounding box center [652, 192] width 1305 height 1081
drag, startPoint x: 749, startPoint y: 402, endPoint x: 750, endPoint y: 413, distance: 10.7
click at [645, 317] on div at bounding box center [652, 192] width 1305 height 1081
drag, startPoint x: 764, startPoint y: 394, endPoint x: 746, endPoint y: 402, distance: 20.3
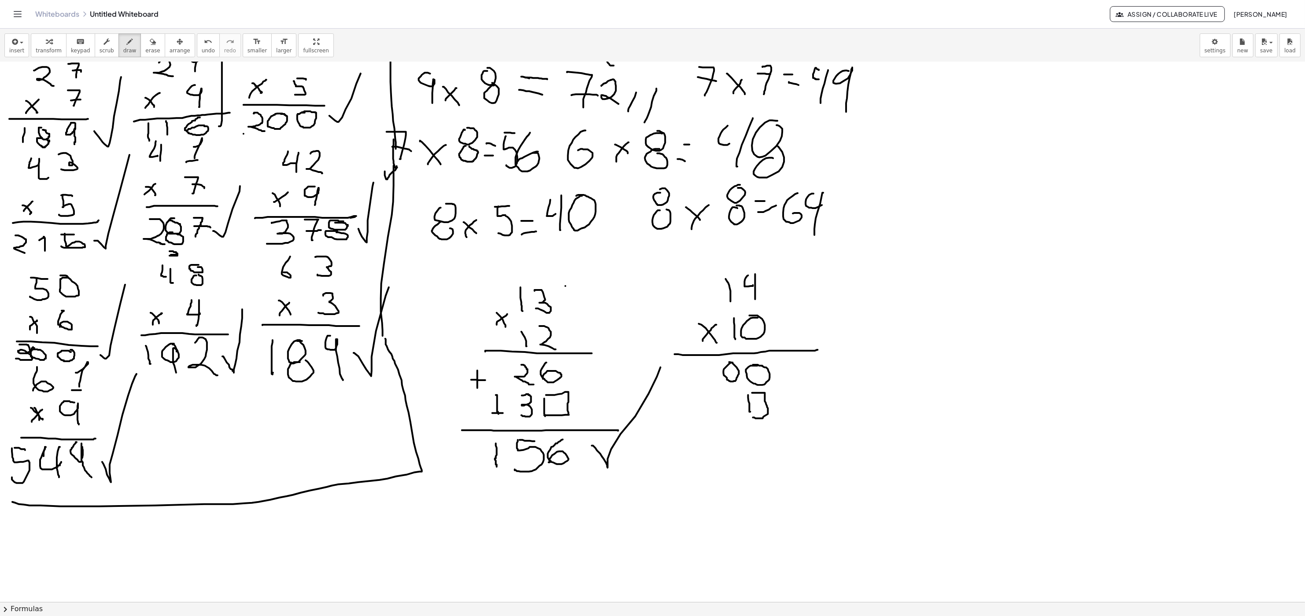
click at [645, 317] on div at bounding box center [652, 192] width 1305 height 1081
drag, startPoint x: 727, startPoint y: 391, endPoint x: 738, endPoint y: 402, distance: 14.6
click at [645, 317] on div at bounding box center [652, 192] width 1305 height 1081
drag, startPoint x: 739, startPoint y: 393, endPoint x: 738, endPoint y: 417, distance: 24.7
click at [645, 317] on div at bounding box center [652, 192] width 1305 height 1081
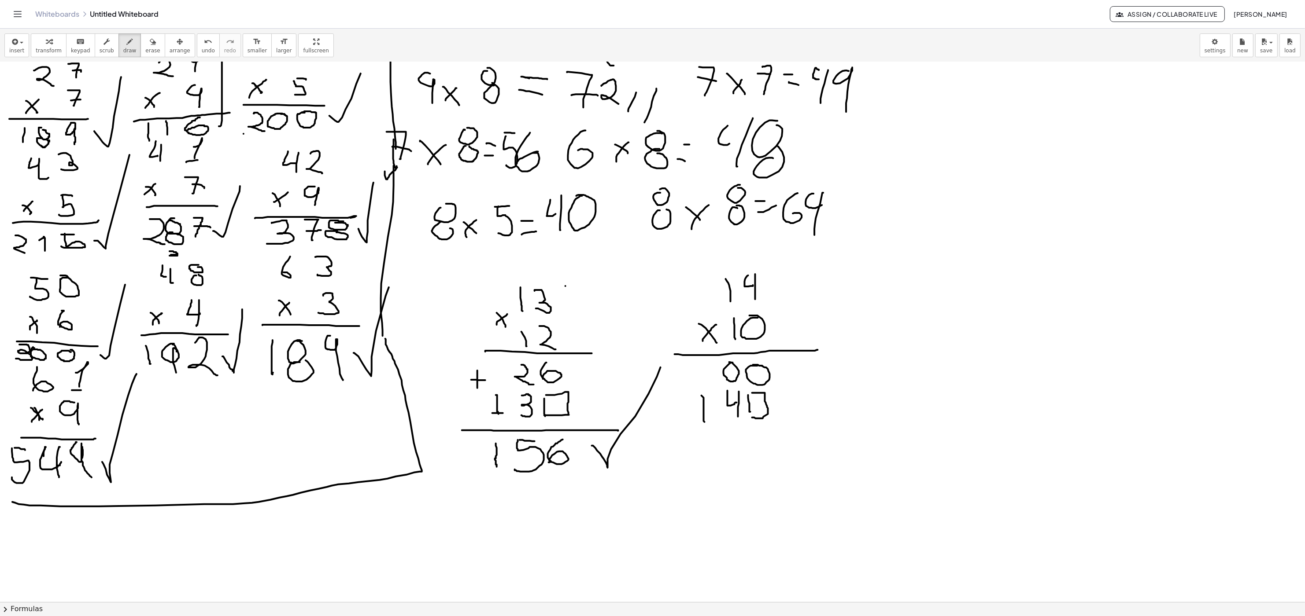
drag, startPoint x: 701, startPoint y: 396, endPoint x: 704, endPoint y: 423, distance: 26.6
click at [645, 317] on div at bounding box center [652, 192] width 1305 height 1081
drag, startPoint x: 683, startPoint y: 434, endPoint x: 841, endPoint y: 429, distance: 157.7
click at [645, 317] on div at bounding box center [652, 192] width 1305 height 1081
drag, startPoint x: 685, startPoint y: 381, endPoint x: 692, endPoint y: 391, distance: 12.7
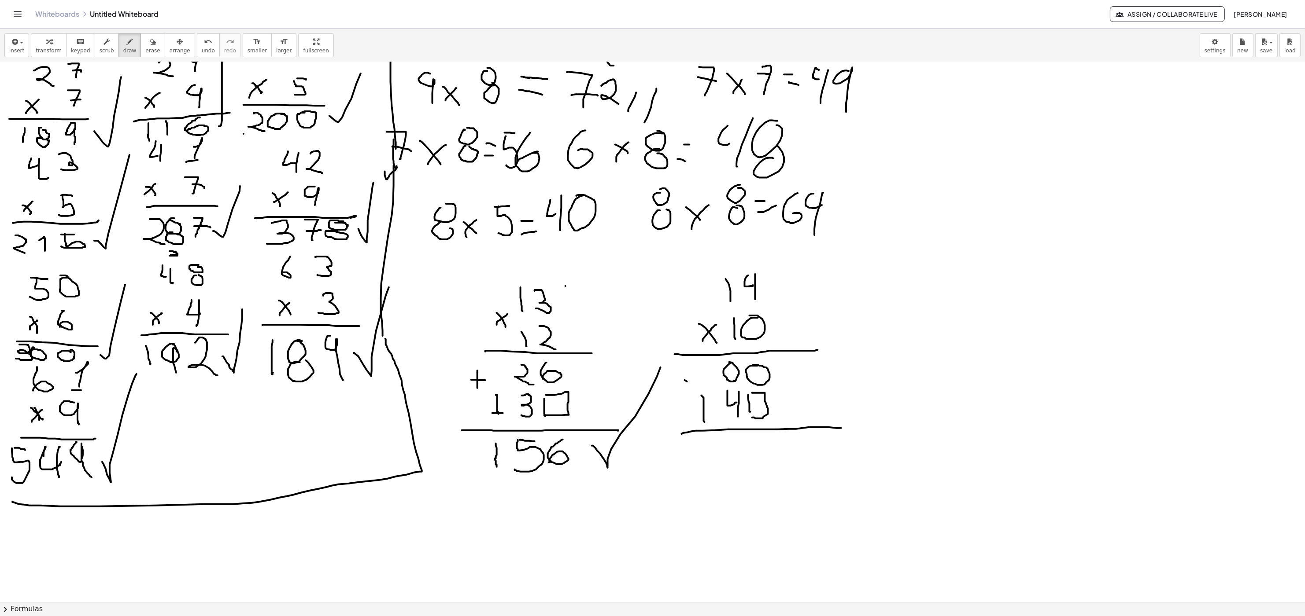
click at [645, 317] on div at bounding box center [652, 192] width 1305 height 1081
drag, startPoint x: 685, startPoint y: 386, endPoint x: 697, endPoint y: 384, distance: 12.9
click at [645, 317] on div at bounding box center [652, 192] width 1305 height 1081
drag, startPoint x: 709, startPoint y: 444, endPoint x: 733, endPoint y: 444, distance: 23.3
click at [645, 317] on div at bounding box center [652, 192] width 1305 height 1081
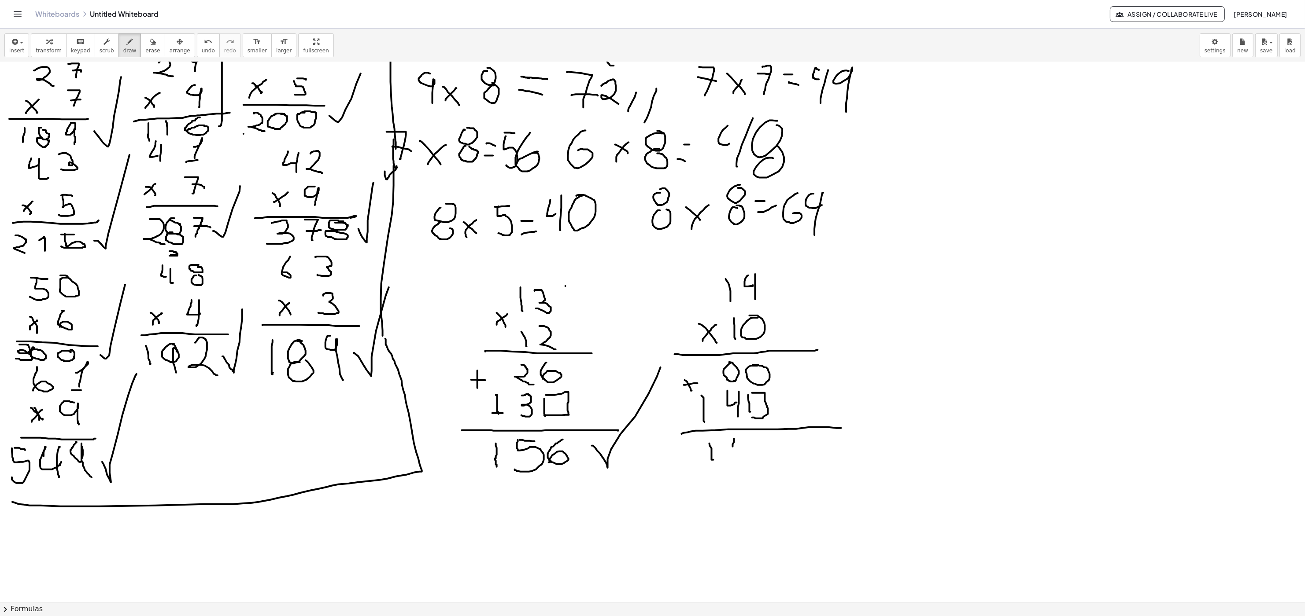
drag, startPoint x: 734, startPoint y: 439, endPoint x: 747, endPoint y: 439, distance: 13.2
click at [645, 317] on div at bounding box center [652, 192] width 1305 height 1081
drag, startPoint x: 752, startPoint y: 453, endPoint x: 759, endPoint y: 452, distance: 7.1
click at [645, 317] on div at bounding box center [652, 192] width 1305 height 1081
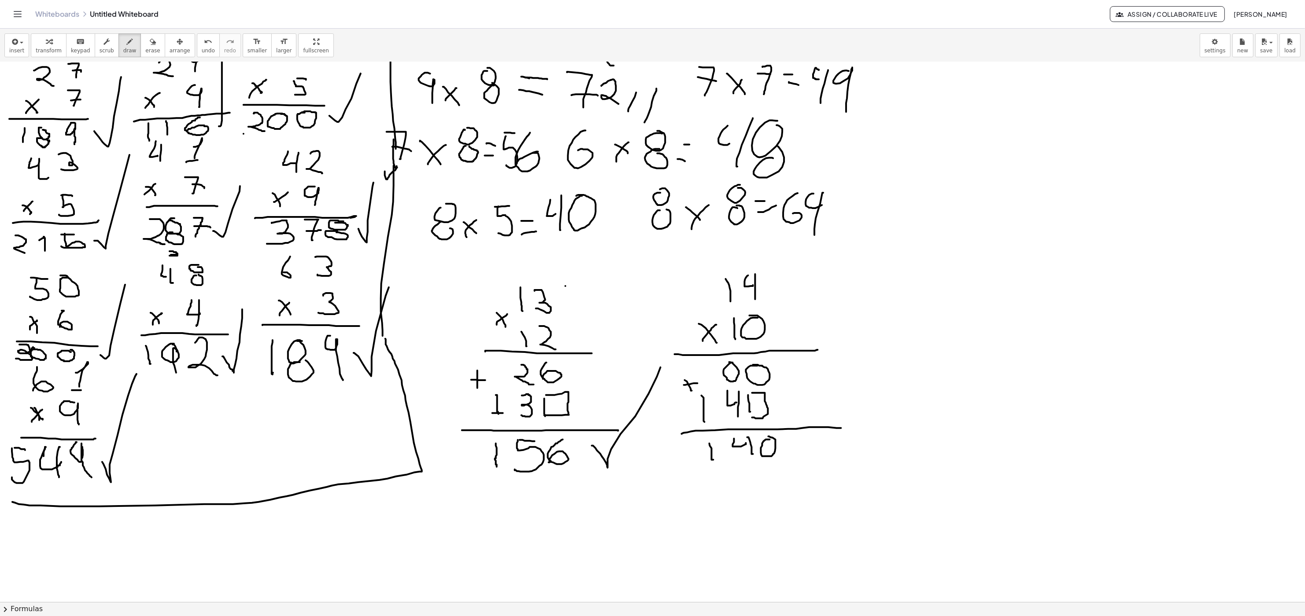
drag, startPoint x: 146, startPoint y: 46, endPoint x: 232, endPoint y: 107, distance: 104.8
click at [146, 46] on button "erase" at bounding box center [152, 45] width 24 height 24
drag, startPoint x: 829, startPoint y: 421, endPoint x: 807, endPoint y: 428, distance: 23.5
click at [645, 317] on div at bounding box center [652, 192] width 1305 height 1081
click at [118, 46] on button "draw" at bounding box center [129, 45] width 23 height 24
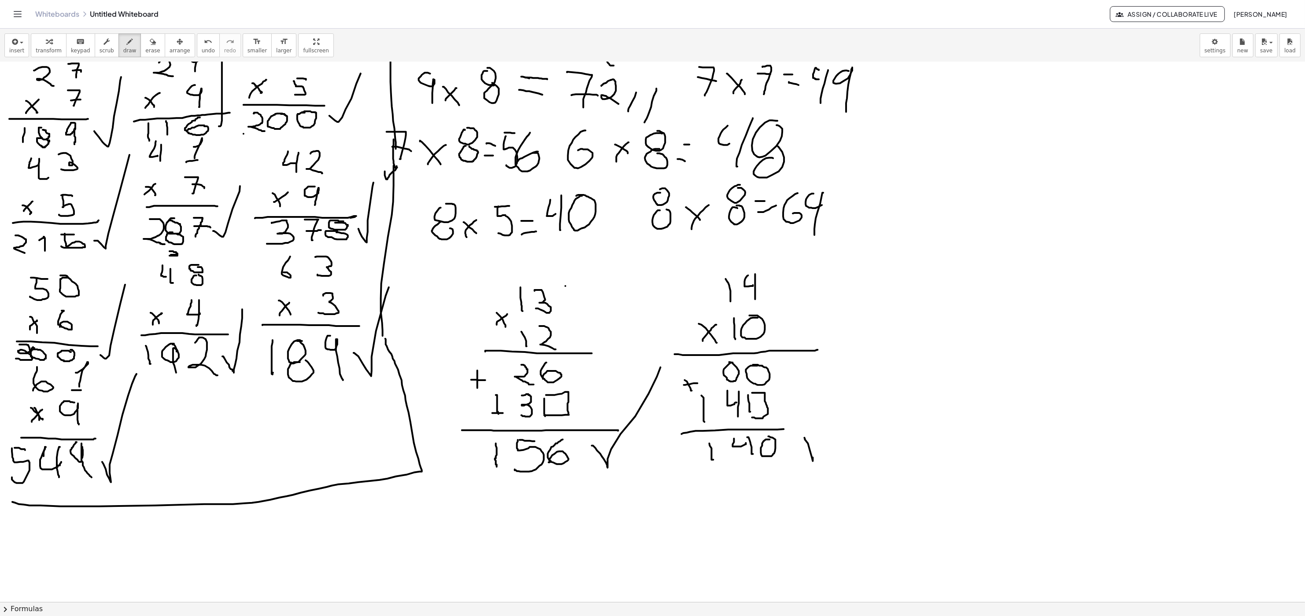
drag, startPoint x: 804, startPoint y: 439, endPoint x: 881, endPoint y: 380, distance: 95.8
click at [645, 317] on div at bounding box center [652, 192] width 1305 height 1081
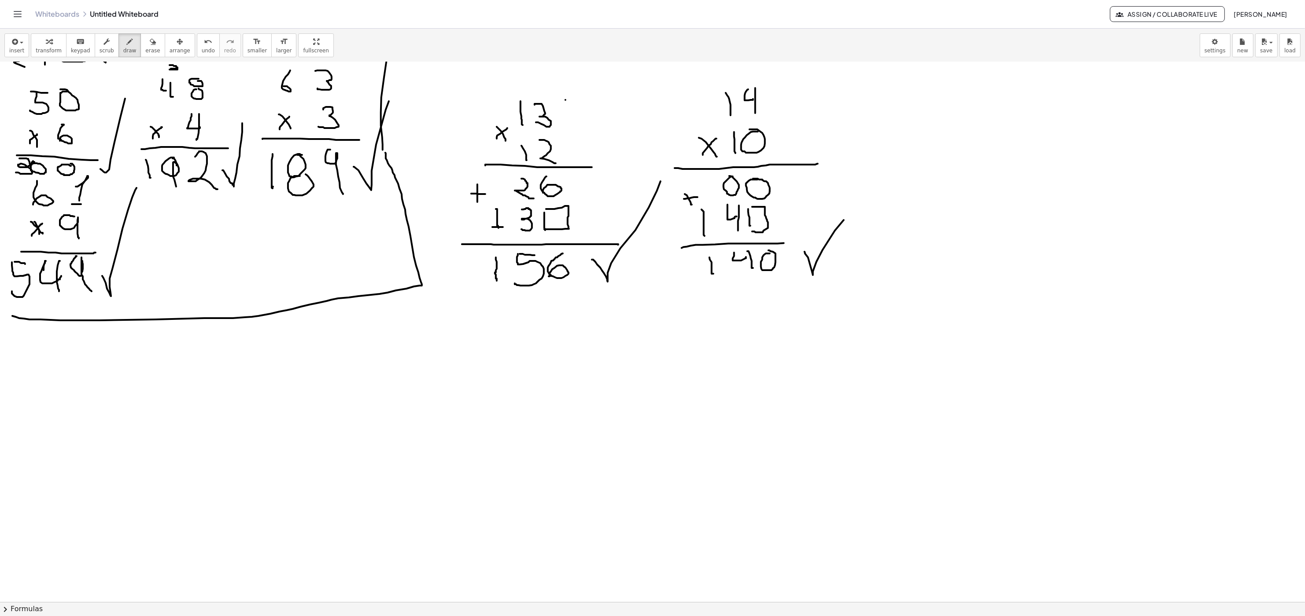
scroll to position [627, 0]
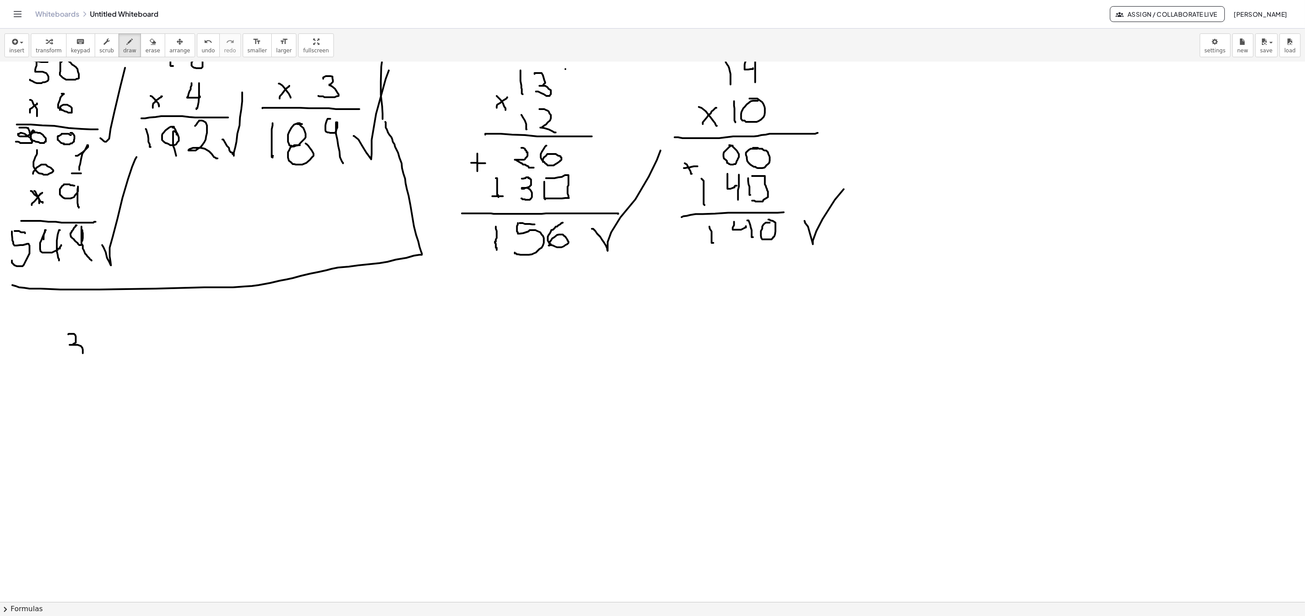
drag, startPoint x: 68, startPoint y: 335, endPoint x: 62, endPoint y: 352, distance: 18.4
click at [59, 317] on div at bounding box center [652, 244] width 1305 height 1619
drag, startPoint x: 92, startPoint y: 332, endPoint x: 103, endPoint y: 335, distance: 12.1
click at [99, 317] on div at bounding box center [652, 244] width 1305 height 1619
drag, startPoint x: 103, startPoint y: 328, endPoint x: 101, endPoint y: 368, distance: 39.7
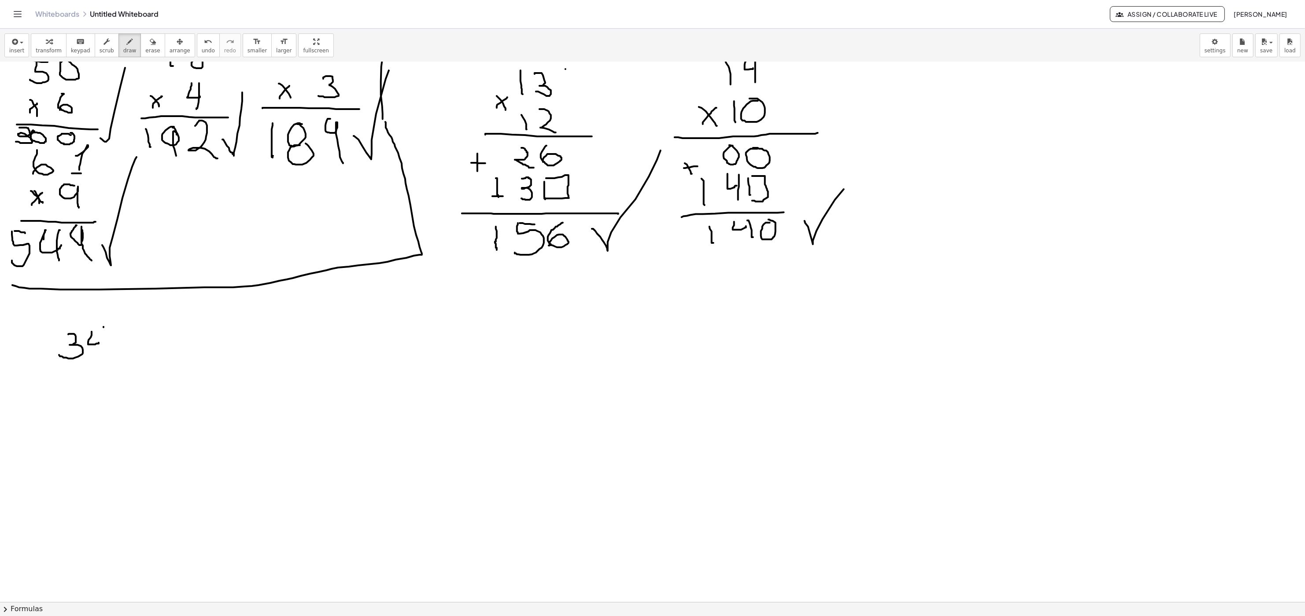
click at [101, 317] on div at bounding box center [652, 244] width 1305 height 1619
drag, startPoint x: 69, startPoint y: 375, endPoint x: 83, endPoint y: 389, distance: 19.9
click at [67, 317] on div at bounding box center [652, 244] width 1305 height 1619
drag, startPoint x: 102, startPoint y: 384, endPoint x: 106, endPoint y: 395, distance: 11.6
click at [106, 317] on div at bounding box center [652, 244] width 1305 height 1619
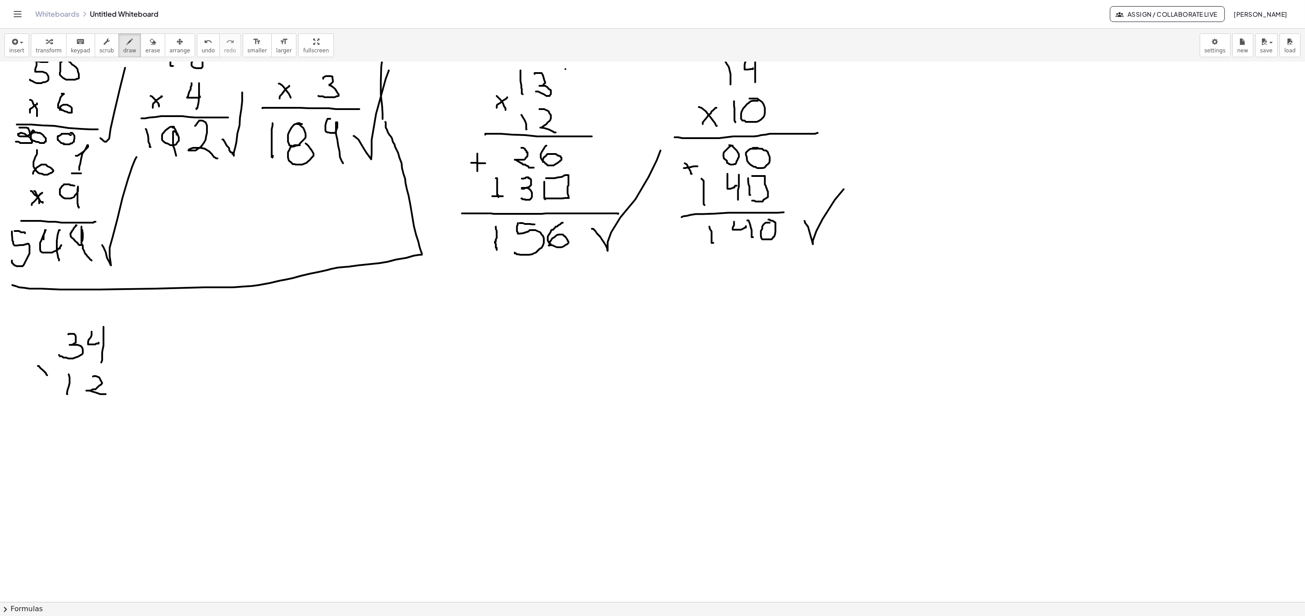
drag, startPoint x: 38, startPoint y: 367, endPoint x: 47, endPoint y: 377, distance: 13.7
click at [47, 317] on div at bounding box center [652, 244] width 1305 height 1619
drag, startPoint x: 46, startPoint y: 366, endPoint x: 51, endPoint y: 364, distance: 4.9
click at [50, 317] on div at bounding box center [652, 244] width 1305 height 1619
drag, startPoint x: 36, startPoint y: 406, endPoint x: 141, endPoint y: 409, distance: 105.3
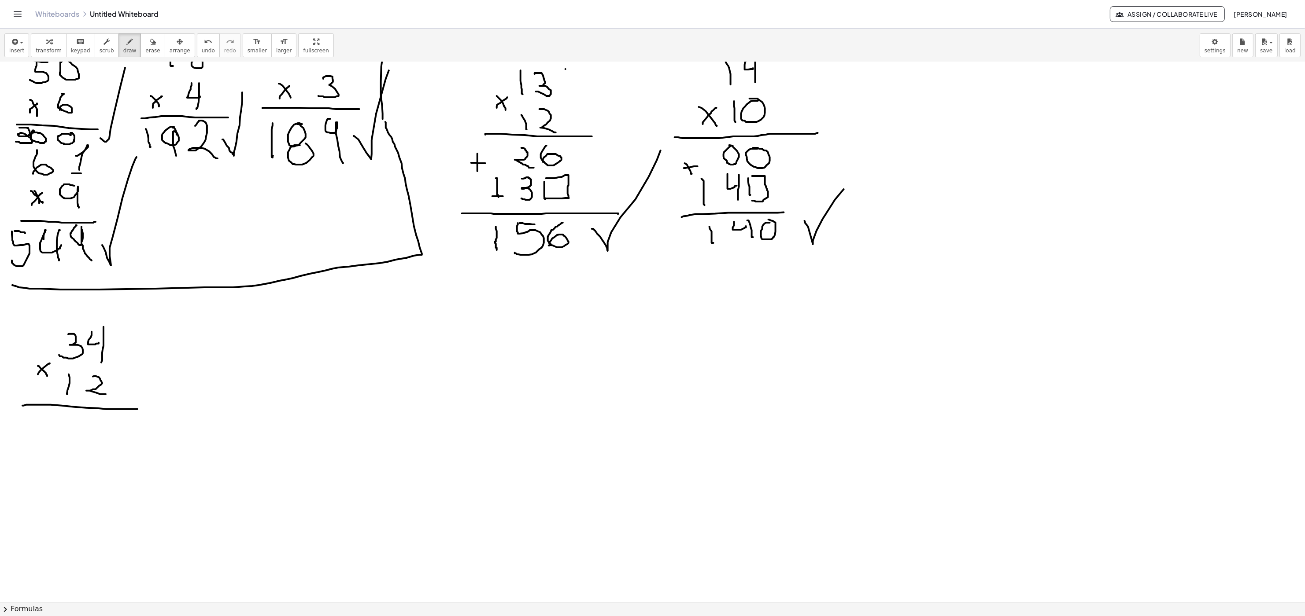
click at [140, 317] on div at bounding box center [652, 244] width 1305 height 1619
drag, startPoint x: 220, startPoint y: 322, endPoint x: 214, endPoint y: 350, distance: 28.3
click at [214, 317] on div at bounding box center [652, 244] width 1305 height 1619
drag, startPoint x: 264, startPoint y: 321, endPoint x: 271, endPoint y: 347, distance: 26.9
click at [271, 317] on div at bounding box center [652, 244] width 1305 height 1619
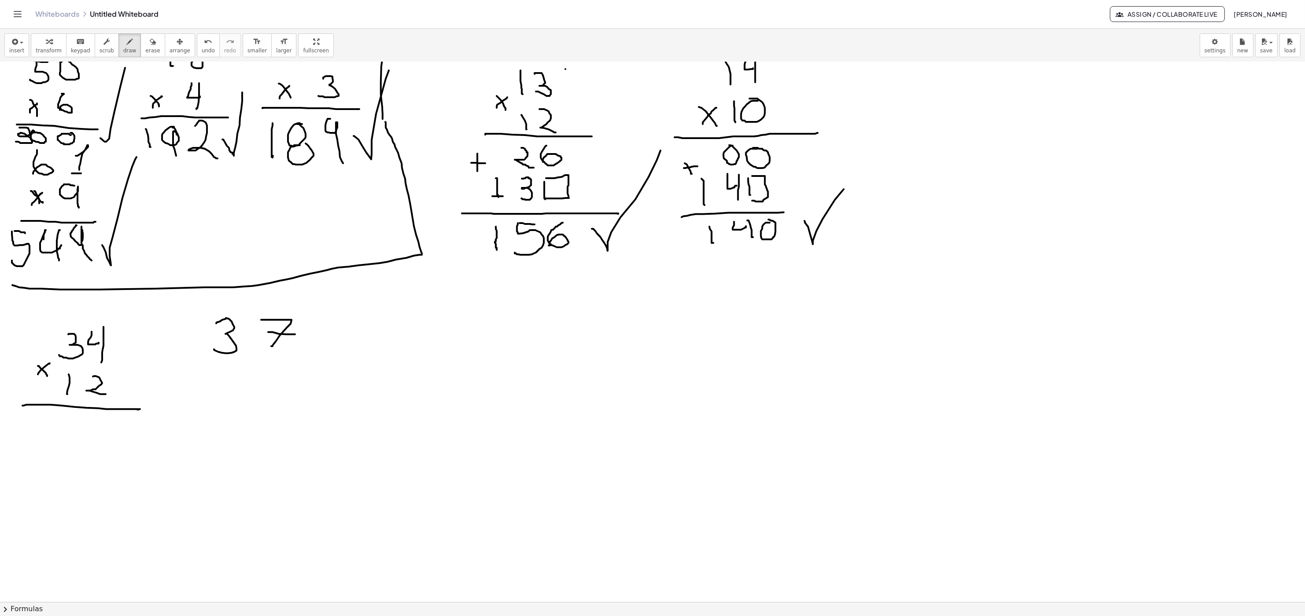
drag, startPoint x: 268, startPoint y: 333, endPoint x: 295, endPoint y: 337, distance: 27.2
click at [295, 317] on div at bounding box center [652, 244] width 1305 height 1619
drag, startPoint x: 188, startPoint y: 378, endPoint x: 184, endPoint y: 388, distance: 10.5
click at [192, 317] on div at bounding box center [652, 244] width 1305 height 1619
drag, startPoint x: 181, startPoint y: 377, endPoint x: 199, endPoint y: 365, distance: 21.6
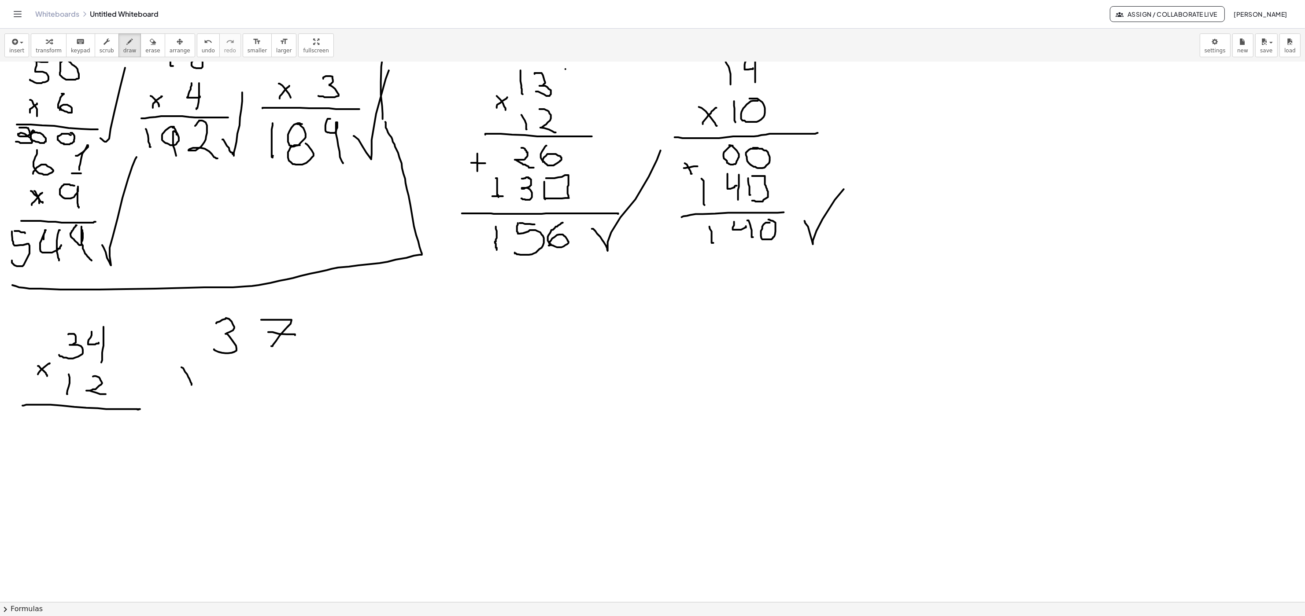
click at [192, 317] on div at bounding box center [652, 244] width 1305 height 1619
drag, startPoint x: 220, startPoint y: 365, endPoint x: 261, endPoint y: 388, distance: 47.1
click at [247, 317] on div at bounding box center [652, 244] width 1305 height 1619
drag, startPoint x: 270, startPoint y: 363, endPoint x: 265, endPoint y: 387, distance: 25.3
click at [266, 317] on div at bounding box center [652, 244] width 1305 height 1619
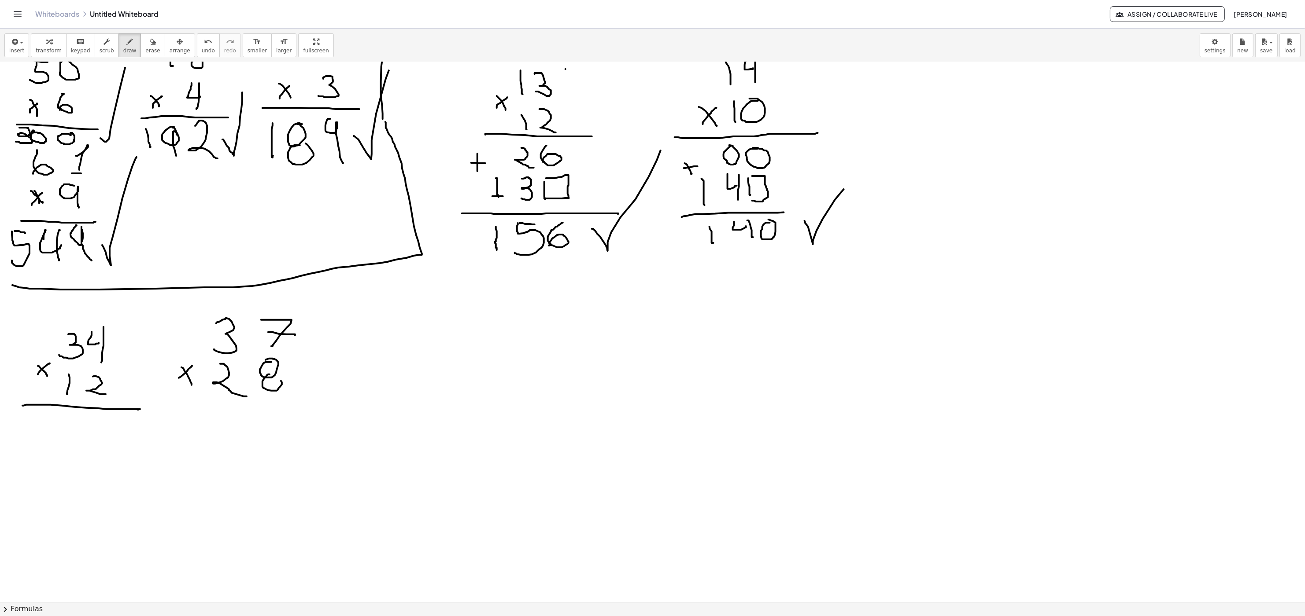
click at [266, 317] on div at bounding box center [652, 244] width 1305 height 1619
click at [324, 317] on div at bounding box center [652, 244] width 1305 height 1619
click at [395, 317] on div at bounding box center [652, 244] width 1305 height 1619
click at [437, 315] on div at bounding box center [652, 244] width 1305 height 1619
click at [424, 317] on div at bounding box center [652, 244] width 1305 height 1619
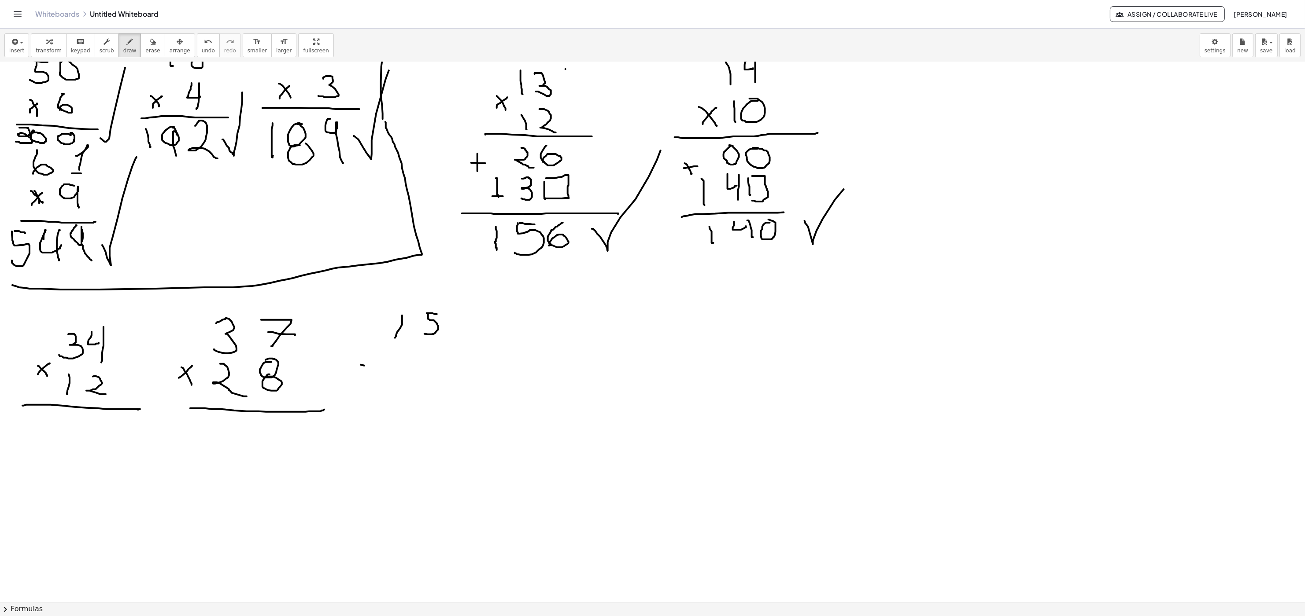
click at [379, 317] on div at bounding box center [652, 244] width 1305 height 1619
click at [374, 317] on div at bounding box center [652, 244] width 1305 height 1619
click at [421, 317] on div at bounding box center [652, 244] width 1305 height 1619
click at [446, 317] on div at bounding box center [652, 244] width 1305 height 1619
click at [475, 317] on div at bounding box center [652, 244] width 1305 height 1619
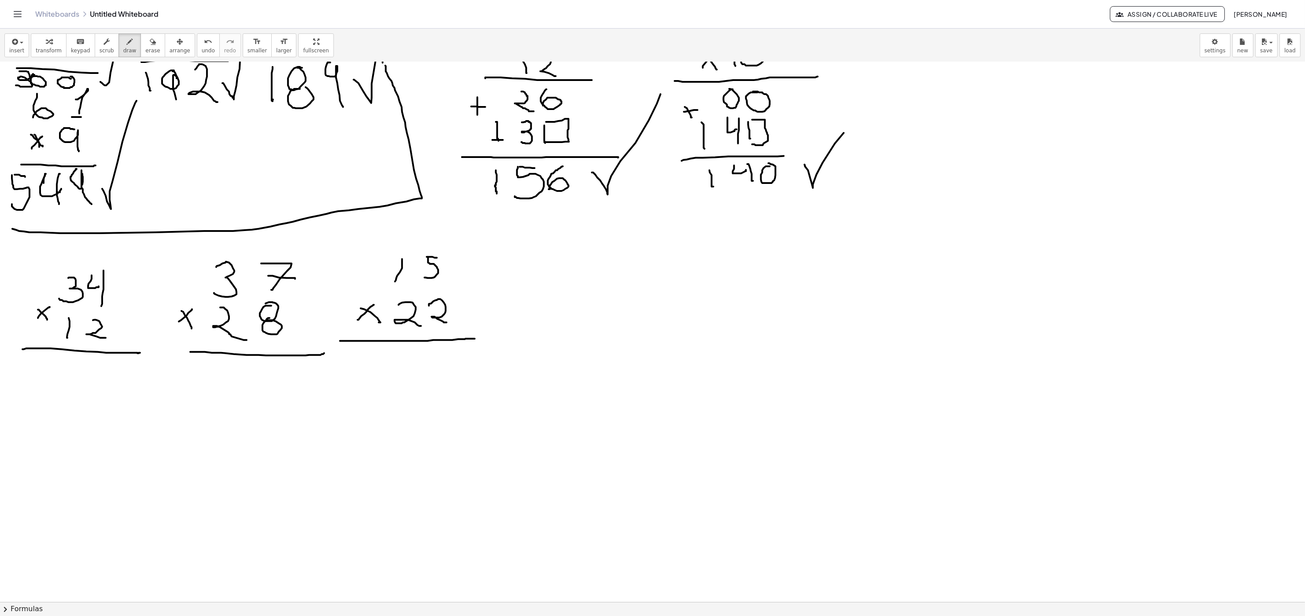
scroll to position [715, 0]
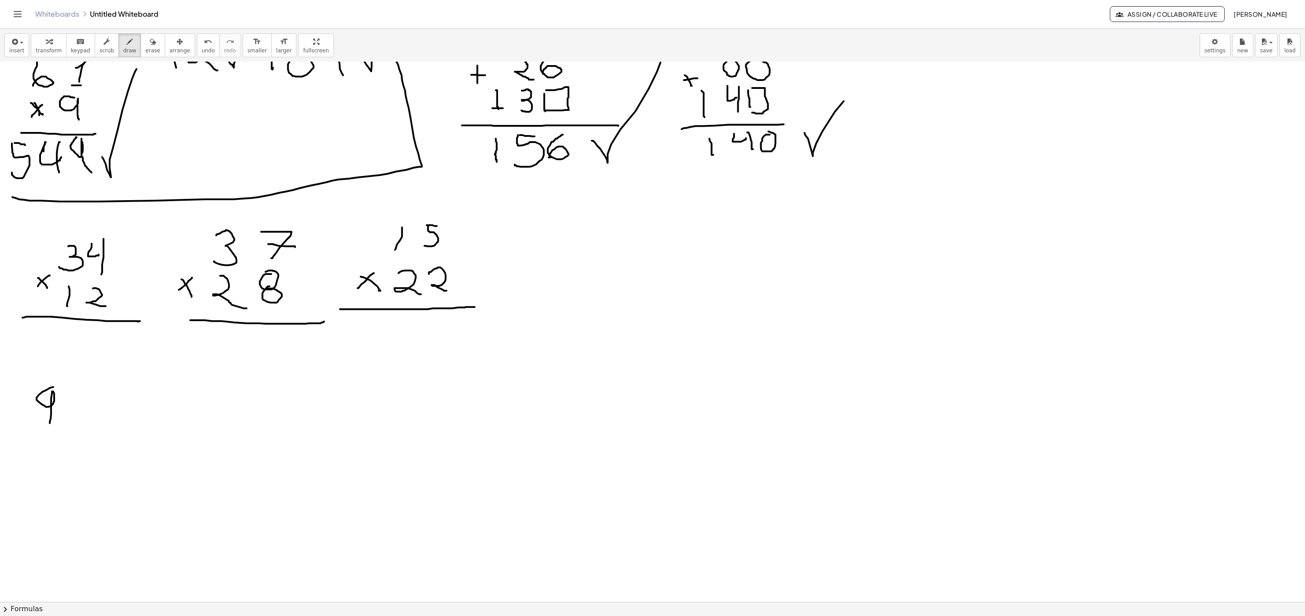
click at [48, 317] on div at bounding box center [652, 156] width 1305 height 1619
drag, startPoint x: 77, startPoint y: 391, endPoint x: 109, endPoint y: 417, distance: 41.7
click at [110, 317] on div at bounding box center [652, 156] width 1305 height 1619
click at [47, 317] on div at bounding box center [652, 156] width 1305 height 1619
drag, startPoint x: 46, startPoint y: 449, endPoint x: 69, endPoint y: 451, distance: 23.0
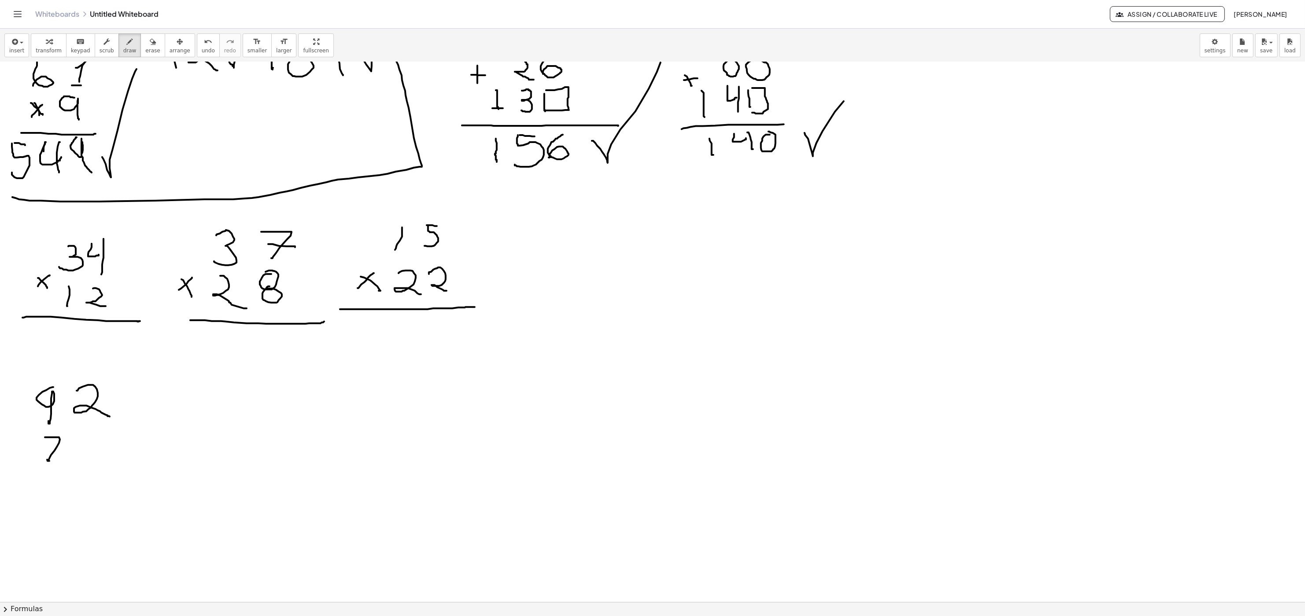
click at [61, 317] on div at bounding box center [652, 156] width 1305 height 1619
click at [86, 317] on div at bounding box center [652, 156] width 1305 height 1619
click at [32, 317] on div at bounding box center [652, 156] width 1305 height 1619
click at [35, 317] on div at bounding box center [652, 156] width 1305 height 1619
click at [123, 317] on div at bounding box center [652, 156] width 1305 height 1619
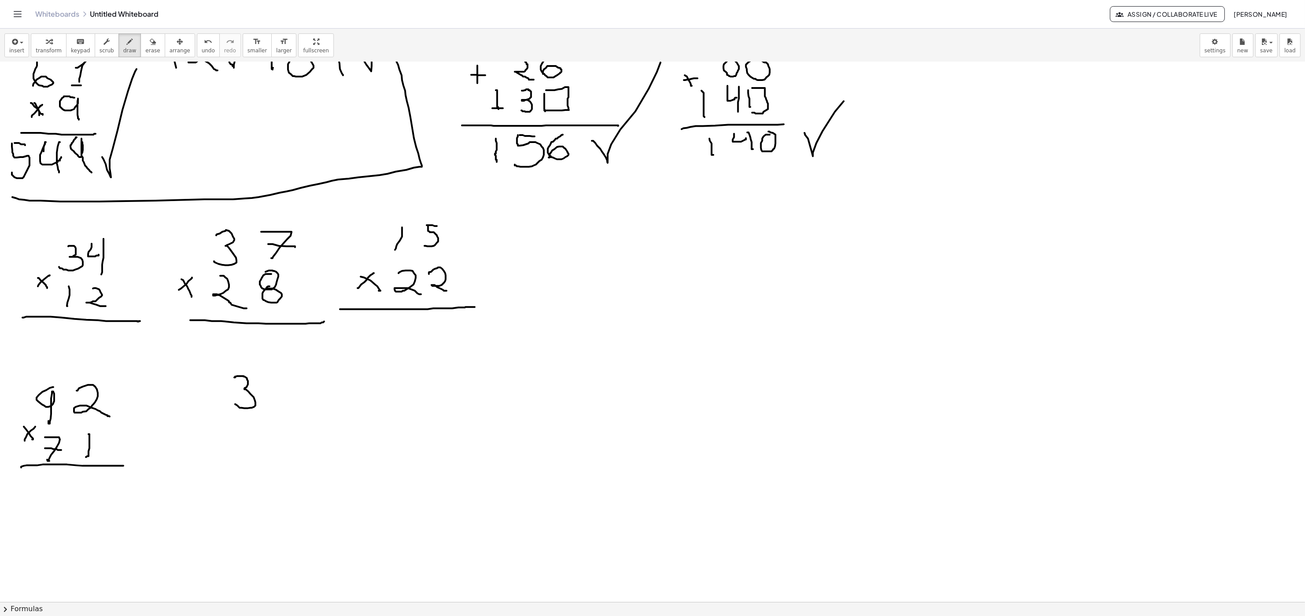
click at [234, 317] on div at bounding box center [652, 156] width 1305 height 1619
click at [280, 317] on div at bounding box center [652, 156] width 1305 height 1619
click at [210, 317] on div at bounding box center [652, 156] width 1305 height 1619
click at [215, 317] on div at bounding box center [652, 156] width 1305 height 1619
click at [238, 317] on div at bounding box center [652, 156] width 1305 height 1619
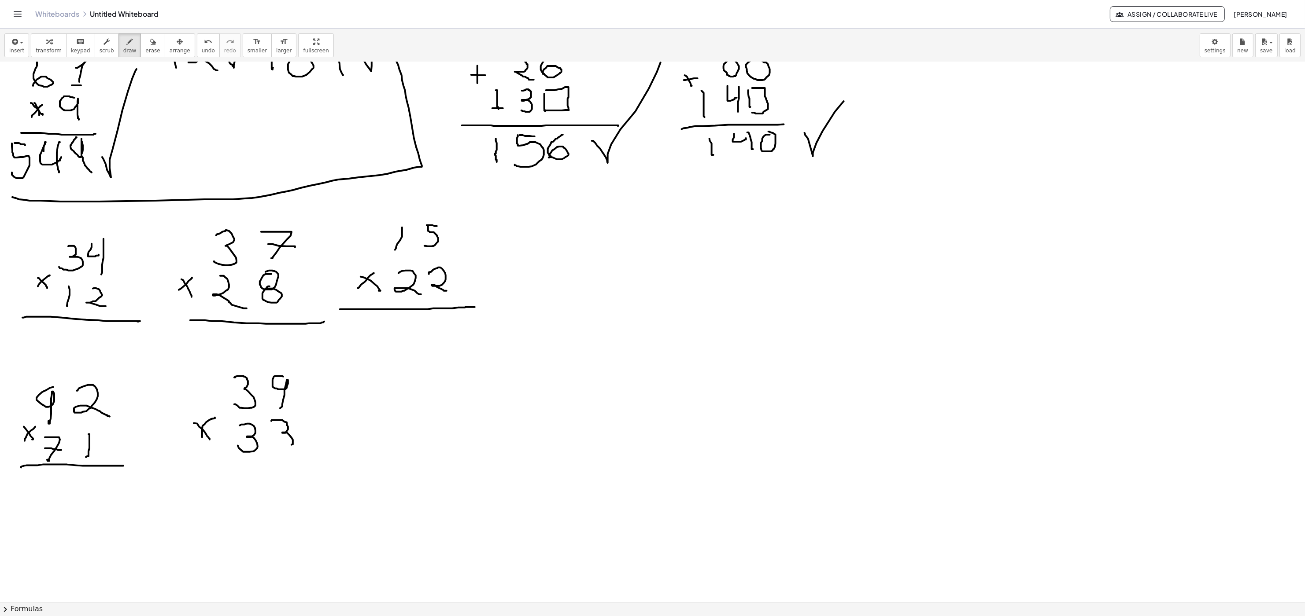
click at [277, 317] on div at bounding box center [652, 156] width 1305 height 1619
click at [432, 317] on div at bounding box center [652, 156] width 1305 height 1619
click at [463, 317] on div at bounding box center [652, 156] width 1305 height 1619
click at [394, 317] on div at bounding box center [652, 156] width 1305 height 1619
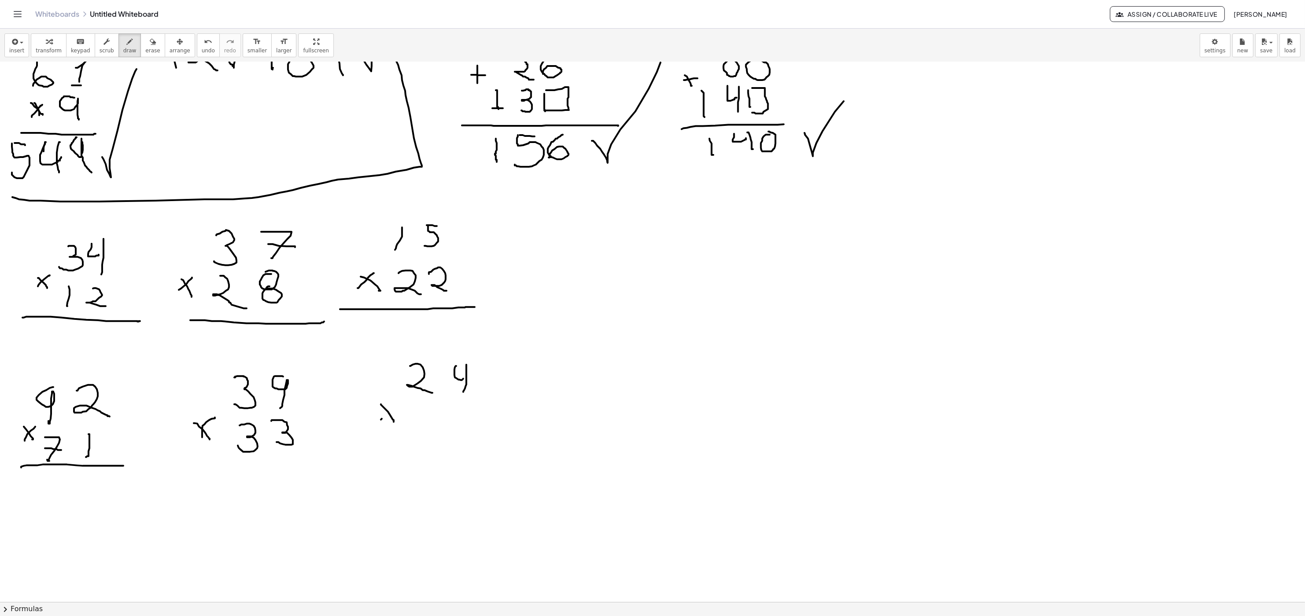
click at [394, 317] on div at bounding box center [652, 156] width 1305 height 1619
click at [427, 317] on div at bounding box center [652, 156] width 1305 height 1619
click at [433, 317] on div at bounding box center [652, 156] width 1305 height 1619
click at [461, 317] on div at bounding box center [652, 156] width 1305 height 1619
click at [448, 317] on div at bounding box center [652, 156] width 1305 height 1619
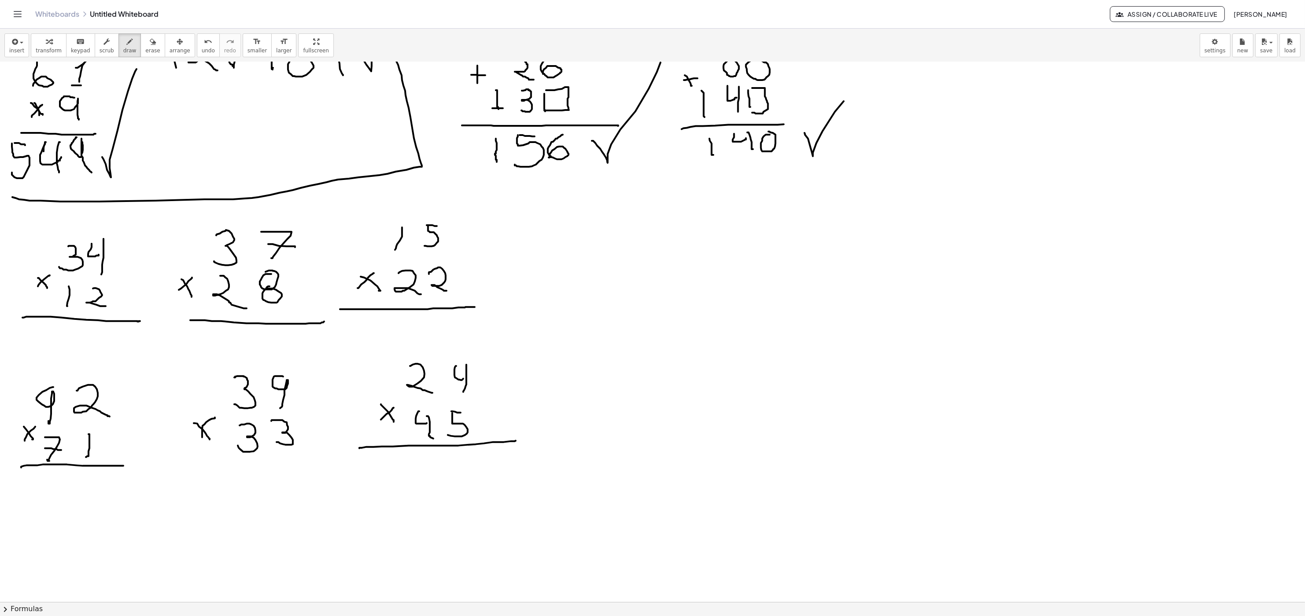
click at [510, 317] on div at bounding box center [652, 156] width 1305 height 1619
click at [315, 317] on div at bounding box center [652, 156] width 1305 height 1619
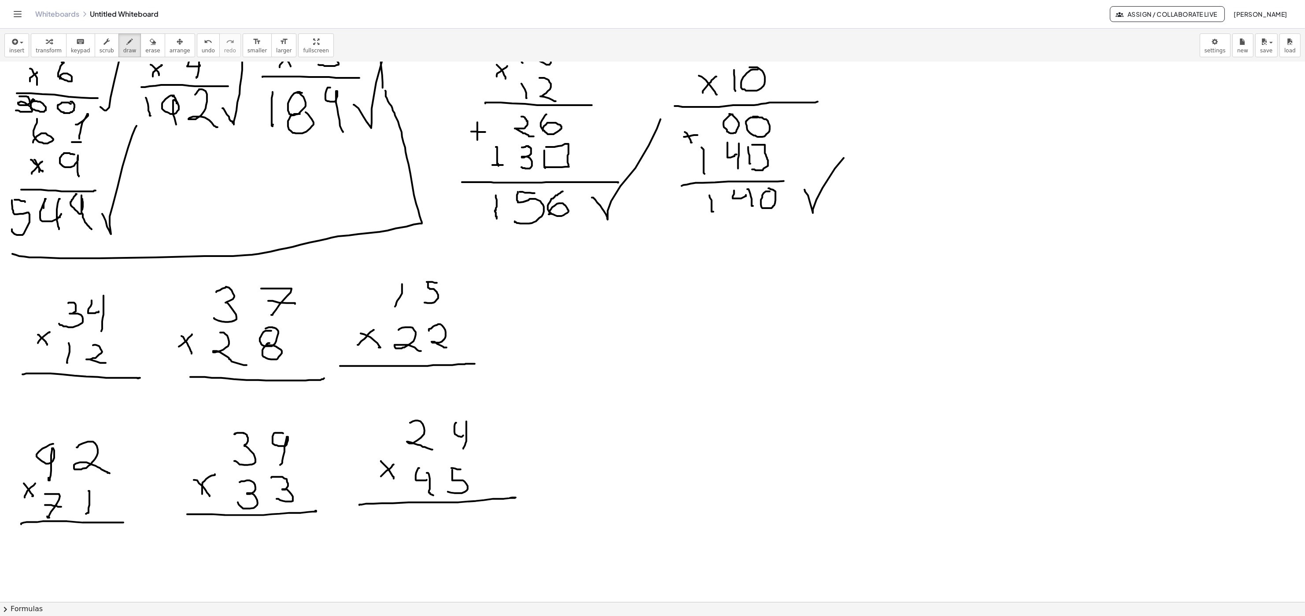
scroll to position [627, 0]
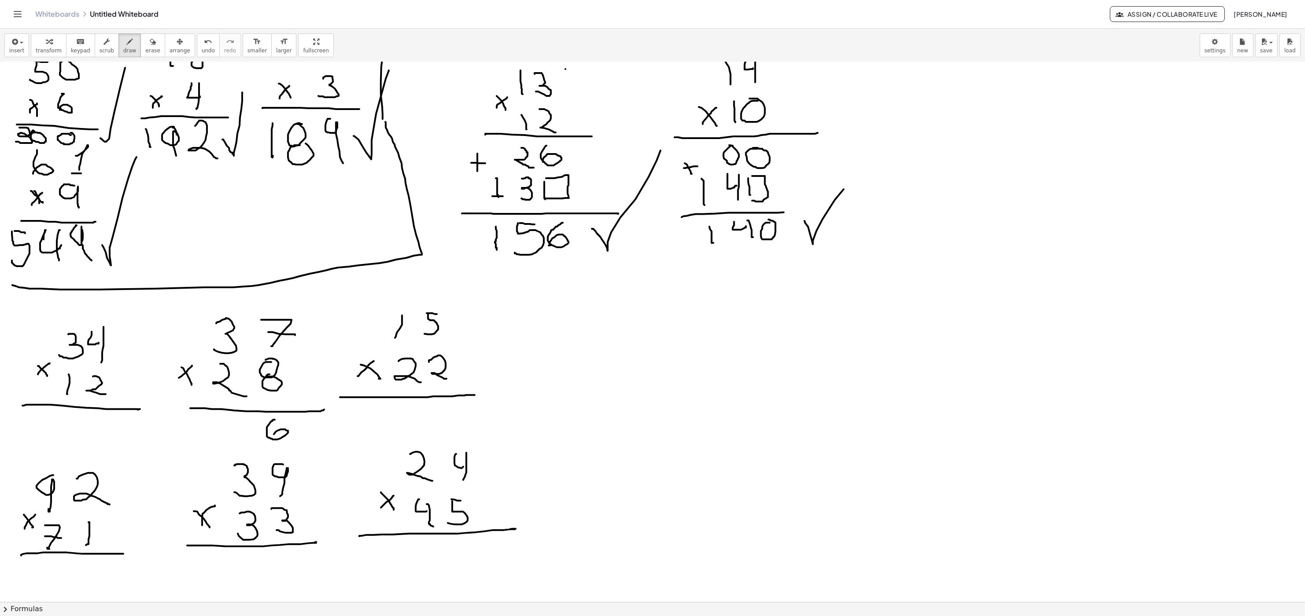
drag, startPoint x: 275, startPoint y: 420, endPoint x: 274, endPoint y: 437, distance: 16.3
click at [274, 317] on div at bounding box center [652, 244] width 1305 height 1619
drag, startPoint x: 224, startPoint y: 293, endPoint x: 233, endPoint y: 294, distance: 9.3
click at [233, 294] on div at bounding box center [652, 244] width 1305 height 1619
drag, startPoint x: 226, startPoint y: 293, endPoint x: 225, endPoint y: 304, distance: 11.5
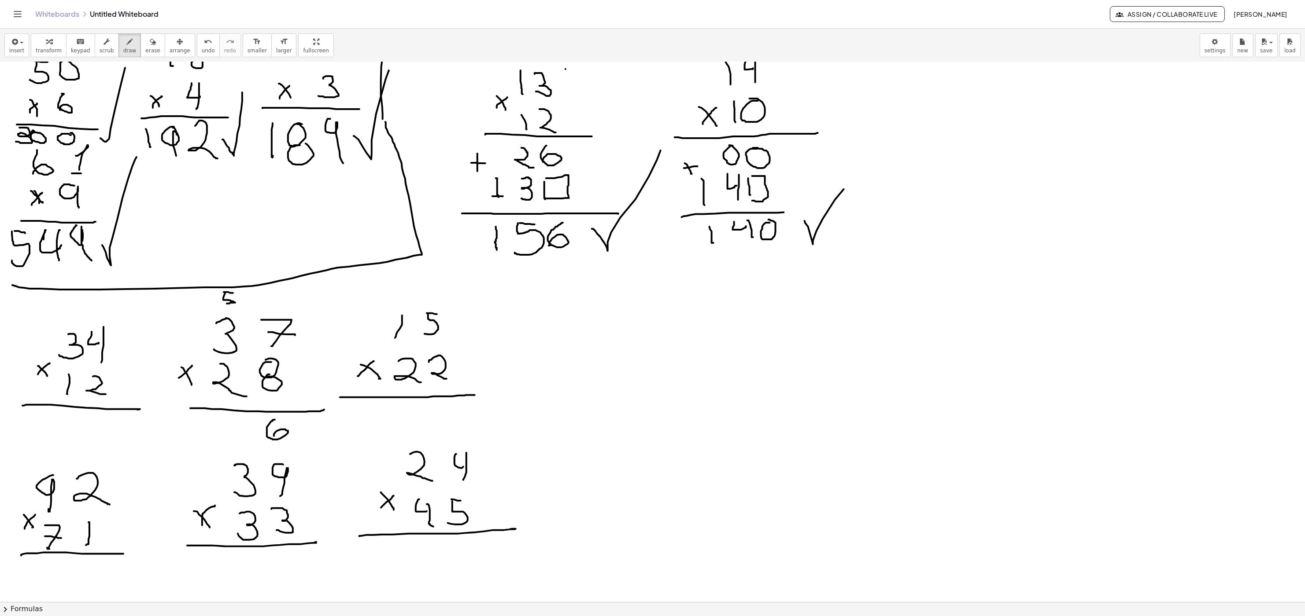
click at [225, 304] on div at bounding box center [652, 244] width 1305 height 1619
drag, startPoint x: 208, startPoint y: 421, endPoint x: 222, endPoint y: 437, distance: 21.3
click at [221, 317] on div at bounding box center [652, 244] width 1305 height 1619
drag, startPoint x: 239, startPoint y: 421, endPoint x: 299, endPoint y: 451, distance: 67.7
click at [235, 317] on div at bounding box center [652, 244] width 1305 height 1619
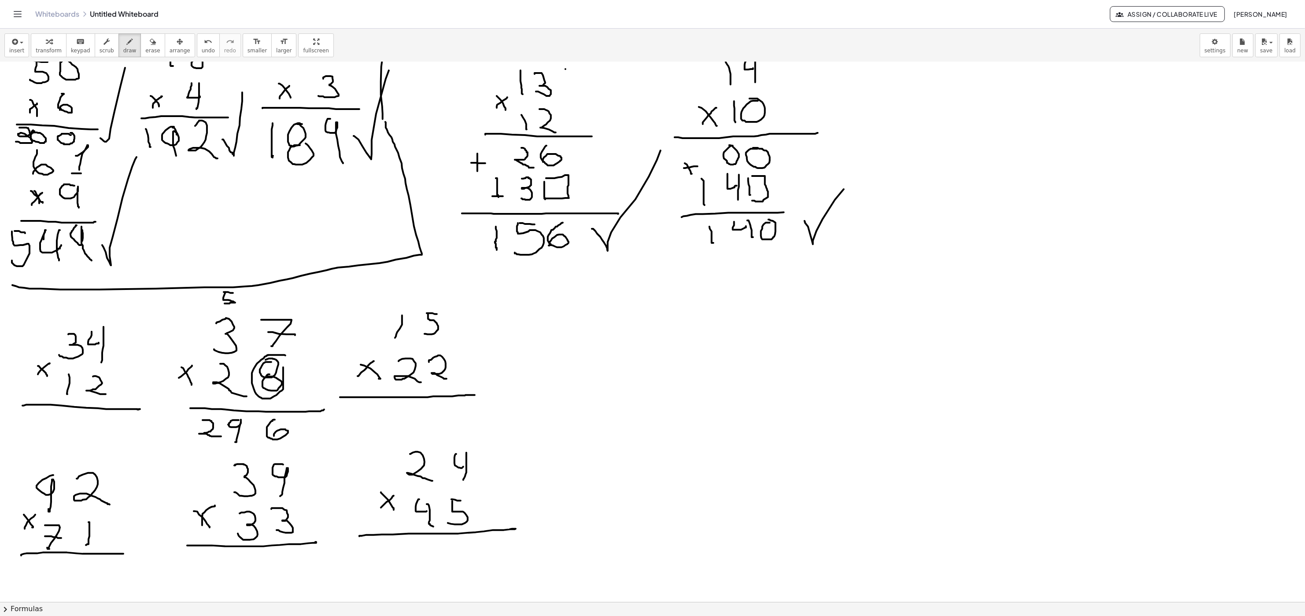
click at [279, 317] on div at bounding box center [652, 244] width 1305 height 1619
drag, startPoint x: 232, startPoint y: 300, endPoint x: 225, endPoint y: 296, distance: 8.1
click at [225, 292] on div at bounding box center [652, 244] width 1305 height 1619
drag, startPoint x: 271, startPoint y: 446, endPoint x: 268, endPoint y: 451, distance: 6.0
click at [268, 317] on div at bounding box center [652, 244] width 1305 height 1619
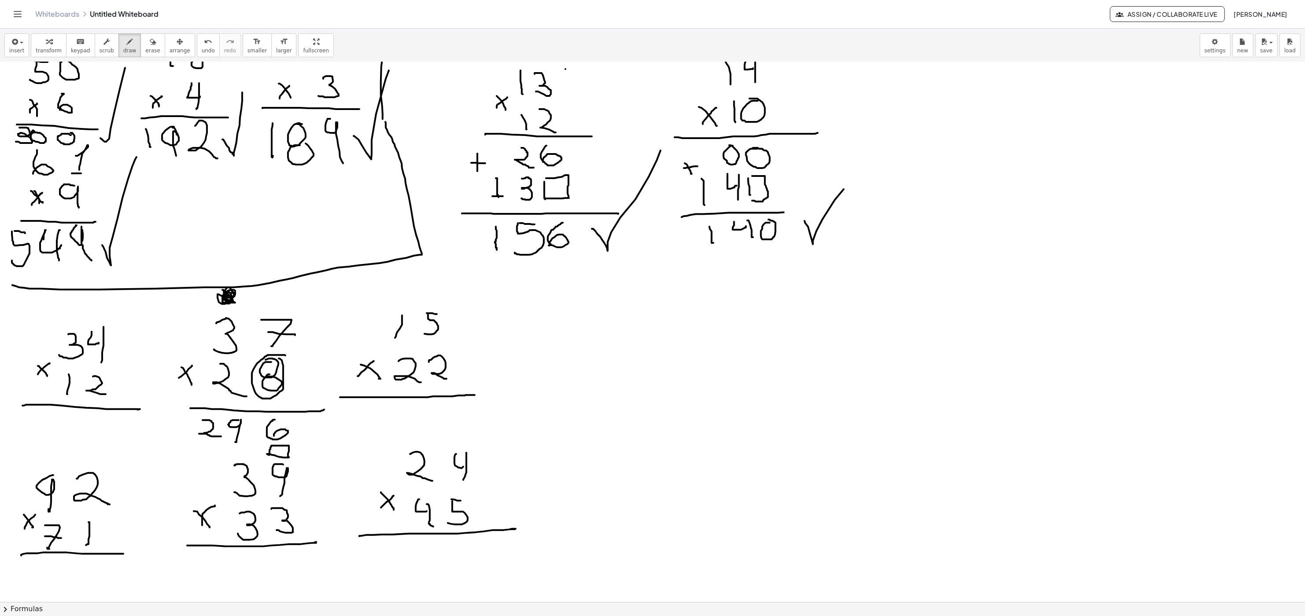
drag, startPoint x: 271, startPoint y: 446, endPoint x: 266, endPoint y: 455, distance: 10.1
click at [266, 317] on div at bounding box center [652, 244] width 1305 height 1619
drag, startPoint x: 138, startPoint y: 434, endPoint x: 133, endPoint y: 430, distance: 6.0
click at [136, 317] on div at bounding box center [652, 244] width 1305 height 1619
drag, startPoint x: 39, startPoint y: 420, endPoint x: 56, endPoint y: 424, distance: 17.7
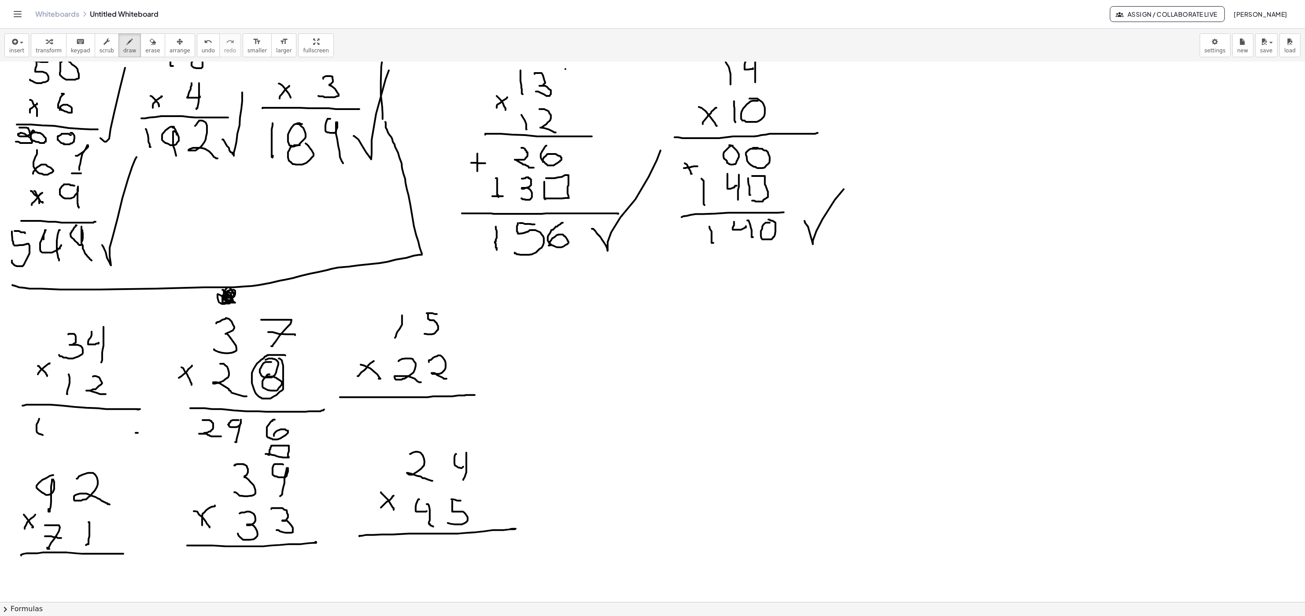
click at [51, 317] on div at bounding box center [652, 244] width 1305 height 1619
drag, startPoint x: 56, startPoint y: 423, endPoint x: 48, endPoint y: 454, distance: 32.3
click at [48, 317] on div at bounding box center [652, 244] width 1305 height 1619
drag, startPoint x: 77, startPoint y: 427, endPoint x: 66, endPoint y: 425, distance: 10.6
click at [67, 317] on div at bounding box center [652, 244] width 1305 height 1619
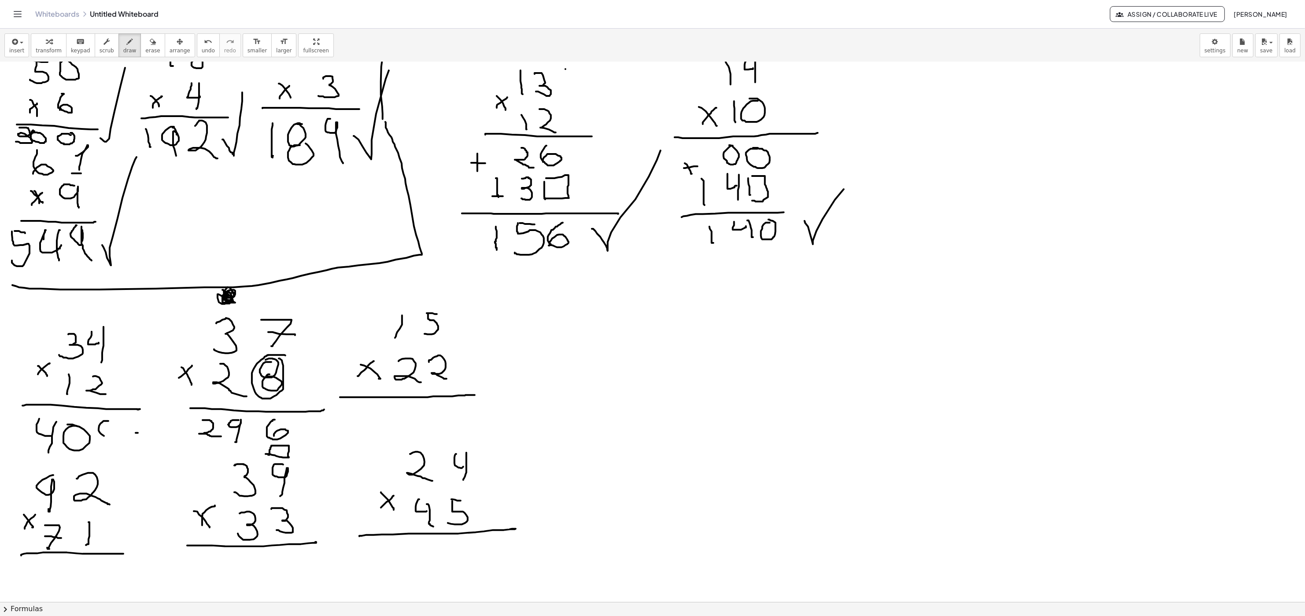
drag, startPoint x: 108, startPoint y: 422, endPoint x: 103, endPoint y: 429, distance: 8.5
click at [105, 317] on div at bounding box center [652, 244] width 1305 height 1619
drag, startPoint x: 99, startPoint y: 439, endPoint x: 113, endPoint y: 436, distance: 14.8
click at [116, 317] on div at bounding box center [652, 244] width 1305 height 1619
drag, startPoint x: 136, startPoint y: 435, endPoint x: 157, endPoint y: 375, distance: 63.2
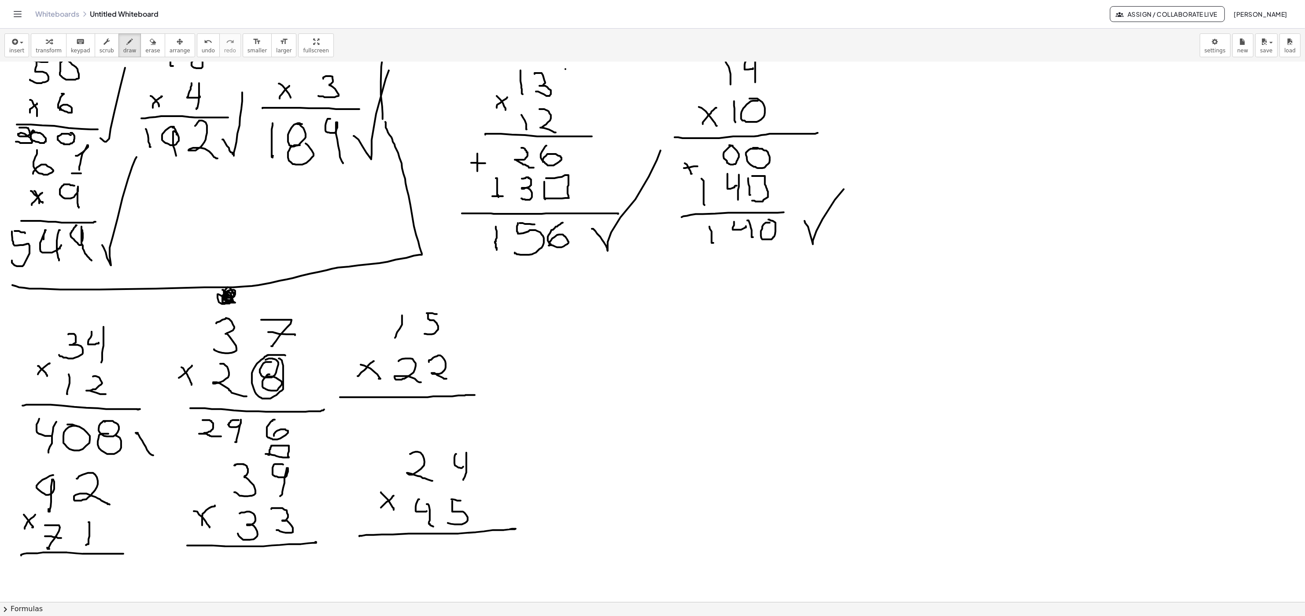
click at [157, 317] on div at bounding box center [652, 244] width 1305 height 1619
drag, startPoint x: 194, startPoint y: 457, endPoint x: 220, endPoint y: 444, distance: 28.9
click at [223, 317] on div at bounding box center [652, 244] width 1305 height 1619
drag, startPoint x: 181, startPoint y: 435, endPoint x: 181, endPoint y: 450, distance: 15.4
click at [181, 317] on div at bounding box center [652, 244] width 1305 height 1619
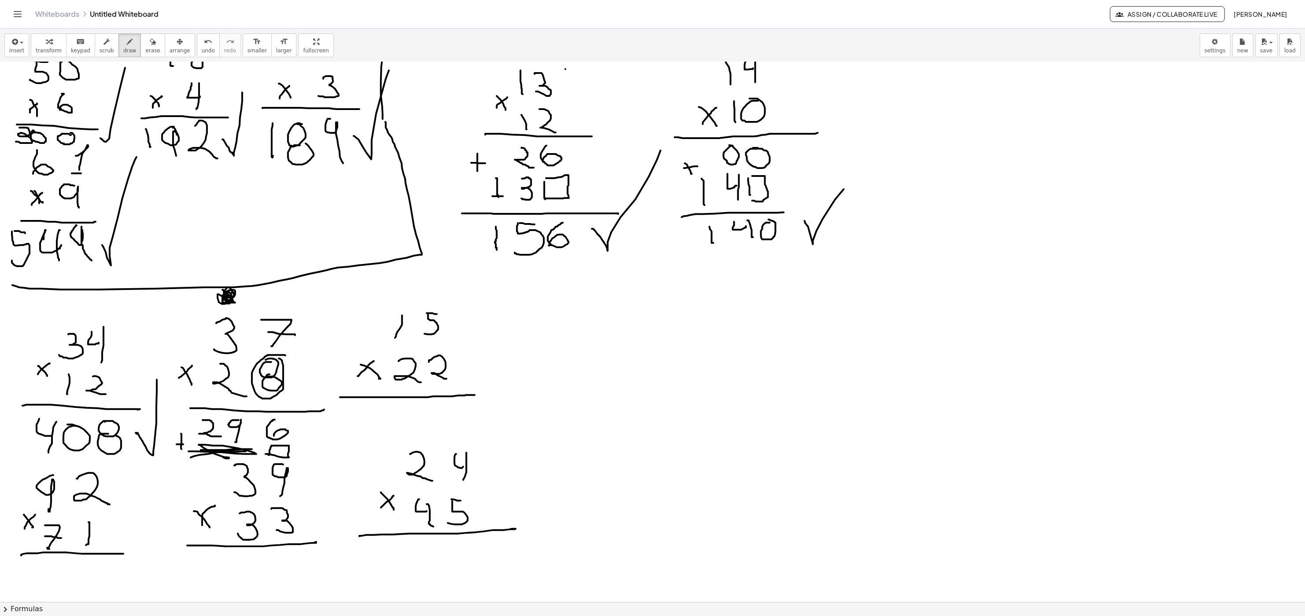
drag, startPoint x: 177, startPoint y: 445, endPoint x: 184, endPoint y: 445, distance: 7.9
click at [184, 317] on div at bounding box center [652, 244] width 1305 height 1619
drag, startPoint x: 133, startPoint y: 432, endPoint x: 155, endPoint y: 411, distance: 30.5
click at [153, 317] on div at bounding box center [652, 244] width 1305 height 1619
drag, startPoint x: 708, startPoint y: 306, endPoint x: 729, endPoint y: 334, distance: 34.5
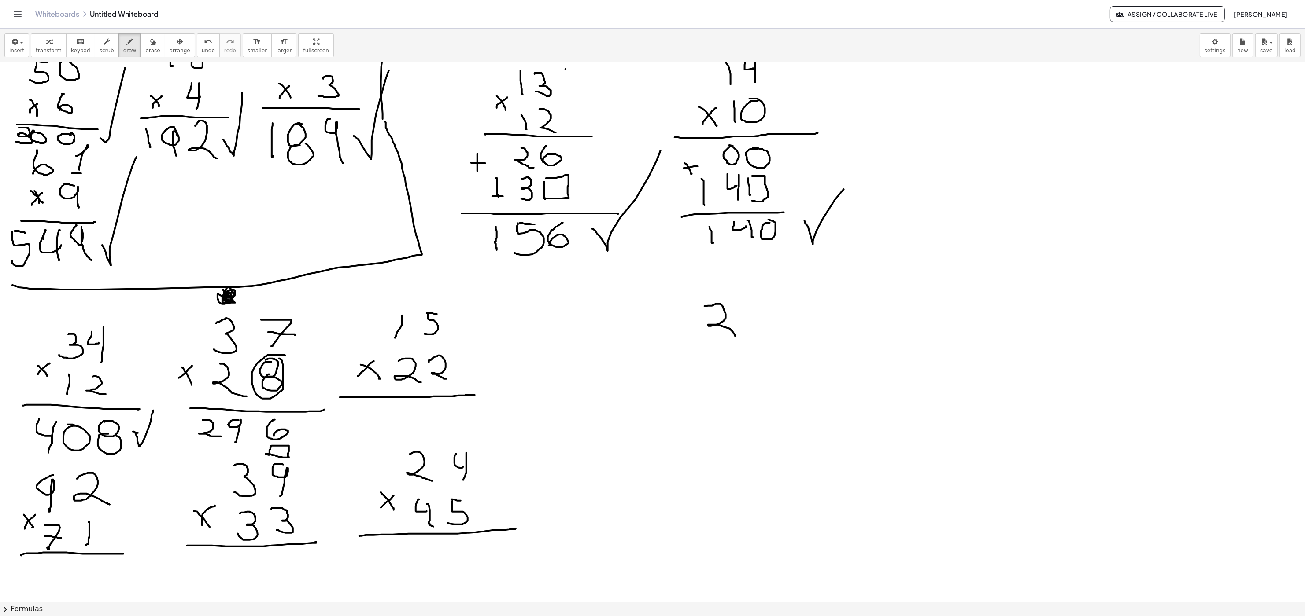
click at [645, 317] on div at bounding box center [652, 244] width 1305 height 1619
drag, startPoint x: 753, startPoint y: 301, endPoint x: 761, endPoint y: 326, distance: 26.0
click at [645, 317] on div at bounding box center [652, 244] width 1305 height 1619
drag, startPoint x: 769, startPoint y: 319, endPoint x: 745, endPoint y: 342, distance: 33.6
click at [645, 317] on div at bounding box center [652, 244] width 1305 height 1619
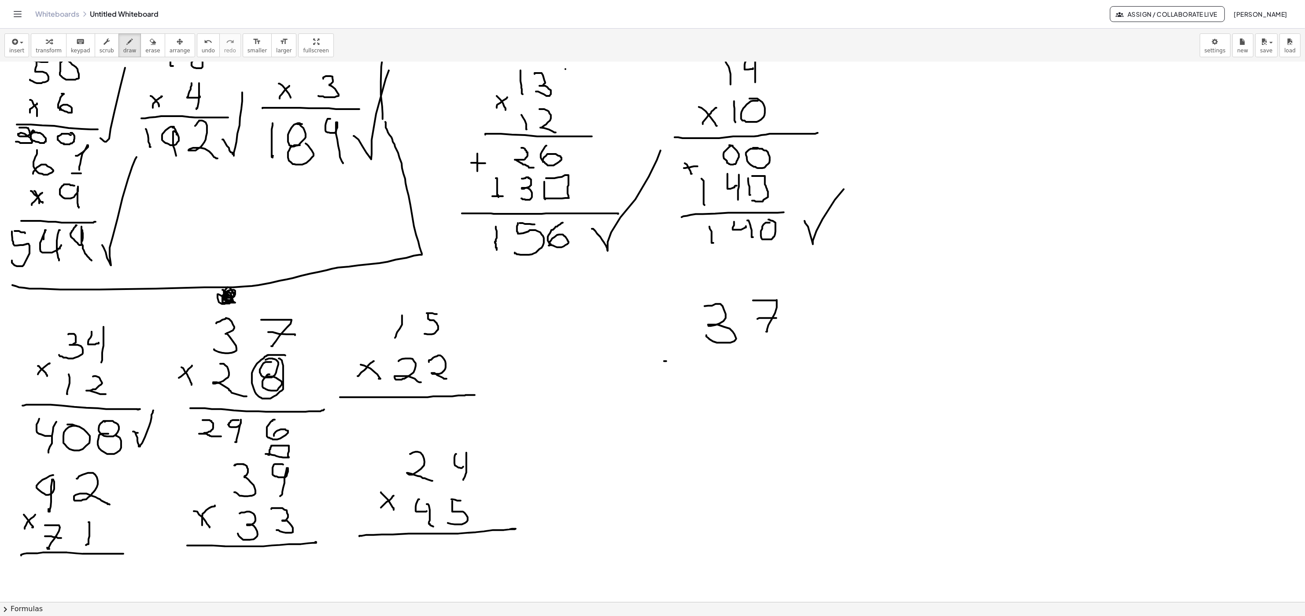
drag, startPoint x: 666, startPoint y: 362, endPoint x: 673, endPoint y: 384, distance: 23.5
click at [645, 317] on div at bounding box center [652, 244] width 1305 height 1619
drag, startPoint x: 667, startPoint y: 382, endPoint x: 692, endPoint y: 370, distance: 27.2
click at [645, 317] on div at bounding box center [652, 244] width 1305 height 1619
drag, startPoint x: 730, startPoint y: 354, endPoint x: 758, endPoint y: 378, distance: 37.2
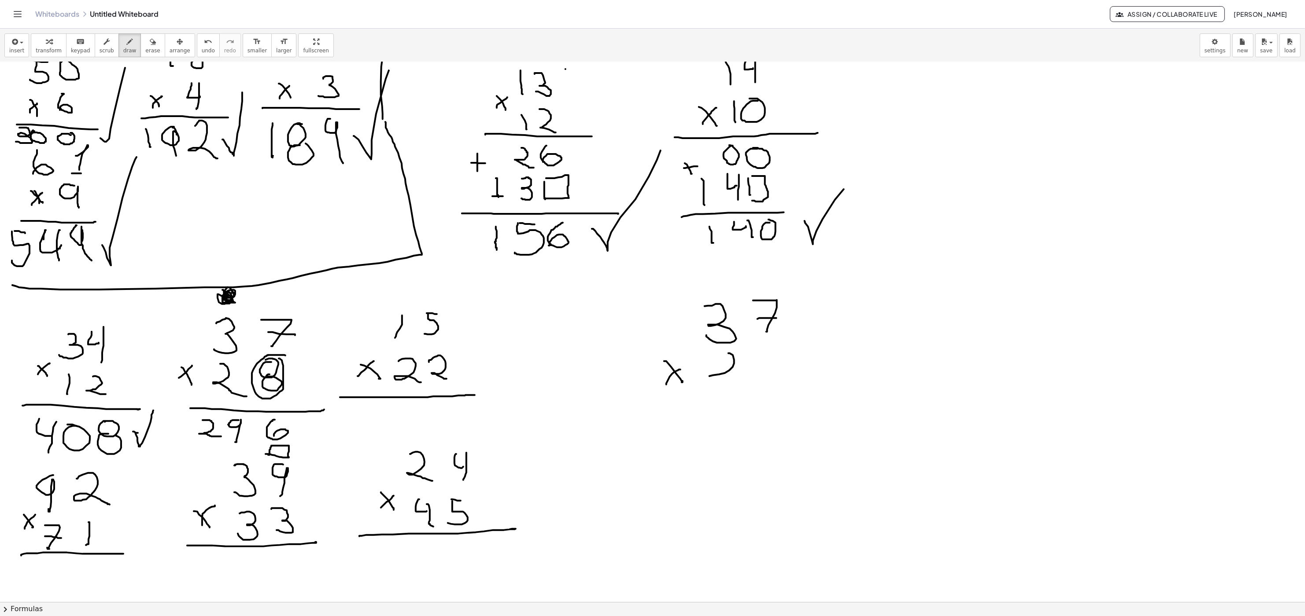
click at [645, 317] on div at bounding box center [652, 244] width 1305 height 1619
drag, startPoint x: 777, startPoint y: 355, endPoint x: 763, endPoint y: 375, distance: 24.2
click at [645, 317] on div at bounding box center [652, 244] width 1305 height 1619
drag, startPoint x: 756, startPoint y: 370, endPoint x: 771, endPoint y: 367, distance: 14.5
click at [645, 317] on div at bounding box center [652, 244] width 1305 height 1619
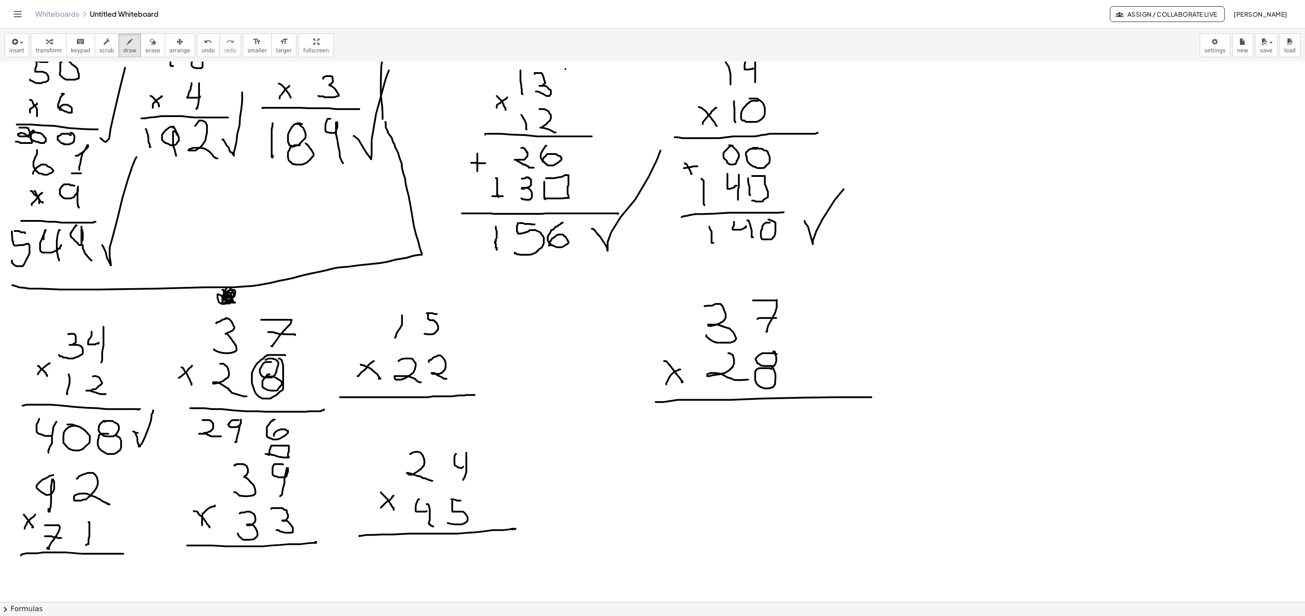
drag, startPoint x: 656, startPoint y: 403, endPoint x: 879, endPoint y: 401, distance: 223.2
click at [645, 317] on div at bounding box center [652, 244] width 1305 height 1619
drag, startPoint x: 771, startPoint y: 407, endPoint x: 764, endPoint y: 427, distance: 20.8
click at [645, 317] on div at bounding box center [652, 244] width 1305 height 1619
drag, startPoint x: 693, startPoint y: 411, endPoint x: 731, endPoint y: 425, distance: 40.4
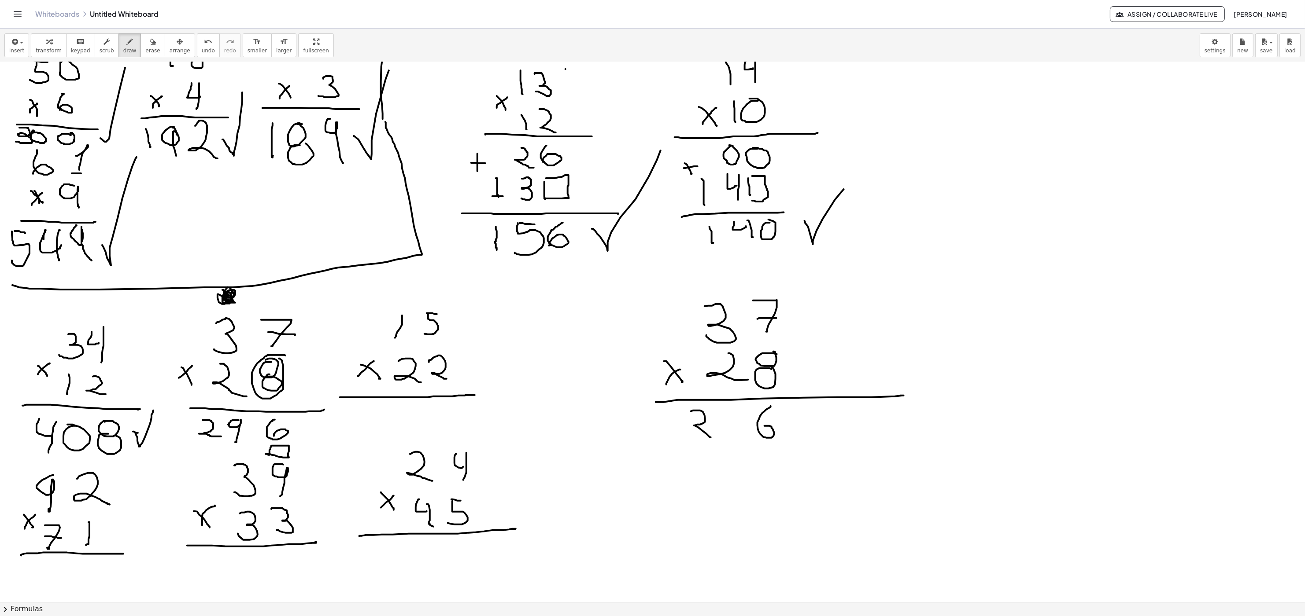
click at [645, 317] on div at bounding box center [652, 244] width 1305 height 1619
drag, startPoint x: 733, startPoint y: 412, endPoint x: 747, endPoint y: 379, distance: 36.1
click at [645, 317] on div at bounding box center [652, 244] width 1305 height 1619
drag, startPoint x: 758, startPoint y: 450, endPoint x: 760, endPoint y: 471, distance: 21.2
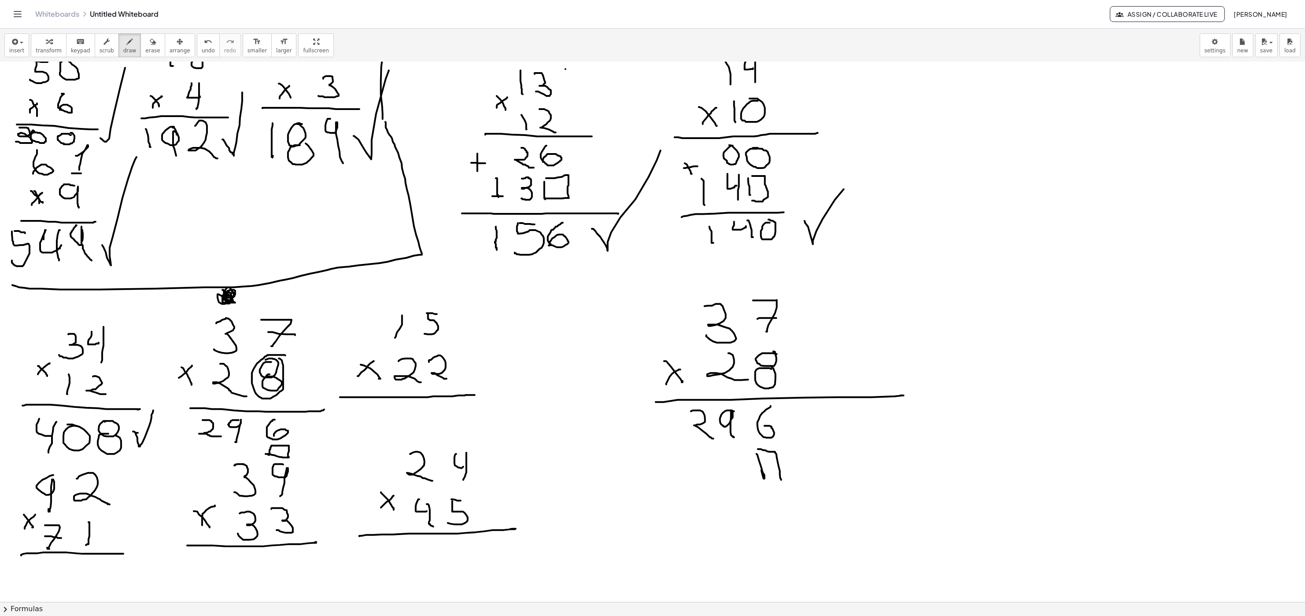
click at [645, 317] on div at bounding box center [652, 244] width 1305 height 1619
drag, startPoint x: 728, startPoint y: 356, endPoint x: 708, endPoint y: 363, distance: 21.6
click at [645, 317] on div at bounding box center [652, 244] width 1305 height 1619
drag, startPoint x: 730, startPoint y: 449, endPoint x: 743, endPoint y: 458, distance: 16.0
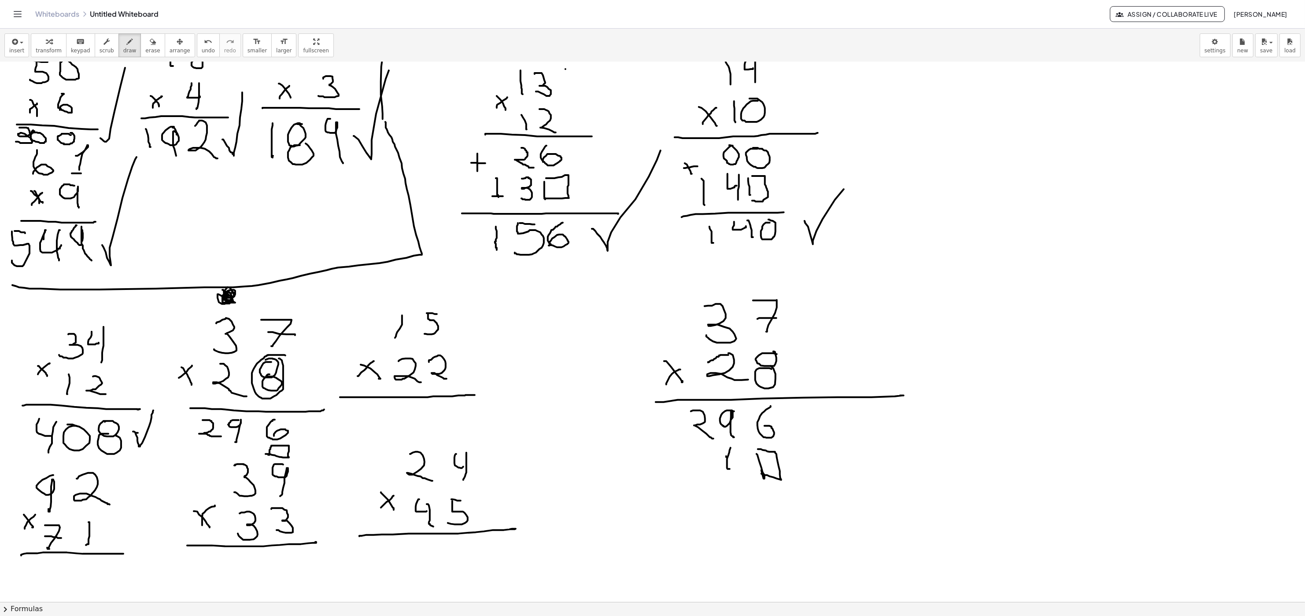
click at [645, 317] on div at bounding box center [652, 244] width 1305 height 1619
drag, startPoint x: 741, startPoint y: 461, endPoint x: 743, endPoint y: 485, distance: 24.7
click at [645, 317] on div at bounding box center [652, 244] width 1305 height 1619
drag, startPoint x: 712, startPoint y: 269, endPoint x: 716, endPoint y: 295, distance: 25.9
click at [645, 295] on div at bounding box center [652, 244] width 1305 height 1619
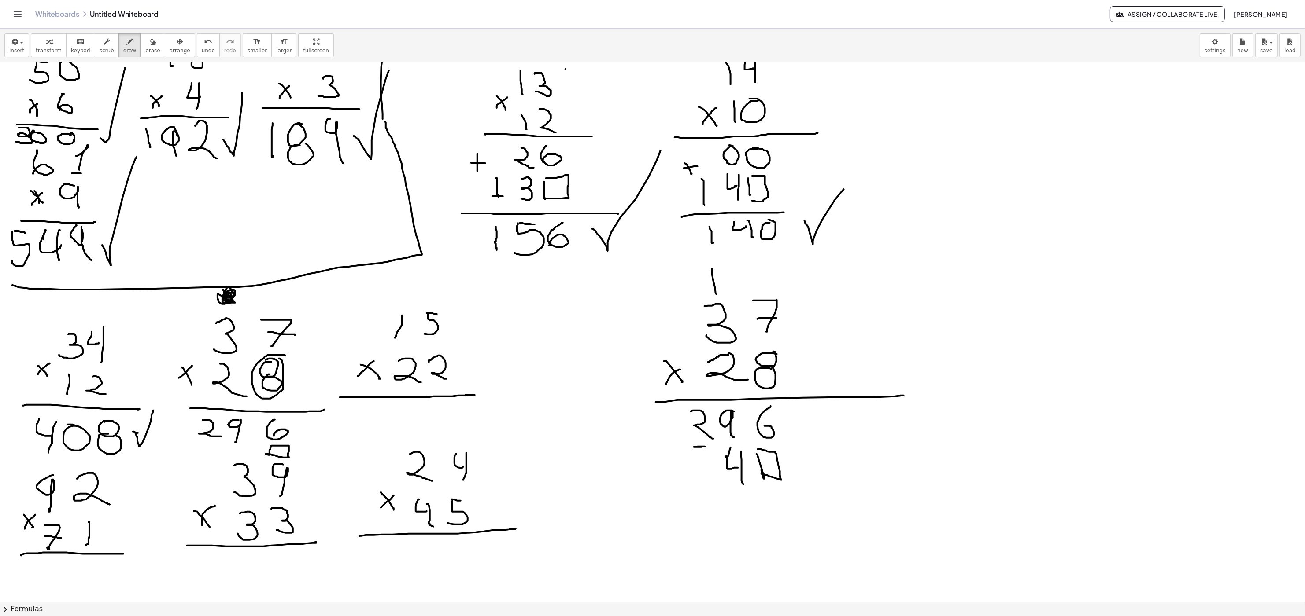
click at [645, 317] on div at bounding box center [652, 244] width 1305 height 1619
drag, startPoint x: 706, startPoint y: 448, endPoint x: 699, endPoint y: 479, distance: 32.4
click at [645, 317] on div at bounding box center [652, 244] width 1305 height 1619
drag, startPoint x: 696, startPoint y: 471, endPoint x: 706, endPoint y: 472, distance: 10.6
click at [645, 317] on div at bounding box center [652, 244] width 1305 height 1619
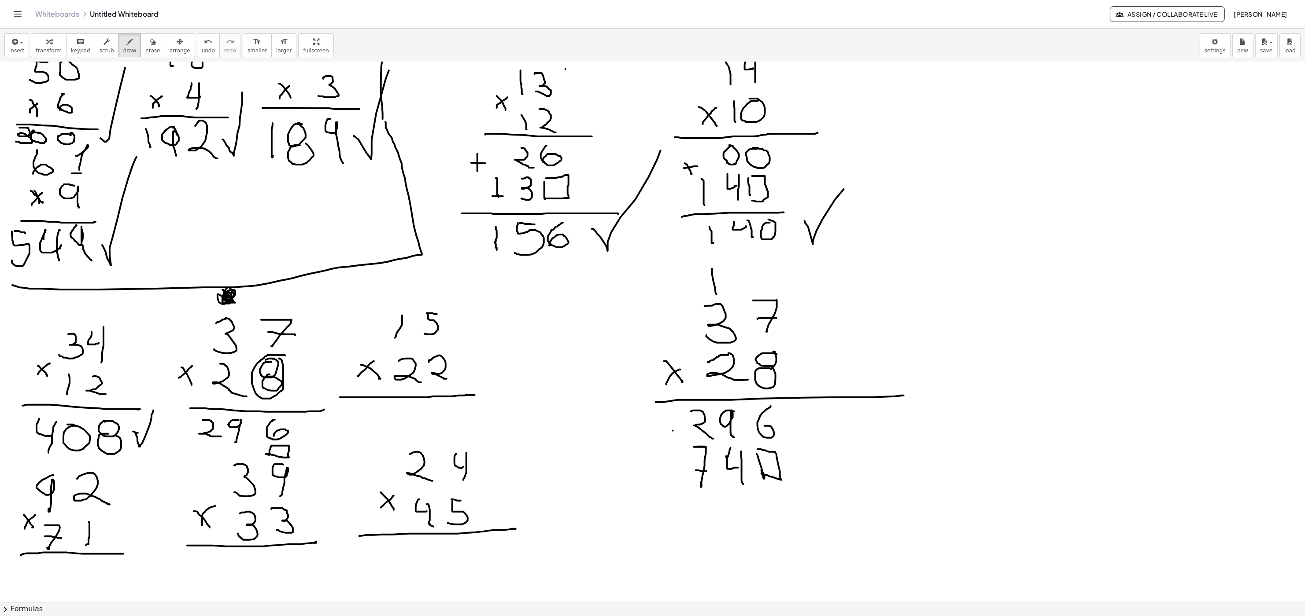
drag, startPoint x: 673, startPoint y: 431, endPoint x: 676, endPoint y: 453, distance: 21.4
click at [645, 317] on div at bounding box center [652, 244] width 1305 height 1619
drag, startPoint x: 674, startPoint y: 443, endPoint x: 685, endPoint y: 476, distance: 34.4
click at [645, 317] on div at bounding box center [652, 244] width 1305 height 1619
drag, startPoint x: 667, startPoint y: 489, endPoint x: 795, endPoint y: 467, distance: 129.6
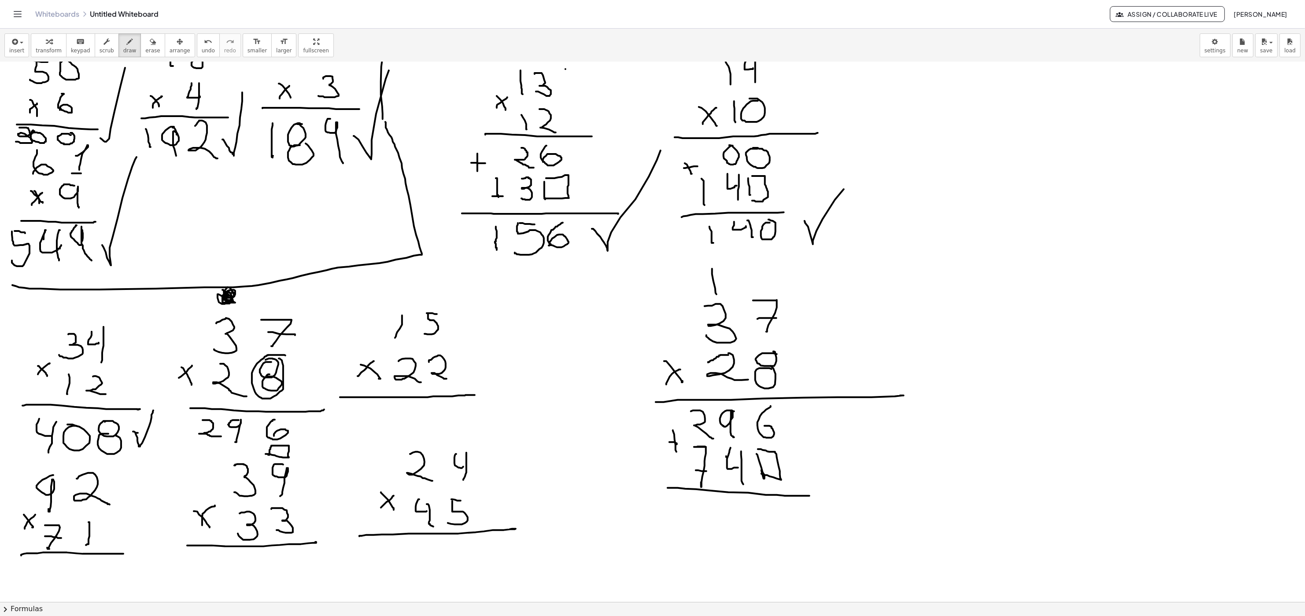
click at [645, 317] on div at bounding box center [652, 244] width 1305 height 1619
drag, startPoint x: 773, startPoint y: 506, endPoint x: 758, endPoint y: 531, distance: 28.8
click at [645, 317] on div at bounding box center [652, 244] width 1305 height 1619
drag, startPoint x: 734, startPoint y: 509, endPoint x: 727, endPoint y: 530, distance: 22.4
click at [645, 317] on div at bounding box center [652, 244] width 1305 height 1619
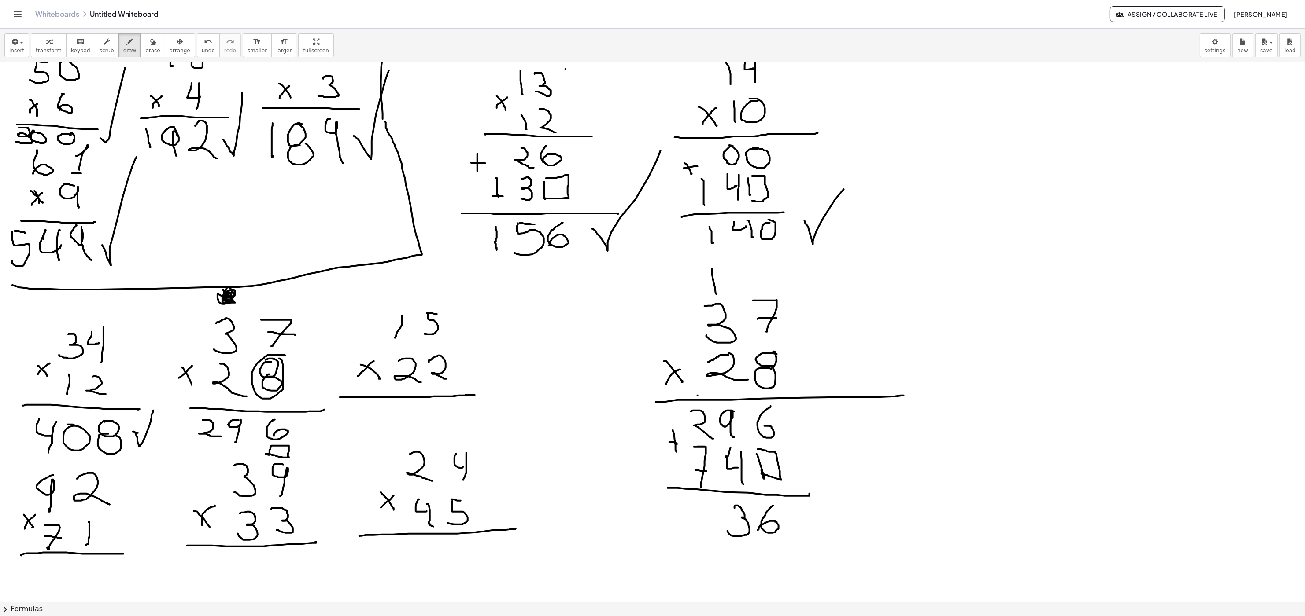
drag, startPoint x: 697, startPoint y: 396, endPoint x: 700, endPoint y: 402, distance: 5.9
click at [645, 317] on div at bounding box center [652, 244] width 1305 height 1619
drag, startPoint x: 671, startPoint y: 504, endPoint x: 669, endPoint y: 535, distance: 30.4
click at [645, 317] on div at bounding box center [652, 244] width 1305 height 1619
drag, startPoint x: 705, startPoint y: 505, endPoint x: 697, endPoint y: 506, distance: 8.4
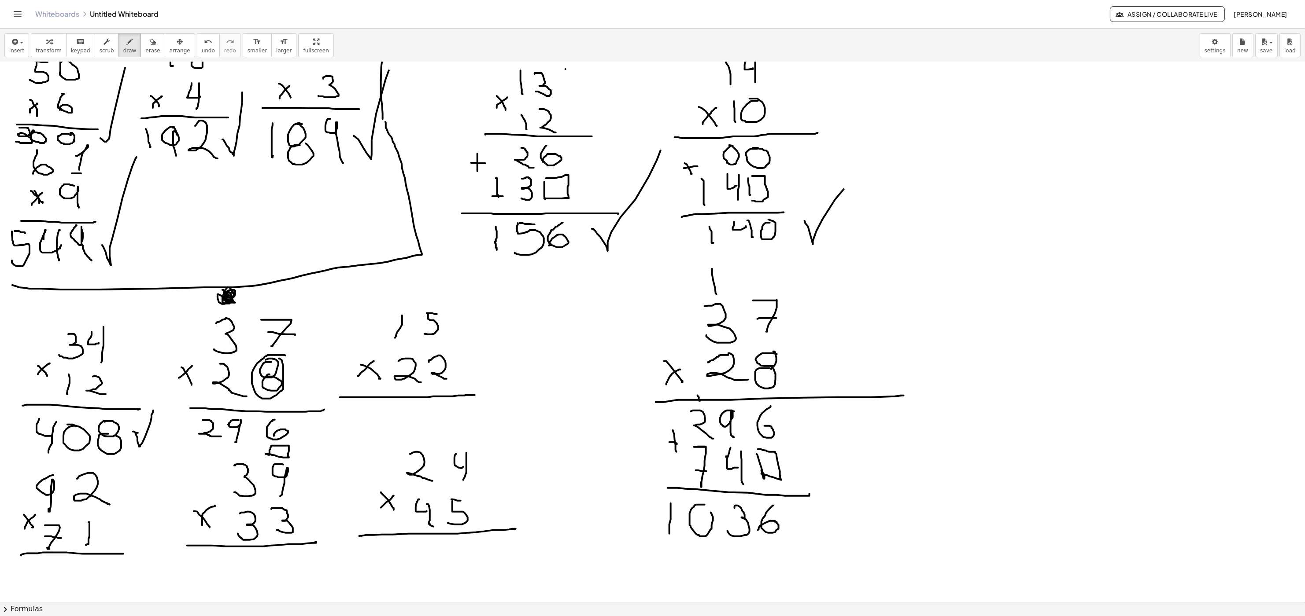
click at [645, 317] on div at bounding box center [652, 244] width 1305 height 1619
drag, startPoint x: 673, startPoint y: 529, endPoint x: 674, endPoint y: 533, distance: 4.5
click at [645, 317] on div at bounding box center [652, 244] width 1305 height 1619
drag, startPoint x: 663, startPoint y: 545, endPoint x: 783, endPoint y: 544, distance: 120.6
click at [645, 317] on div at bounding box center [652, 244] width 1305 height 1619
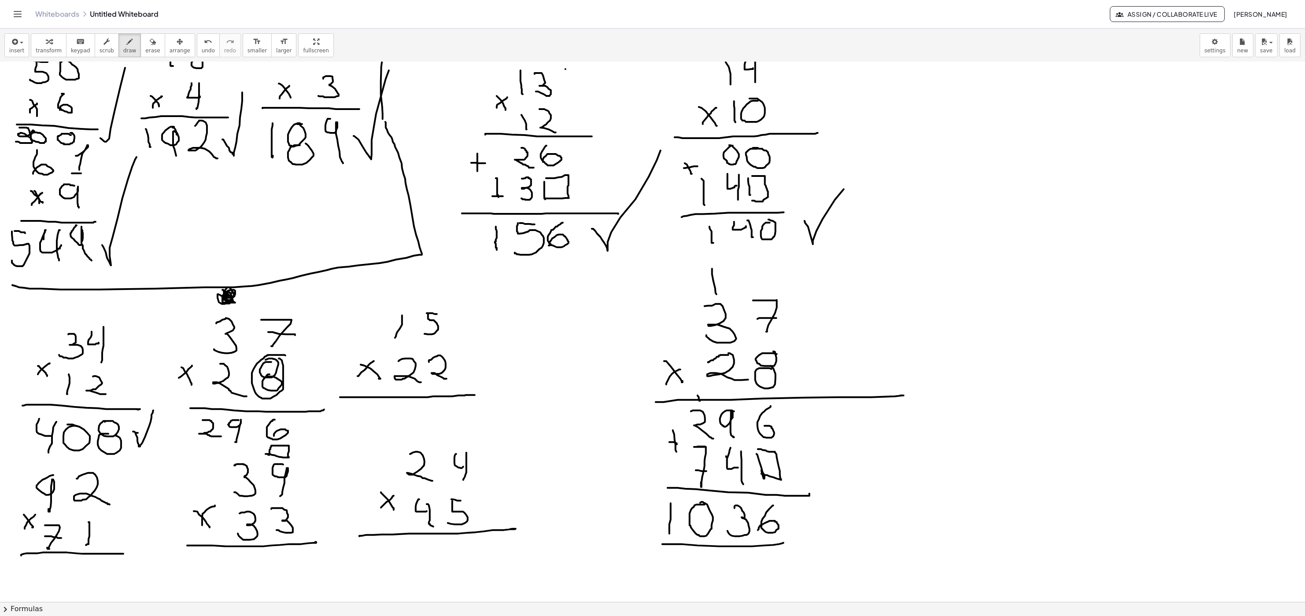
click at [556, 317] on div at bounding box center [652, 244] width 1305 height 1619
drag, startPoint x: 801, startPoint y: 519, endPoint x: 879, endPoint y: 458, distance: 98.7
click at [645, 317] on div at bounding box center [652, 244] width 1305 height 1619
click at [145, 48] on span "erase" at bounding box center [152, 51] width 15 height 6
drag, startPoint x: 301, startPoint y: 442, endPoint x: 196, endPoint y: 435, distance: 105.0
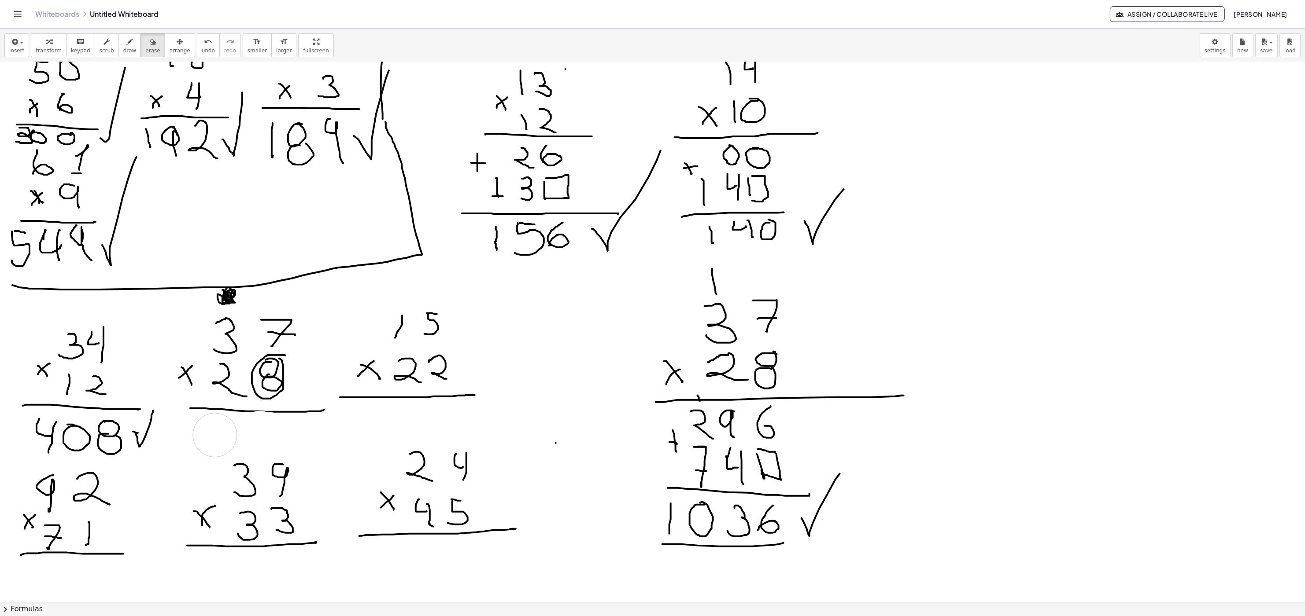
click at [196, 317] on div at bounding box center [652, 244] width 1305 height 1619
click at [104, 44] on div "button" at bounding box center [107, 41] width 15 height 11
click at [118, 46] on button "draw" at bounding box center [129, 45] width 23 height 24
click at [118, 41] on button "draw" at bounding box center [129, 45] width 23 height 24
drag, startPoint x: 210, startPoint y: 423, endPoint x: 213, endPoint y: 430, distance: 8.3
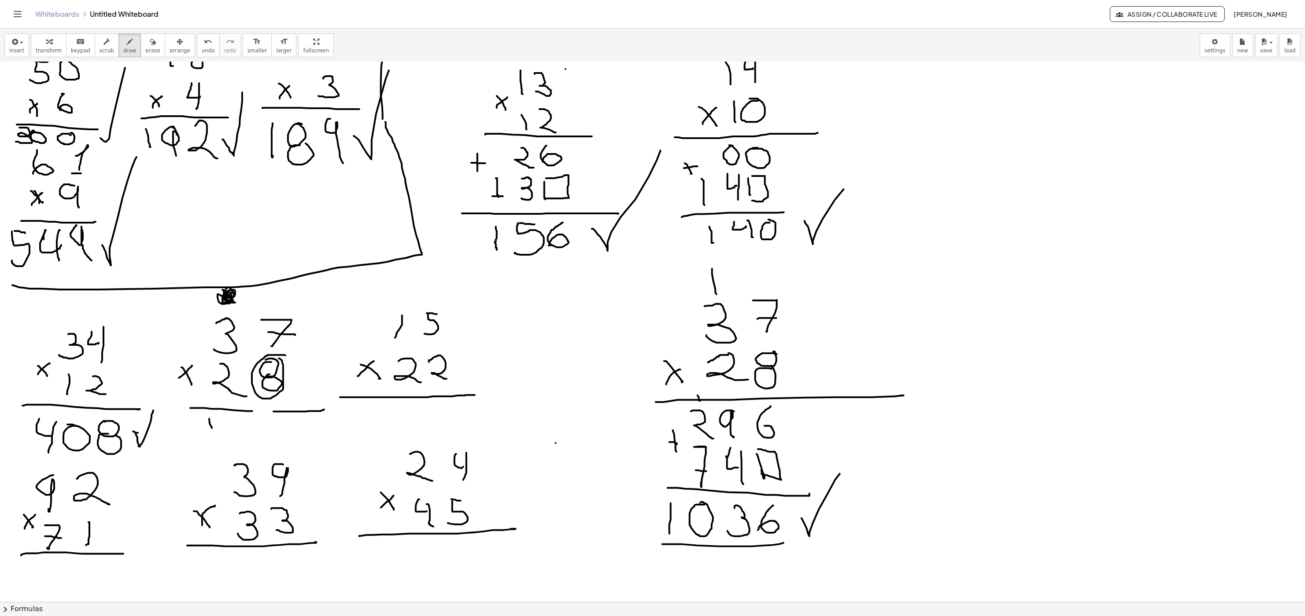
click at [213, 317] on div at bounding box center [652, 244] width 1305 height 1619
drag, startPoint x: 234, startPoint y: 424, endPoint x: 246, endPoint y: 429, distance: 12.7
click at [236, 317] on div at bounding box center [652, 244] width 1305 height 1619
drag, startPoint x: 259, startPoint y: 423, endPoint x: 285, endPoint y: 441, distance: 32.0
click at [249, 317] on div at bounding box center [652, 244] width 1305 height 1619
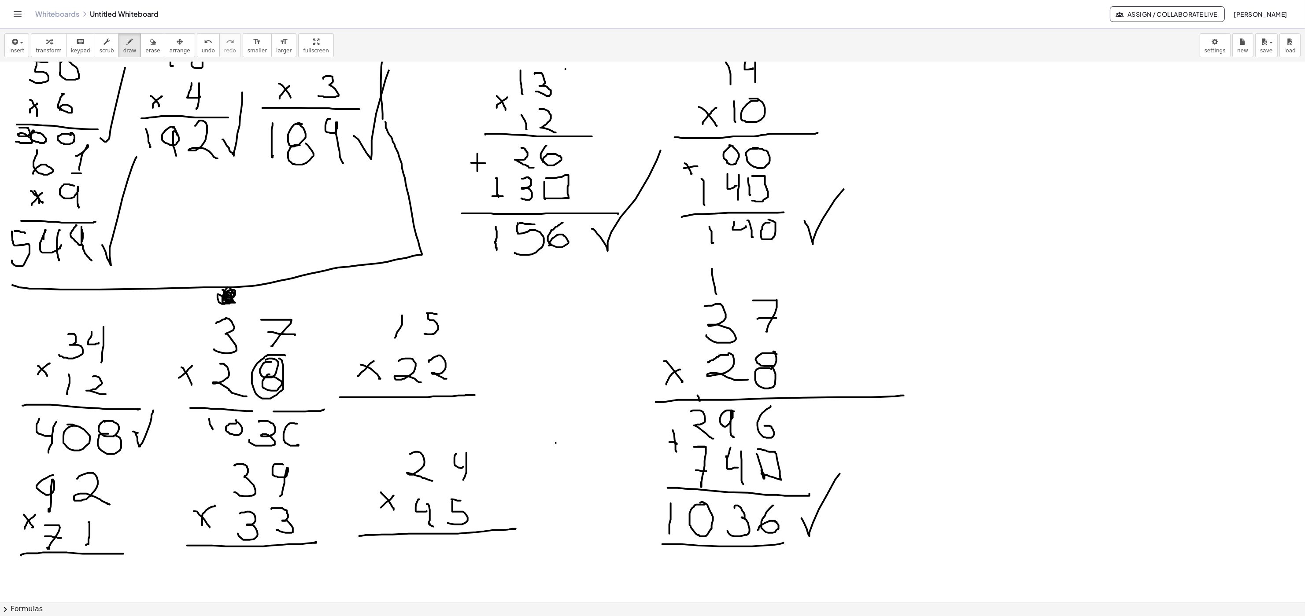
drag, startPoint x: 292, startPoint y: 424, endPoint x: 276, endPoint y: 439, distance: 21.8
click at [279, 317] on div at bounding box center [652, 244] width 1305 height 1619
drag, startPoint x: 249, startPoint y: 410, endPoint x: 274, endPoint y: 410, distance: 24.7
click at [274, 317] on div at bounding box center [652, 244] width 1305 height 1619
drag, startPoint x: 546, startPoint y: 331, endPoint x: 544, endPoint y: 325, distance: 6.8
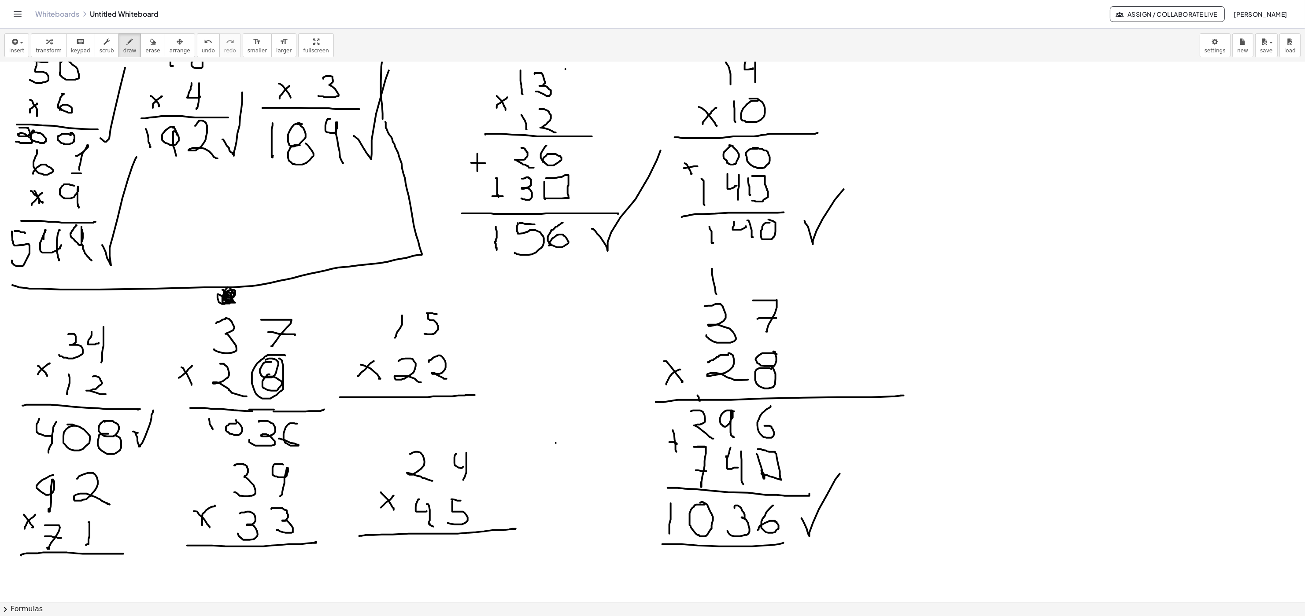
click at [546, 317] on div at bounding box center [652, 244] width 1305 height 1619
click at [145, 48] on span "erase" at bounding box center [152, 51] width 15 height 6
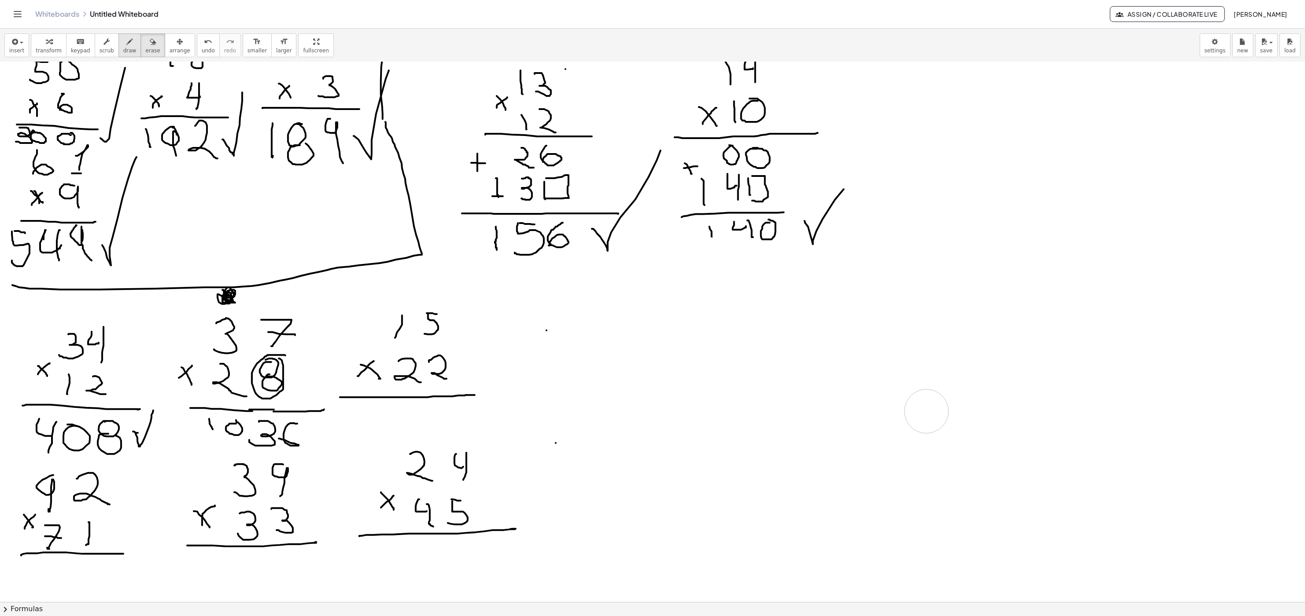
drag, startPoint x: 747, startPoint y: 464, endPoint x: 130, endPoint y: 54, distance: 740.3
click at [645, 317] on div at bounding box center [652, 244] width 1305 height 1619
click at [126, 48] on span "draw" at bounding box center [129, 51] width 13 height 6
click at [645, 317] on div at bounding box center [652, 244] width 1305 height 1619
drag, startPoint x: 687, startPoint y: 323, endPoint x: 699, endPoint y: 323, distance: 11.9
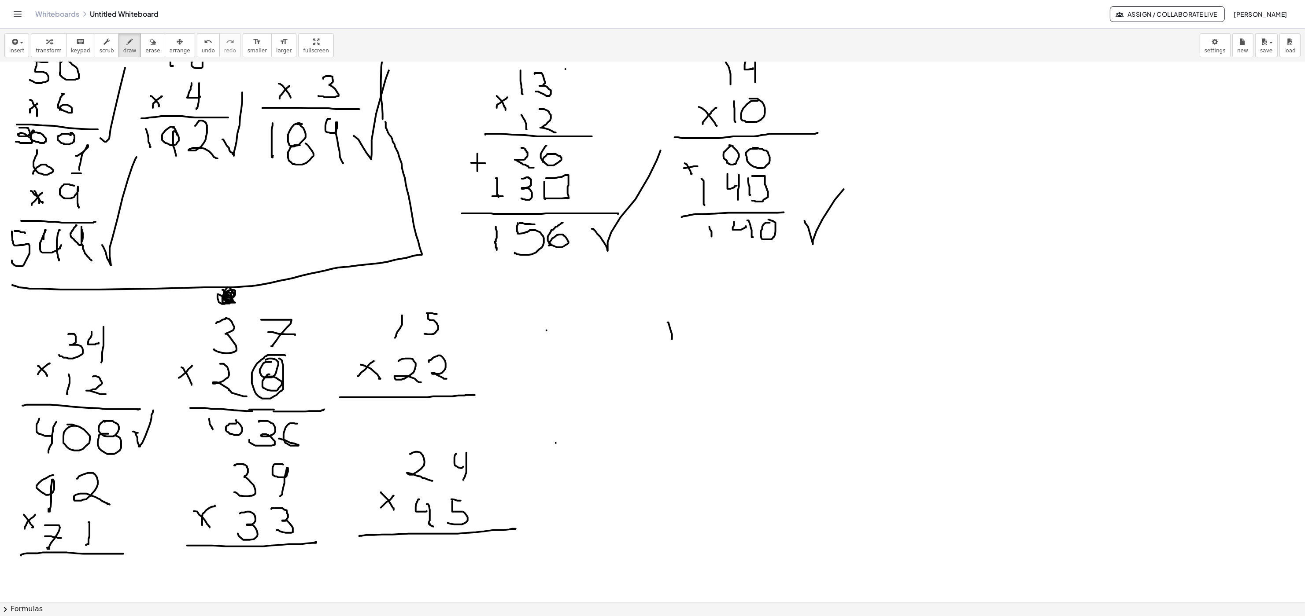
click at [645, 317] on div at bounding box center [652, 244] width 1305 height 1619
drag, startPoint x: 686, startPoint y: 333, endPoint x: 685, endPoint y: 355, distance: 22.1
click at [645, 317] on div at bounding box center [652, 244] width 1305 height 1619
drag, startPoint x: 645, startPoint y: 358, endPoint x: 747, endPoint y: 354, distance: 101.8
click at [645, 317] on div at bounding box center [652, 244] width 1305 height 1619
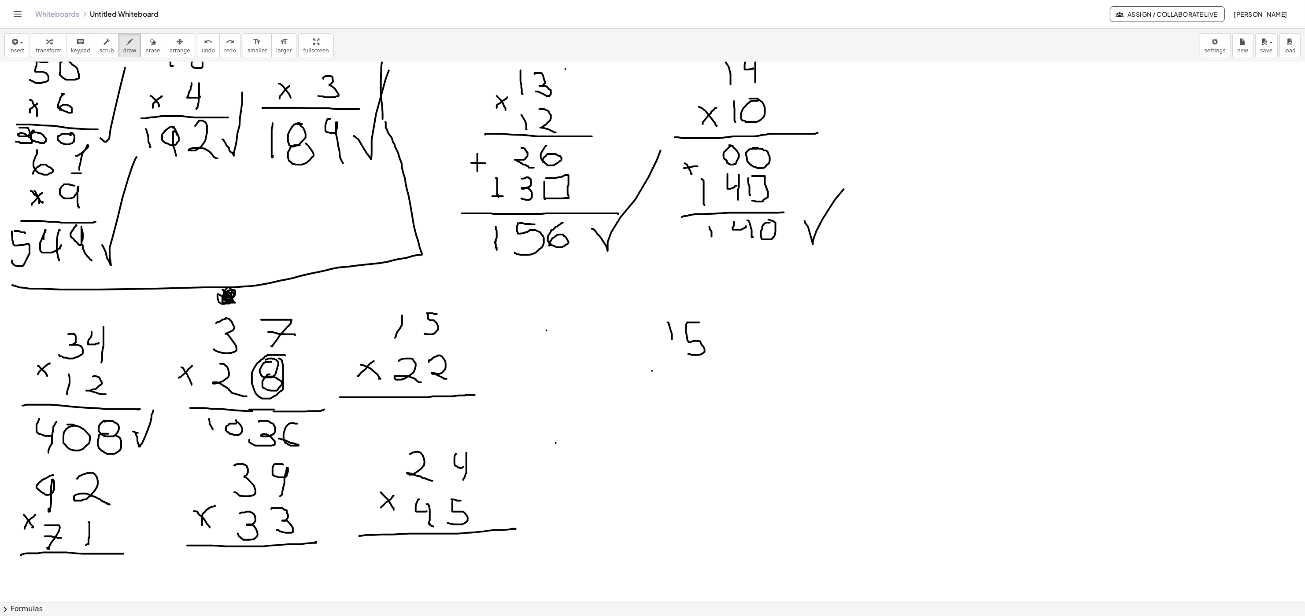
drag, startPoint x: 652, startPoint y: 372, endPoint x: 661, endPoint y: 387, distance: 18.4
click at [645, 317] on div at bounding box center [652, 244] width 1305 height 1619
drag, startPoint x: 654, startPoint y: 387, endPoint x: 664, endPoint y: 375, distance: 16.0
click at [645, 317] on div at bounding box center [652, 244] width 1305 height 1619
drag, startPoint x: 680, startPoint y: 376, endPoint x: 699, endPoint y: 393, distance: 25.3
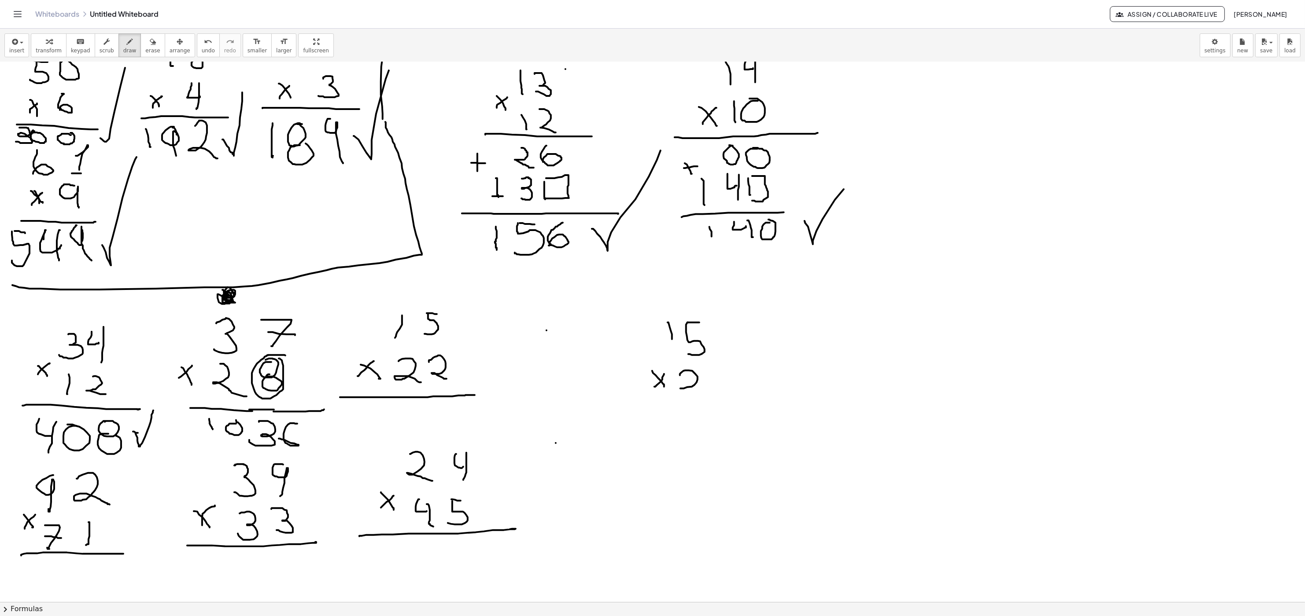
click at [645, 317] on div at bounding box center [652, 244] width 1305 height 1619
drag, startPoint x: 711, startPoint y: 374, endPoint x: 644, endPoint y: 402, distance: 72.6
click at [645, 317] on div at bounding box center [652, 244] width 1305 height 1619
drag, startPoint x: 661, startPoint y: 399, endPoint x: 707, endPoint y: 353, distance: 65.4
click at [645, 317] on div at bounding box center [652, 244] width 1305 height 1619
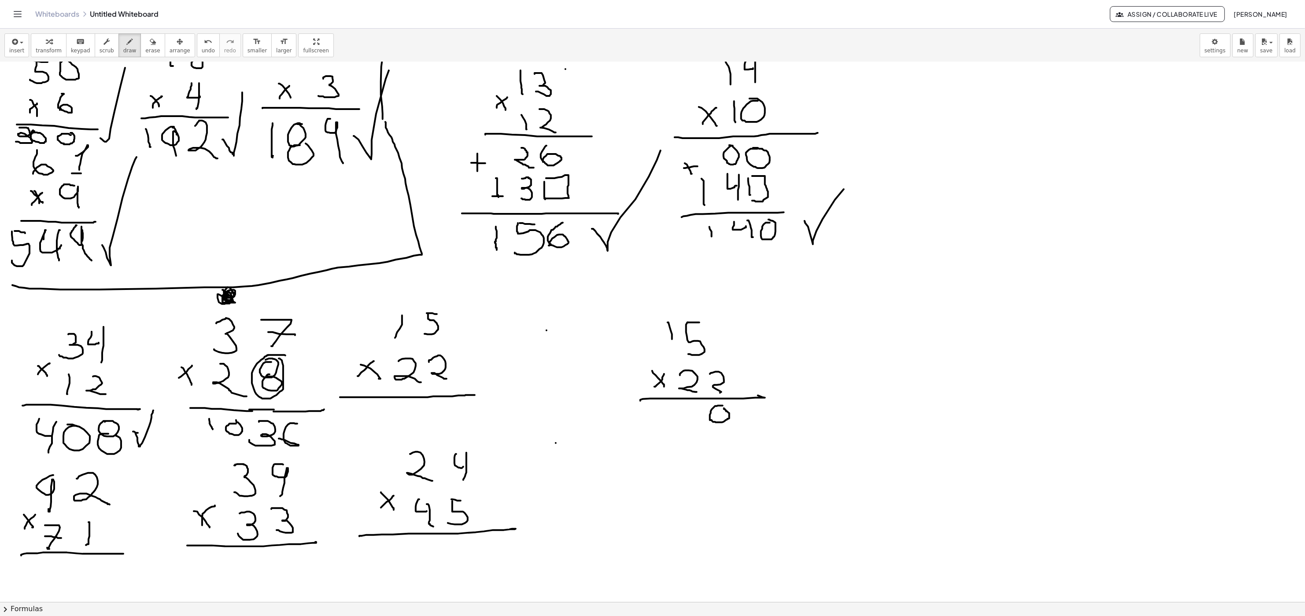
drag, startPoint x: 714, startPoint y: 408, endPoint x: 720, endPoint y: 408, distance: 5.7
click at [645, 317] on div at bounding box center [652, 244] width 1305 height 1619
drag, startPoint x: 664, startPoint y: 287, endPoint x: 668, endPoint y: 295, distance: 9.3
click at [645, 295] on div at bounding box center [652, 244] width 1305 height 1619
drag, startPoint x: 683, startPoint y: 406, endPoint x: 681, endPoint y: 425, distance: 19.9
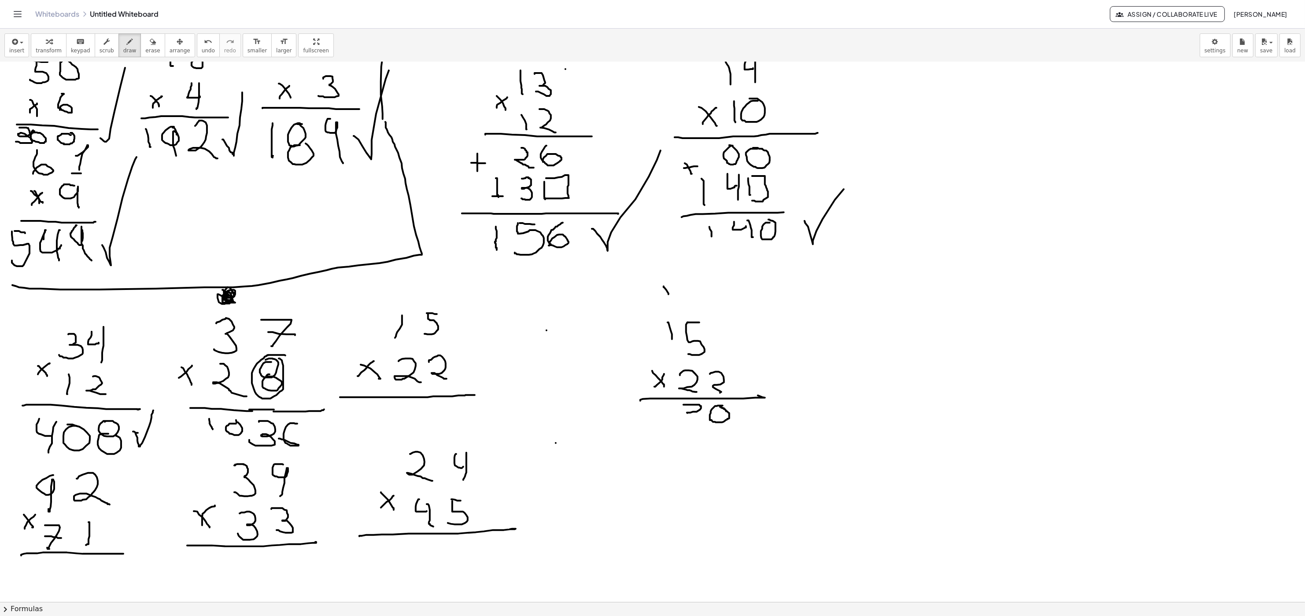
click at [645, 317] on div at bounding box center [652, 244] width 1305 height 1619
drag, startPoint x: 714, startPoint y: 431, endPoint x: 712, endPoint y: 454, distance: 22.2
click at [645, 317] on div at bounding box center [652, 244] width 1305 height 1619
drag, startPoint x: 721, startPoint y: 431, endPoint x: 710, endPoint y: 453, distance: 24.4
click at [645, 317] on div at bounding box center [652, 244] width 1305 height 1619
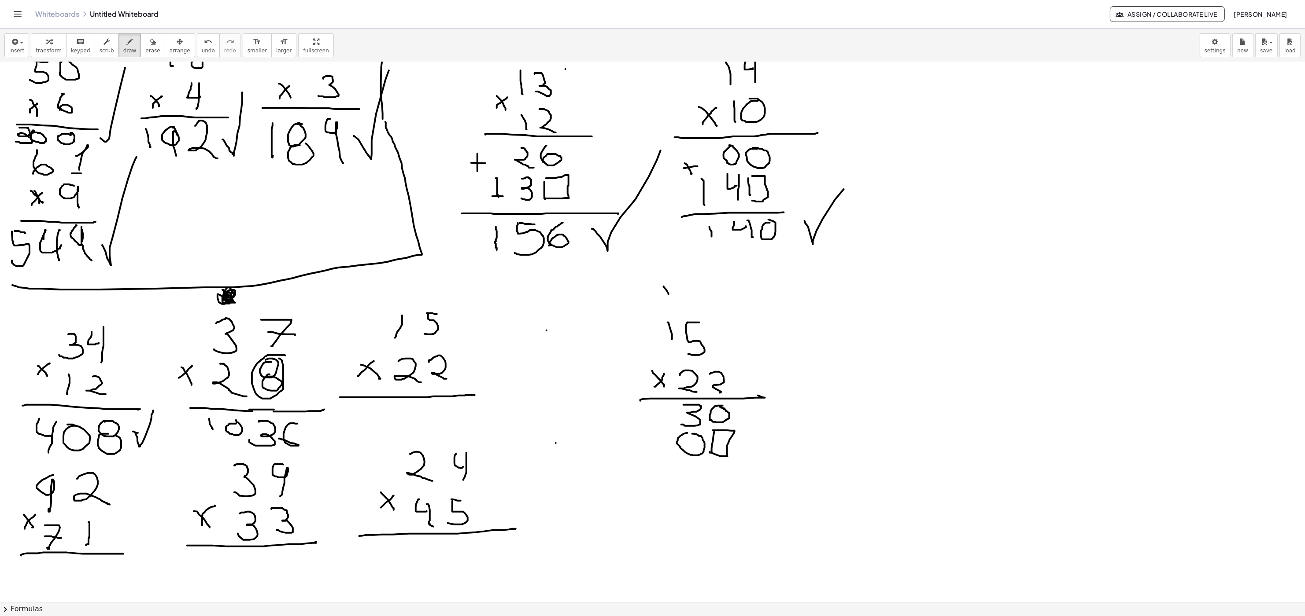
click at [645, 317] on div at bounding box center [652, 244] width 1305 height 1619
drag, startPoint x: 652, startPoint y: 439, endPoint x: 654, endPoint y: 456, distance: 16.9
click at [645, 317] on div at bounding box center [652, 244] width 1305 height 1619
drag, startPoint x: 638, startPoint y: 423, endPoint x: 639, endPoint y: 439, distance: 15.5
click at [639, 317] on div at bounding box center [652, 244] width 1305 height 1619
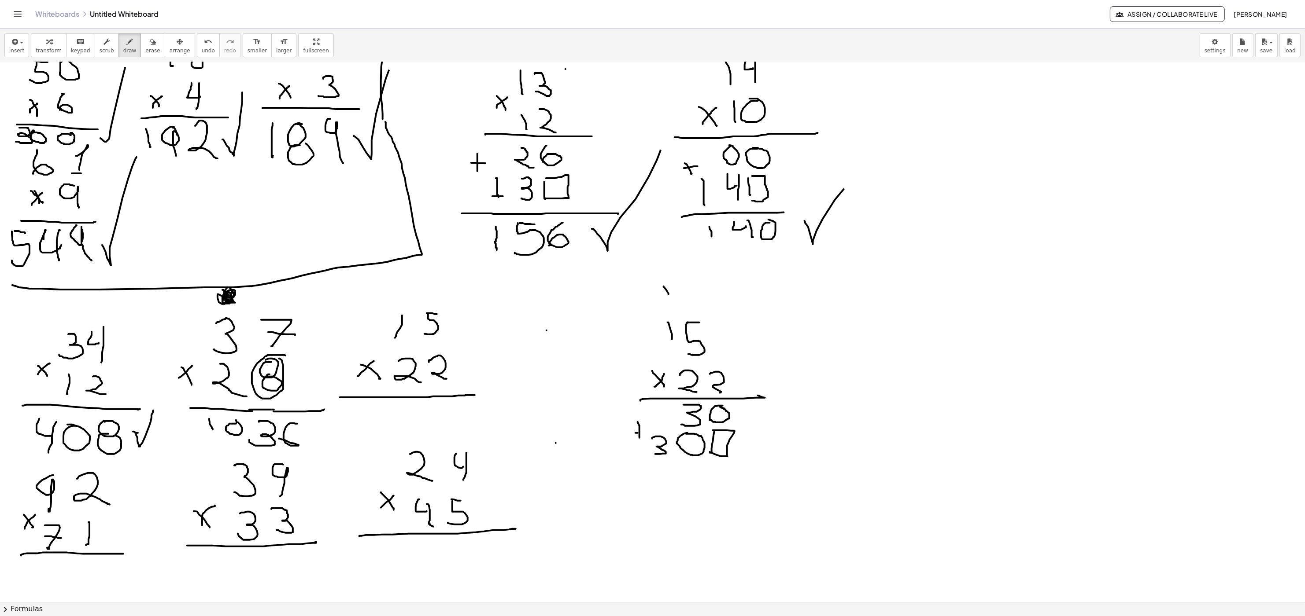
drag, startPoint x: 635, startPoint y: 434, endPoint x: 644, endPoint y: 433, distance: 8.4
click at [644, 317] on div at bounding box center [652, 244] width 1305 height 1619
drag, startPoint x: 634, startPoint y: 456, endPoint x: 759, endPoint y: 463, distance: 124.4
click at [645, 317] on div at bounding box center [652, 244] width 1305 height 1619
drag, startPoint x: 719, startPoint y: 472, endPoint x: 713, endPoint y: 460, distance: 13.8
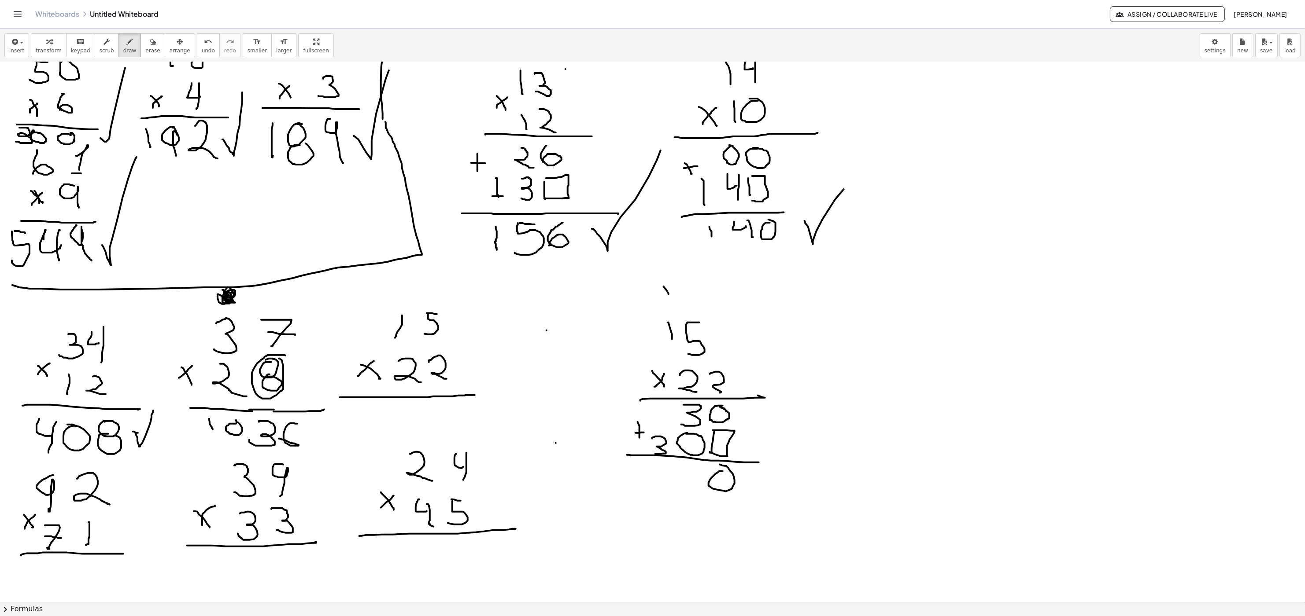
click at [645, 317] on div at bounding box center [652, 244] width 1305 height 1619
drag, startPoint x: 689, startPoint y: 469, endPoint x: 681, endPoint y: 481, distance: 14.0
click at [645, 317] on div at bounding box center [652, 244] width 1305 height 1619
drag, startPoint x: 653, startPoint y: 464, endPoint x: 682, endPoint y: 483, distance: 33.7
click at [642, 317] on div at bounding box center [652, 244] width 1305 height 1619
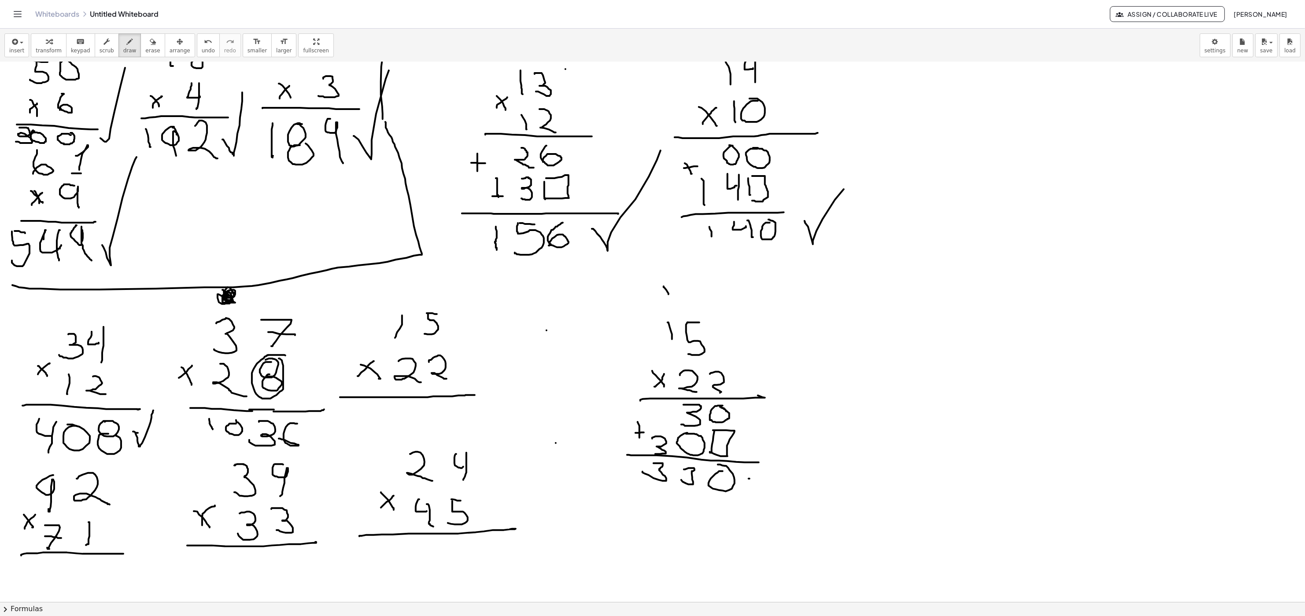
drag, startPoint x: 749, startPoint y: 479, endPoint x: 789, endPoint y: 413, distance: 78.0
click at [645, 317] on div at bounding box center [652, 244] width 1305 height 1619
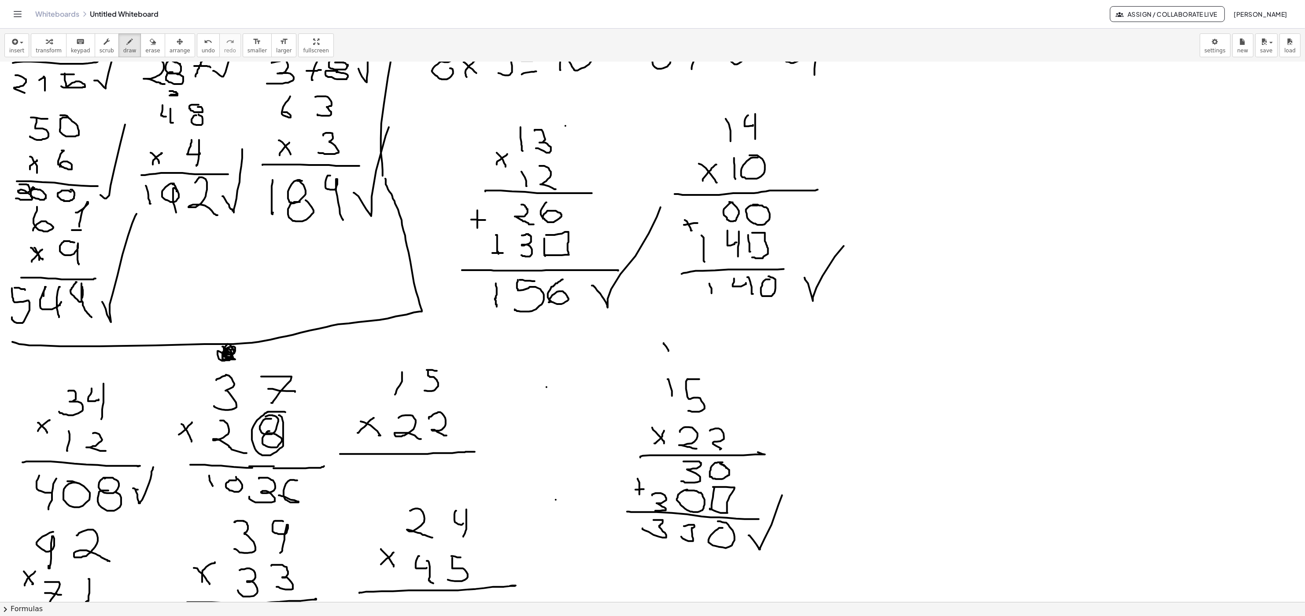
scroll to position [539, 0]
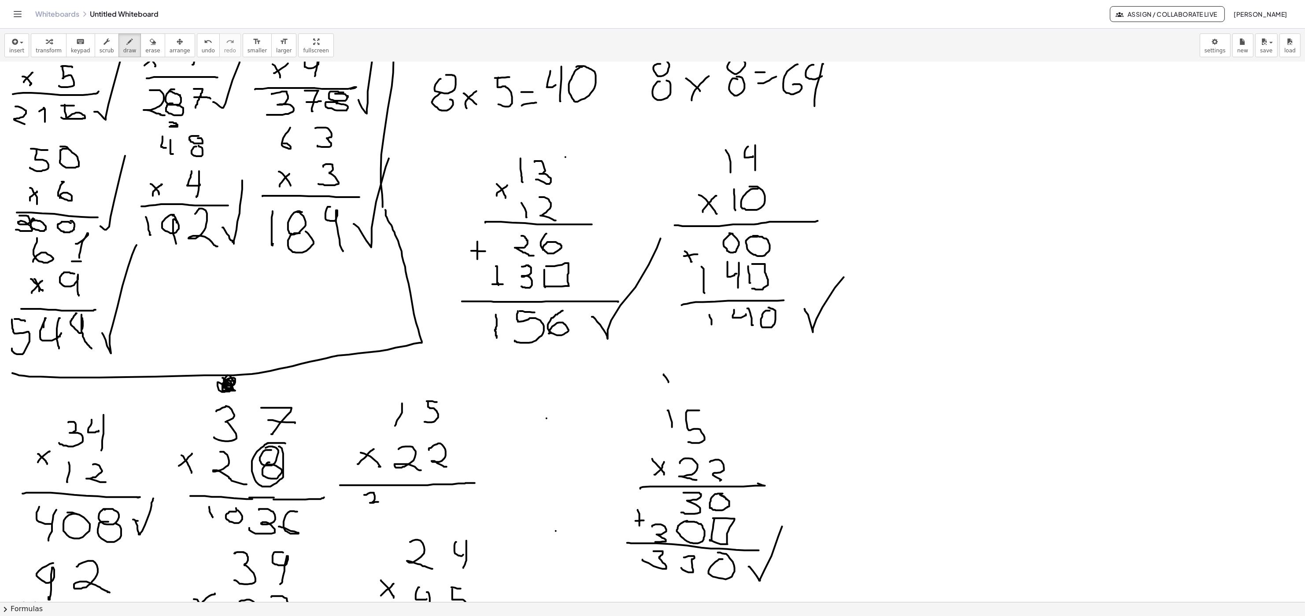
drag, startPoint x: 374, startPoint y: 494, endPoint x: 360, endPoint y: 515, distance: 25.4
click at [360, 317] on div at bounding box center [652, 332] width 1305 height 1619
drag, startPoint x: 403, startPoint y: 494, endPoint x: 439, endPoint y: 515, distance: 40.6
click at [403, 317] on div at bounding box center [652, 332] width 1305 height 1619
click at [443, 317] on div at bounding box center [652, 332] width 1305 height 1619
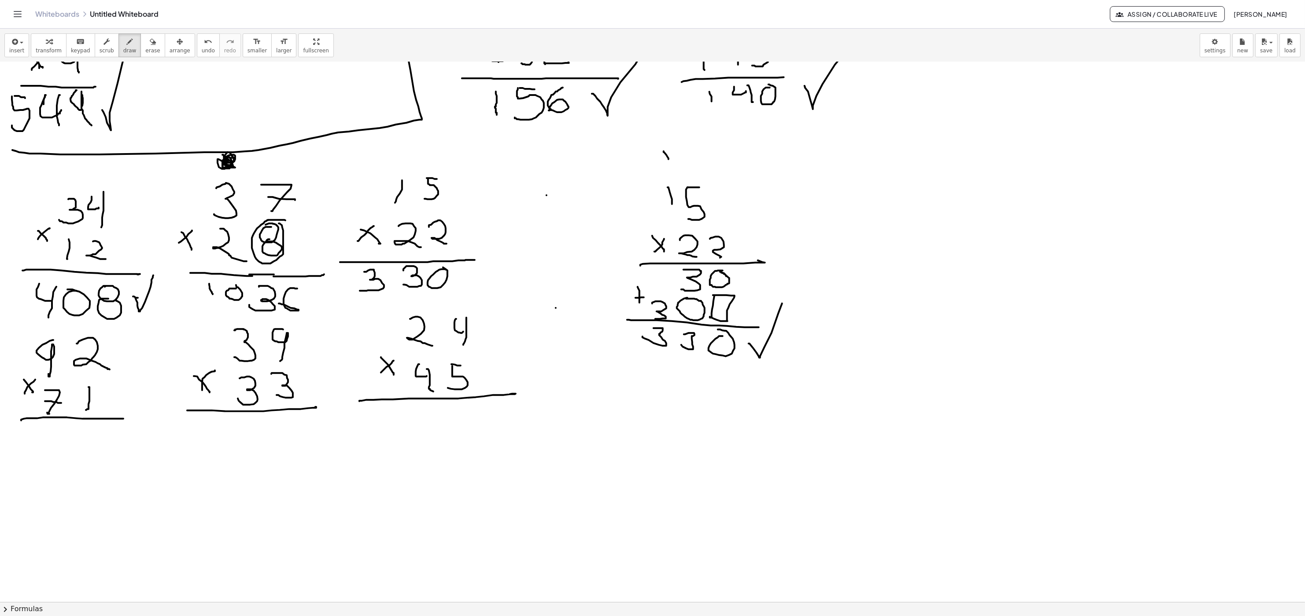
scroll to position [804, 0]
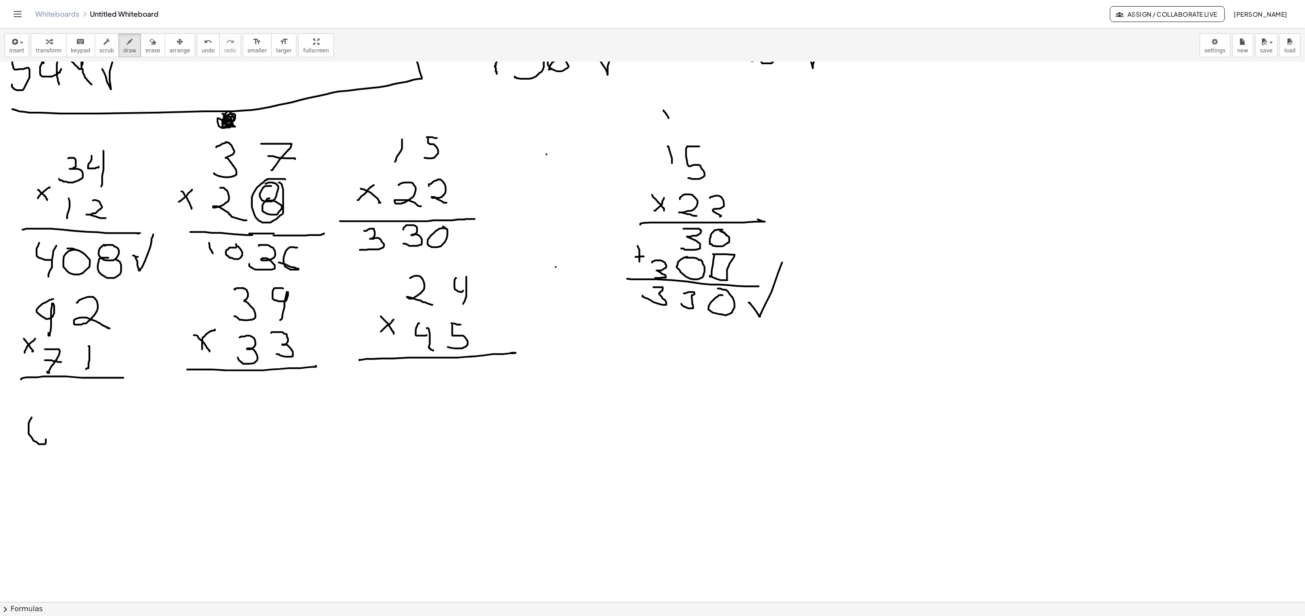
drag, startPoint x: 32, startPoint y: 418, endPoint x: 41, endPoint y: 439, distance: 22.1
click at [41, 317] on div at bounding box center [652, 68] width 1305 height 1619
drag, startPoint x: 60, startPoint y: 420, endPoint x: 68, endPoint y: 430, distance: 13.5
click at [58, 317] on div at bounding box center [652, 68] width 1305 height 1619
drag, startPoint x: 81, startPoint y: 420, endPoint x: 99, endPoint y: 424, distance: 18.7
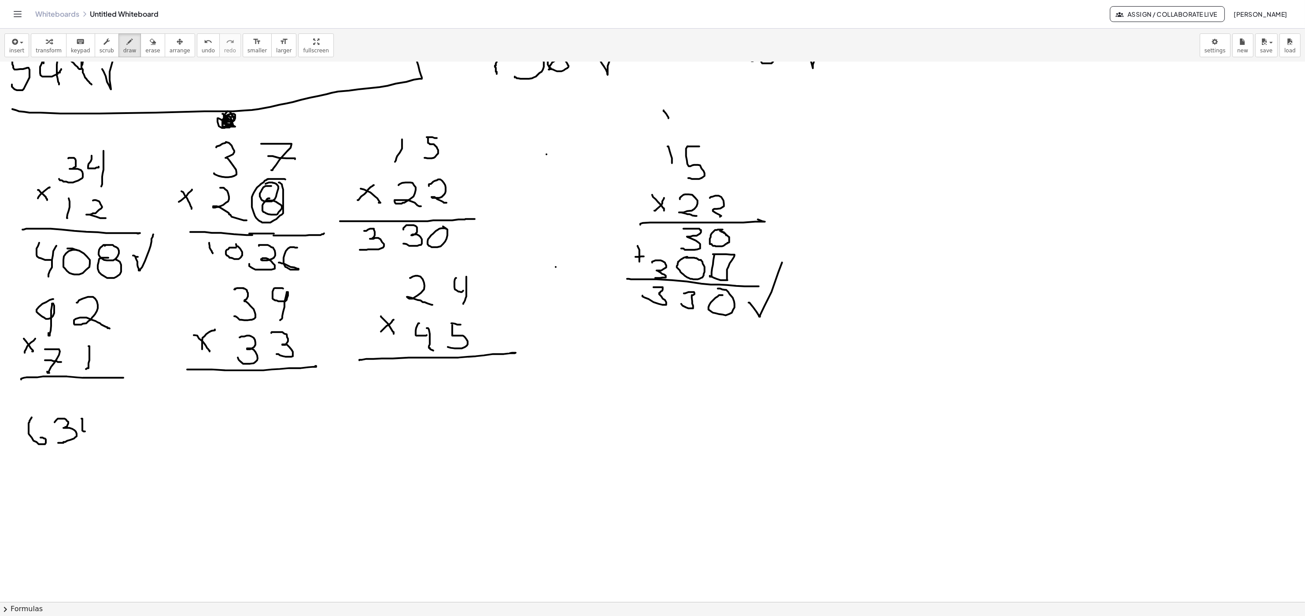
click at [96, 317] on div at bounding box center [652, 68] width 1305 height 1619
drag, startPoint x: 100, startPoint y: 416, endPoint x: 98, endPoint y: 442, distance: 26.1
click at [98, 317] on div at bounding box center [652, 68] width 1305 height 1619
drag, startPoint x: 131, startPoint y: 424, endPoint x: 149, endPoint y: 472, distance: 51.8
click at [117, 317] on div at bounding box center [652, 68] width 1305 height 1619
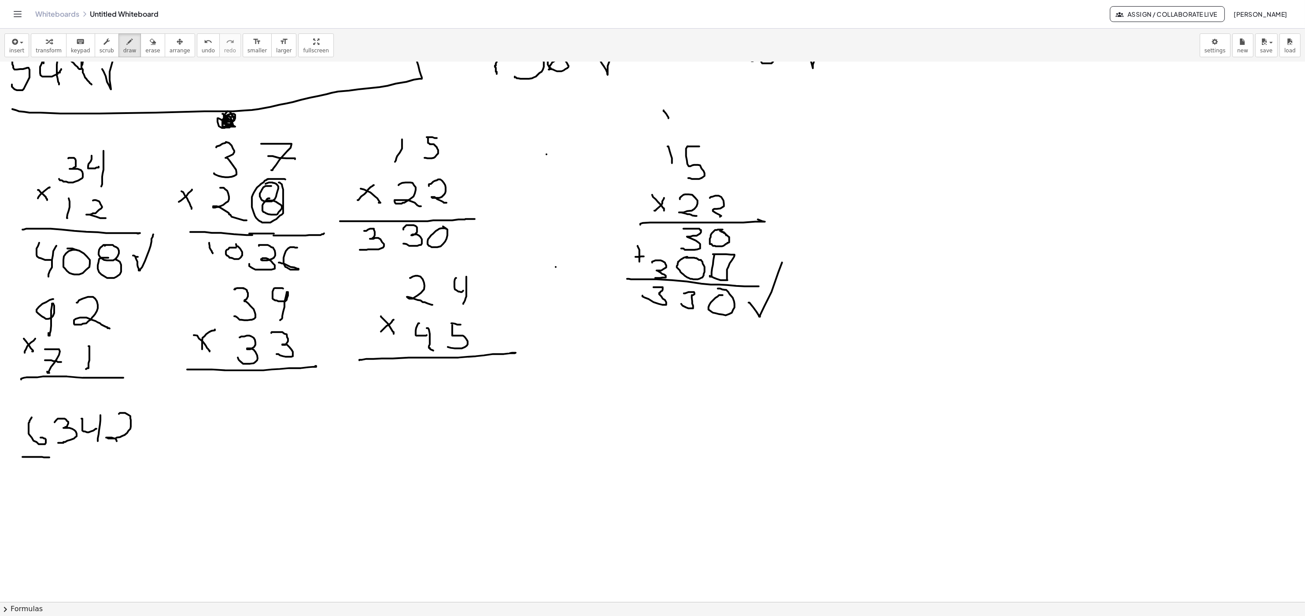
drag, startPoint x: 22, startPoint y: 458, endPoint x: 29, endPoint y: 457, distance: 6.2
click at [30, 317] on div at bounding box center [652, 68] width 1305 height 1619
drag, startPoint x: 103, startPoint y: 454, endPoint x: 139, endPoint y: 454, distance: 35.2
click at [139, 317] on div at bounding box center [652, 68] width 1305 height 1619
drag, startPoint x: 48, startPoint y: 413, endPoint x: 53, endPoint y: 408, distance: 6.5
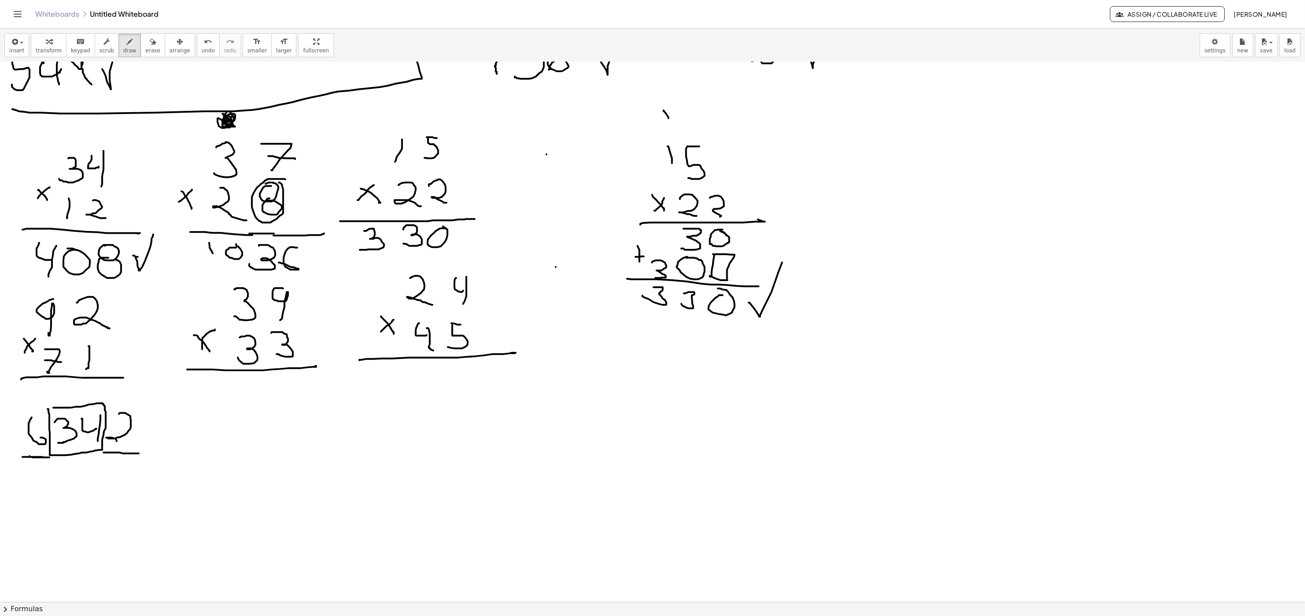
click at [53, 317] on div at bounding box center [652, 68] width 1305 height 1619
drag, startPoint x: 72, startPoint y: 463, endPoint x: 83, endPoint y: 479, distance: 20.0
click at [83, 317] on div at bounding box center [652, 68] width 1305 height 1619
click at [82, 317] on div at bounding box center [652, 68] width 1305 height 1619
drag, startPoint x: 61, startPoint y: 468, endPoint x: 61, endPoint y: 484, distance: 16.3
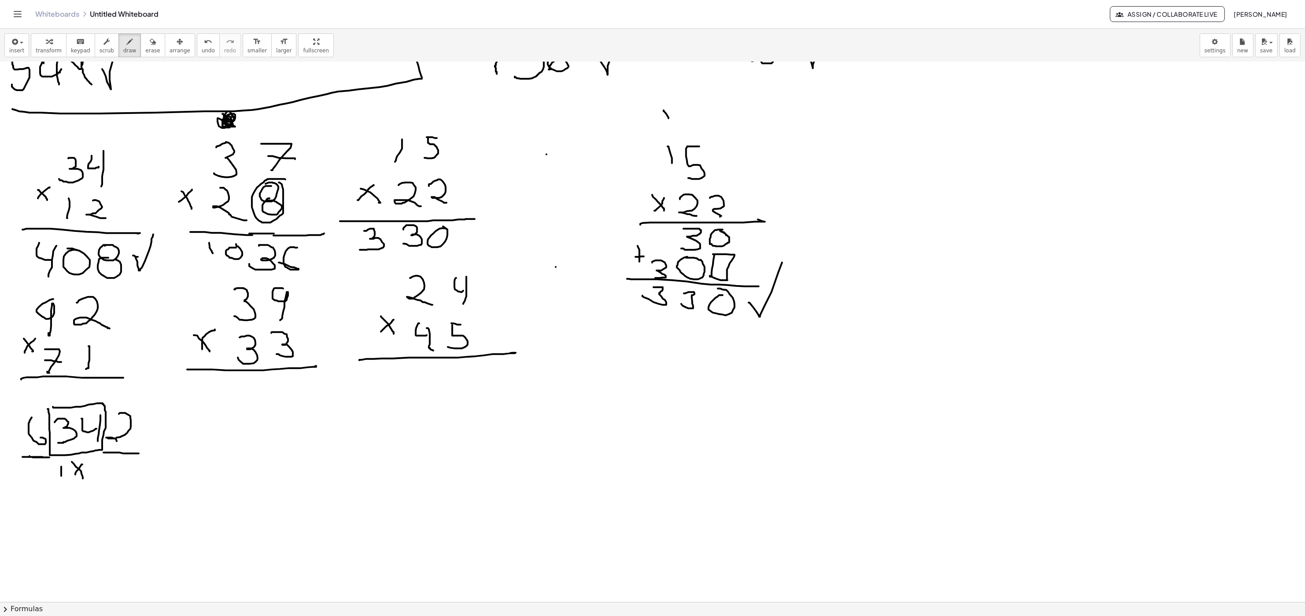
click at [61, 317] on div at bounding box center [652, 68] width 1305 height 1619
drag, startPoint x: 55, startPoint y: 481, endPoint x: 74, endPoint y: 483, distance: 19.5
click at [70, 317] on div at bounding box center [652, 68] width 1305 height 1619
drag, startPoint x: 42, startPoint y: 506, endPoint x: 40, endPoint y: 527, distance: 20.4
click at [45, 317] on div at bounding box center [652, 68] width 1305 height 1619
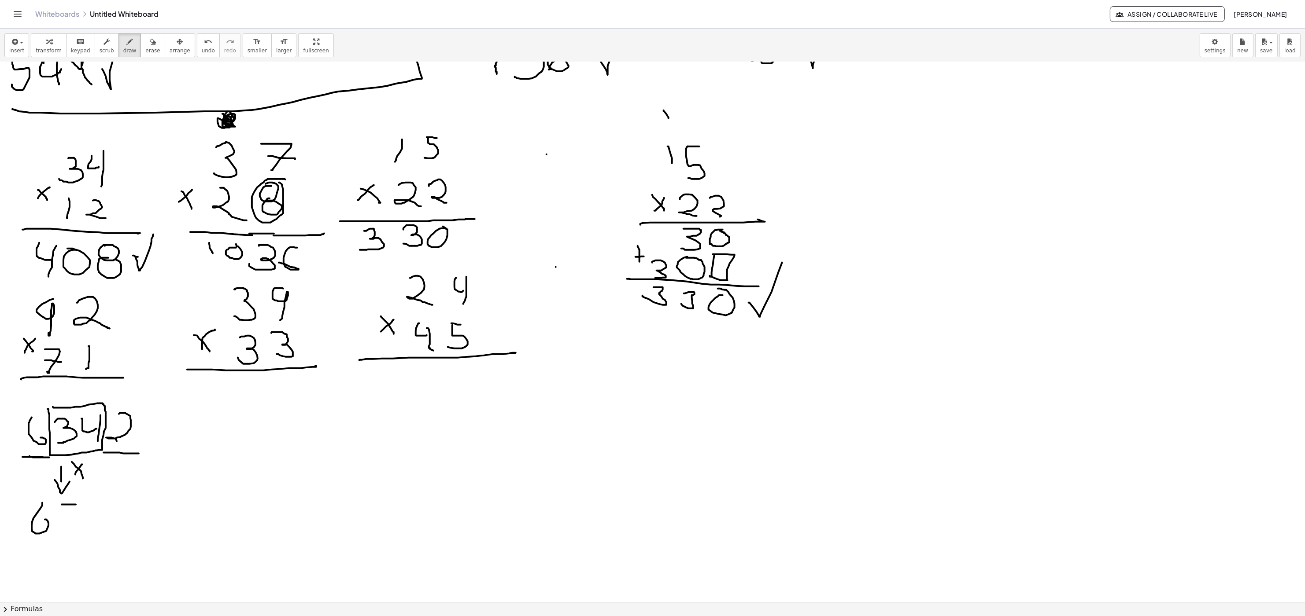
drag, startPoint x: 62, startPoint y: 505, endPoint x: 76, endPoint y: 505, distance: 14.1
click at [76, 317] on div at bounding box center [652, 68] width 1305 height 1619
drag, startPoint x: 58, startPoint y: 506, endPoint x: 67, endPoint y: 521, distance: 17.6
click at [58, 317] on div at bounding box center [652, 68] width 1305 height 1619
drag, startPoint x: 93, startPoint y: 505, endPoint x: 81, endPoint y: 525, distance: 22.9
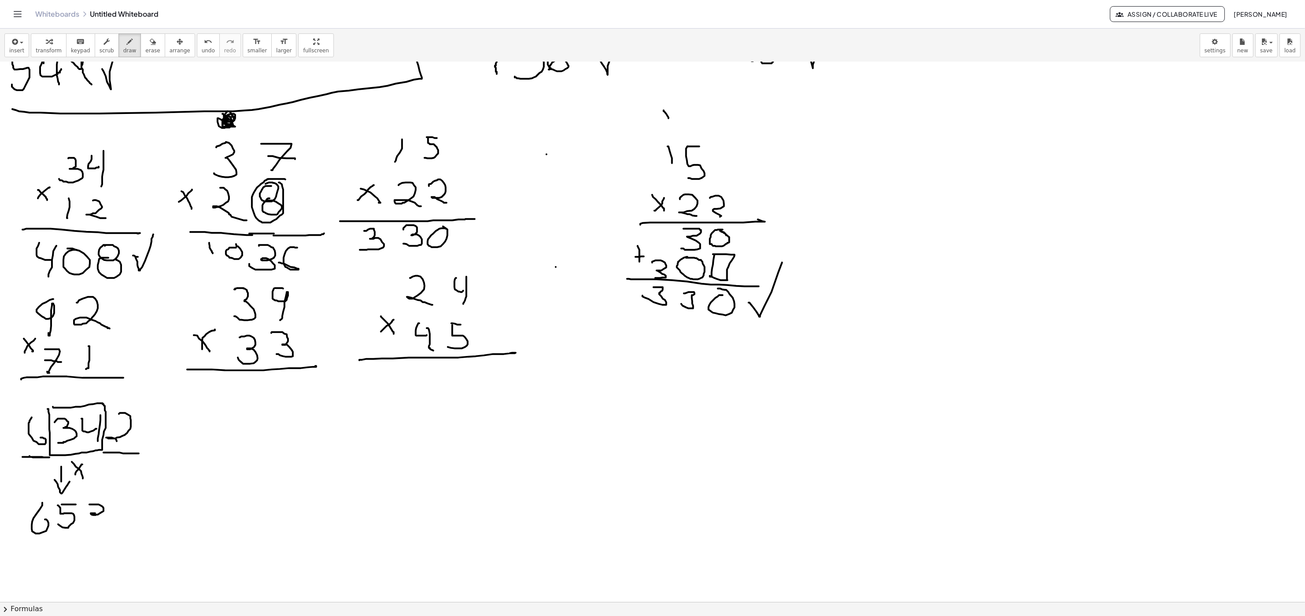
click at [81, 317] on div at bounding box center [652, 68] width 1305 height 1619
drag, startPoint x: 129, startPoint y: 501, endPoint x: 142, endPoint y: 530, distance: 31.7
click at [142, 317] on div at bounding box center [652, 68] width 1305 height 1619
drag, startPoint x: 161, startPoint y: 511, endPoint x: 183, endPoint y: 446, distance: 69.2
click at [176, 317] on div at bounding box center [652, 68] width 1305 height 1619
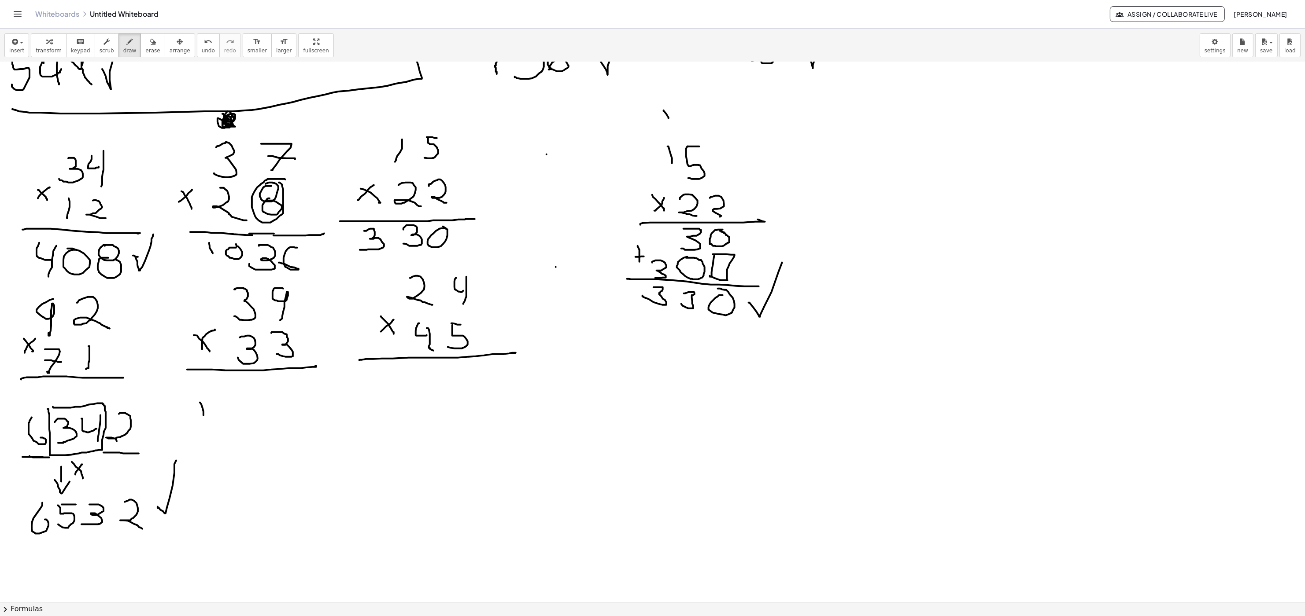
drag, startPoint x: 200, startPoint y: 403, endPoint x: 203, endPoint y: 420, distance: 17.5
click at [203, 317] on div at bounding box center [652, 68] width 1305 height 1619
drag, startPoint x: 223, startPoint y: 406, endPoint x: 254, endPoint y: 439, distance: 45.5
click at [252, 317] on div at bounding box center [652, 68] width 1305 height 1619
drag, startPoint x: 265, startPoint y: 401, endPoint x: 262, endPoint y: 426, distance: 25.6
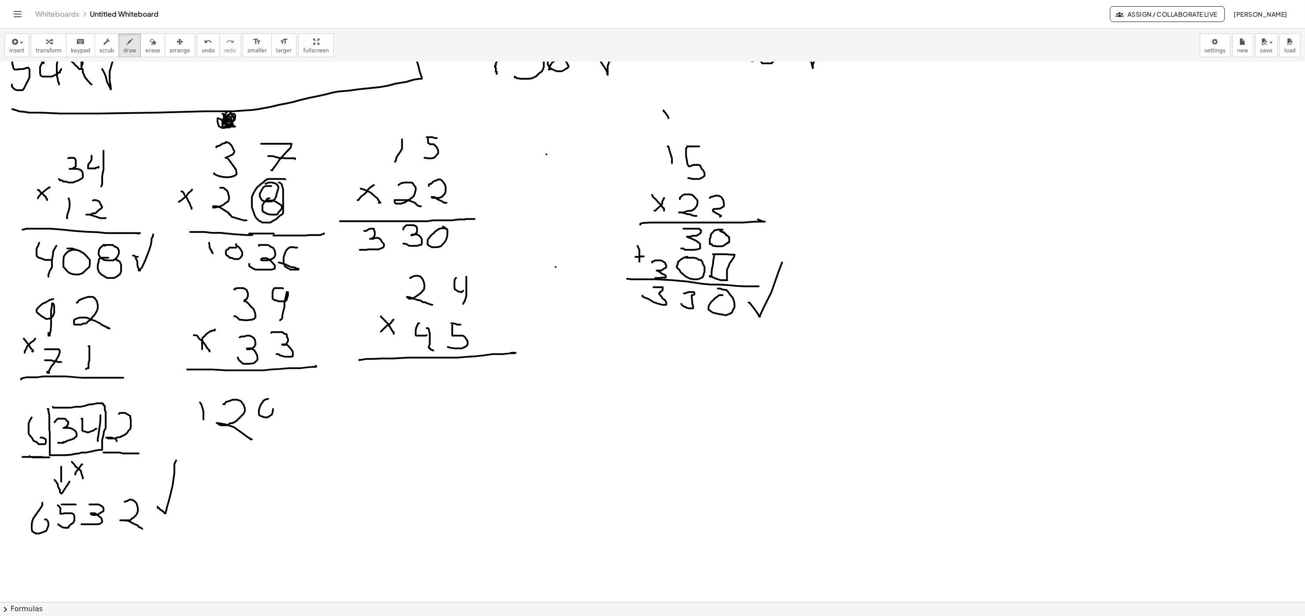
click at [266, 317] on div at bounding box center [652, 68] width 1305 height 1619
drag, startPoint x: 264, startPoint y: 418, endPoint x: 263, endPoint y: 423, distance: 4.5
click at [268, 317] on div at bounding box center [652, 68] width 1305 height 1619
drag, startPoint x: 296, startPoint y: 398, endPoint x: 305, endPoint y: 429, distance: 32.1
click at [305, 317] on div at bounding box center [652, 68] width 1305 height 1619
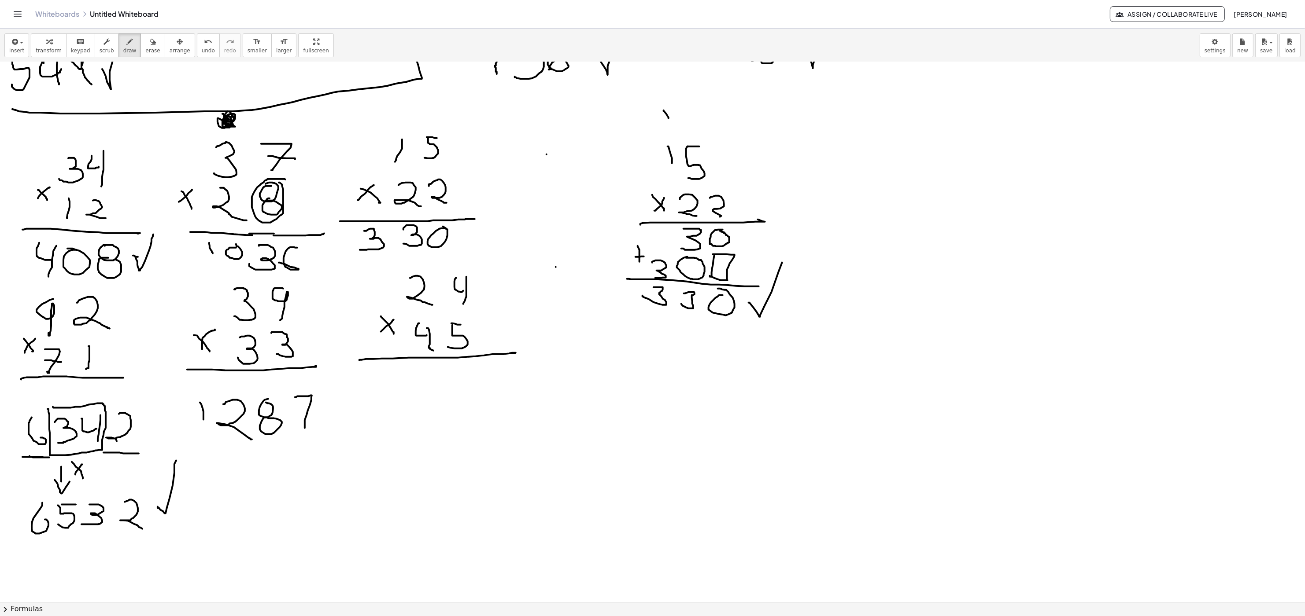
drag, startPoint x: 300, startPoint y: 411, endPoint x: 309, endPoint y: 413, distance: 9.3
click at [309, 317] on div at bounding box center [652, 68] width 1305 height 1619
click at [325, 317] on button "chevron_right Formulas" at bounding box center [652, 609] width 1305 height 14
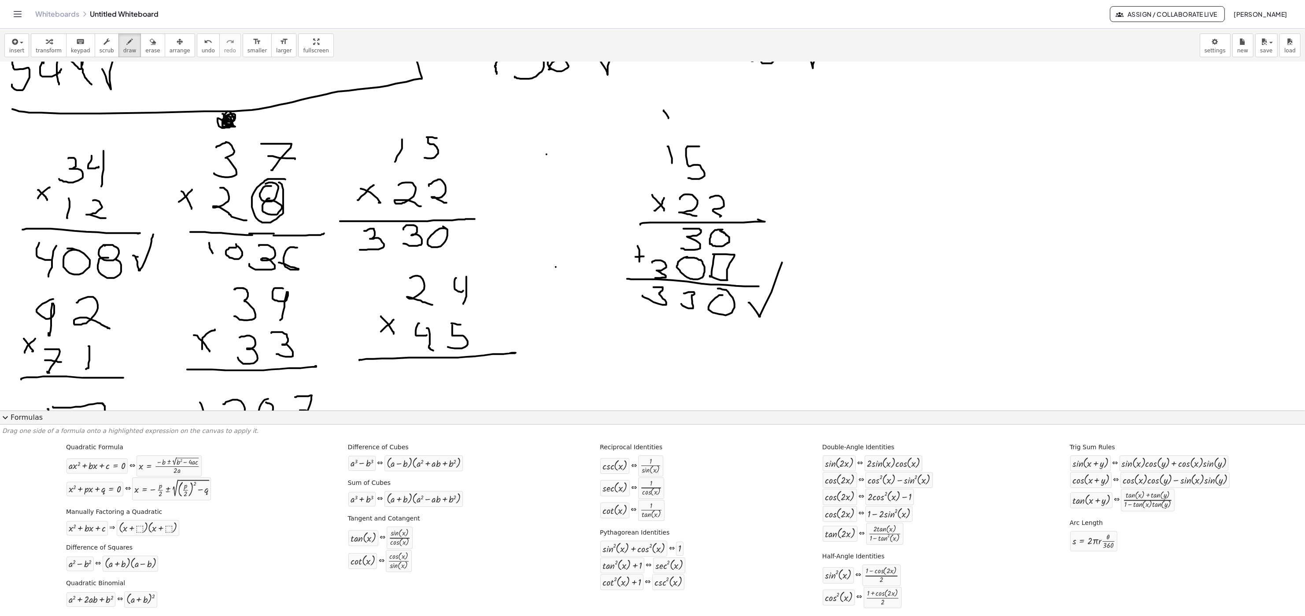
click at [32, 317] on button "expand_more Formulas" at bounding box center [652, 418] width 1305 height 14
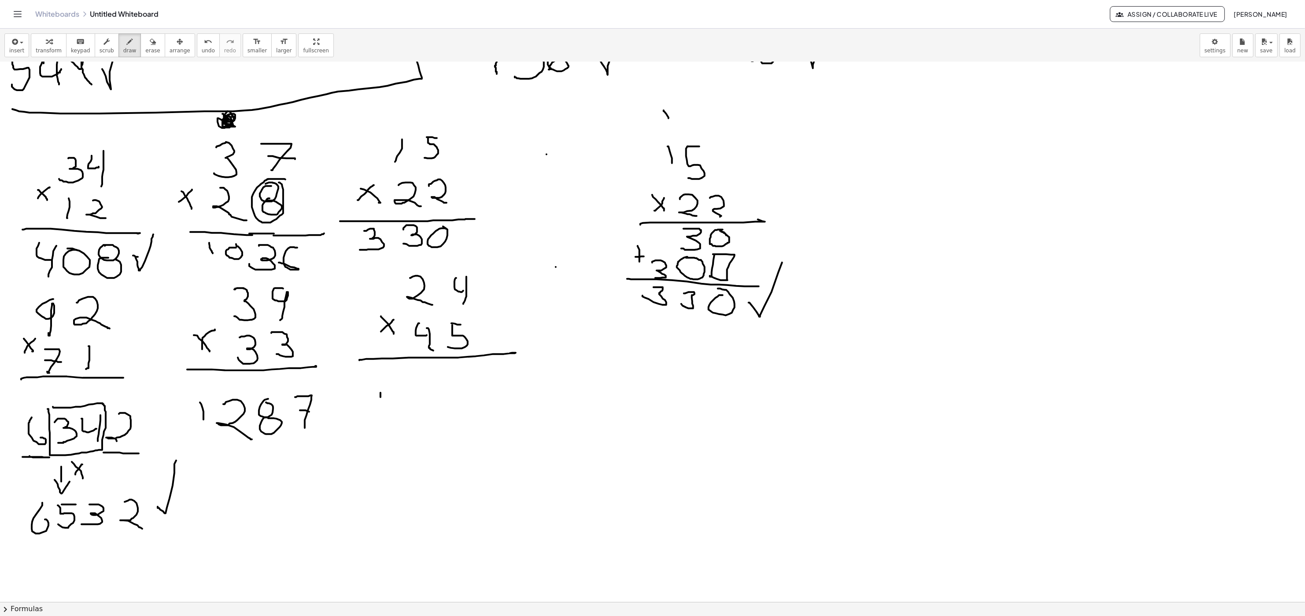
drag, startPoint x: 380, startPoint y: 394, endPoint x: 386, endPoint y: 414, distance: 20.9
click at [382, 317] on div at bounding box center [652, 68] width 1305 height 1619
drag, startPoint x: 412, startPoint y: 392, endPoint x: 417, endPoint y: 394, distance: 5.4
click at [420, 317] on div at bounding box center [652, 68] width 1305 height 1619
drag, startPoint x: 458, startPoint y: 385, endPoint x: 452, endPoint y: 391, distance: 8.1
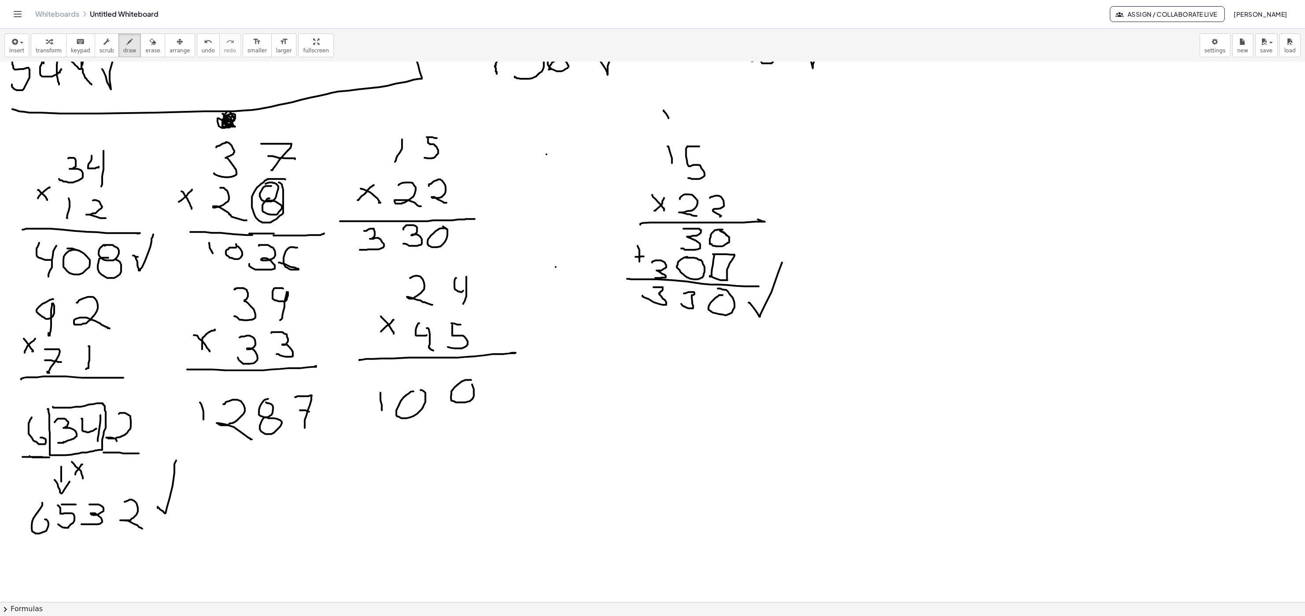
click at [470, 317] on div at bounding box center [652, 68] width 1305 height 1619
drag, startPoint x: 459, startPoint y: 400, endPoint x: 451, endPoint y: 407, distance: 10.6
click at [463, 317] on div at bounding box center [652, 68] width 1305 height 1619
drag, startPoint x: 498, startPoint y: 392, endPoint x: 482, endPoint y: 398, distance: 17.3
click at [503, 317] on div at bounding box center [652, 68] width 1305 height 1619
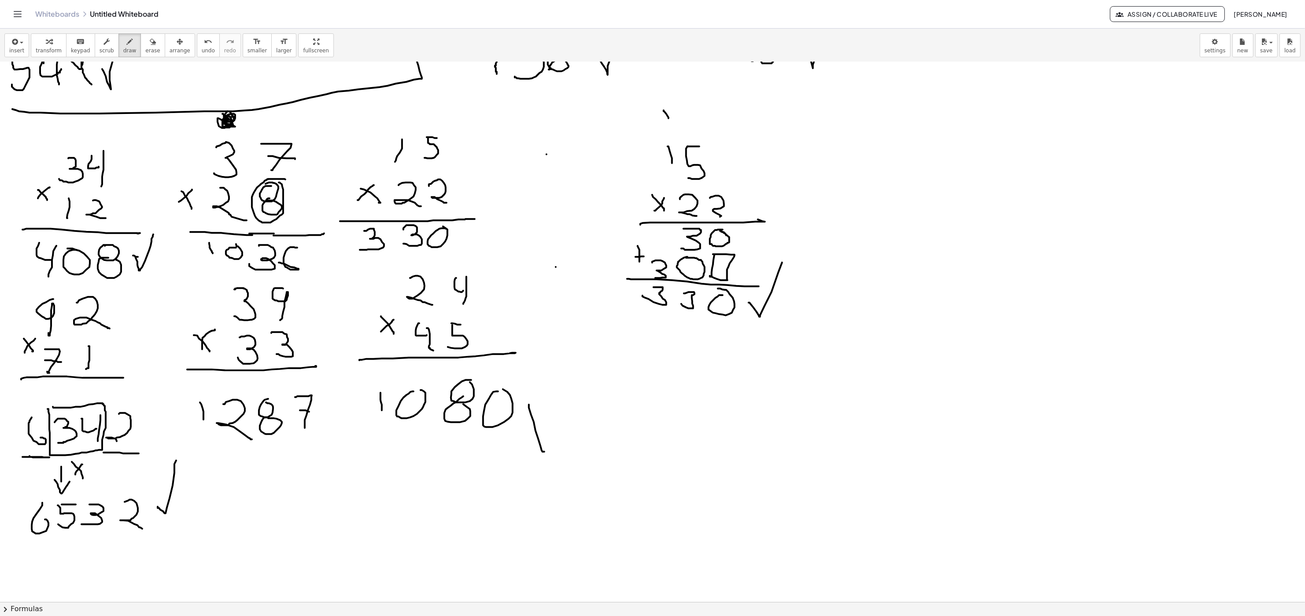
drag, startPoint x: 529, startPoint y: 406, endPoint x: 587, endPoint y: 249, distance: 166.9
click at [586, 291] on div at bounding box center [652, 68] width 1305 height 1619
